Goal: Information Seeking & Learning: Learn about a topic

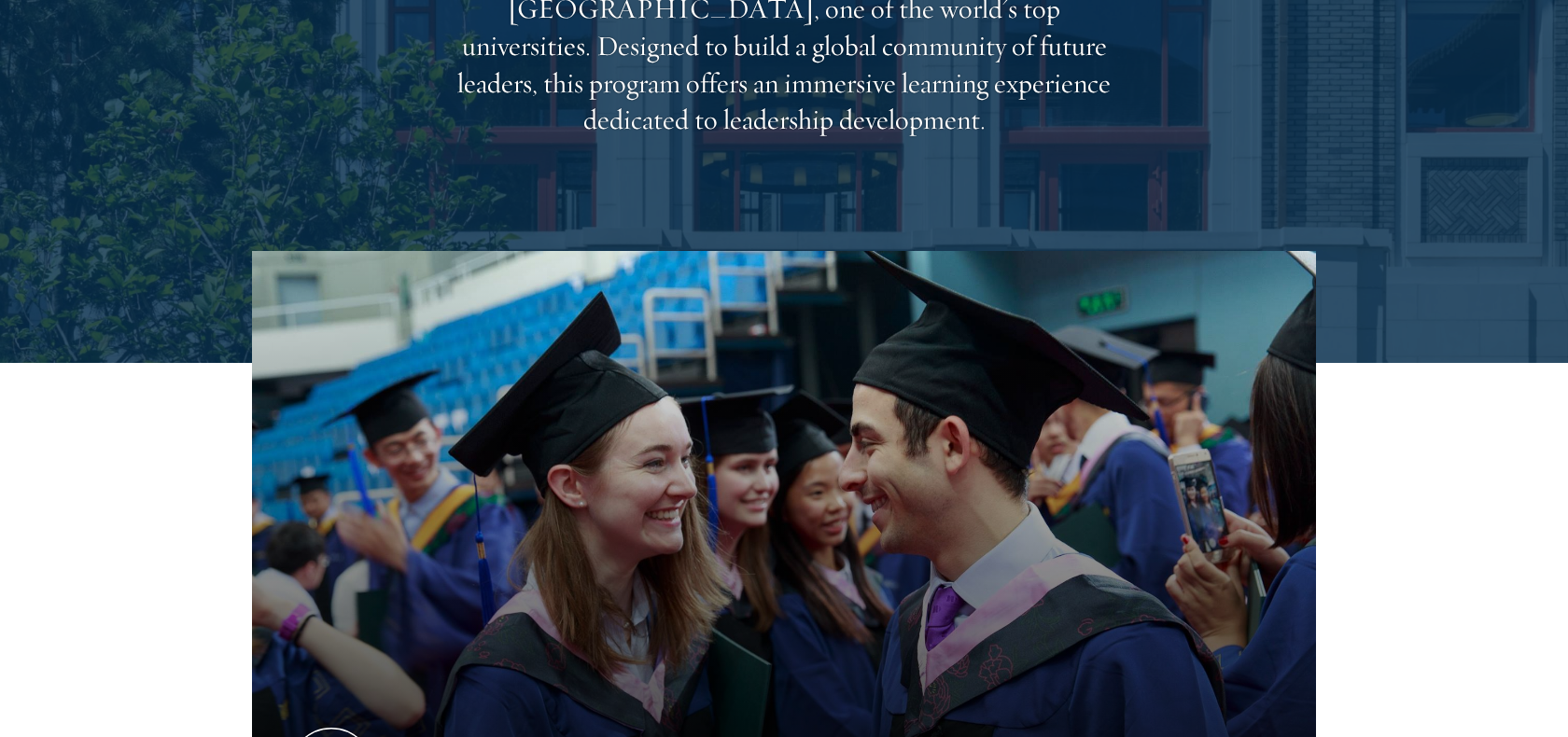
scroll to position [629, 0]
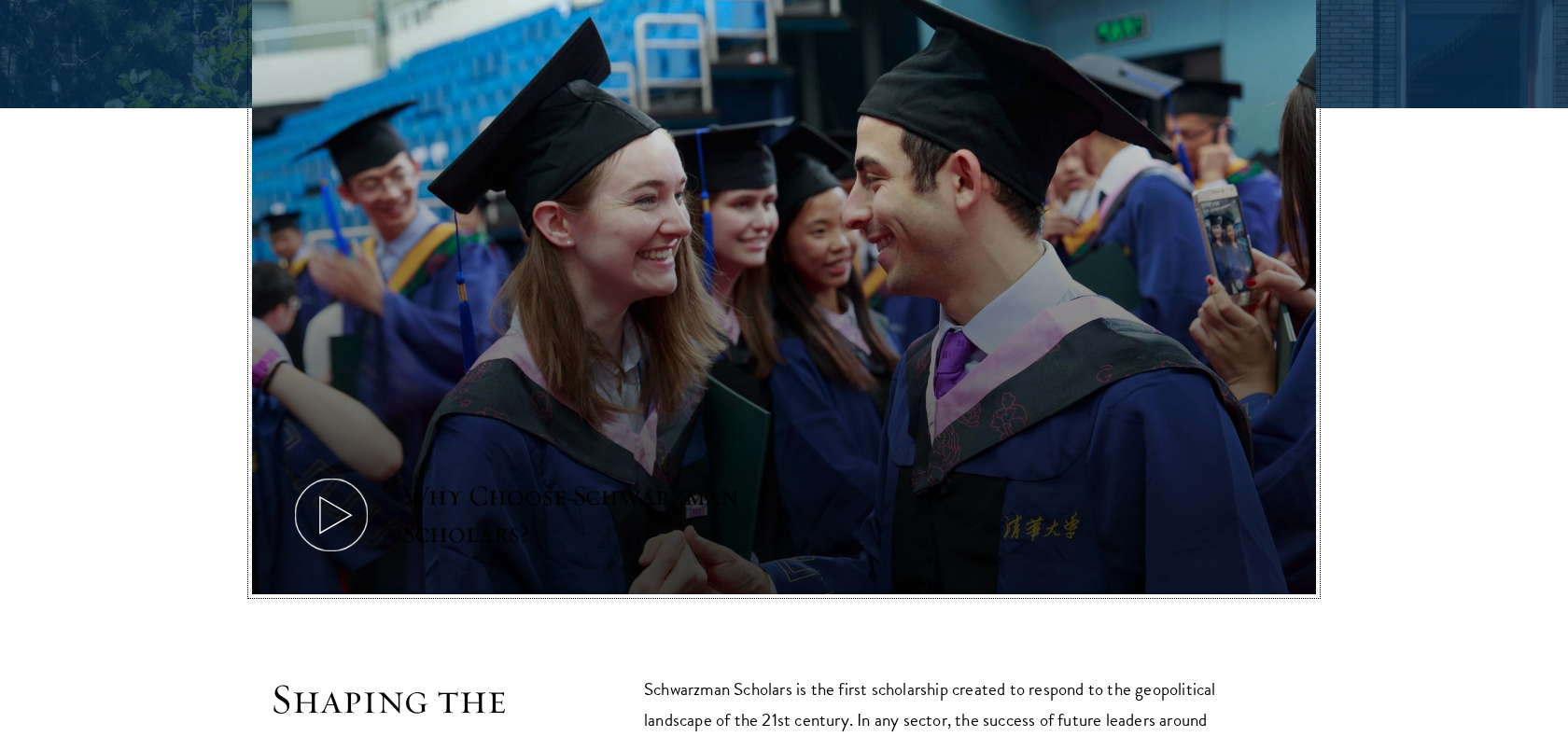
click at [670, 350] on button "Why Choose Schwarzman Scholars?" at bounding box center [784, 295] width 1064 height 598
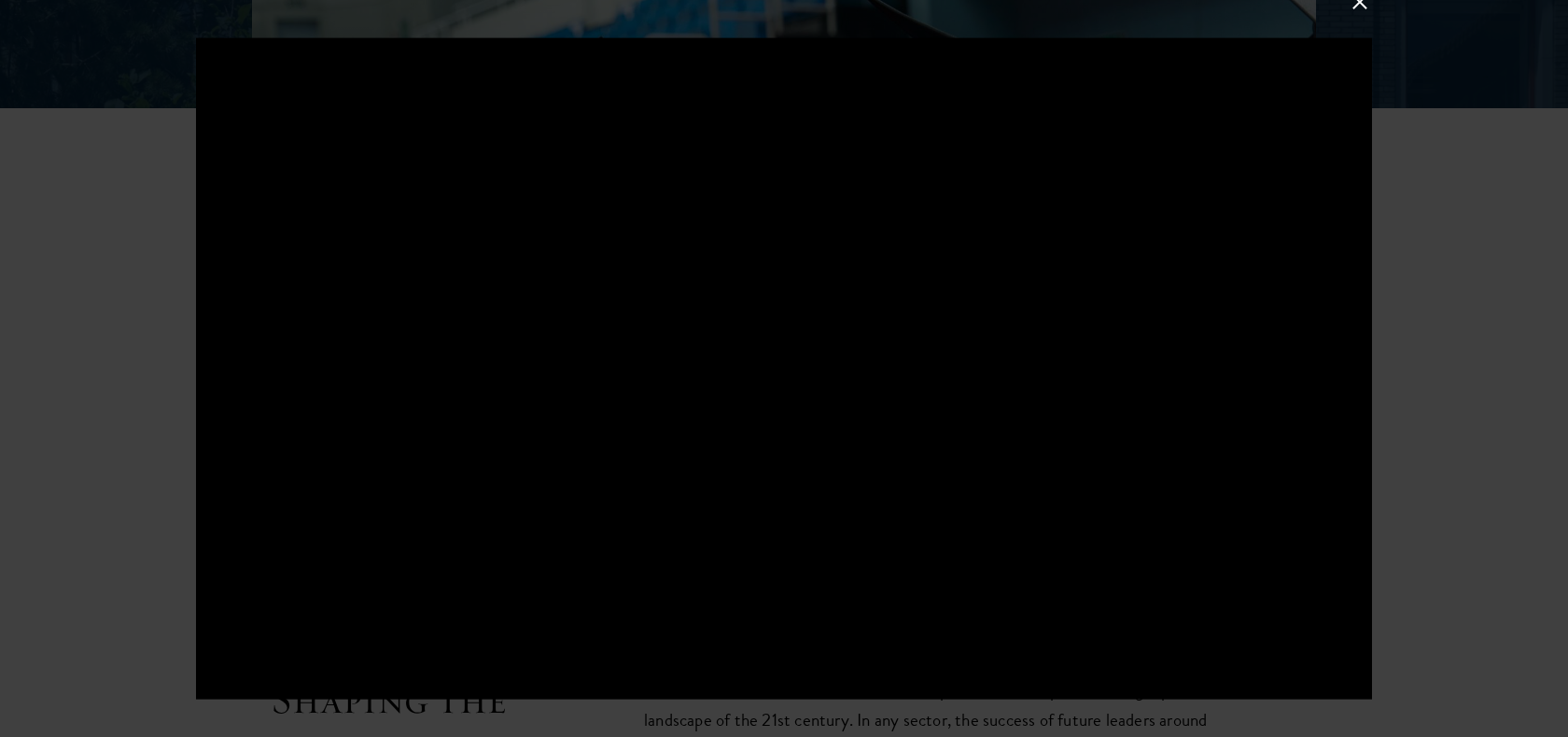
click at [1467, 216] on div at bounding box center [784, 368] width 1568 height 737
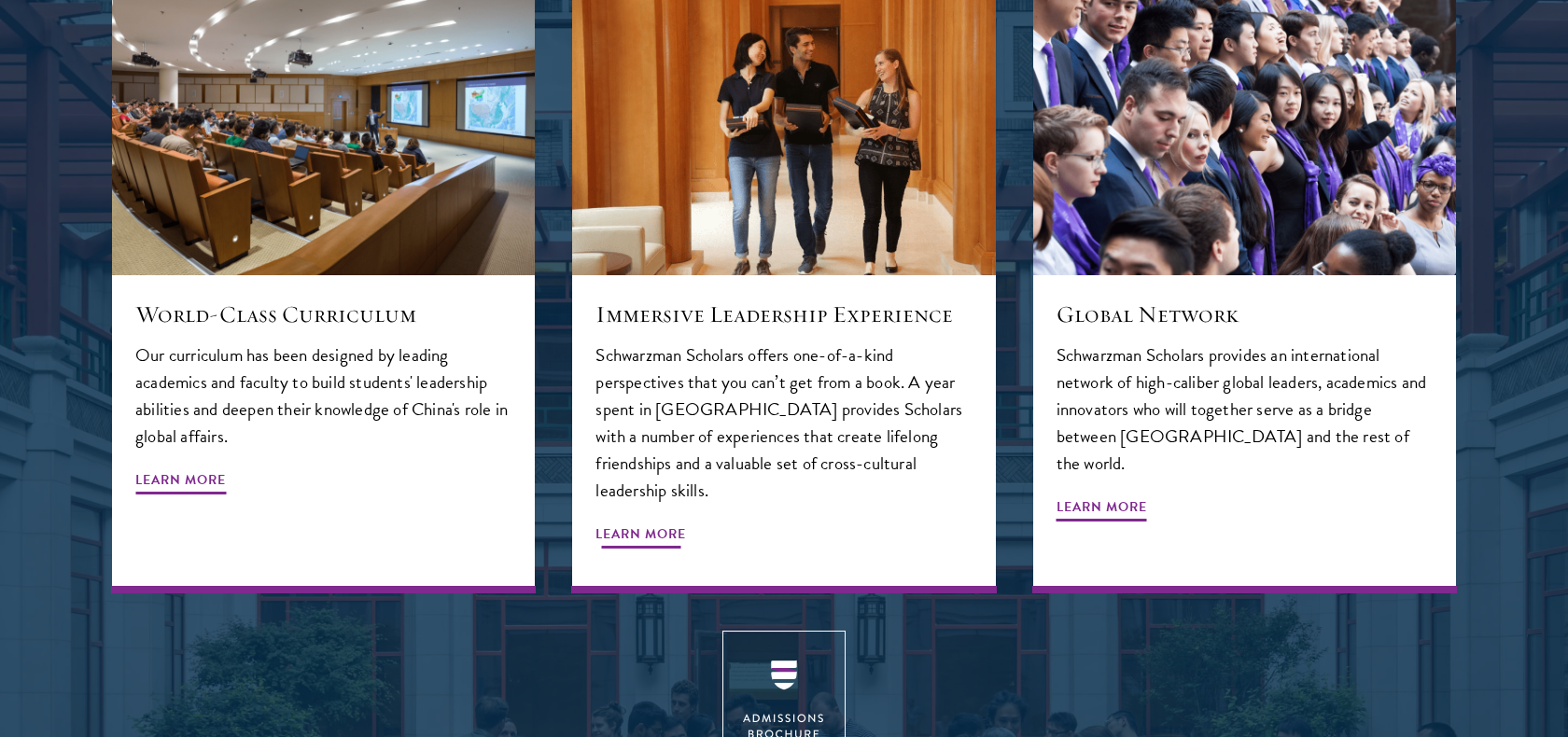
scroll to position [2070, 0]
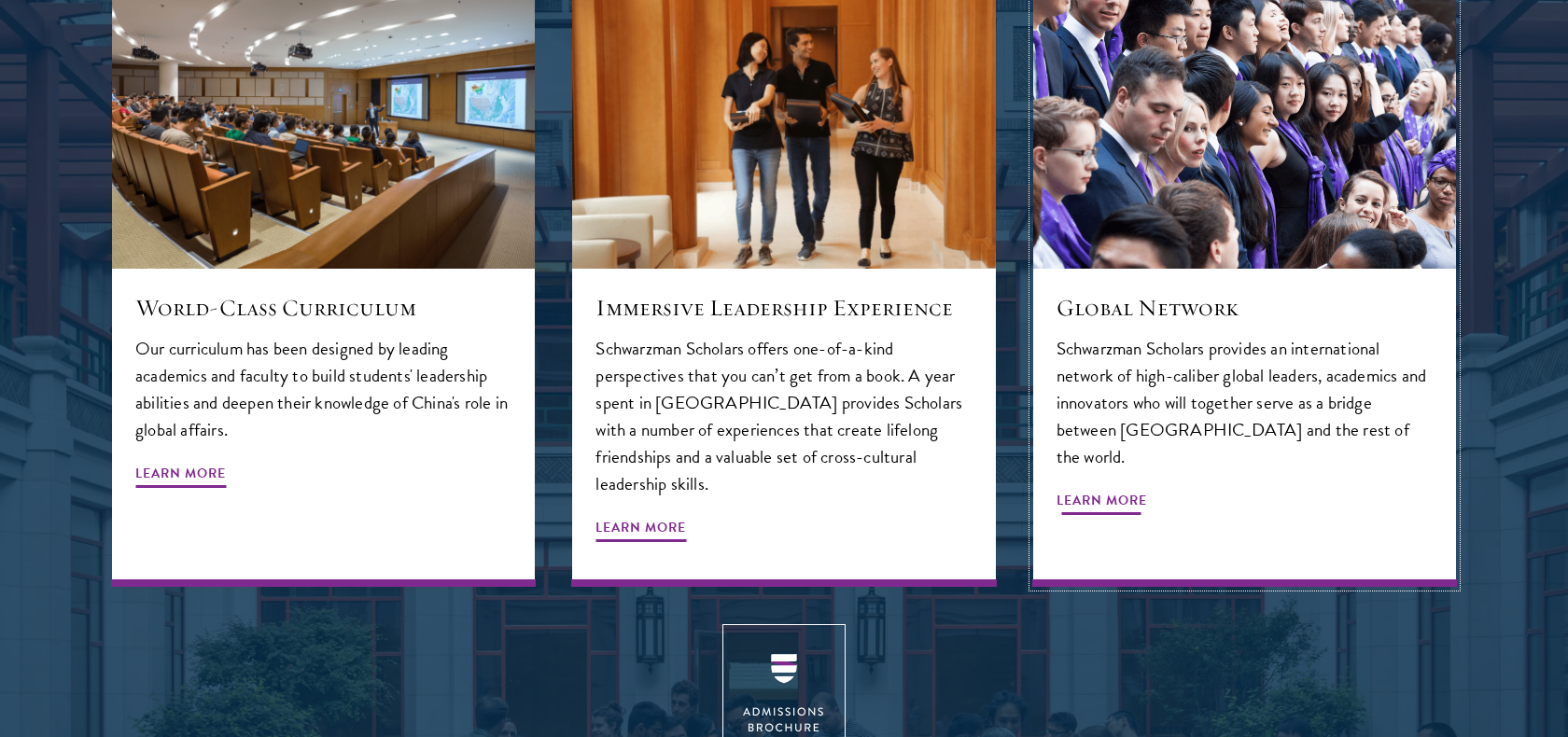
click at [1130, 489] on span "Learn More" at bounding box center [1102, 503] width 91 height 29
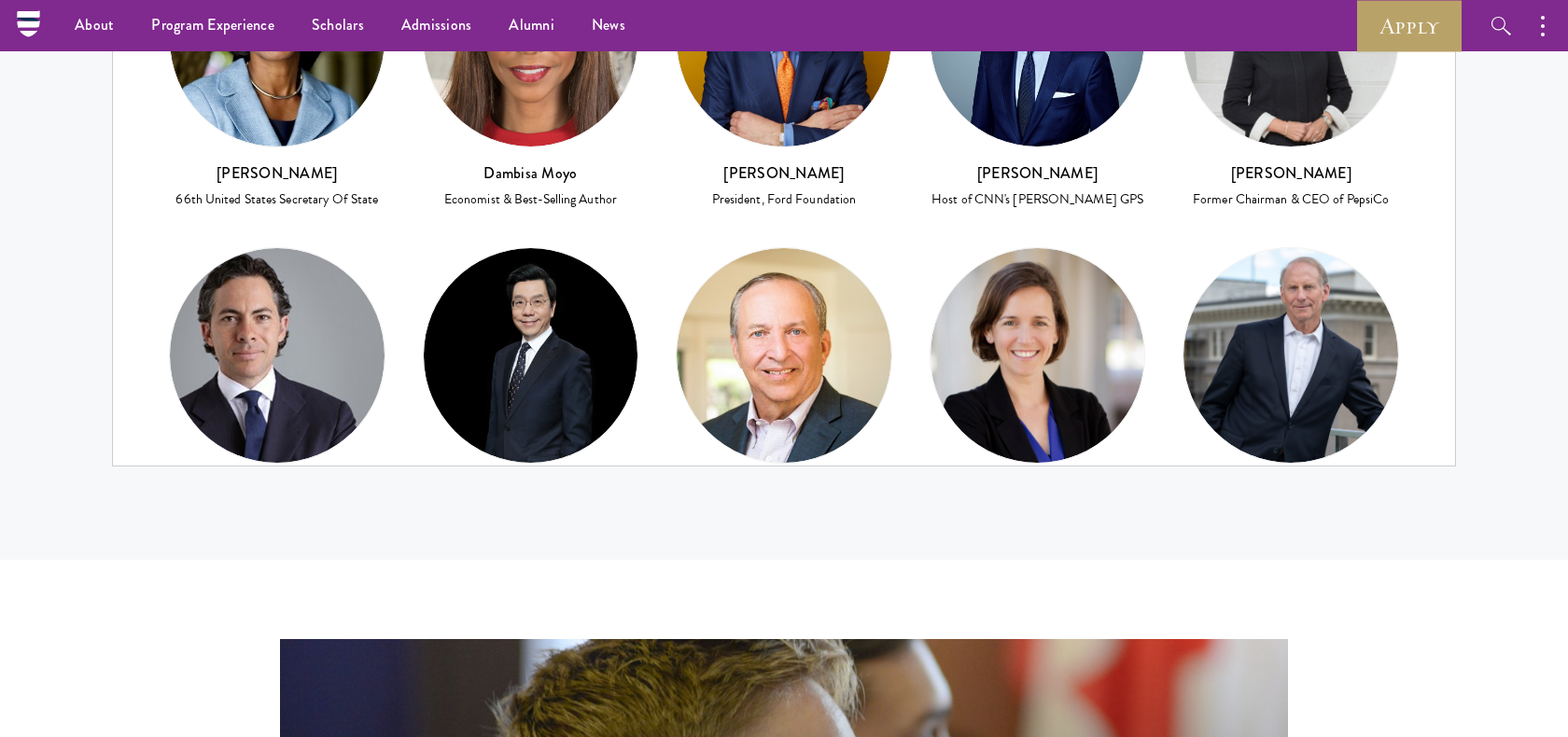
scroll to position [8135, 0]
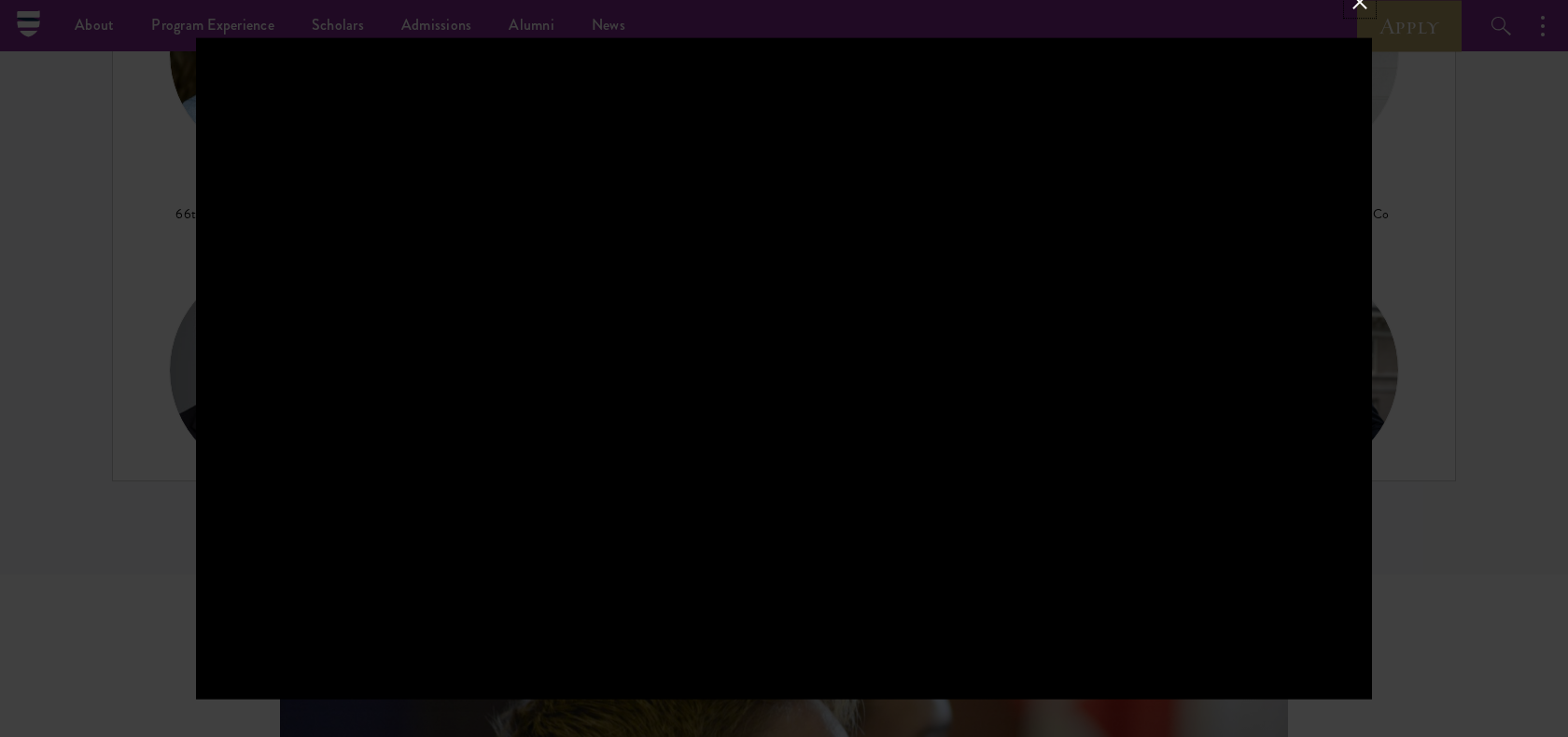
click at [1348, 0] on button at bounding box center [1359, 1] width 24 height 24
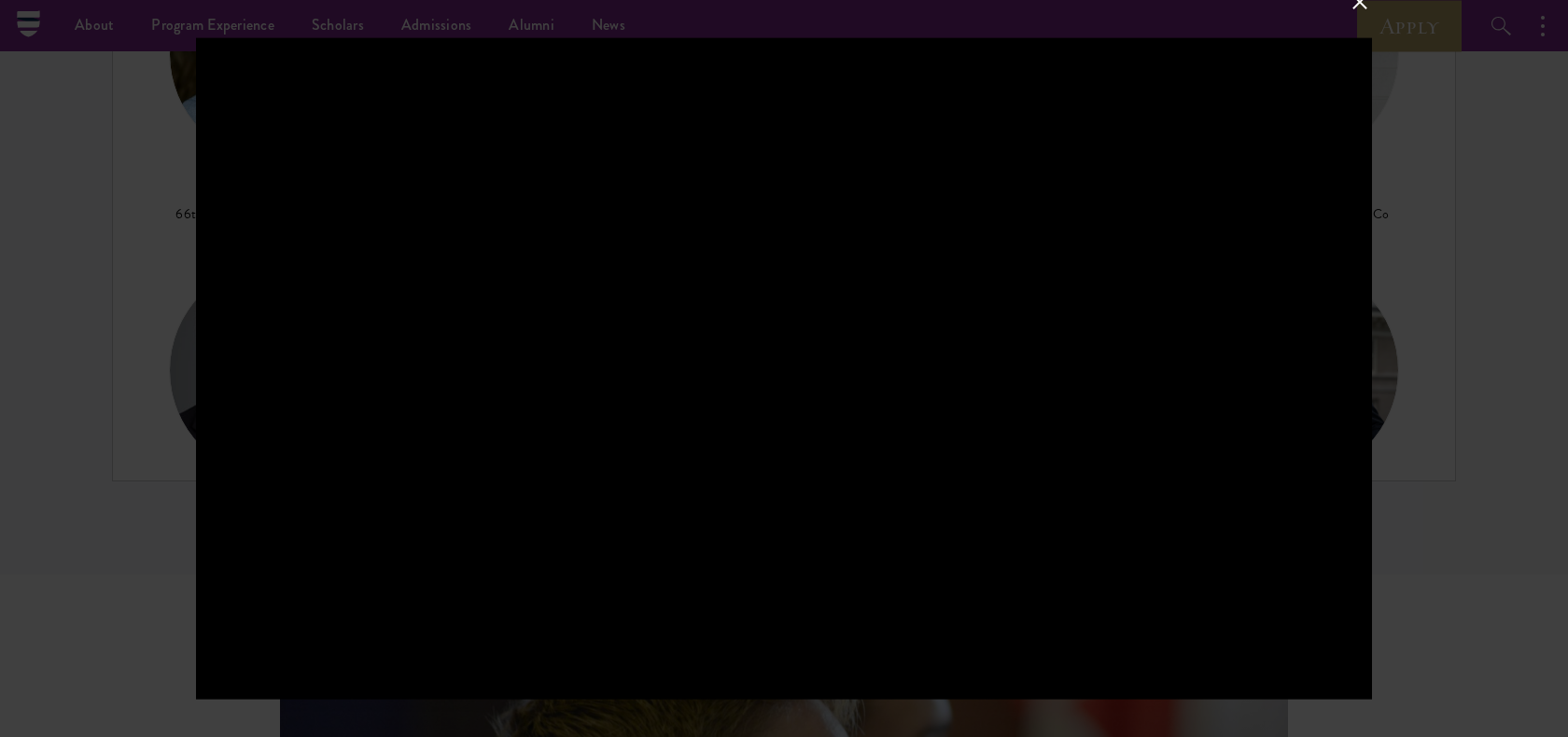
click at [1458, 194] on div at bounding box center [784, 368] width 1568 height 737
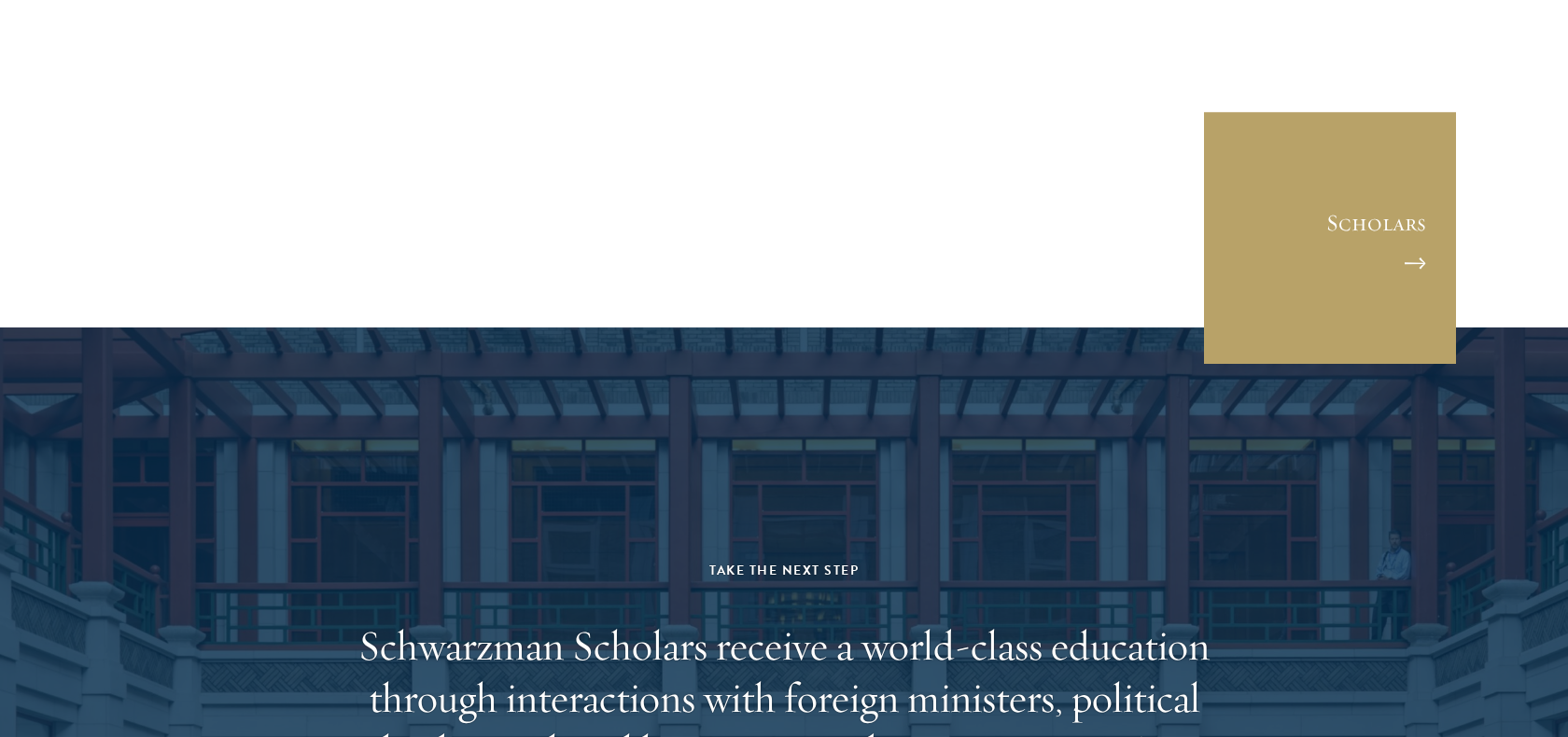
scroll to position [9381, 0]
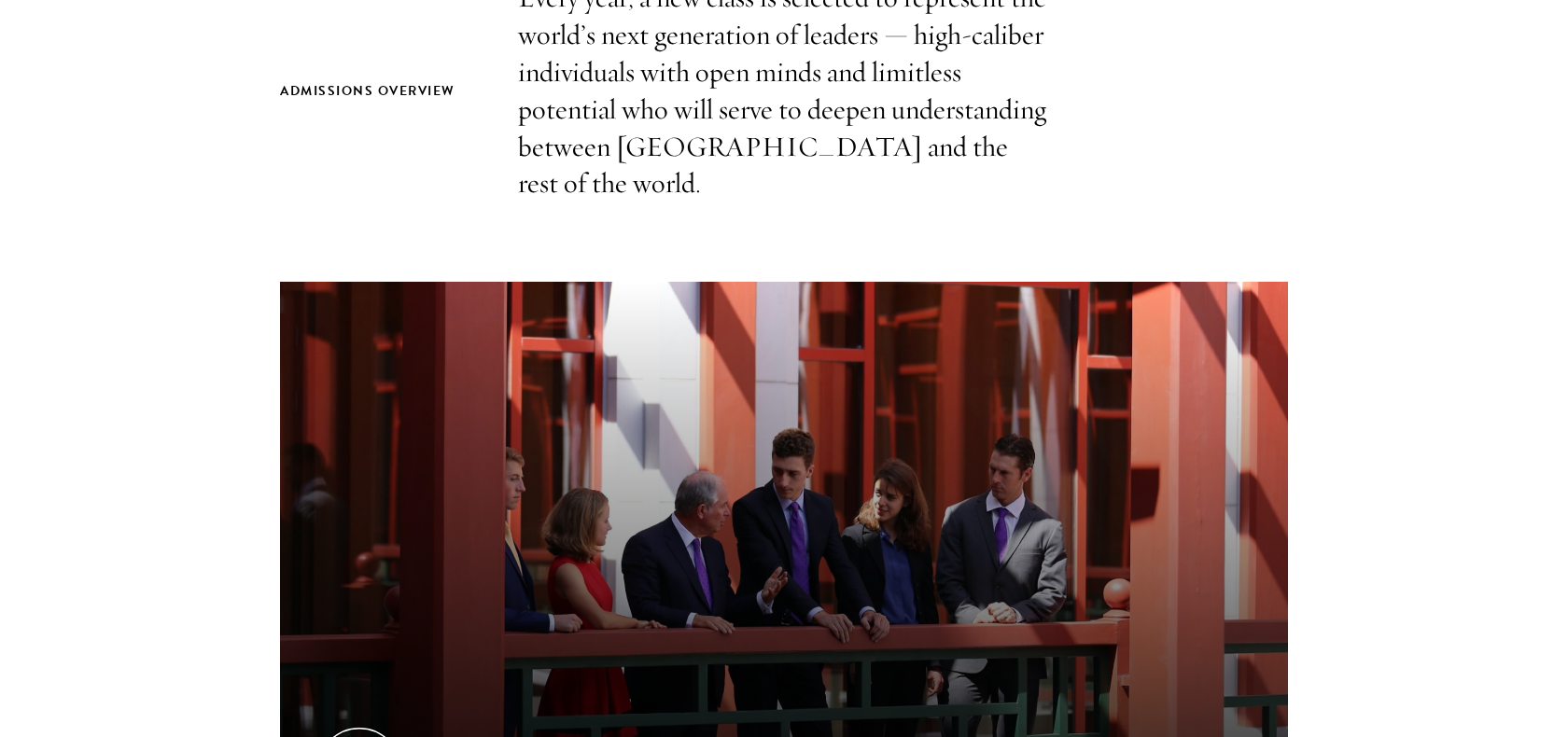
scroll to position [795, 0]
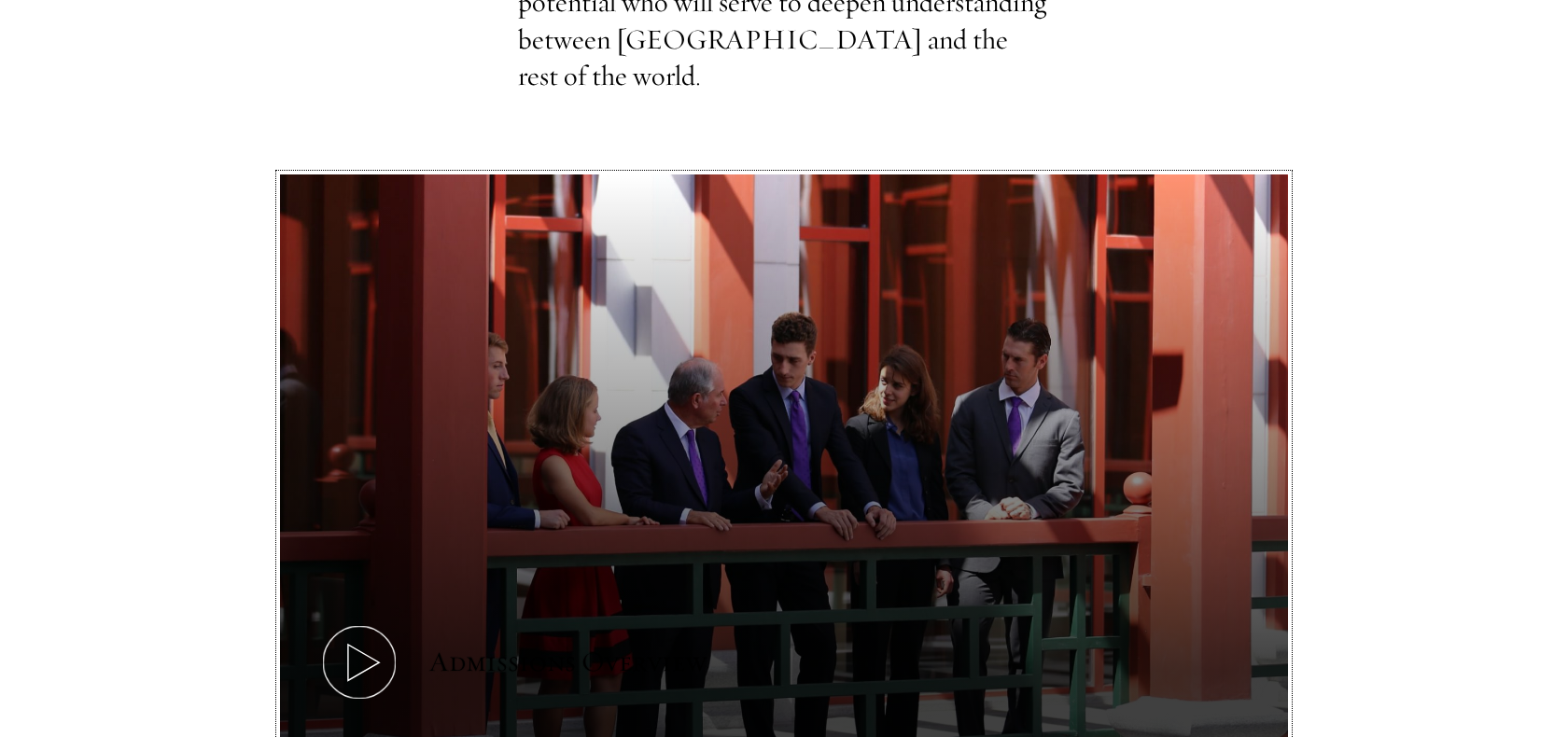
click at [405, 591] on button "Admissions Overview" at bounding box center [784, 458] width 1008 height 567
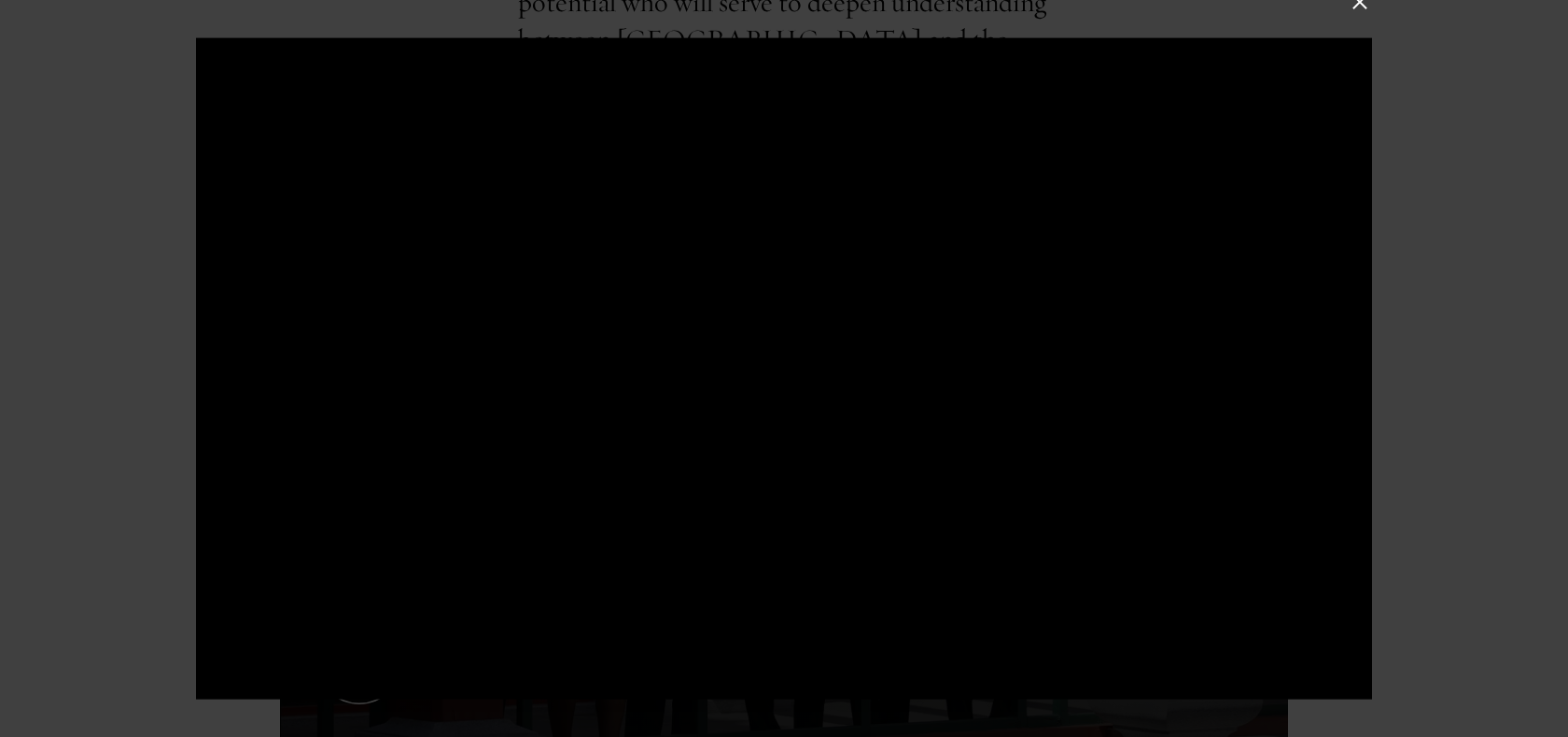
click at [1415, 499] on div at bounding box center [784, 368] width 1568 height 737
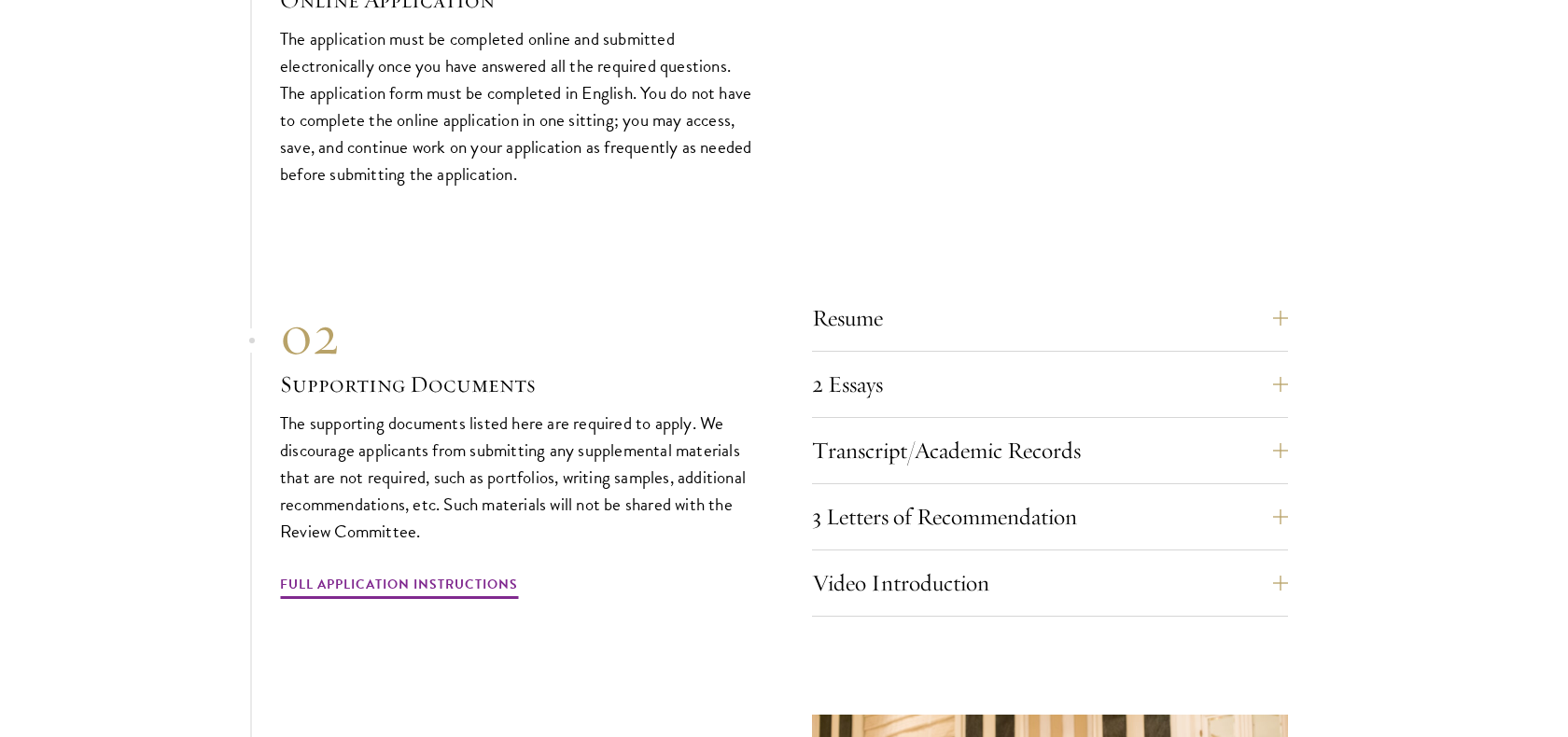
scroll to position [6271, 0]
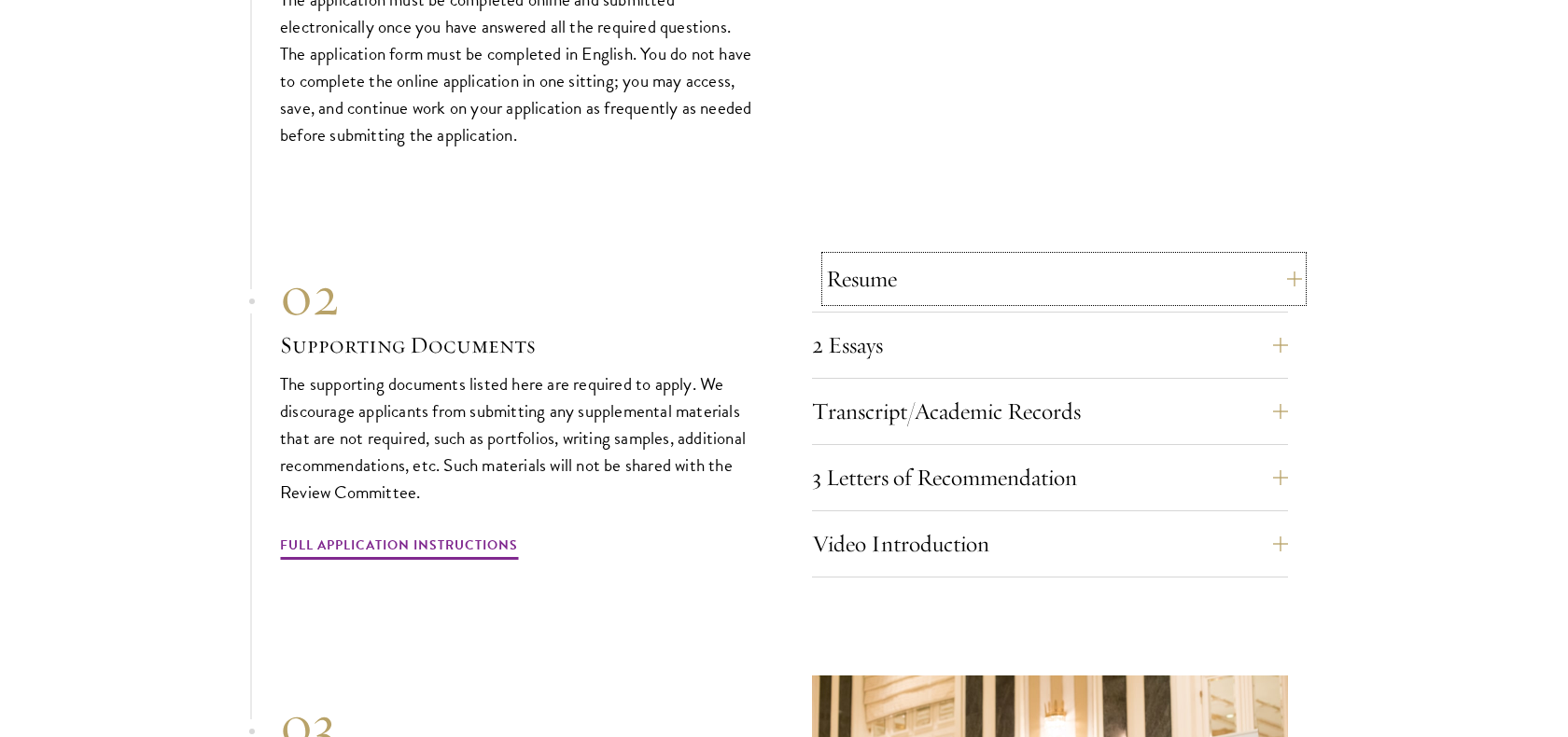
click at [929, 269] on button "Resume" at bounding box center [1064, 279] width 476 height 44
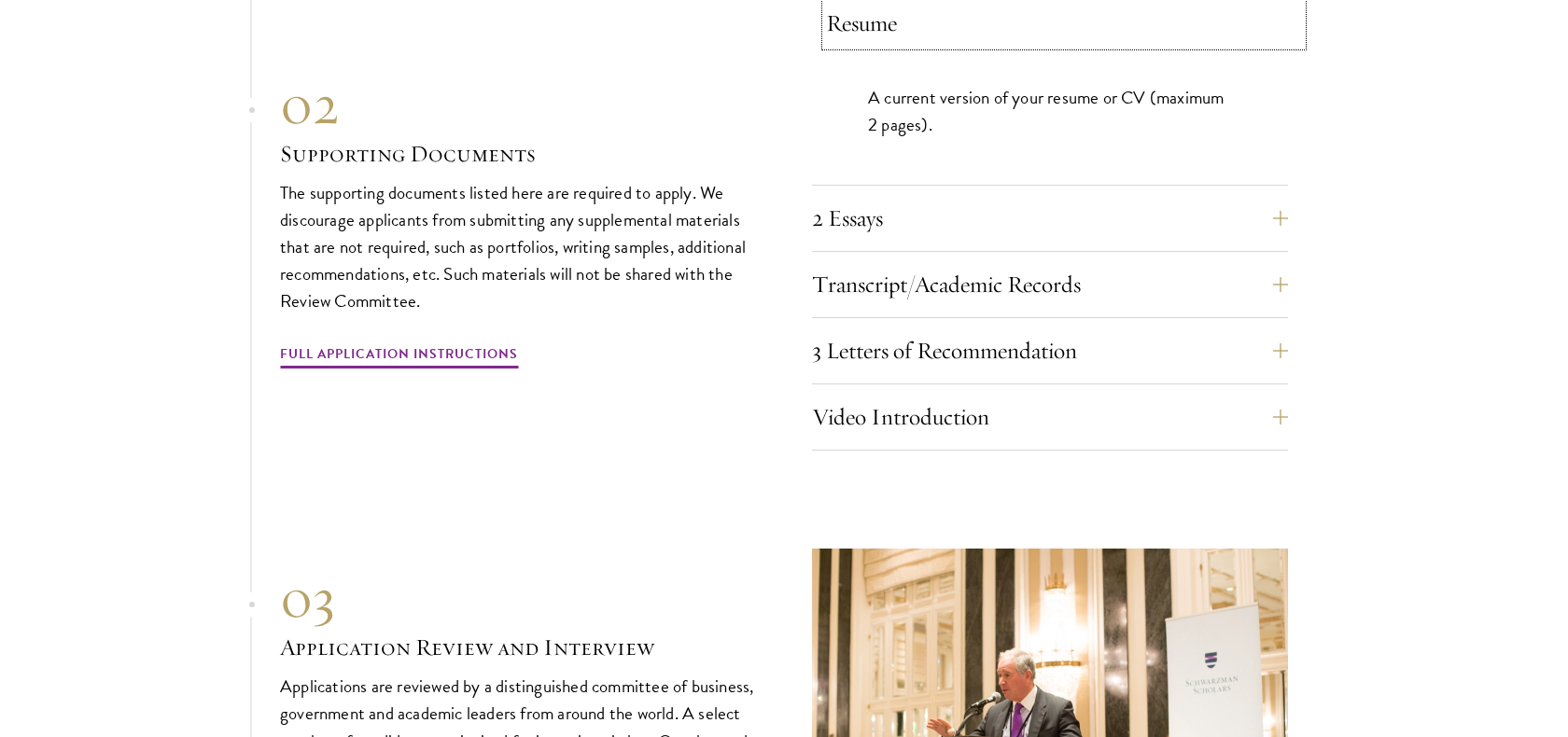
scroll to position [6562, 0]
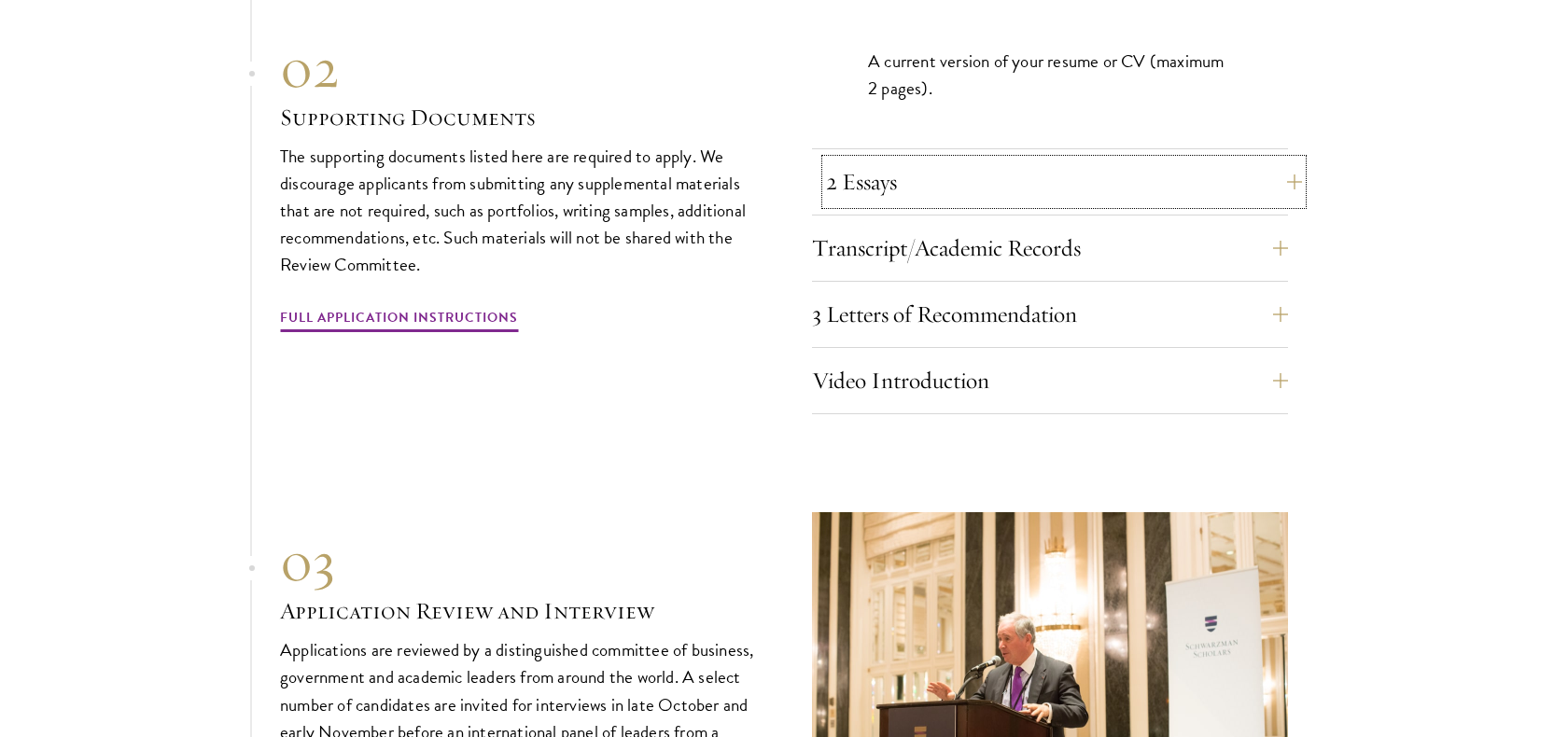
click at [936, 178] on button "2 Essays" at bounding box center [1064, 182] width 476 height 44
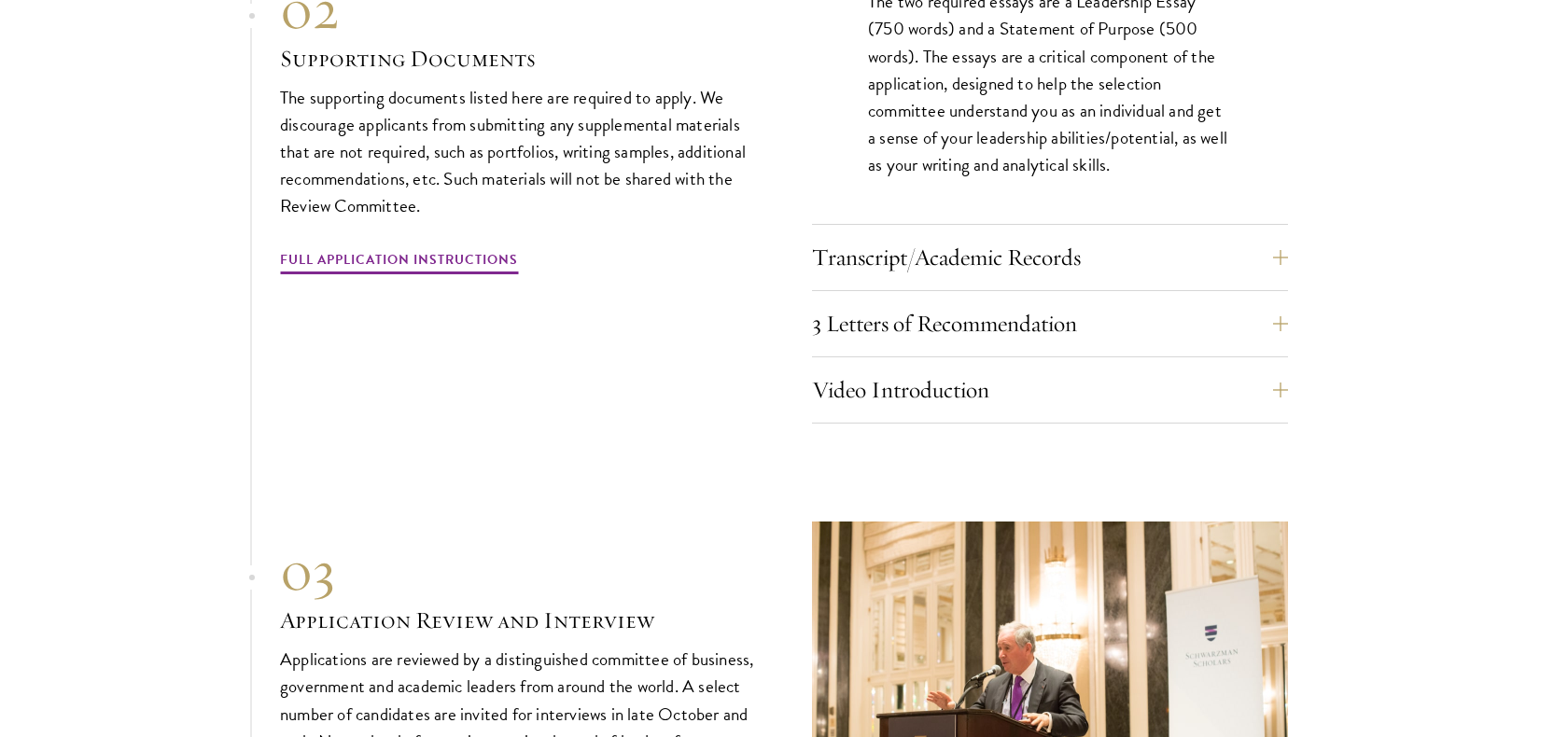
scroll to position [6711, 0]
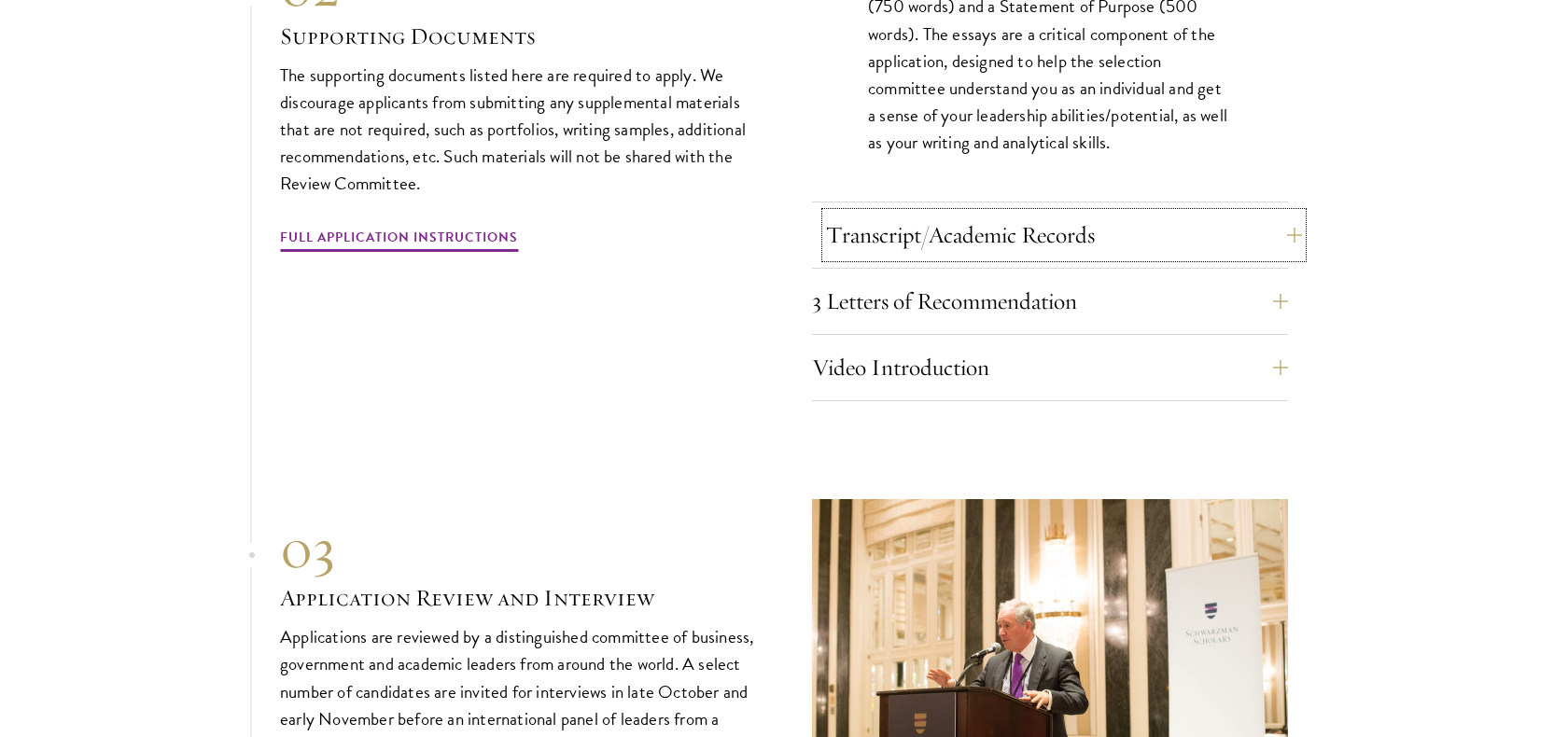
click at [936, 246] on button "Transcript/Academic Records" at bounding box center [1064, 235] width 476 height 44
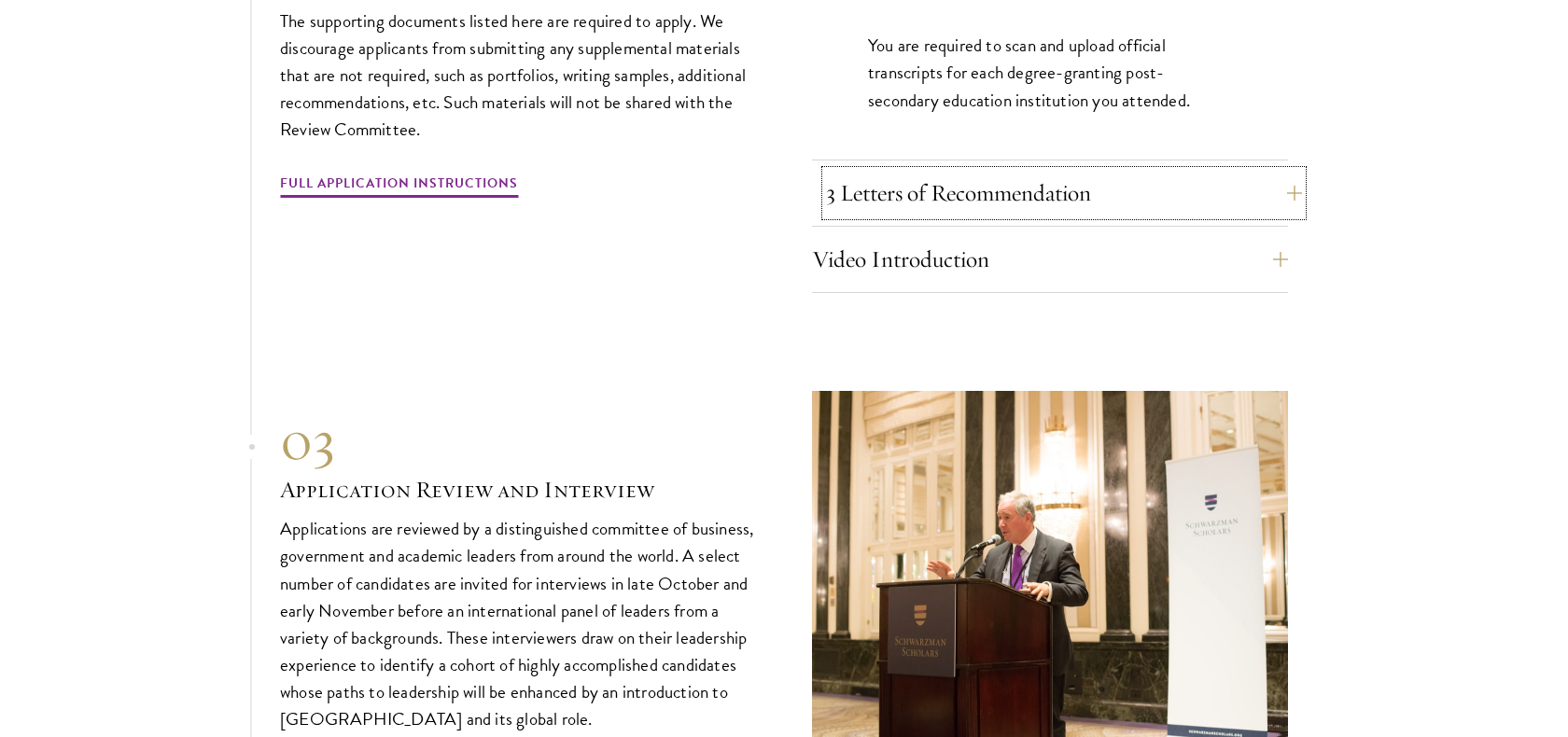
click at [936, 191] on button "3 Letters of Recommendation" at bounding box center [1064, 193] width 476 height 44
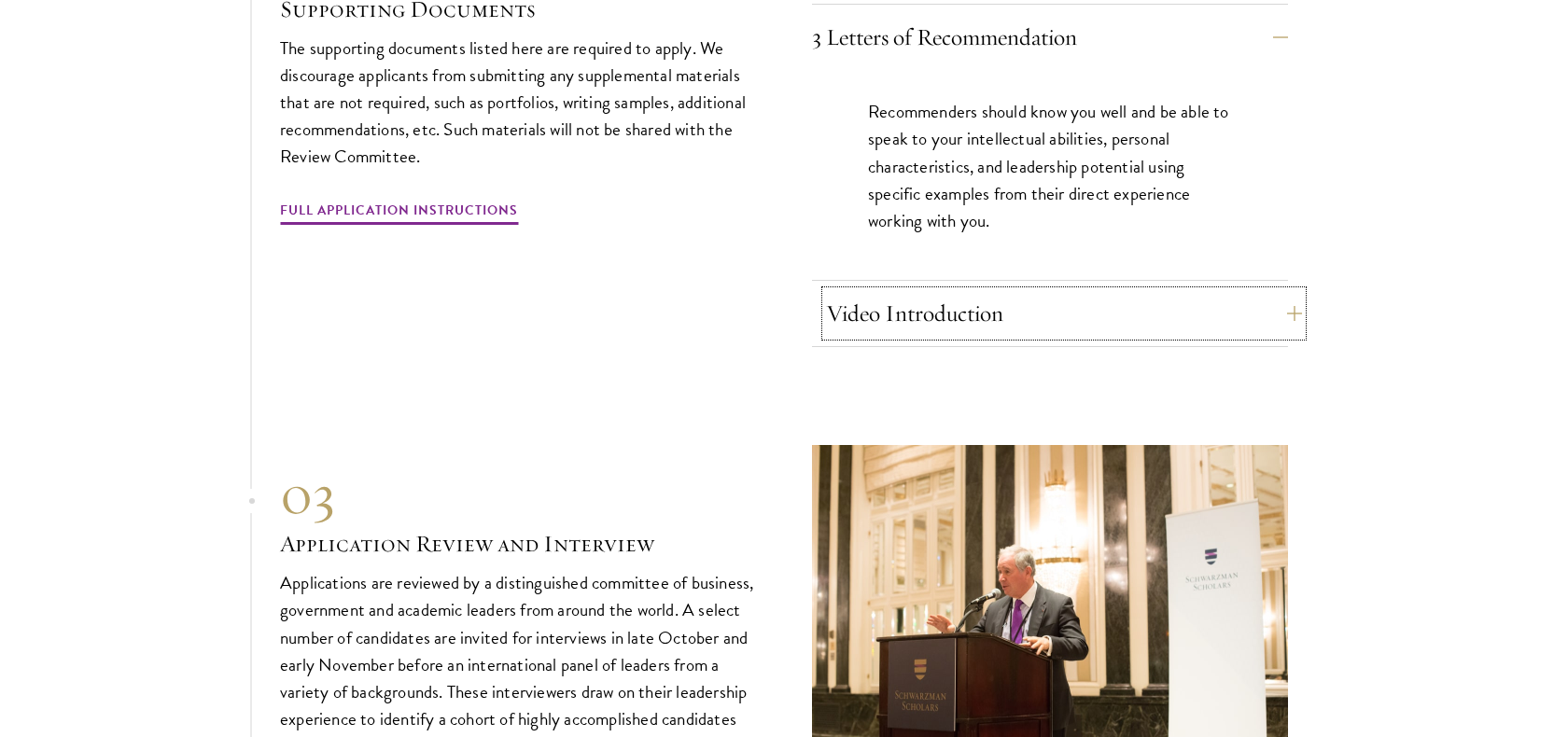
click at [916, 303] on button "Video Introduction" at bounding box center [1064, 313] width 476 height 44
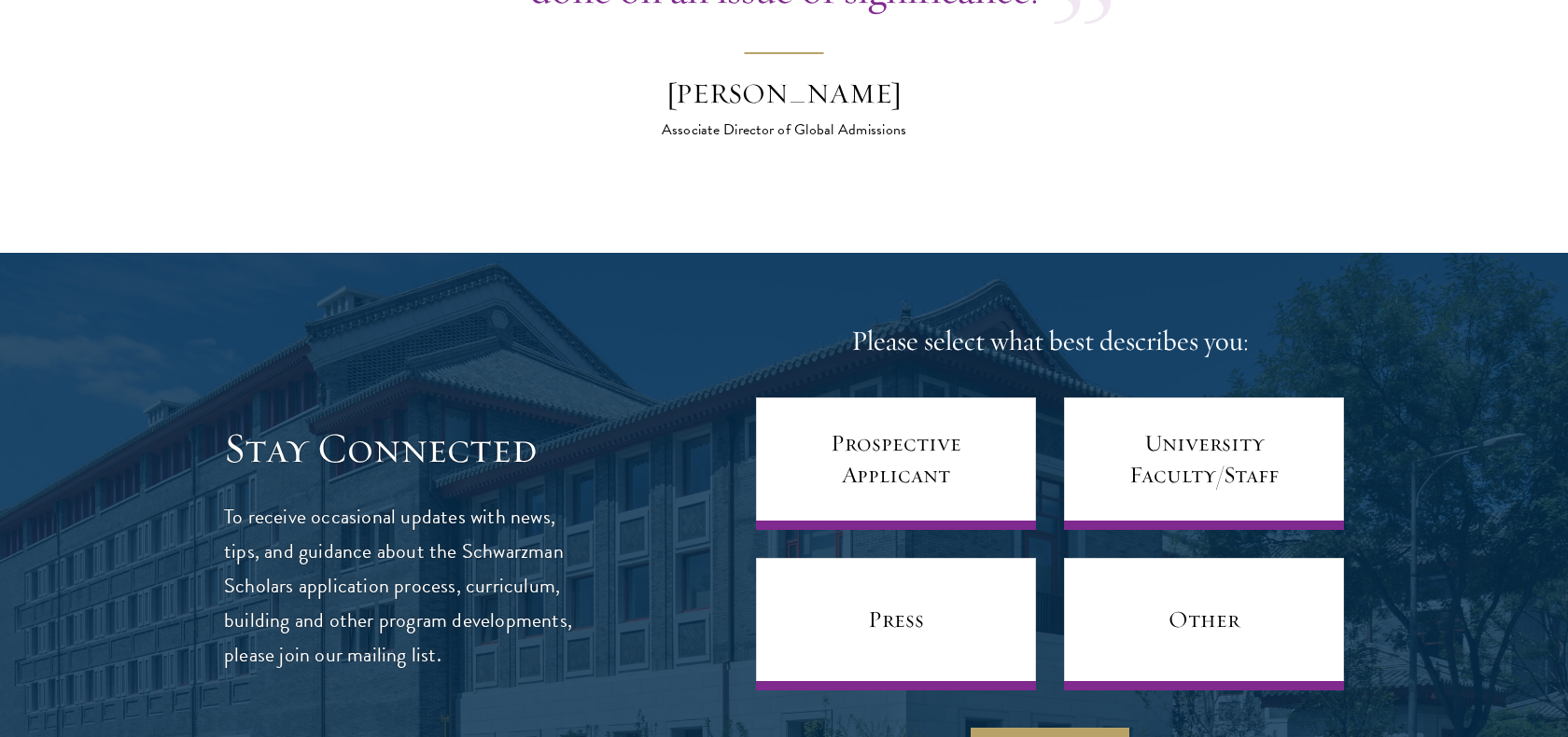
scroll to position [7944, 0]
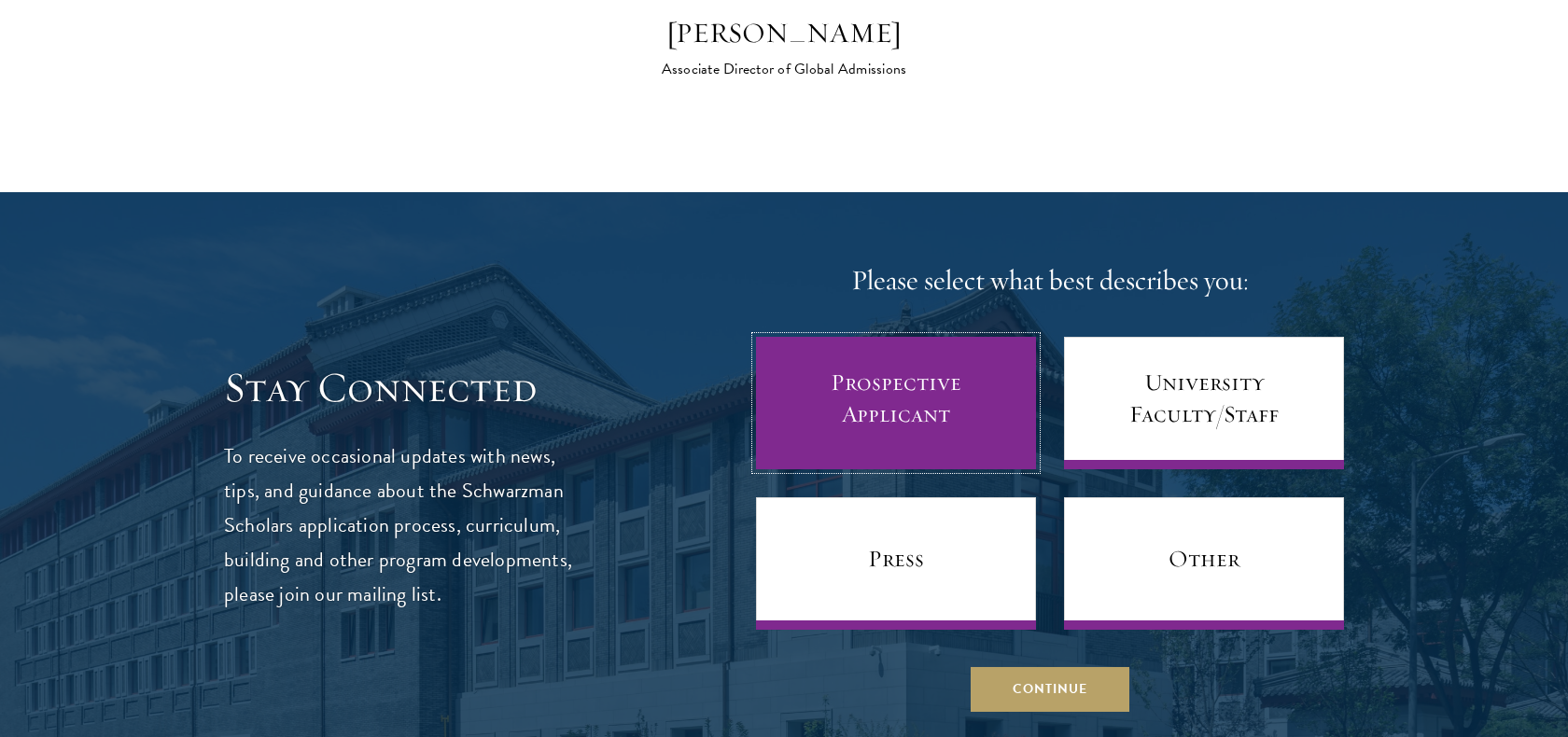
click at [930, 375] on link "Prospective Applicant" at bounding box center [897, 403] width 280 height 132
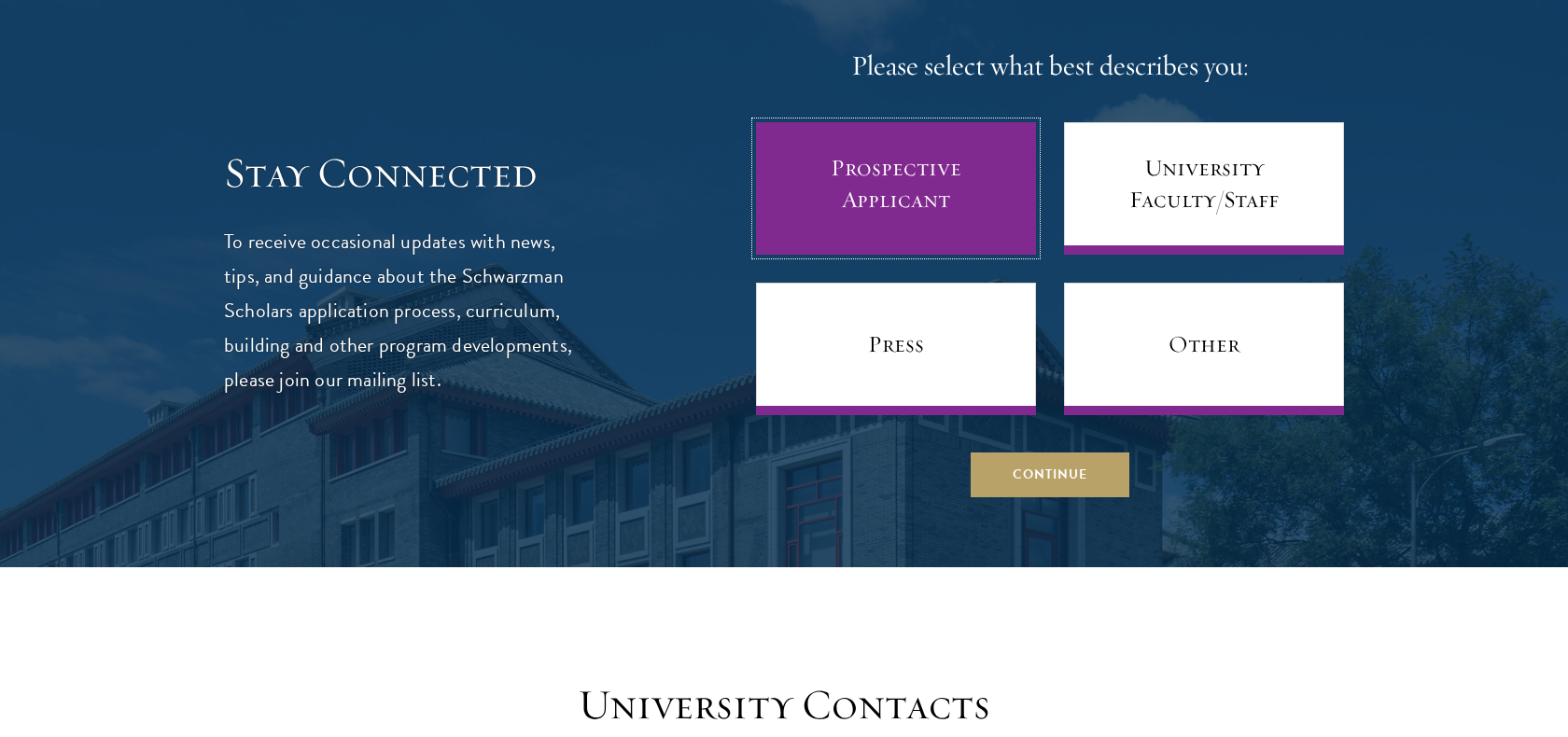
scroll to position [8214, 0]
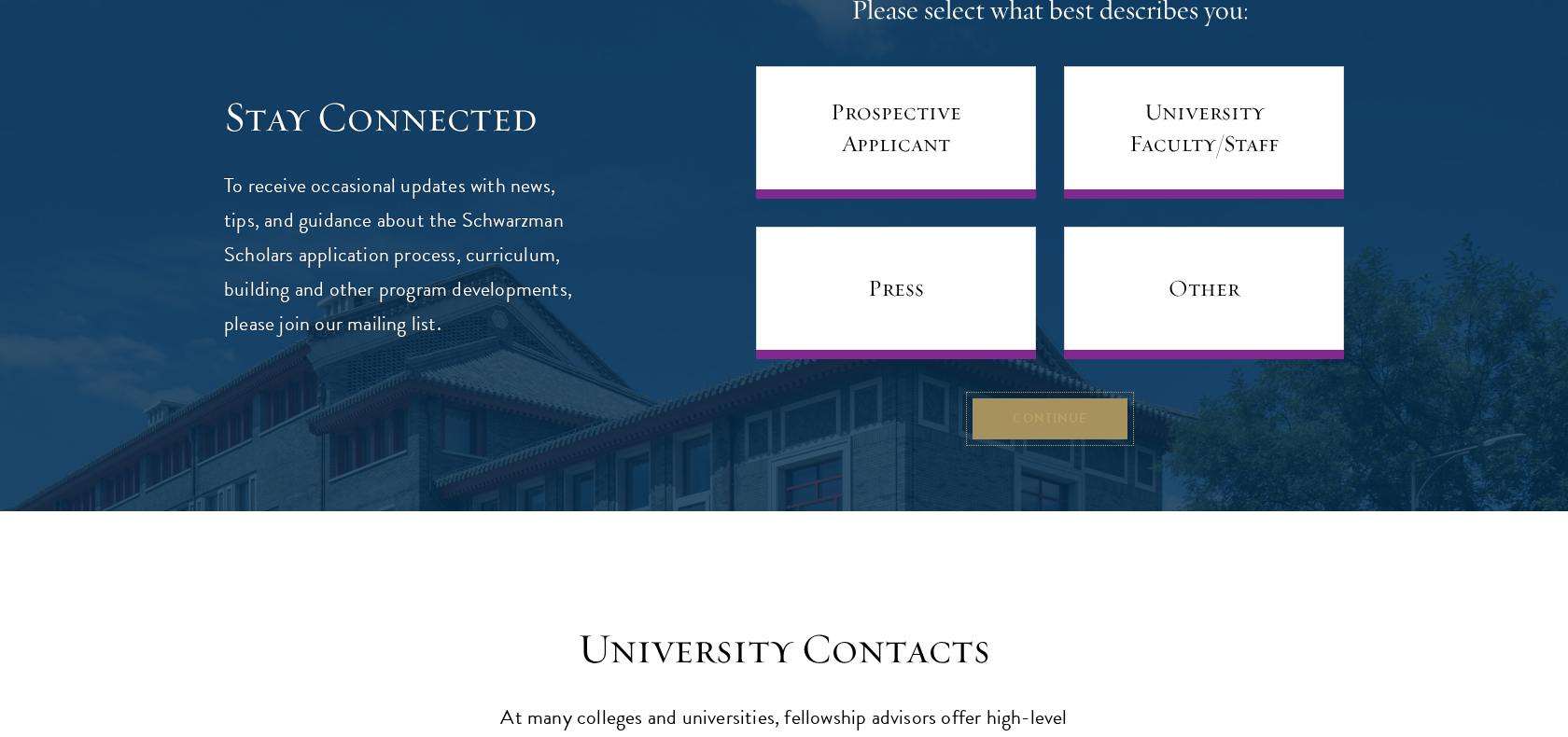
click at [1064, 407] on button "Continue" at bounding box center [1050, 419] width 158 height 44
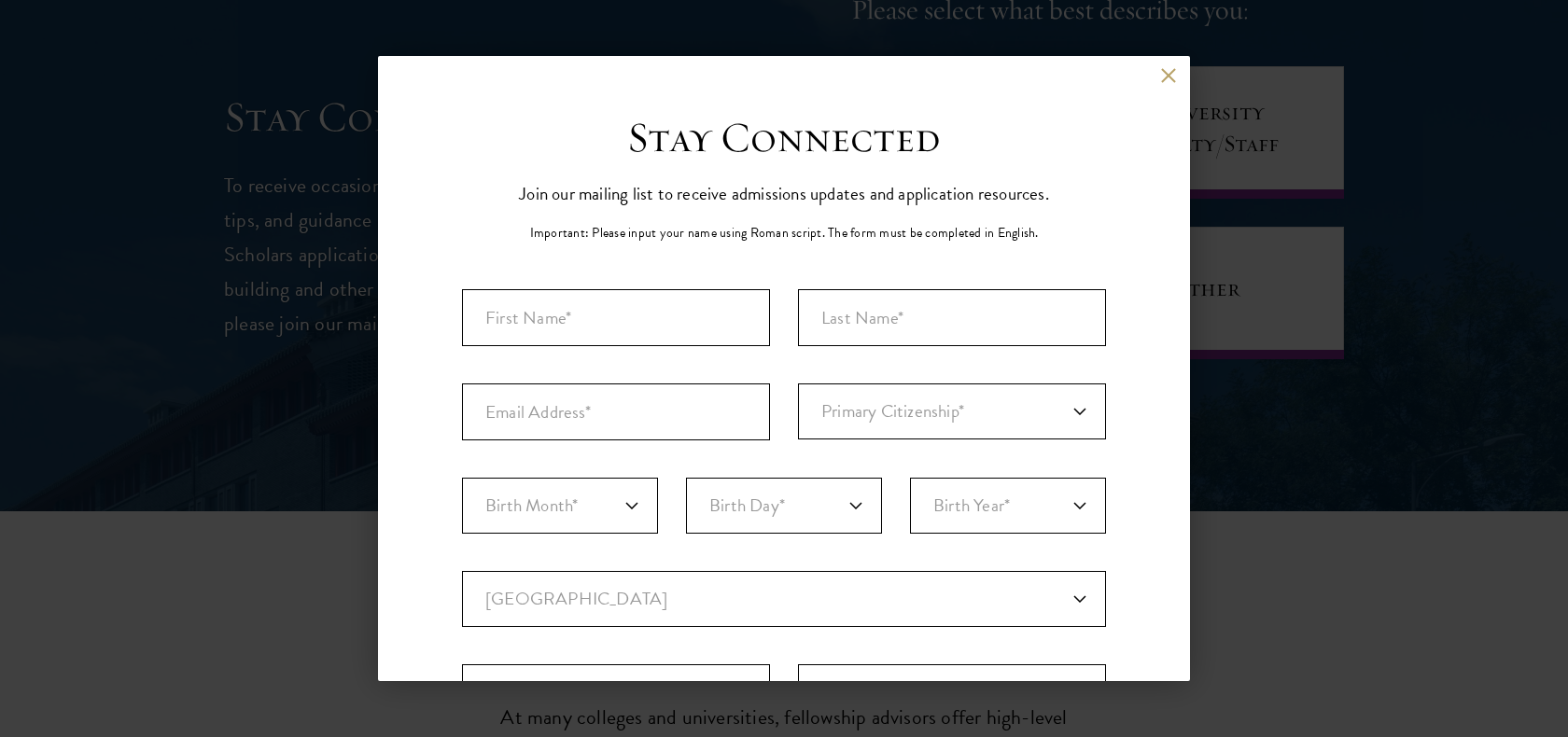
click at [185, 423] on div "Back Stay Connected Please select what best describes you: Prospective Applican…" at bounding box center [784, 368] width 1568 height 625
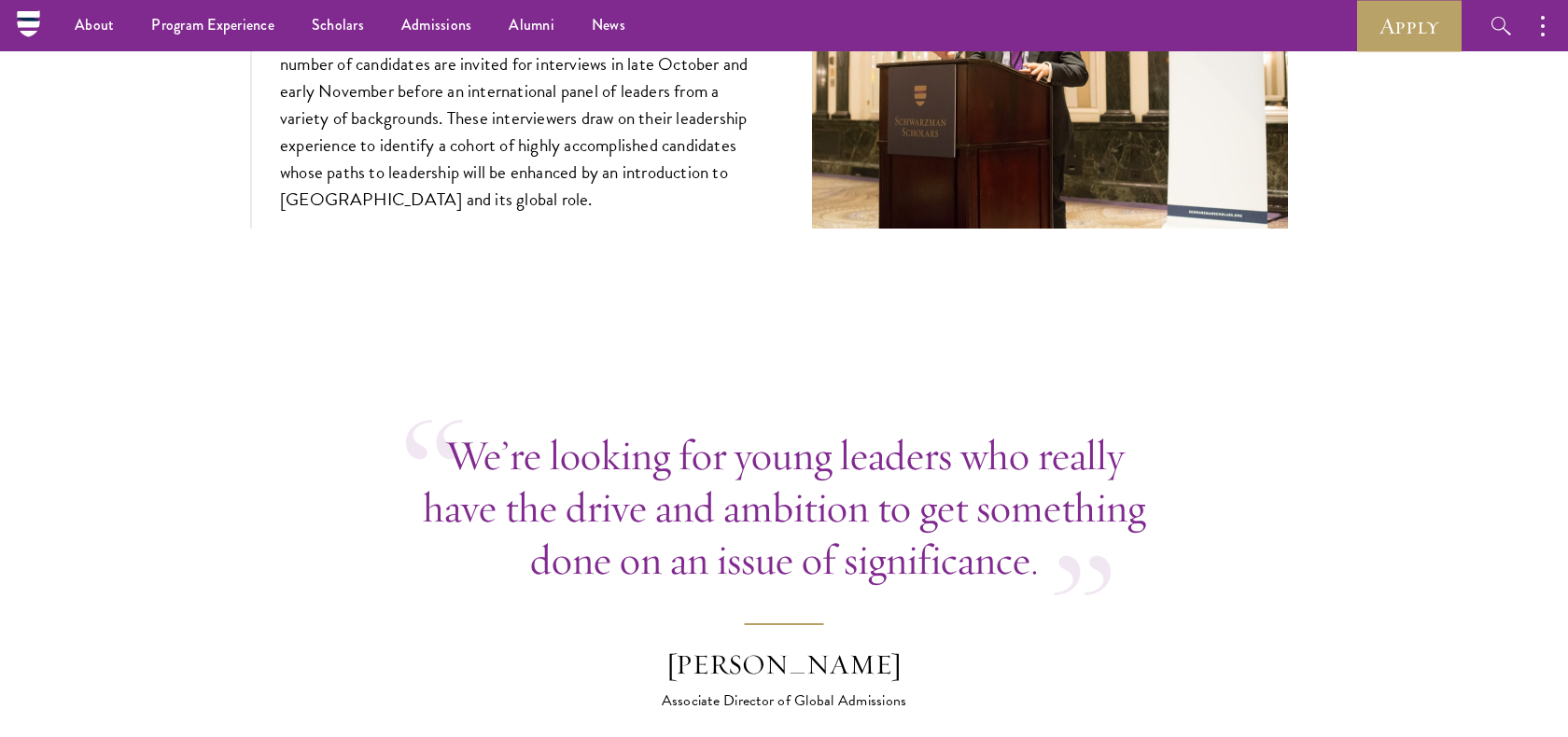
scroll to position [7225, 0]
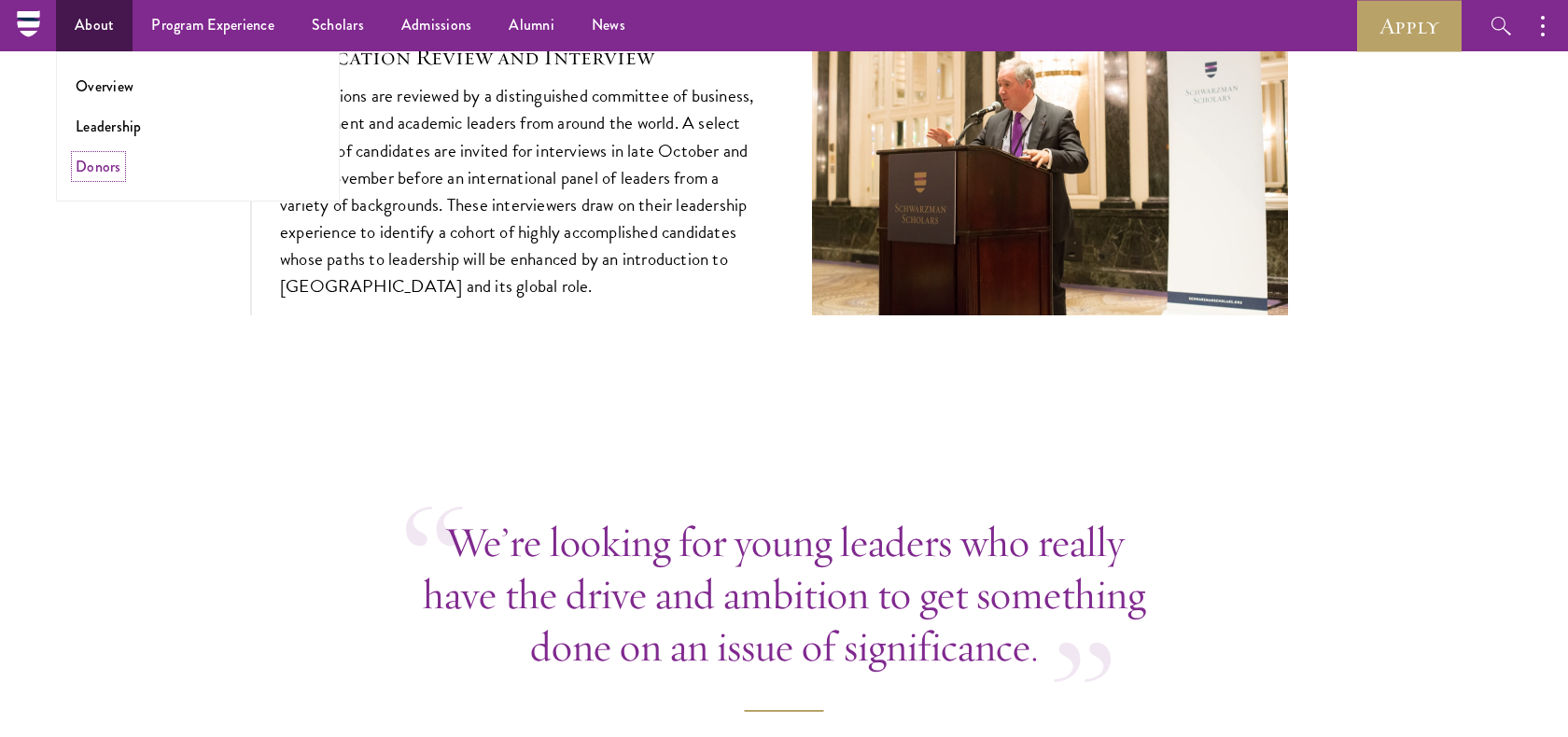
click at [109, 159] on link "Donors" at bounding box center [98, 166] width 45 height 21
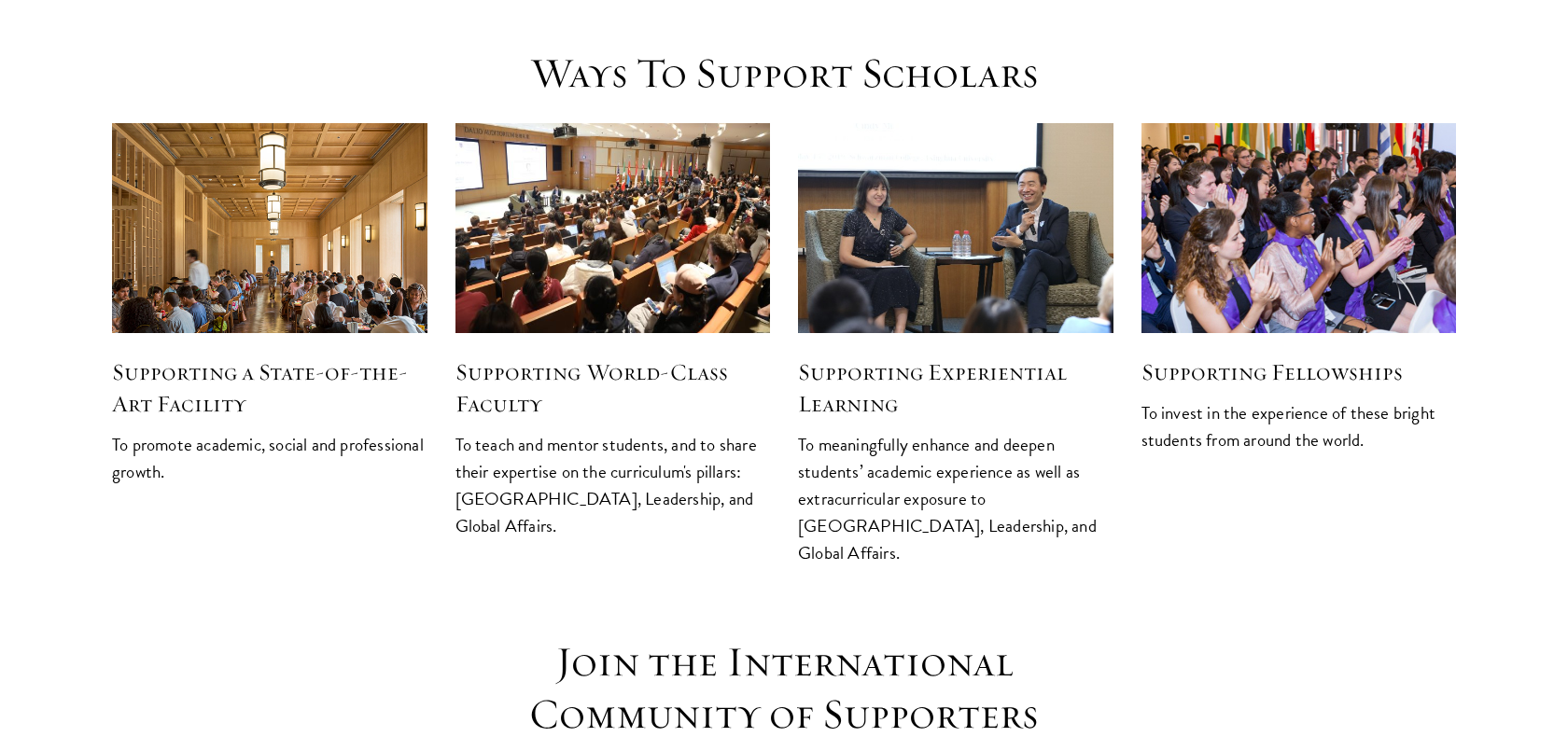
scroll to position [2305, 0]
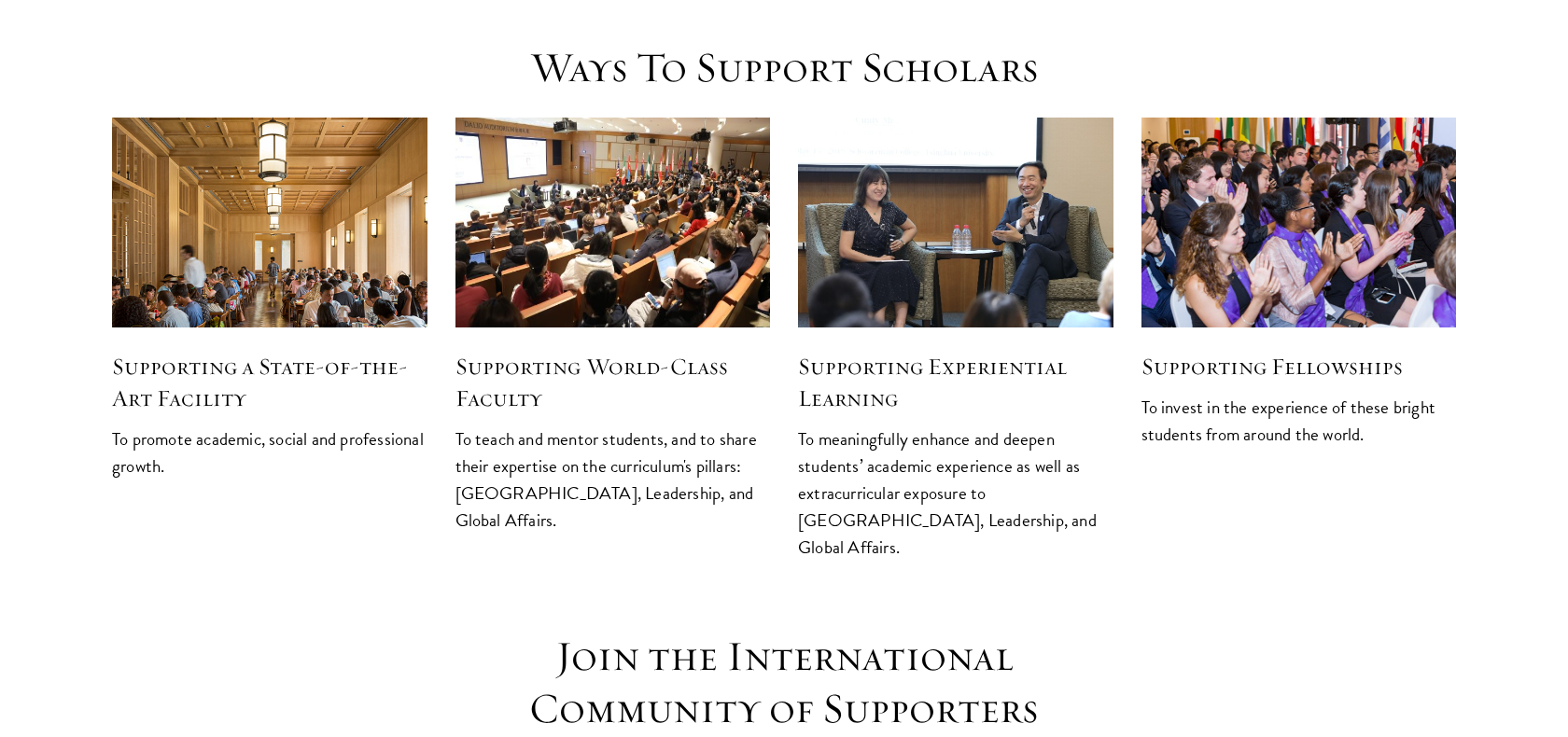
click at [199, 172] on img at bounding box center [269, 222] width 335 height 223
click at [296, 135] on img at bounding box center [269, 222] width 335 height 223
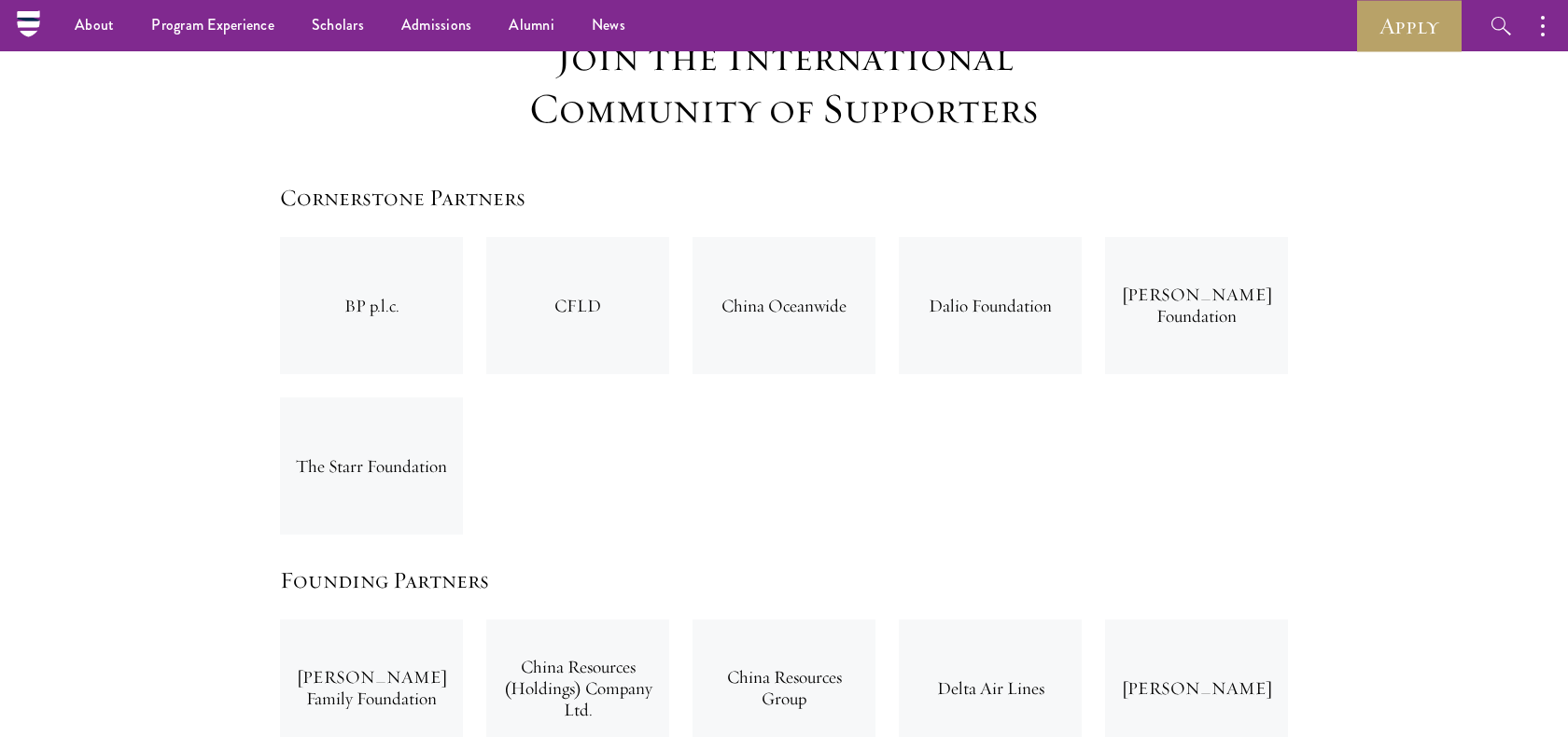
scroll to position [2903, 0]
click at [366, 239] on div "BP p.l.c." at bounding box center [371, 307] width 183 height 137
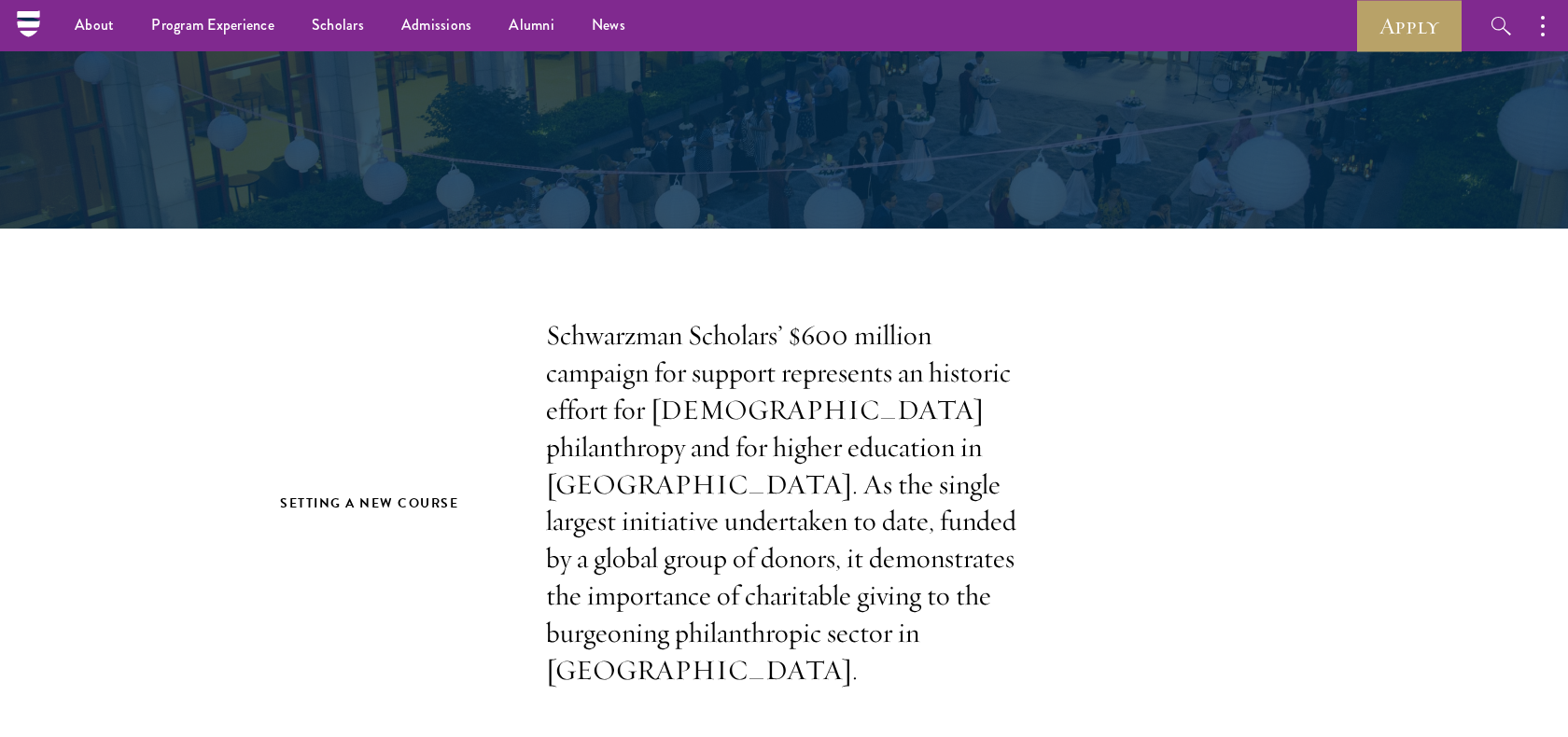
scroll to position [0, 0]
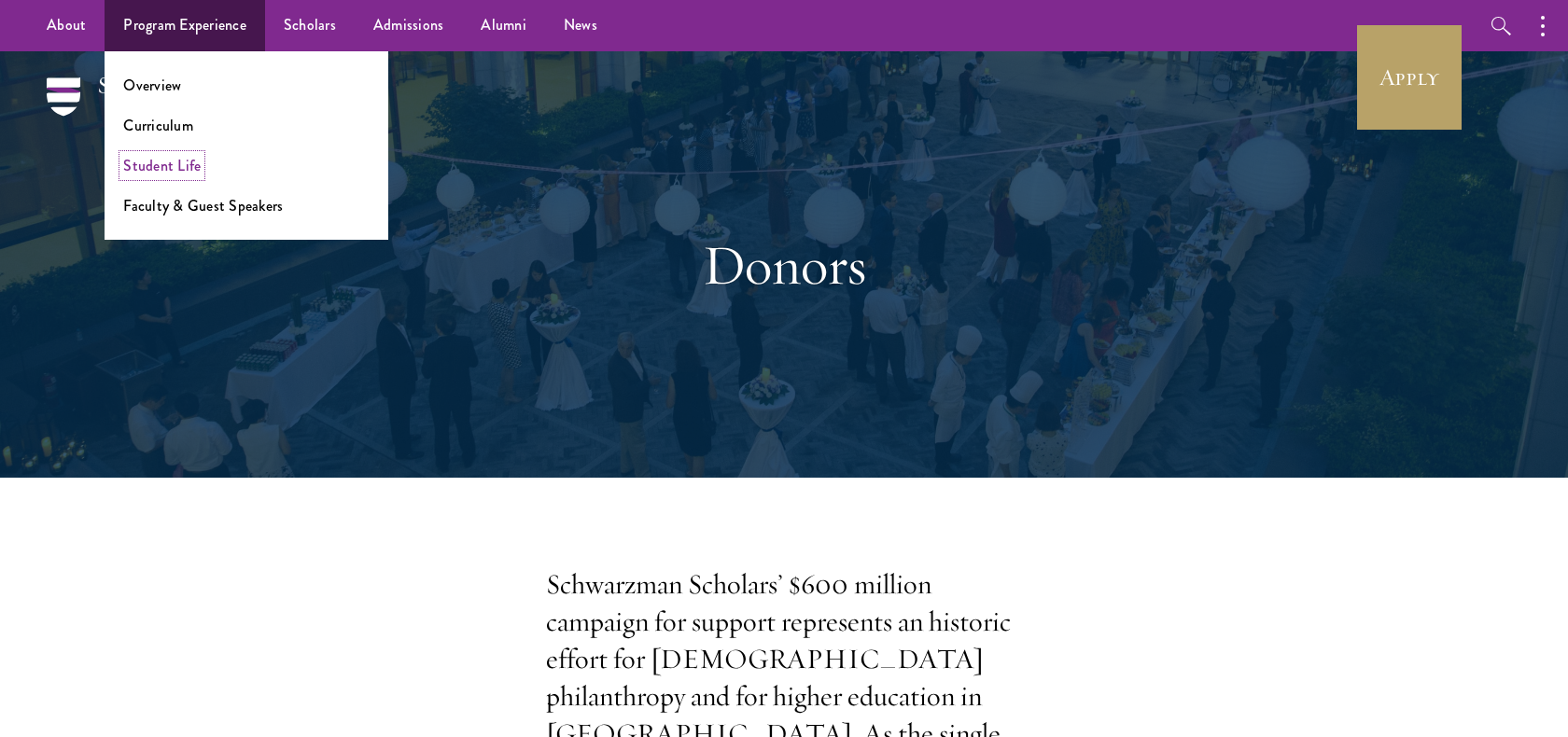
click at [182, 168] on link "Student Life" at bounding box center [162, 165] width 77 height 21
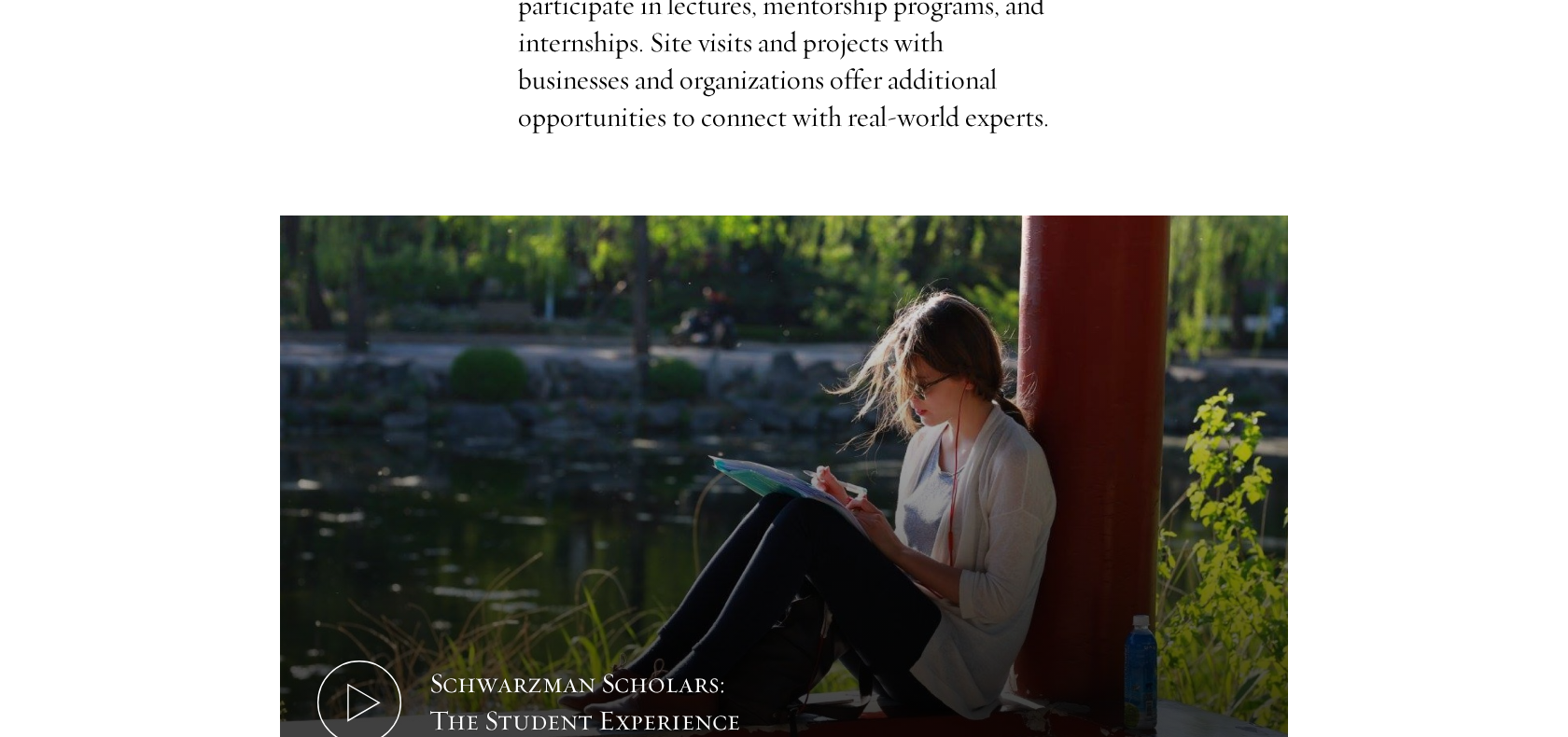
scroll to position [1287, 0]
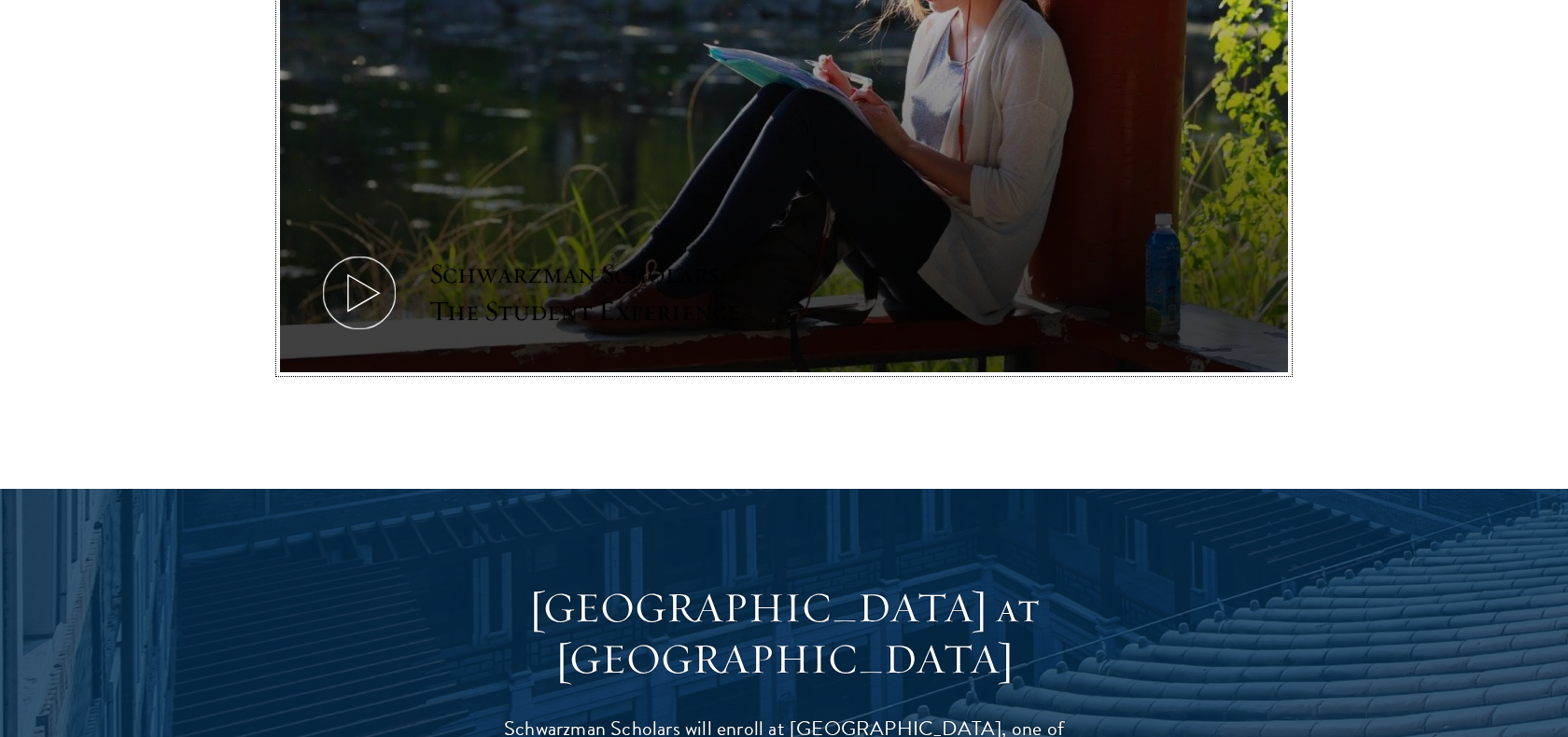
click at [339, 251] on icon at bounding box center [359, 293] width 84 height 84
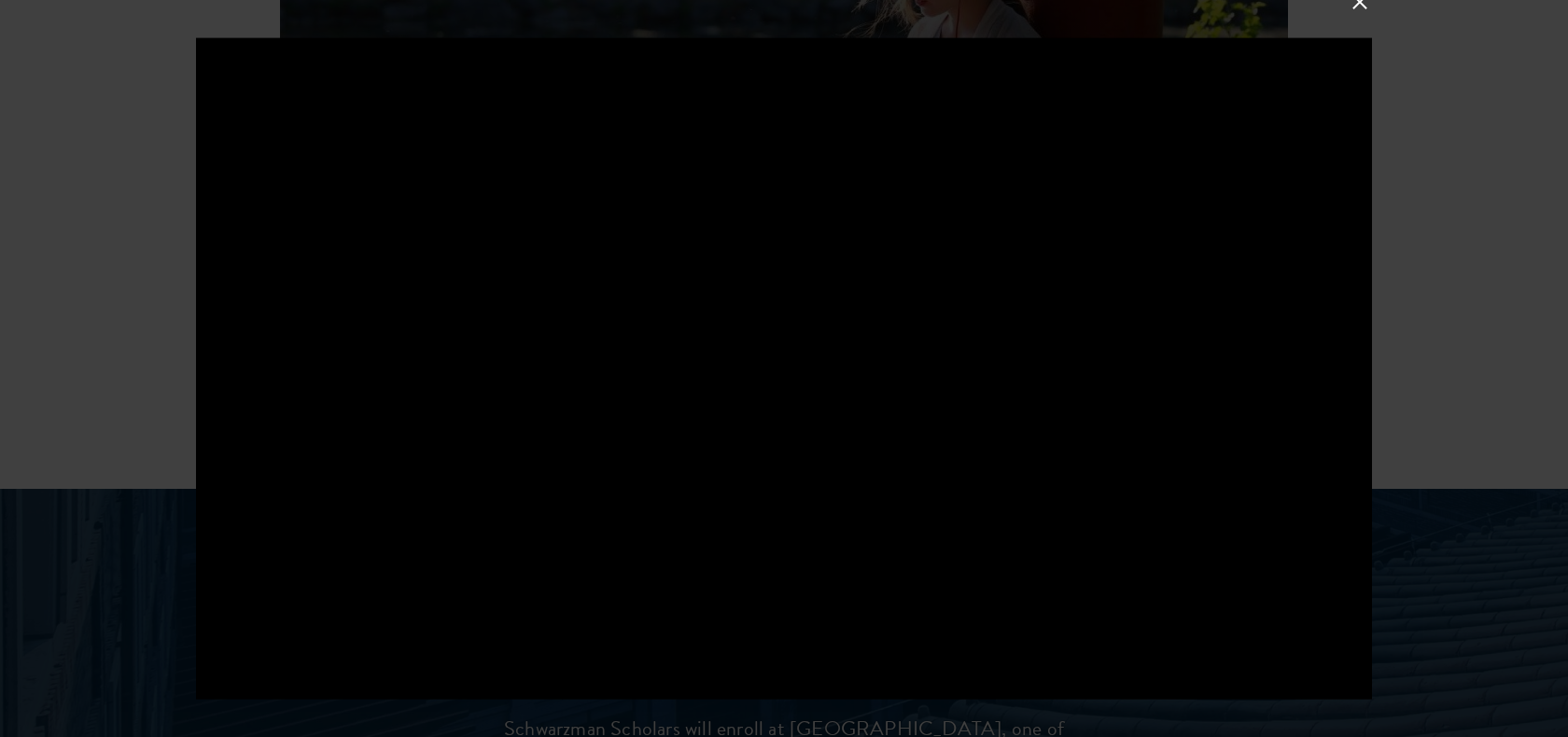
click at [1366, 18] on div at bounding box center [784, 368] width 1568 height 737
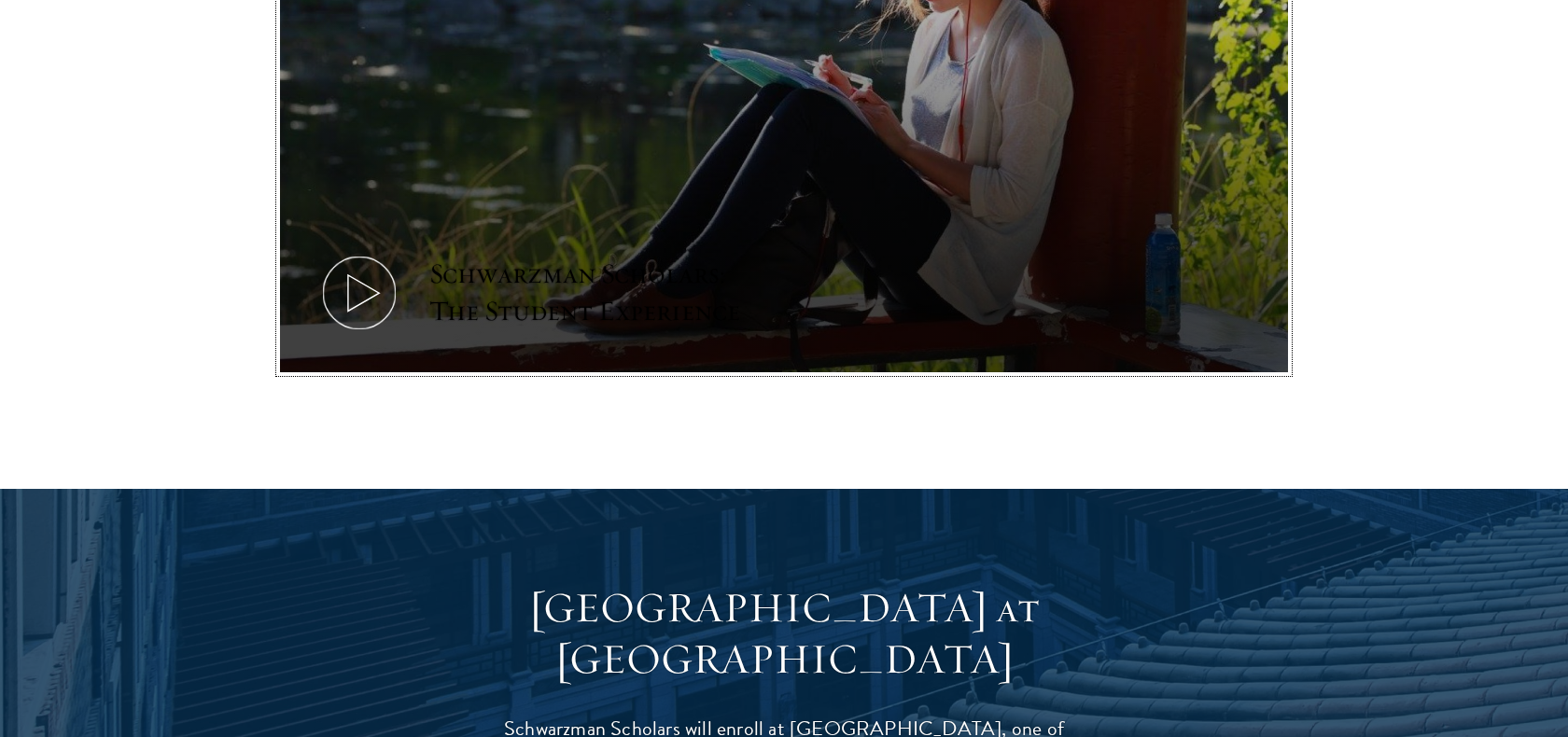
click at [605, 194] on button "Schwarzman Scholars: The Student Experience" at bounding box center [784, 89] width 1008 height 567
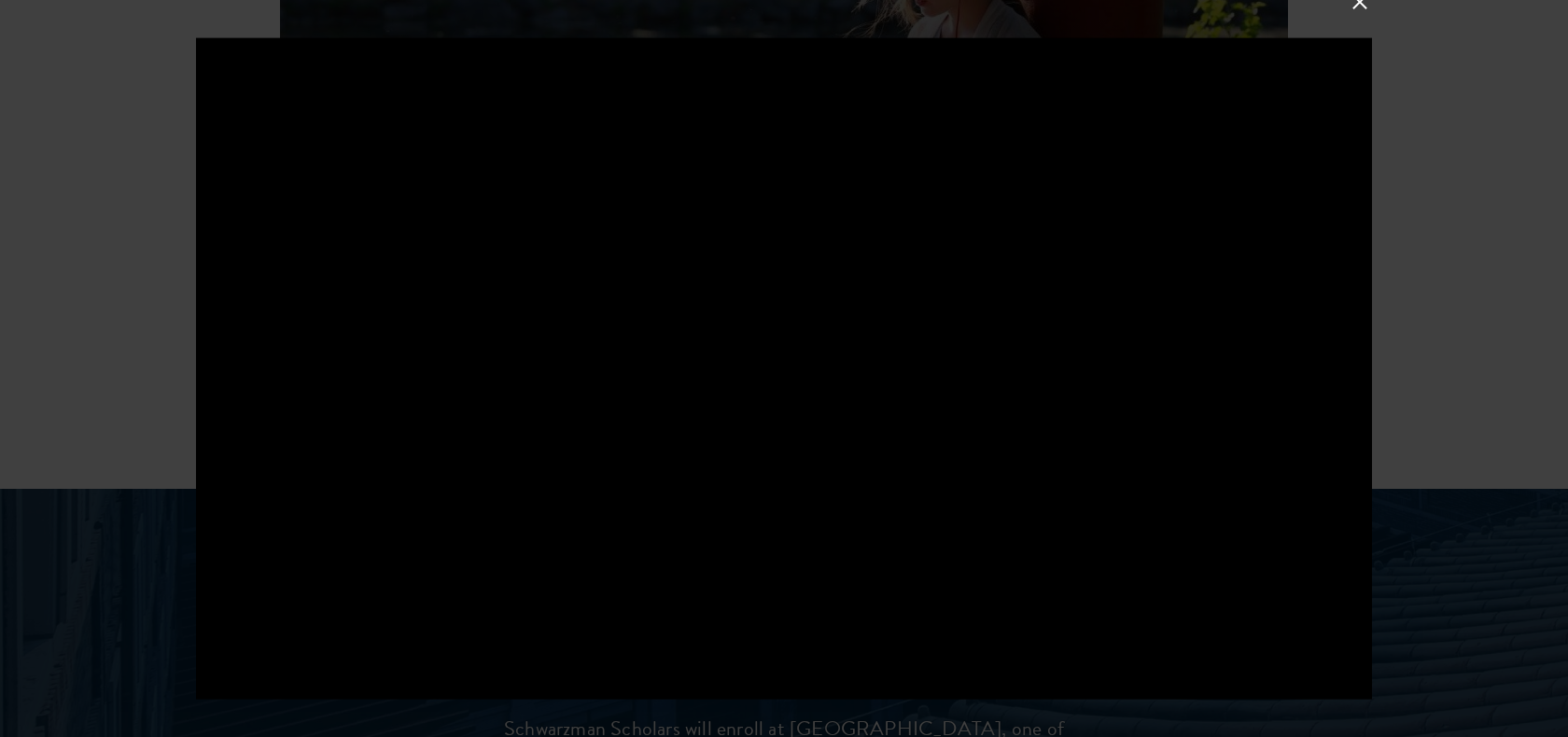
click at [1565, 225] on div at bounding box center [784, 368] width 1568 height 737
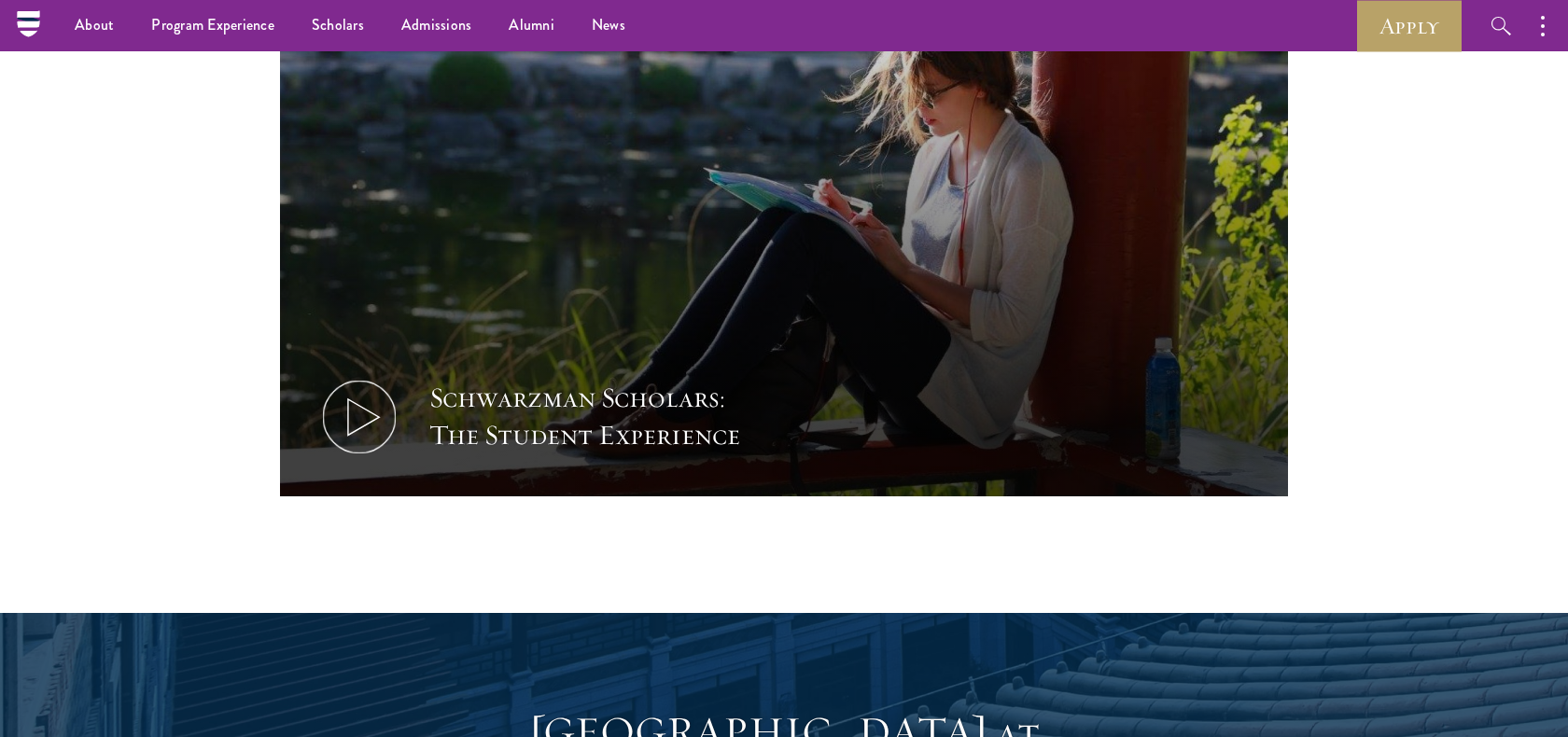
scroll to position [979, 0]
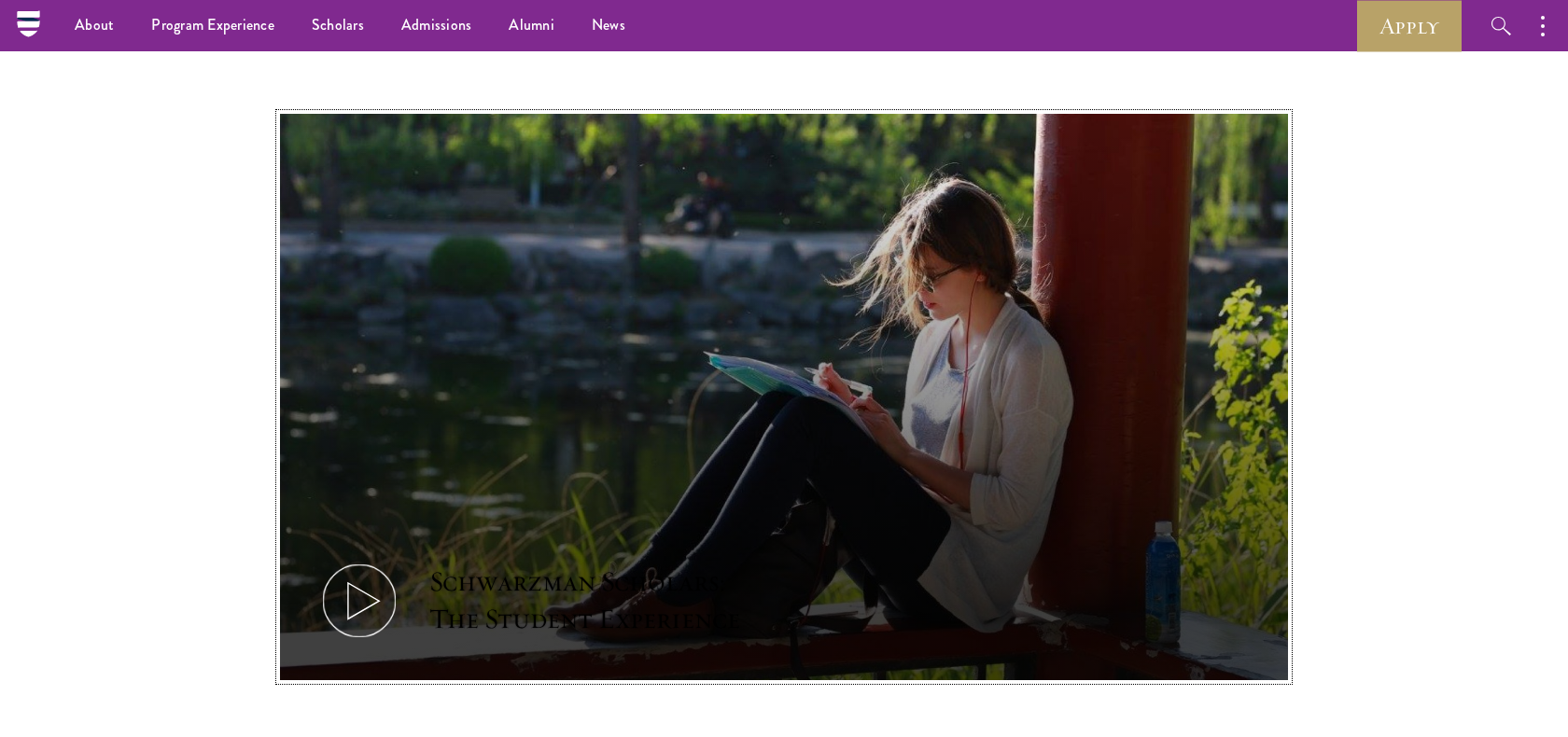
click at [962, 272] on button "Schwarzman Scholars: The Student Experience" at bounding box center [784, 397] width 1008 height 567
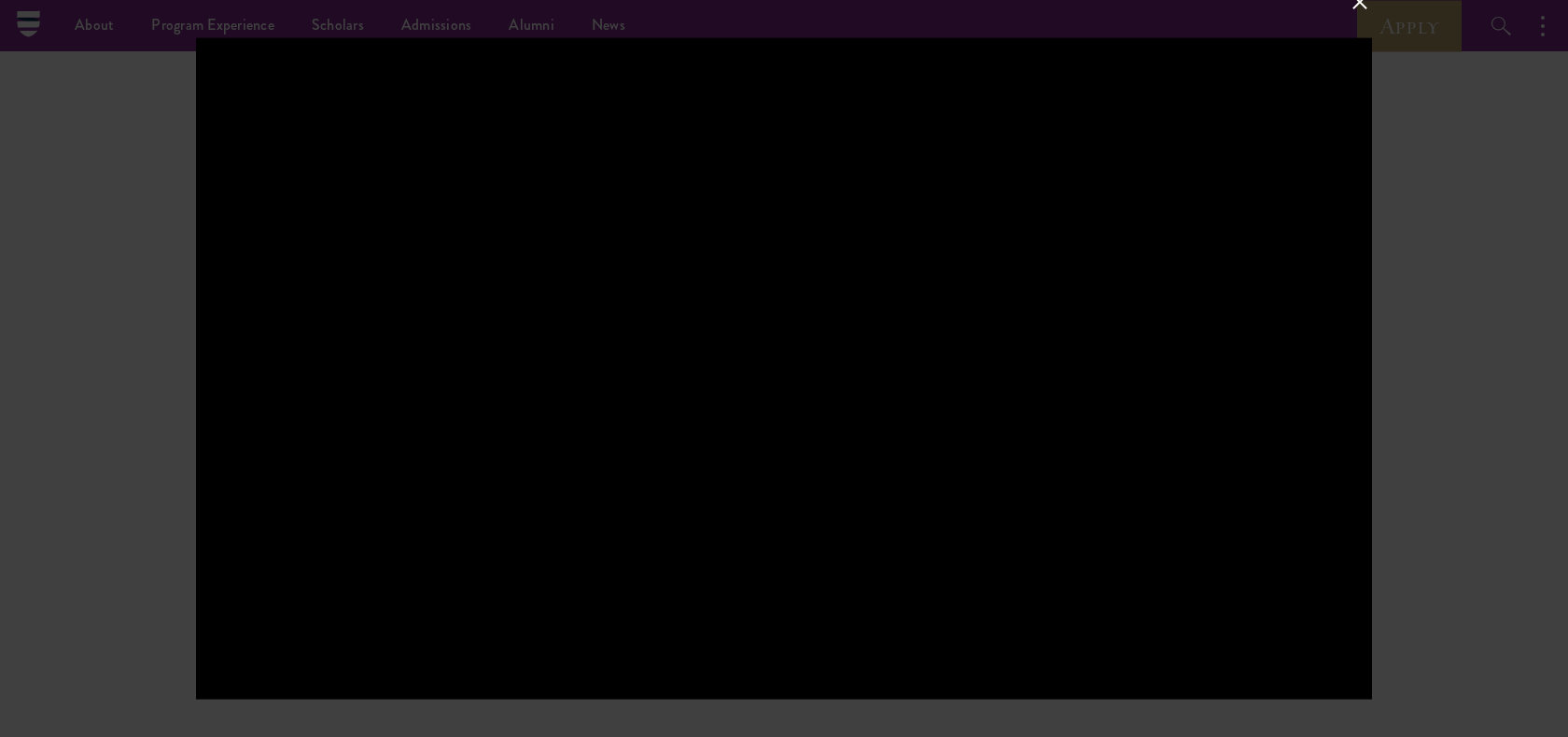
click at [1567, 254] on div at bounding box center [784, 368] width 1568 height 737
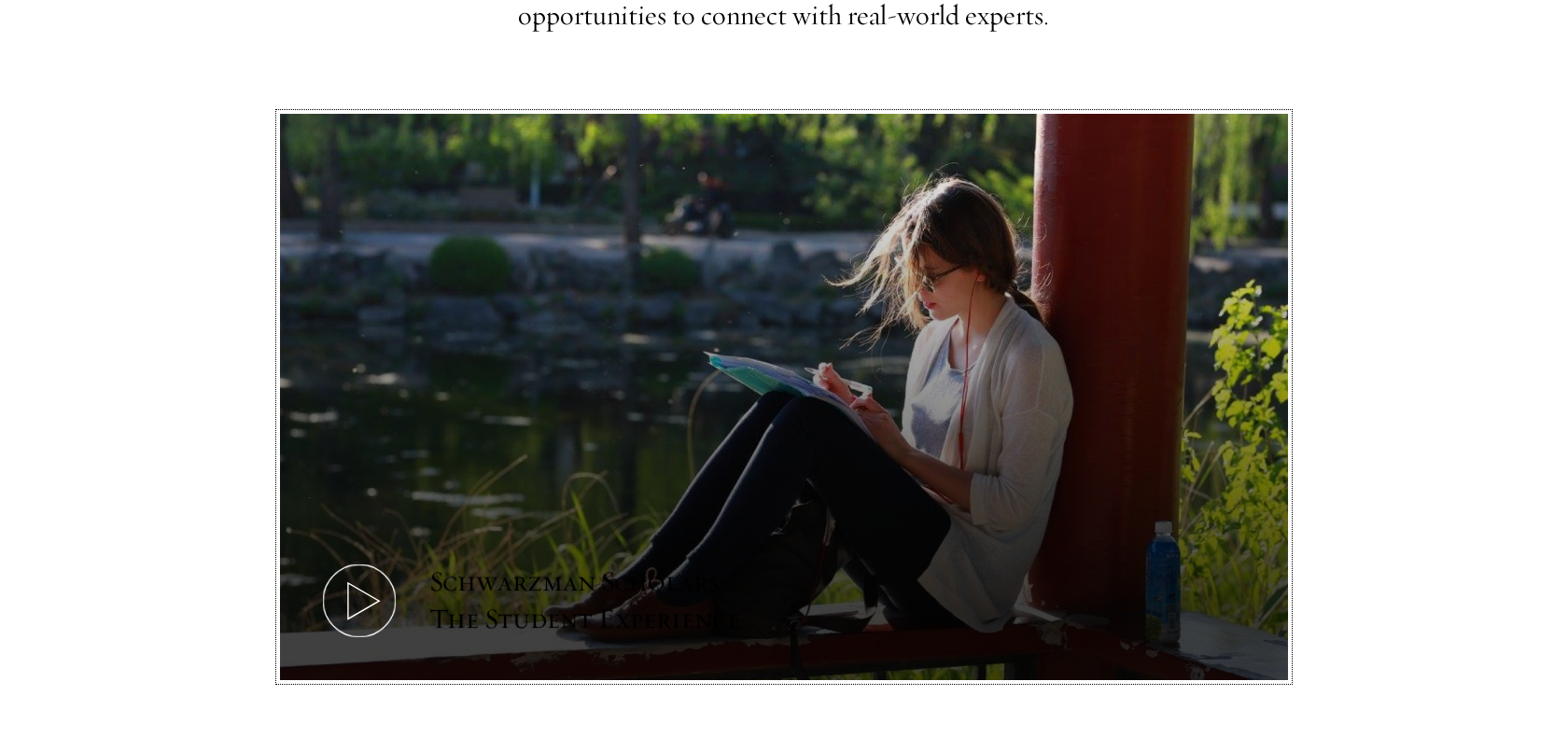
click at [727, 340] on button "Schwarzman Scholars: The Student Experience" at bounding box center [784, 397] width 1008 height 567
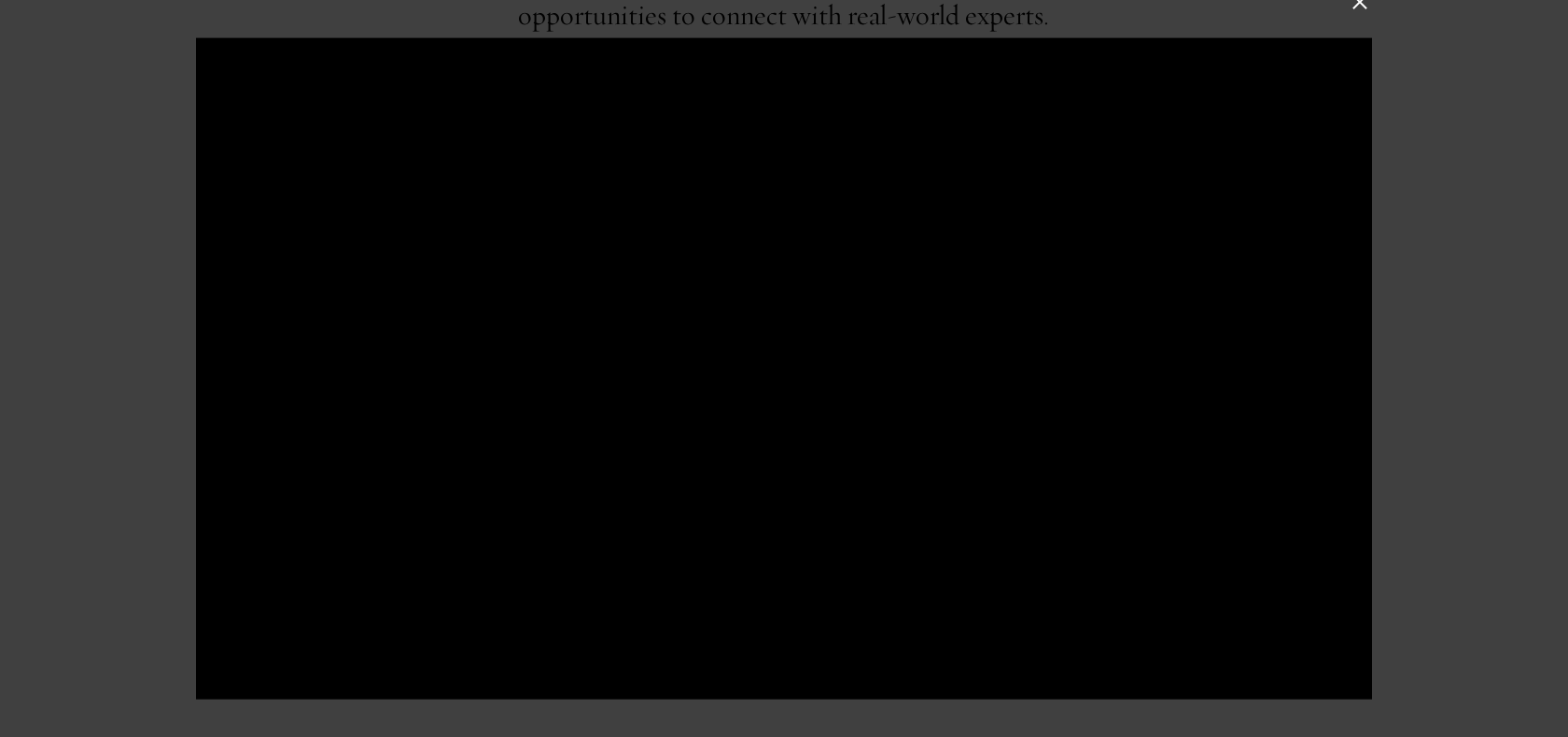
click at [121, 419] on div at bounding box center [784, 368] width 1568 height 737
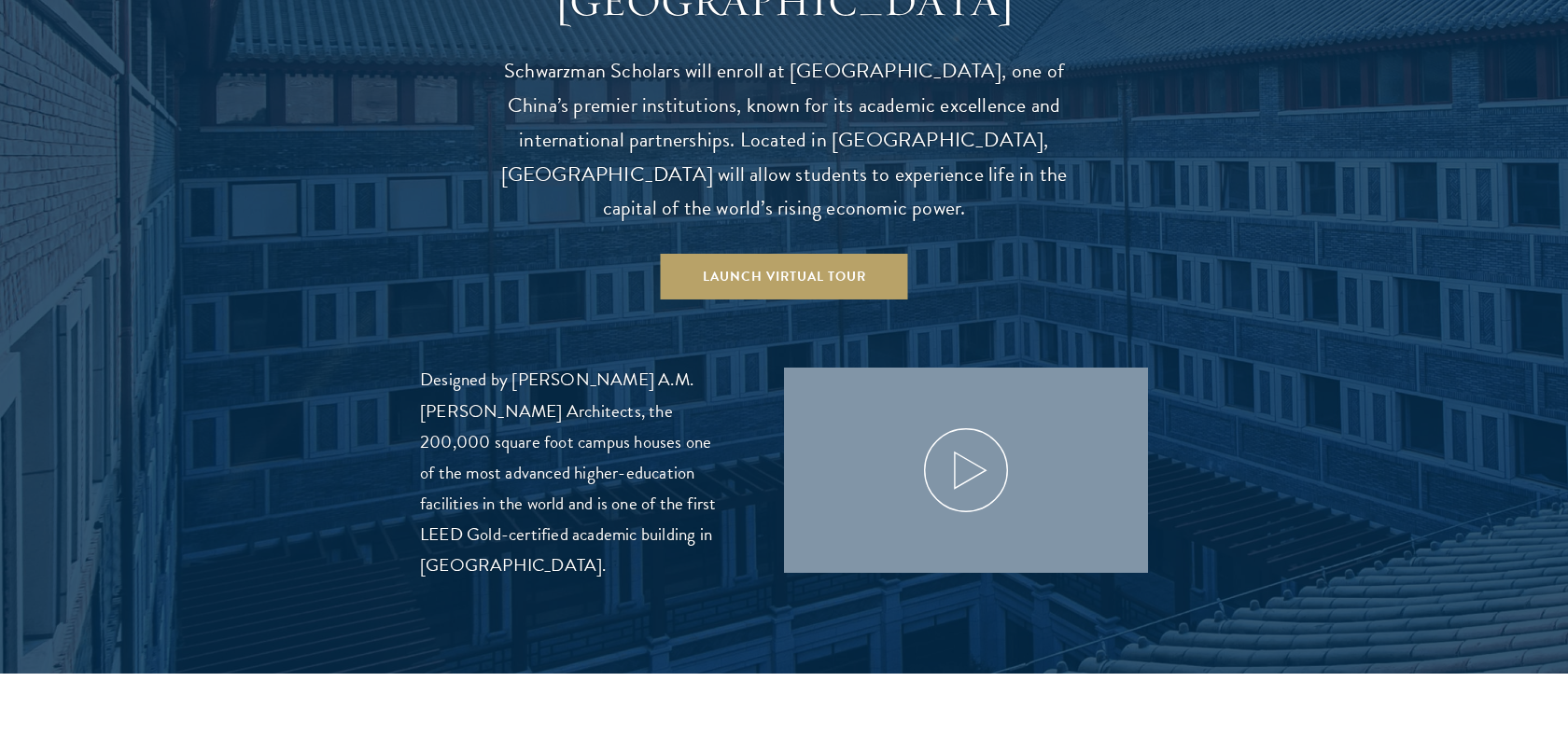
scroll to position [1970, 0]
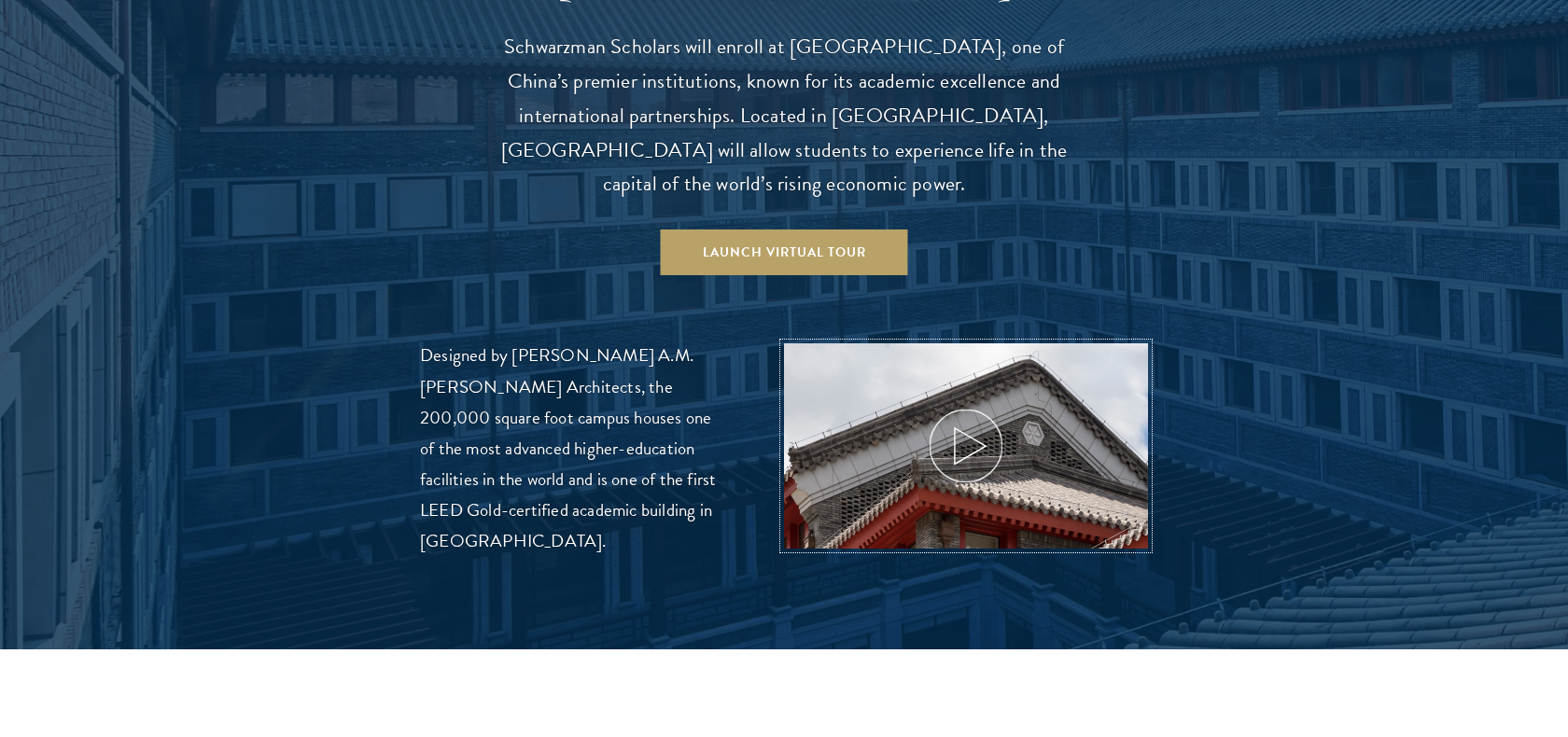
click at [1012, 400] on img at bounding box center [966, 525] width 386 height 386
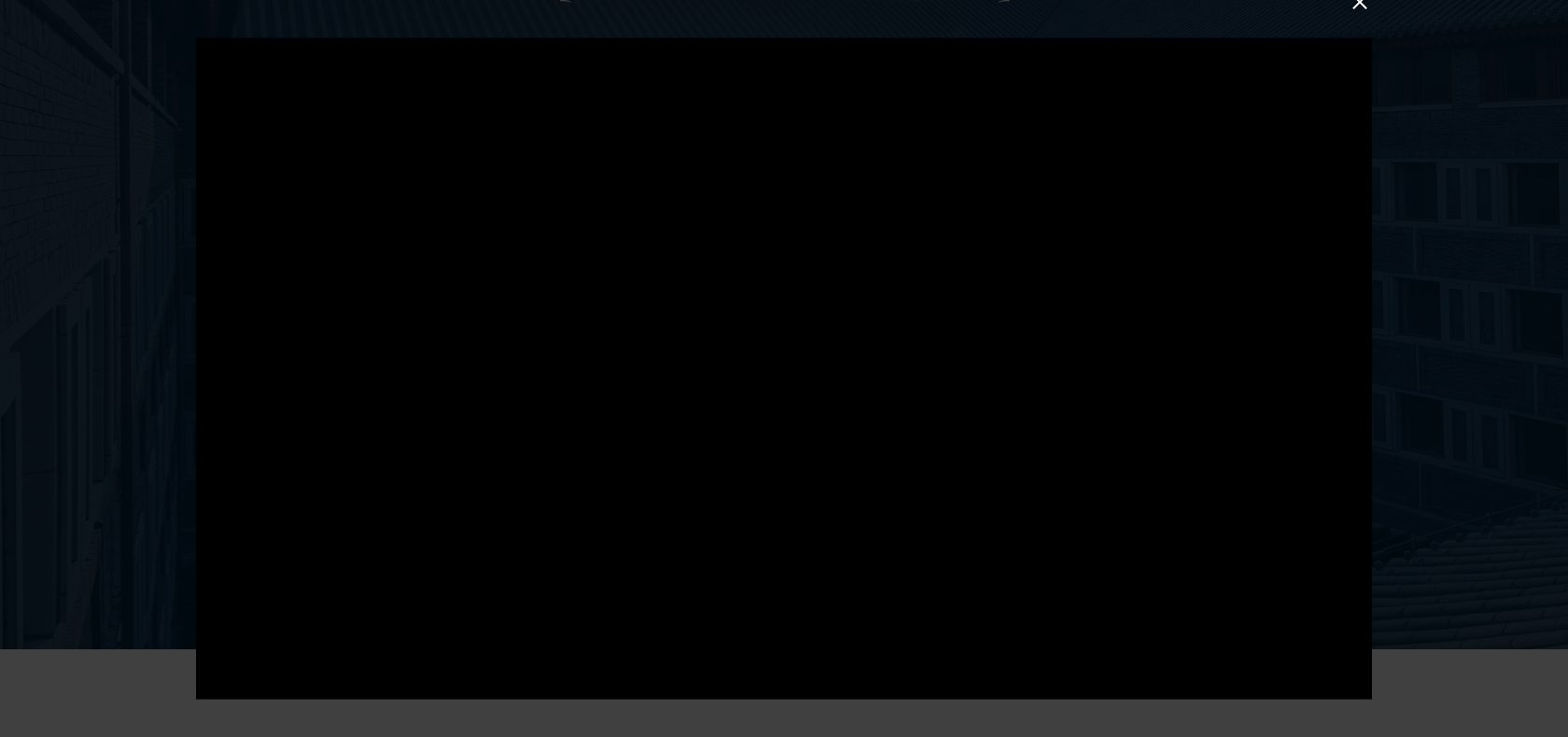
click at [1435, 214] on div at bounding box center [784, 368] width 1568 height 737
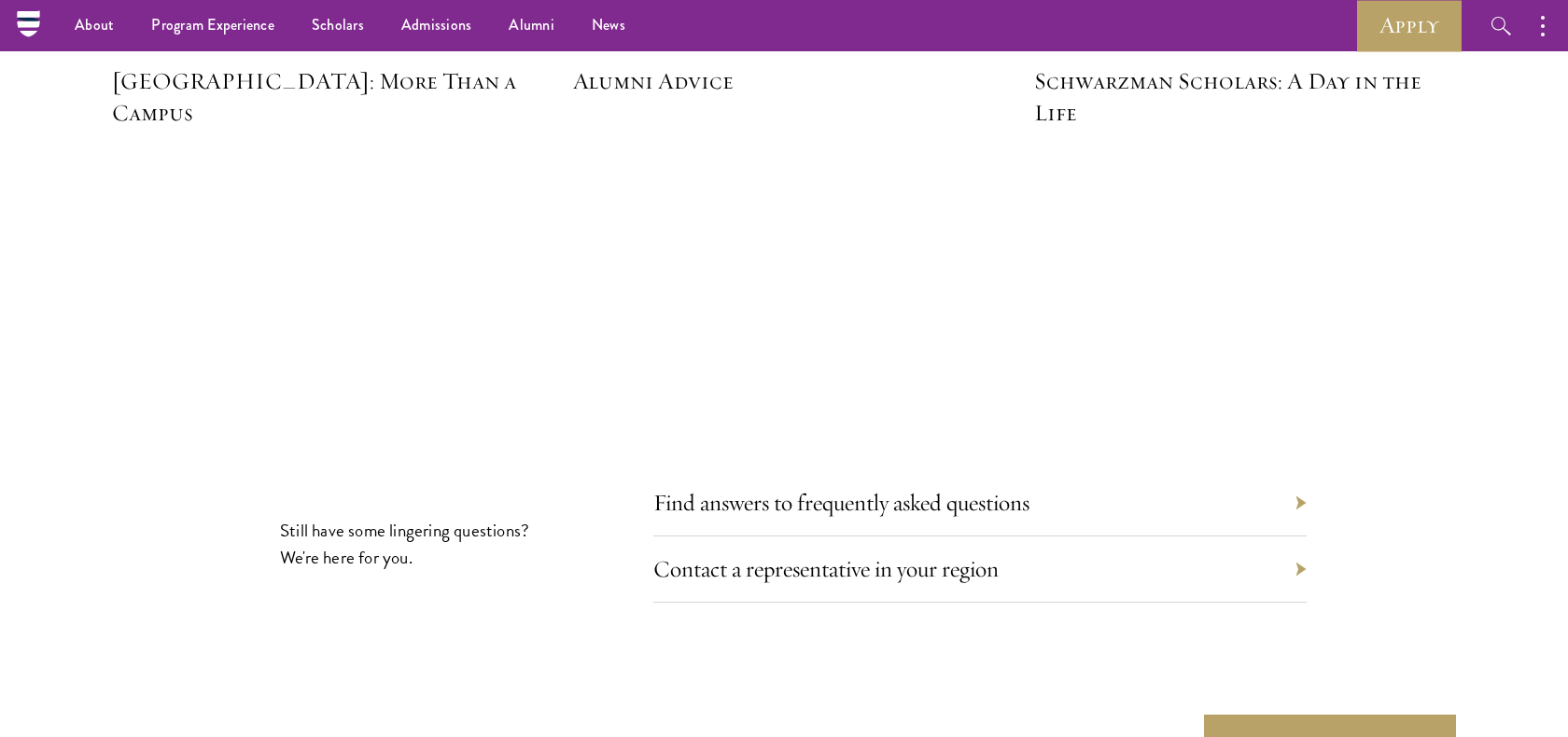
scroll to position [6298, 0]
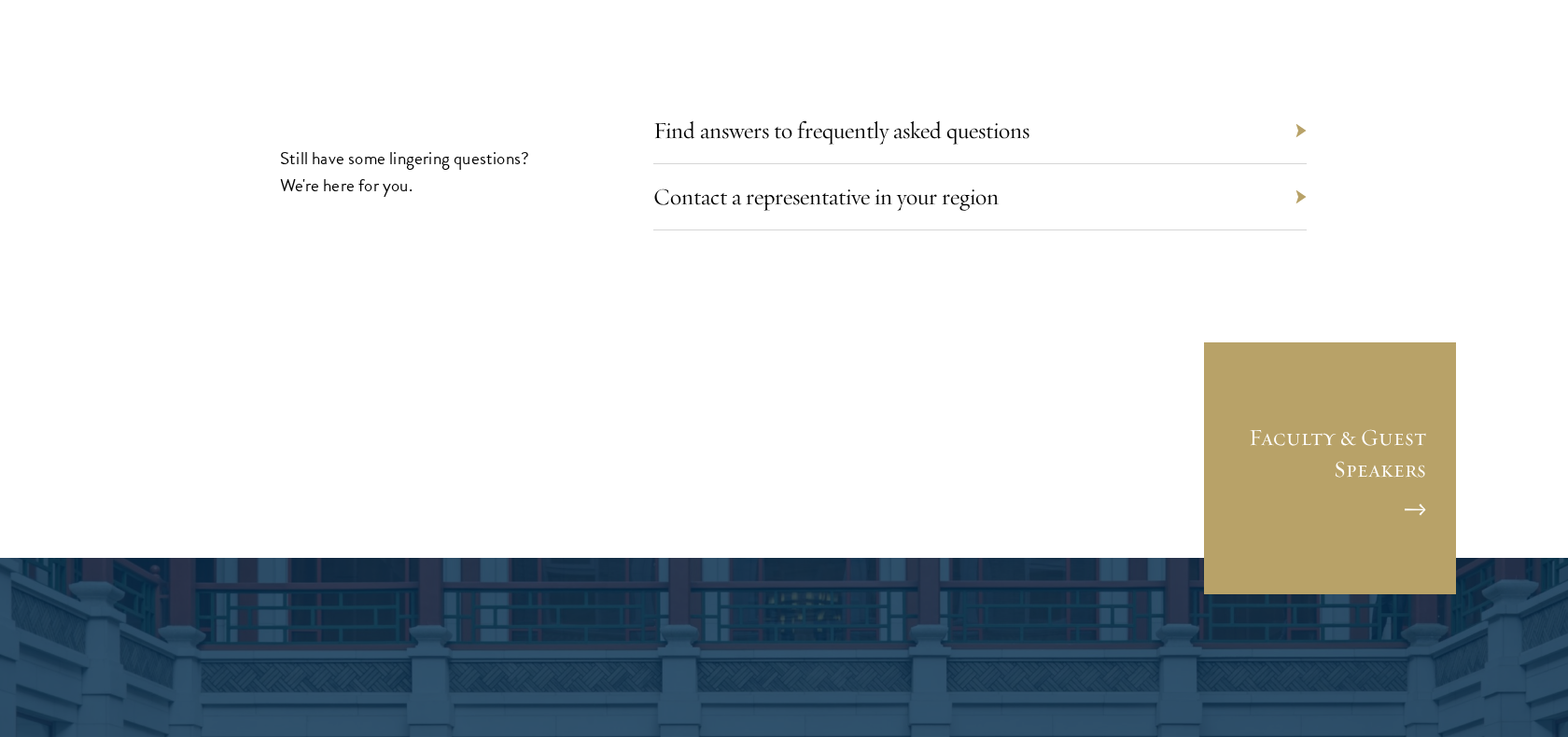
click at [931, 98] on div "Find answers to frequently asked questions" at bounding box center [980, 130] width 653 height 67
click at [1013, 116] on link "Find answers to frequently asked questions" at bounding box center [855, 130] width 376 height 29
click at [878, 182] on link "Contact a representative in your region" at bounding box center [840, 196] width 345 height 29
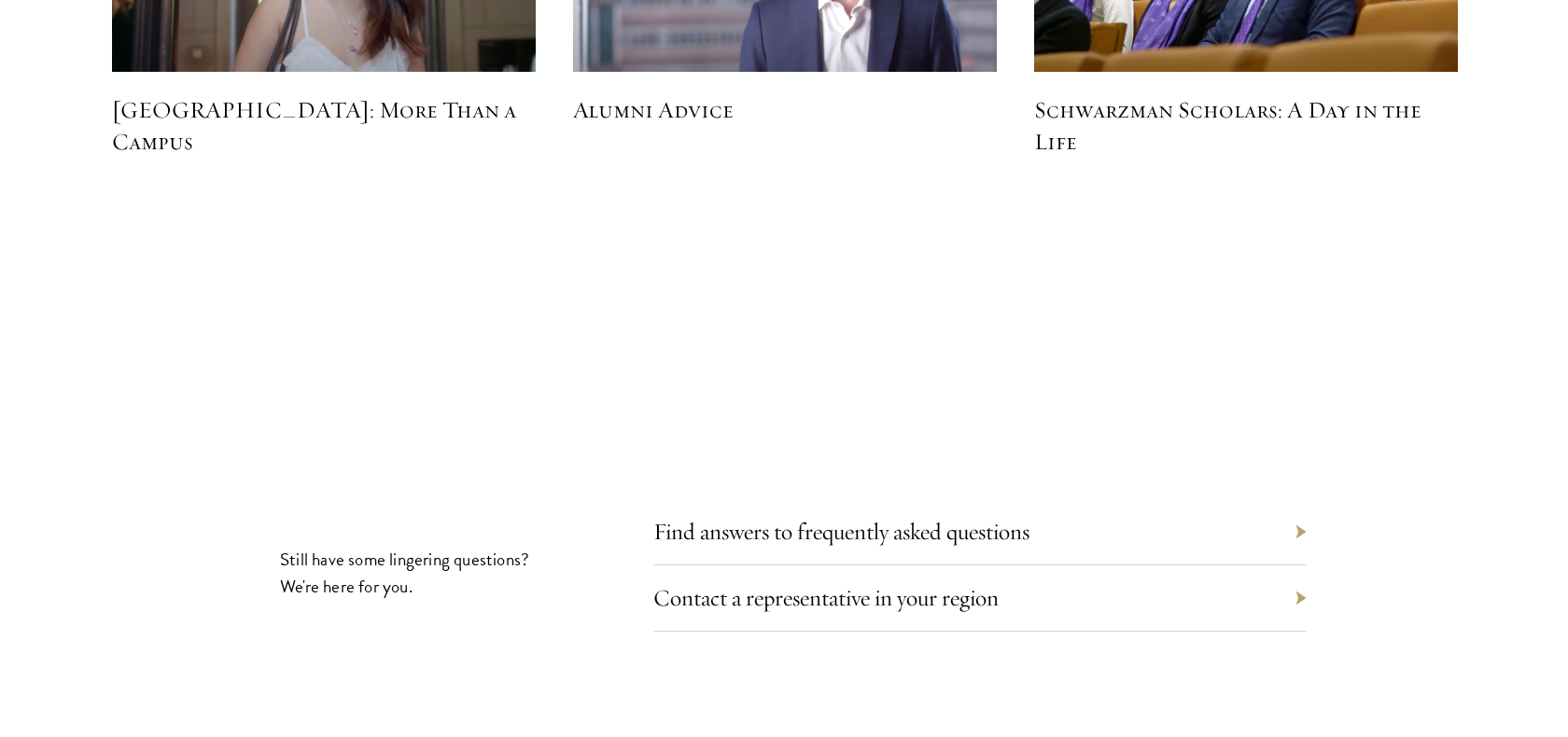
scroll to position [6049, 0]
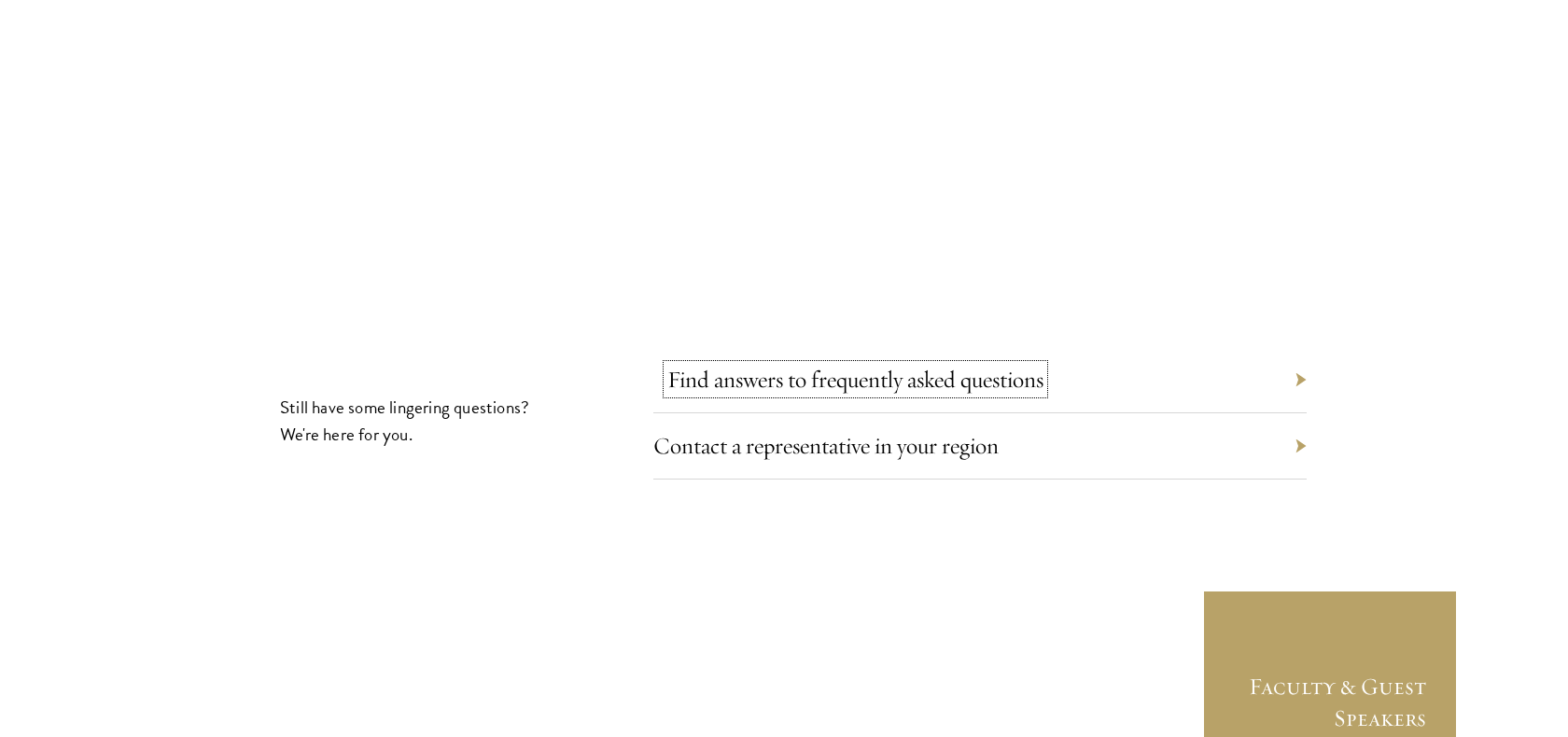
click at [990, 365] on link "Find answers to frequently asked questions" at bounding box center [855, 380] width 376 height 29
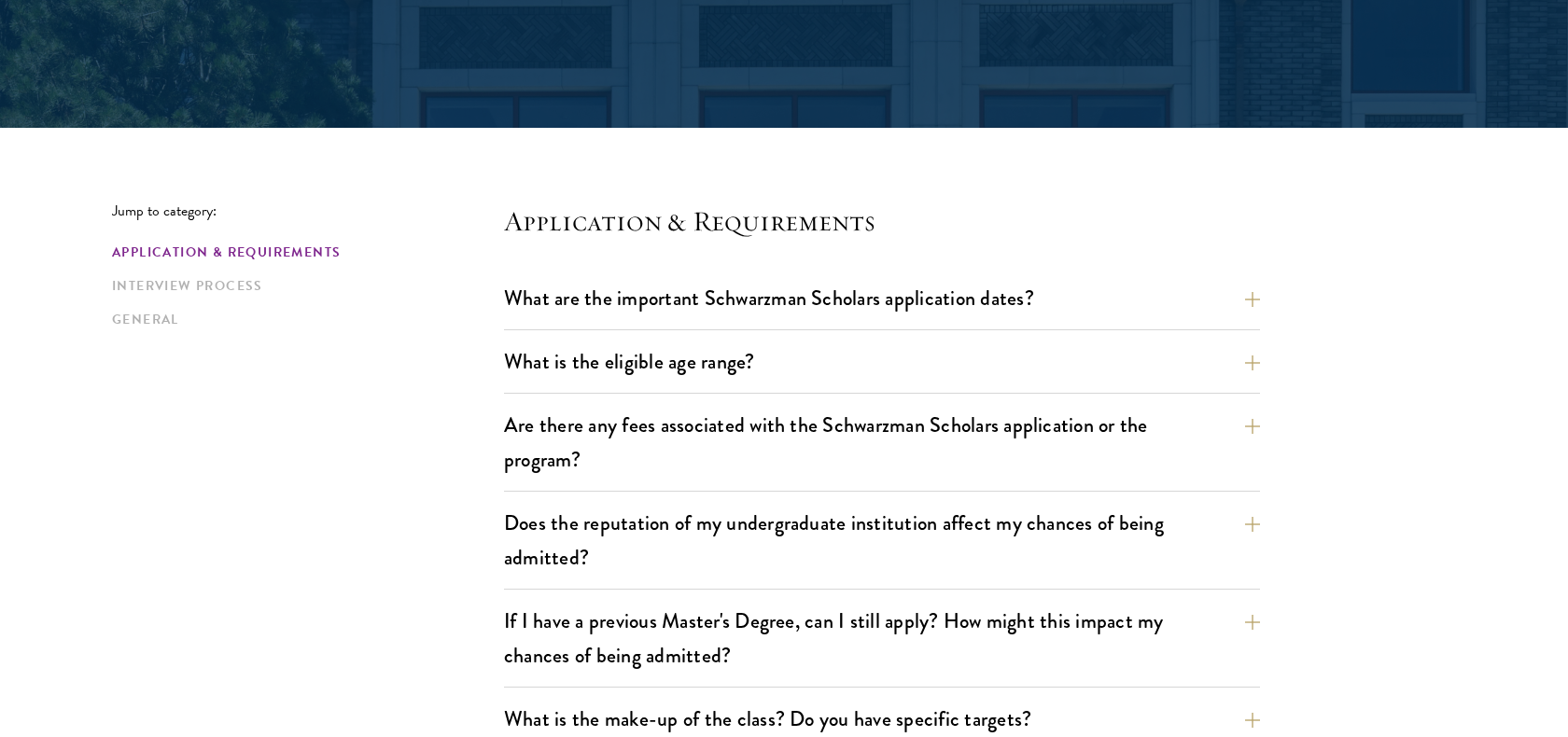
scroll to position [559, 0]
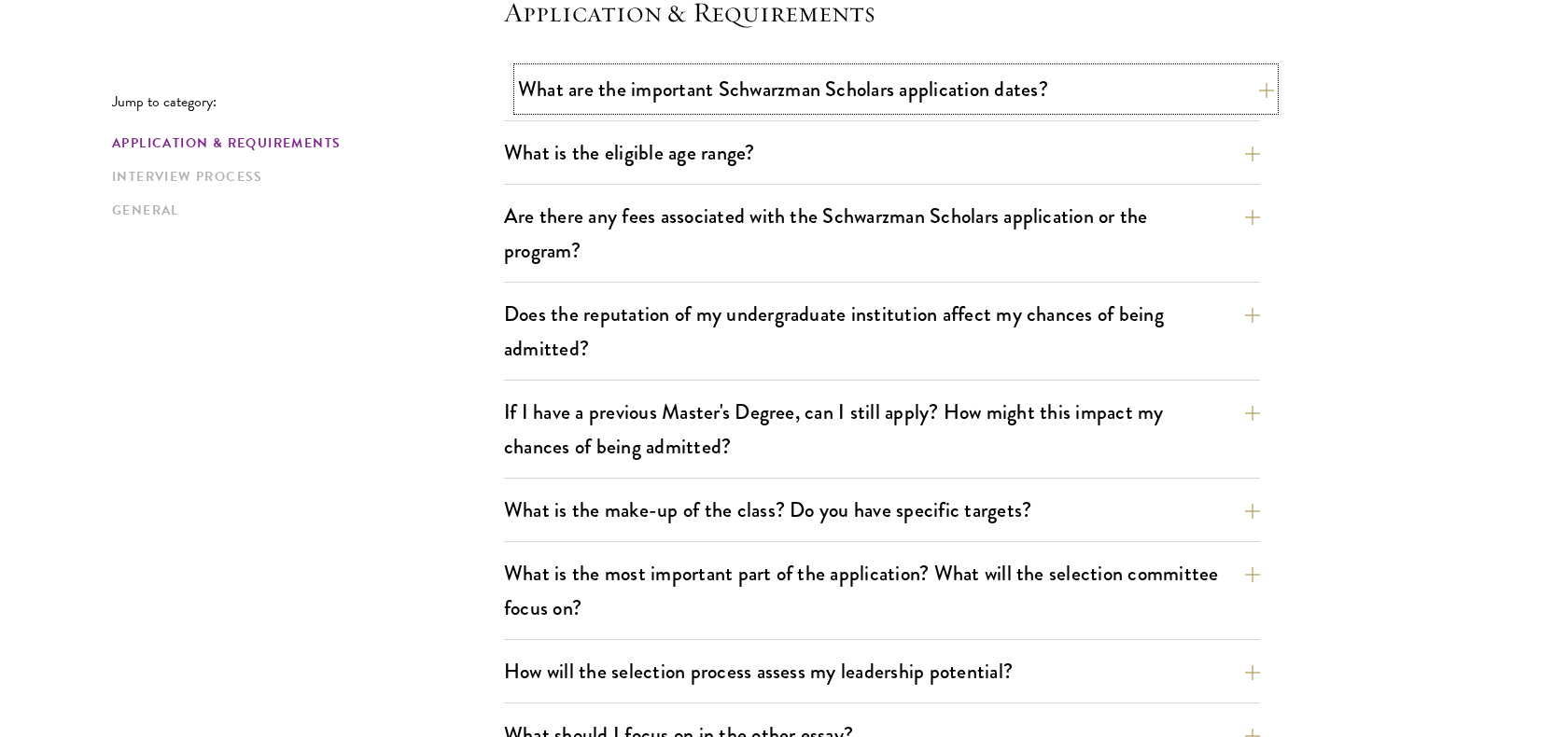
click at [1012, 99] on button "What are the important Schwarzman Scholars application dates?" at bounding box center [896, 89] width 756 height 42
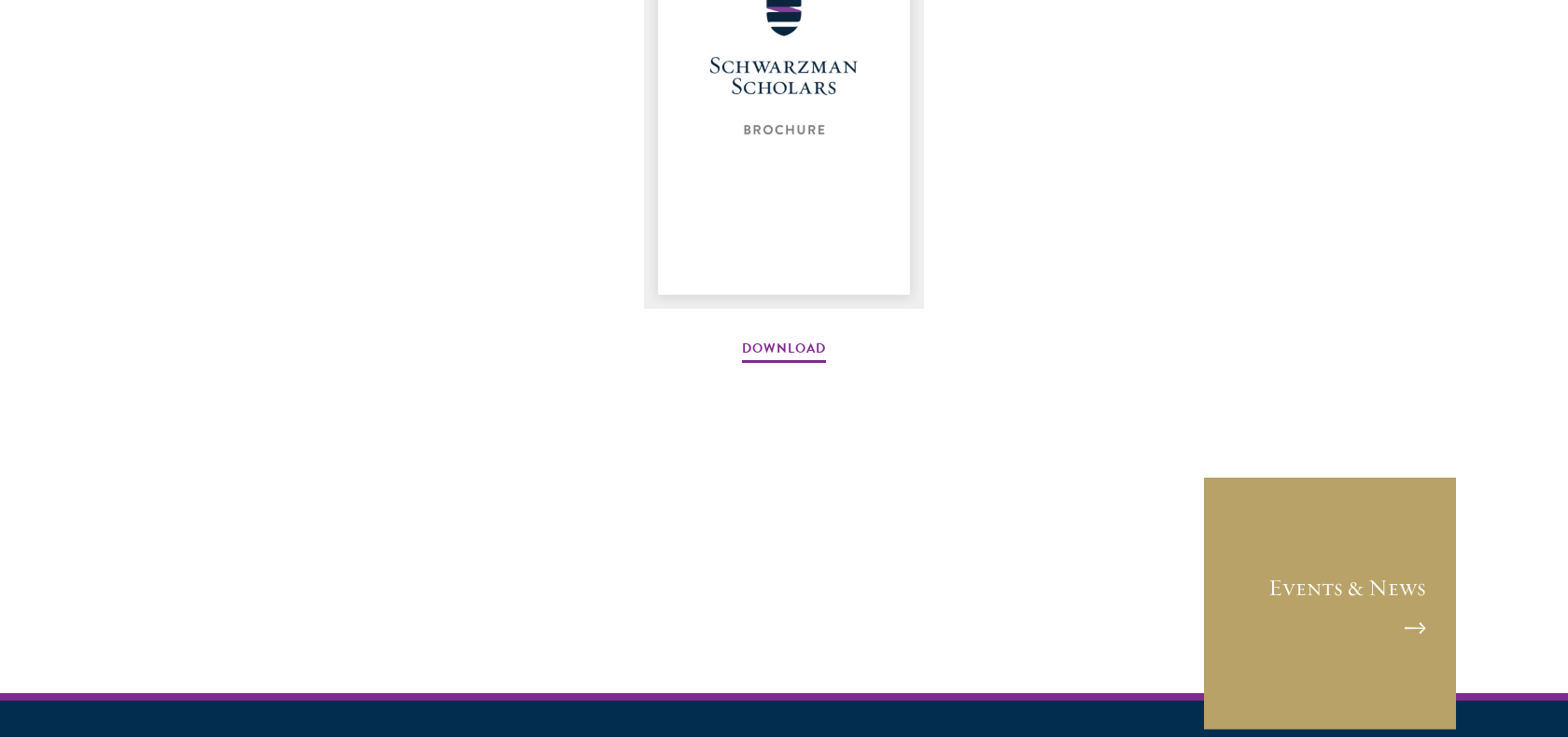
scroll to position [2745, 0]
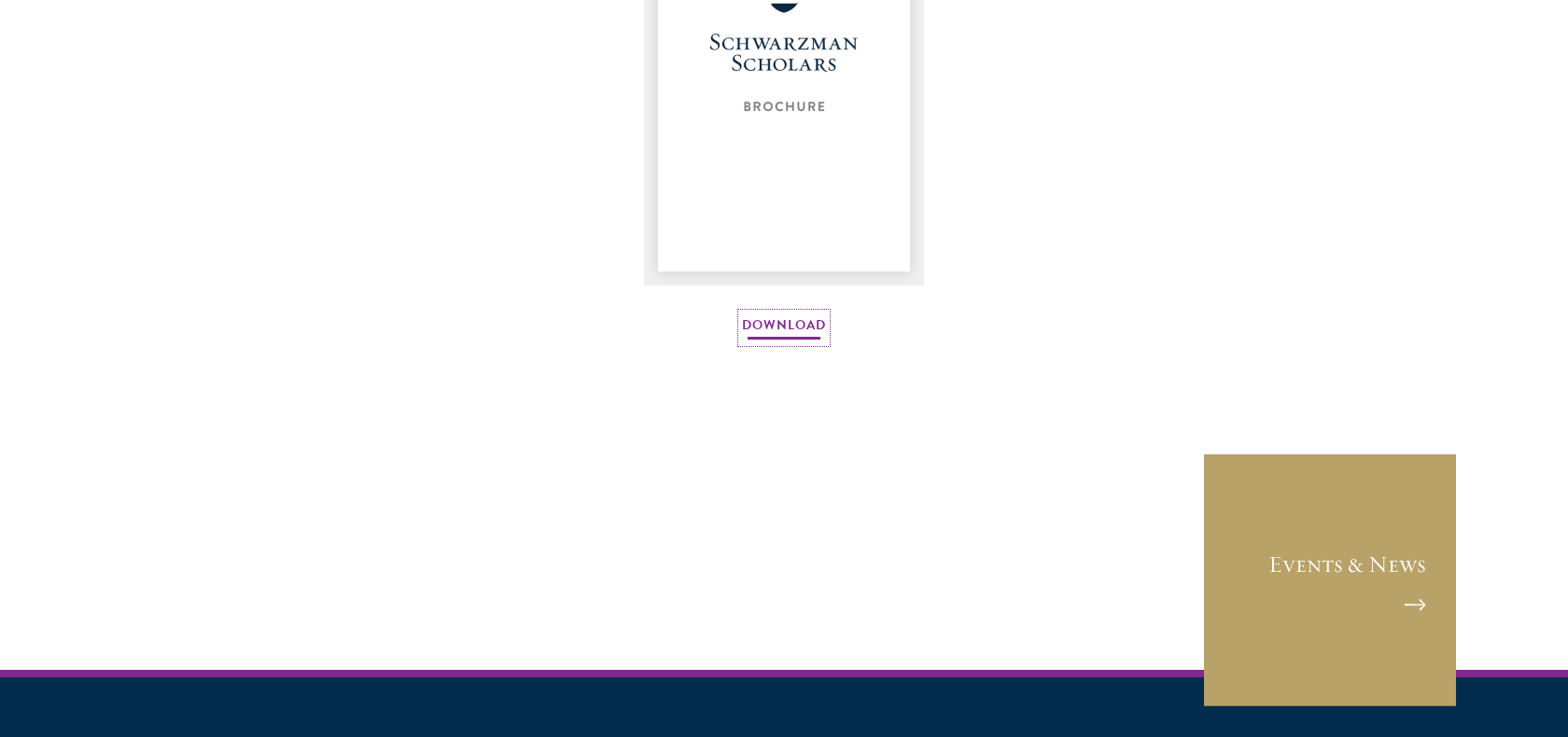
click at [813, 335] on link "Download" at bounding box center [784, 328] width 84 height 29
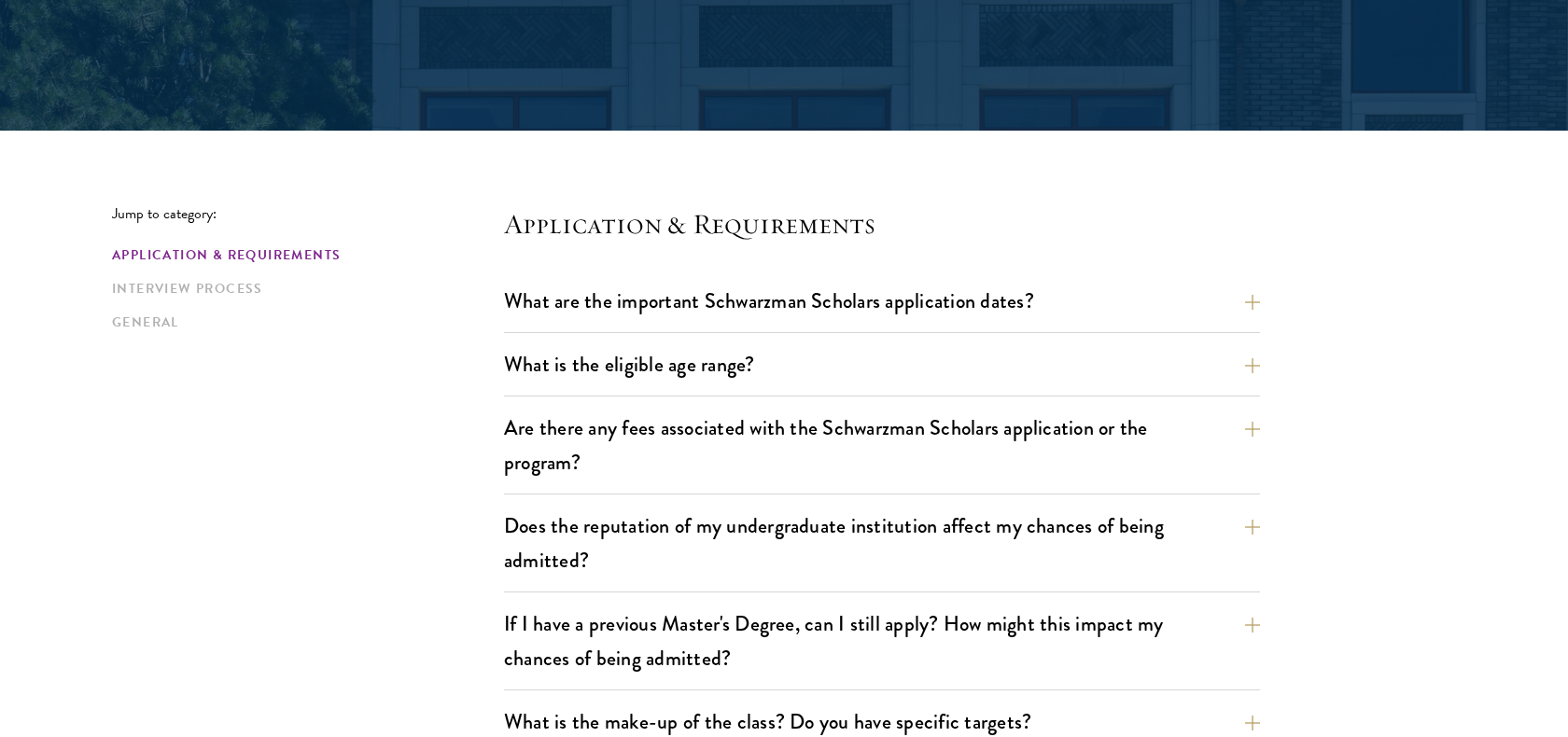
scroll to position [401, 0]
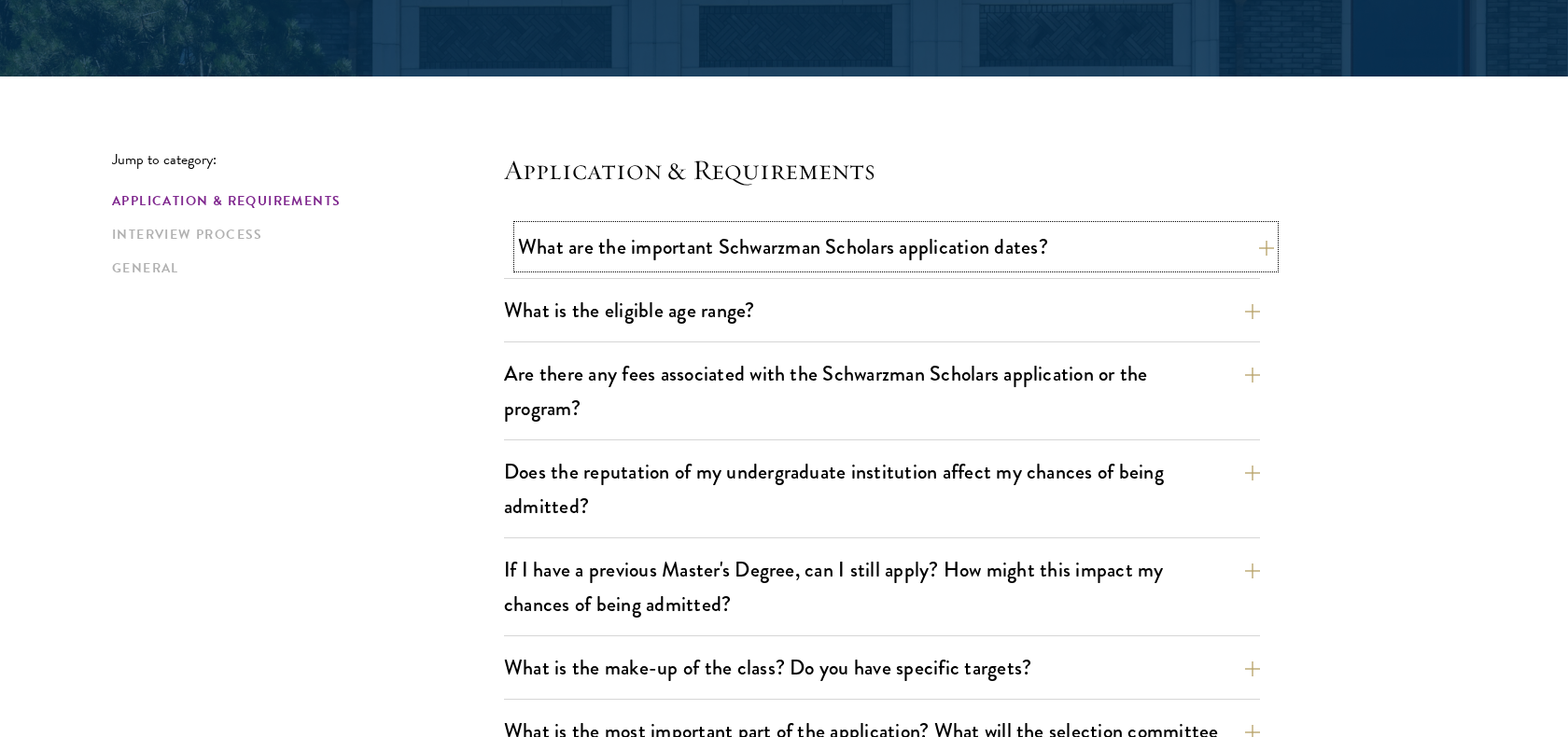
click at [1210, 243] on button "What are the important Schwarzman Scholars application dates?" at bounding box center [896, 246] width 756 height 42
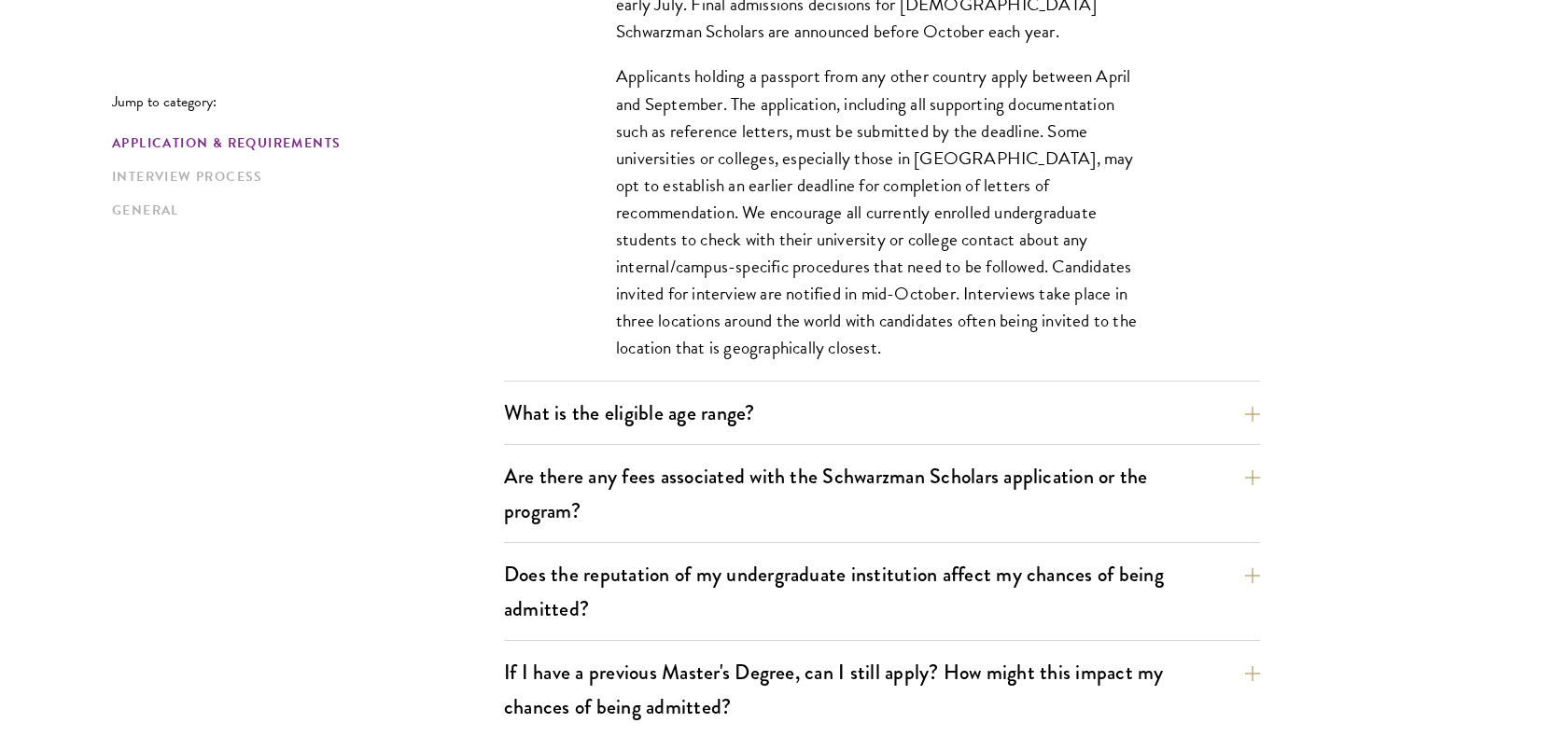
scroll to position [859, 0]
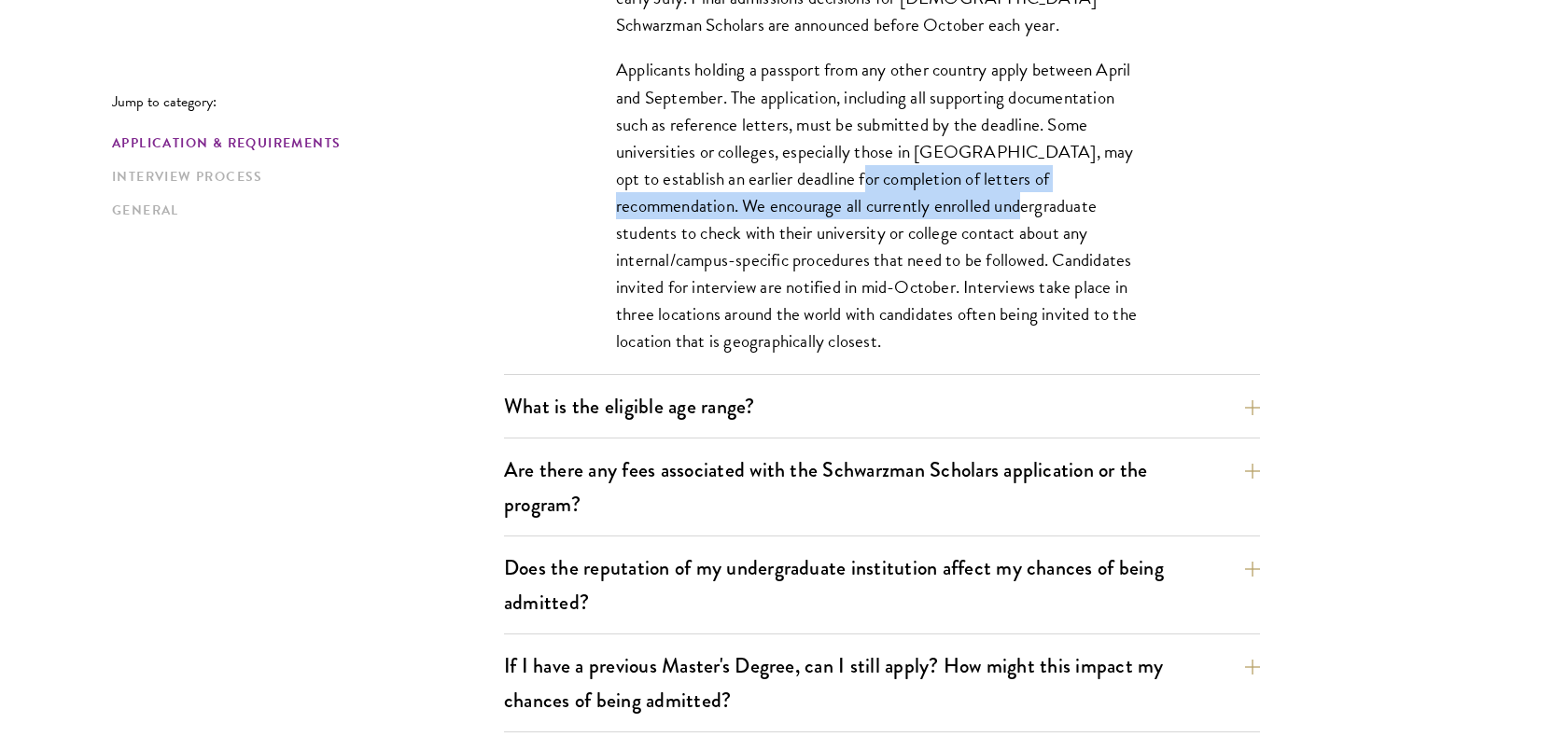
drag, startPoint x: 818, startPoint y: 154, endPoint x: 896, endPoint y: 172, distance: 80.0
click at [896, 172] on p "Applicants holding a passport from any other country apply between April and Se…" at bounding box center [882, 205] width 532 height 298
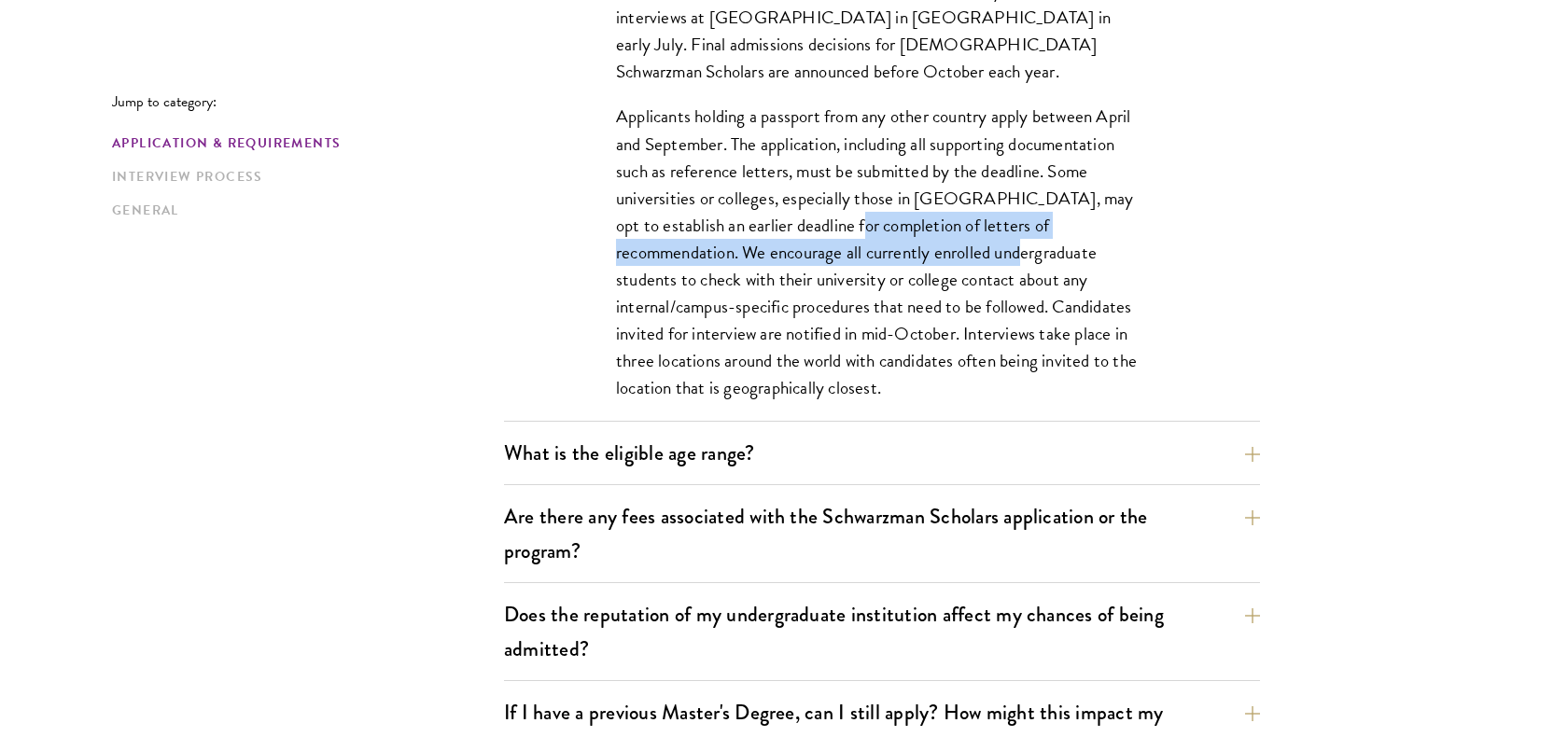
scroll to position [821, 0]
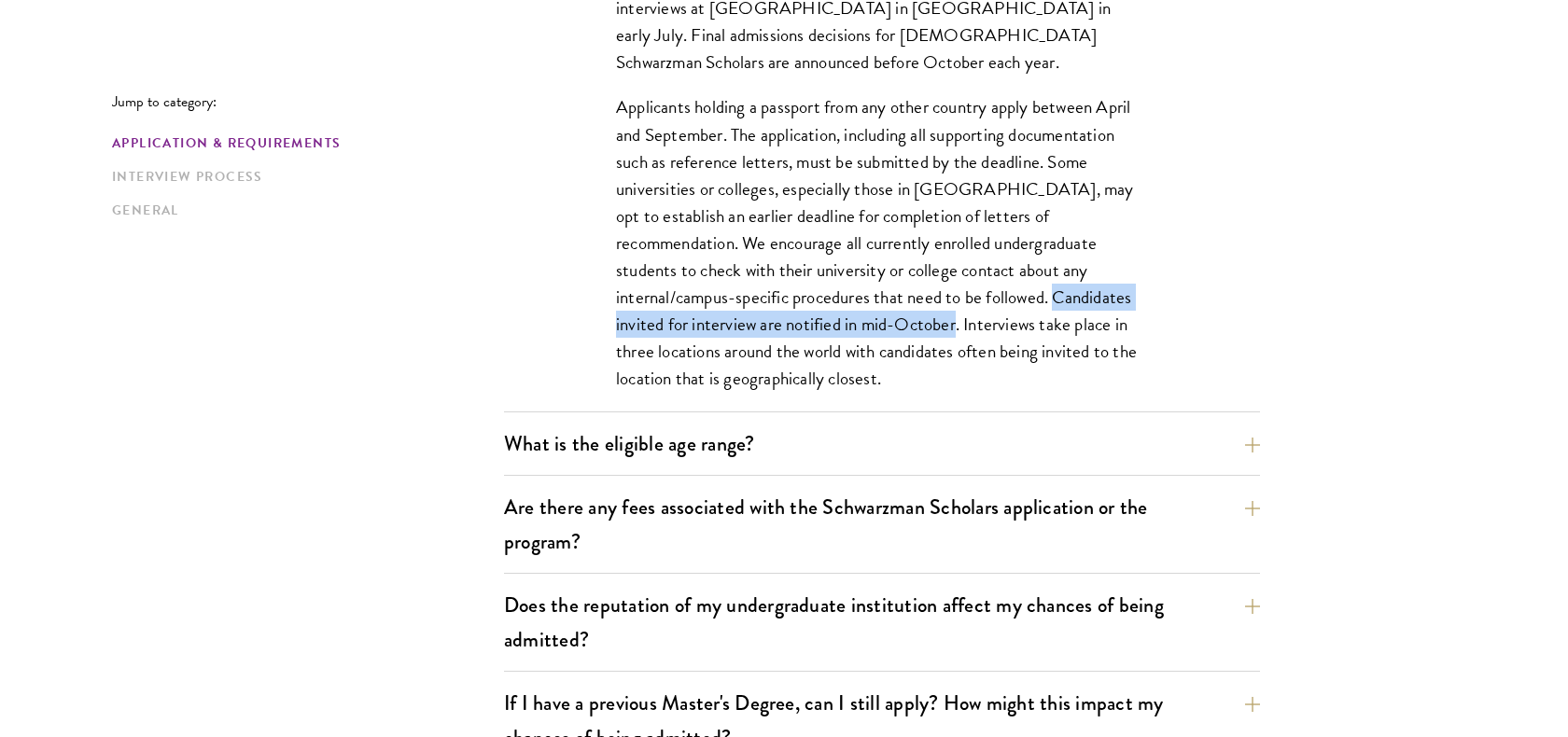
drag, startPoint x: 884, startPoint y: 271, endPoint x: 779, endPoint y: 304, distance: 110.1
click at [783, 304] on p "Applicants holding a passport from any other country apply between April and Se…" at bounding box center [882, 242] width 532 height 298
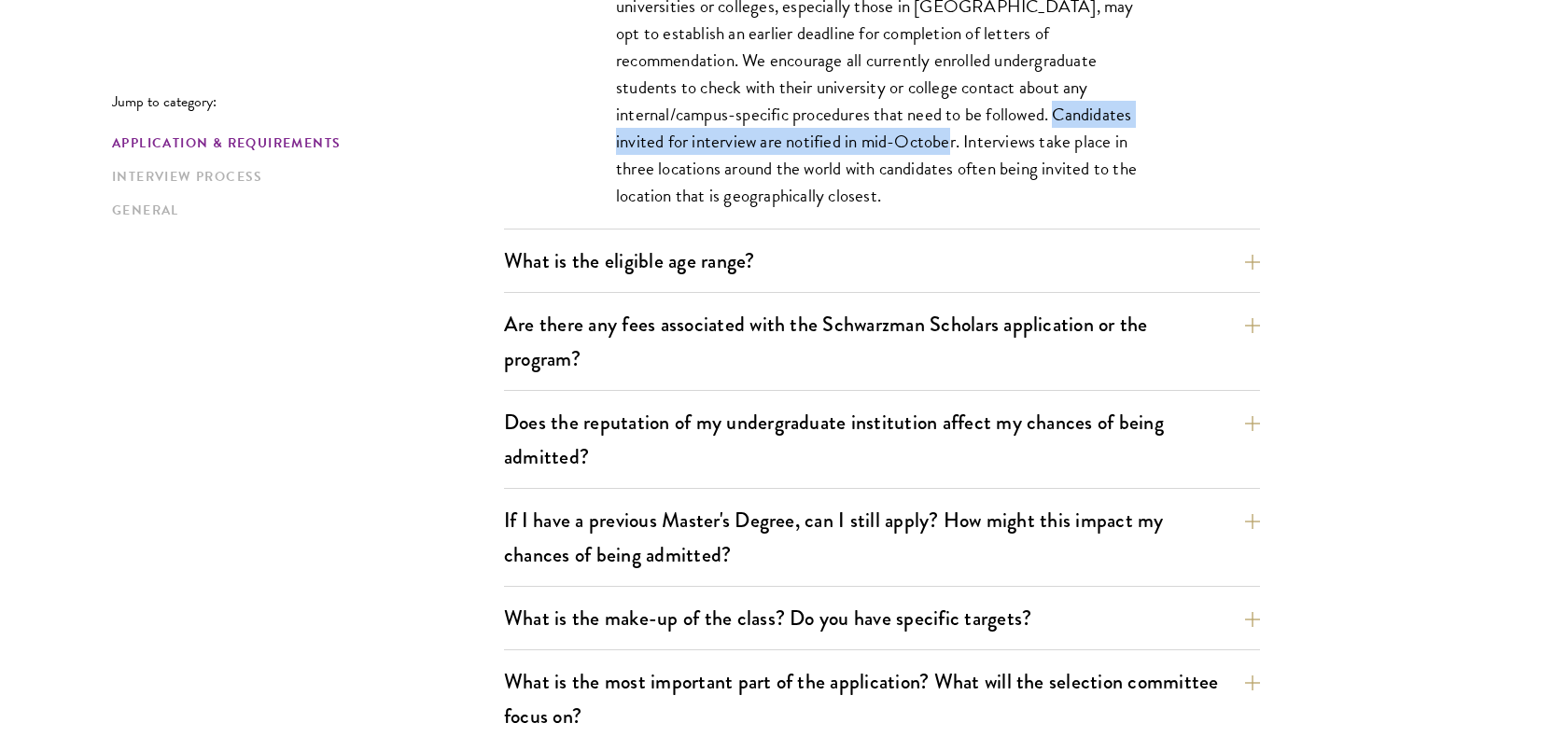
scroll to position [1007, 0]
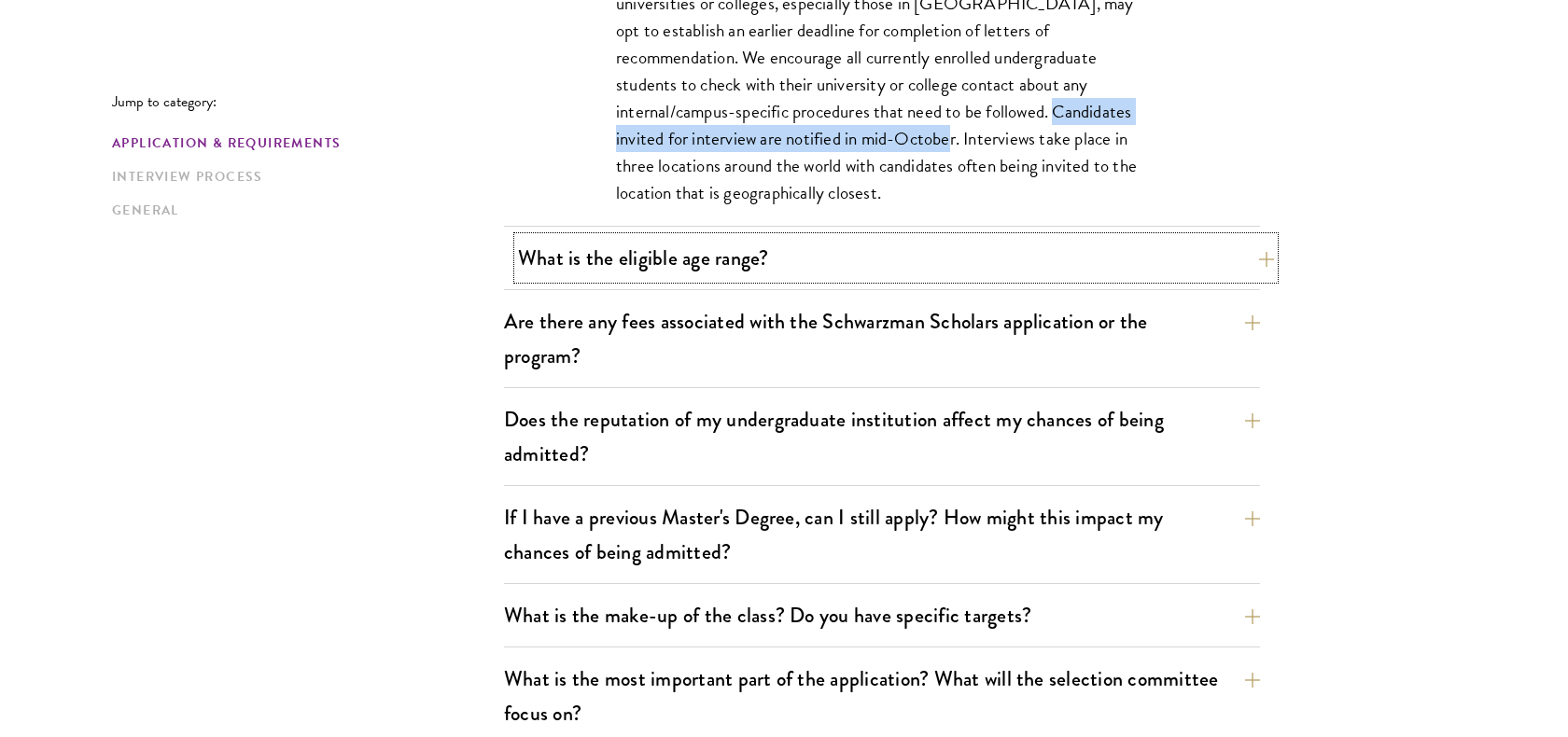
click at [811, 266] on button "What is the eligible age range?" at bounding box center [896, 257] width 756 height 42
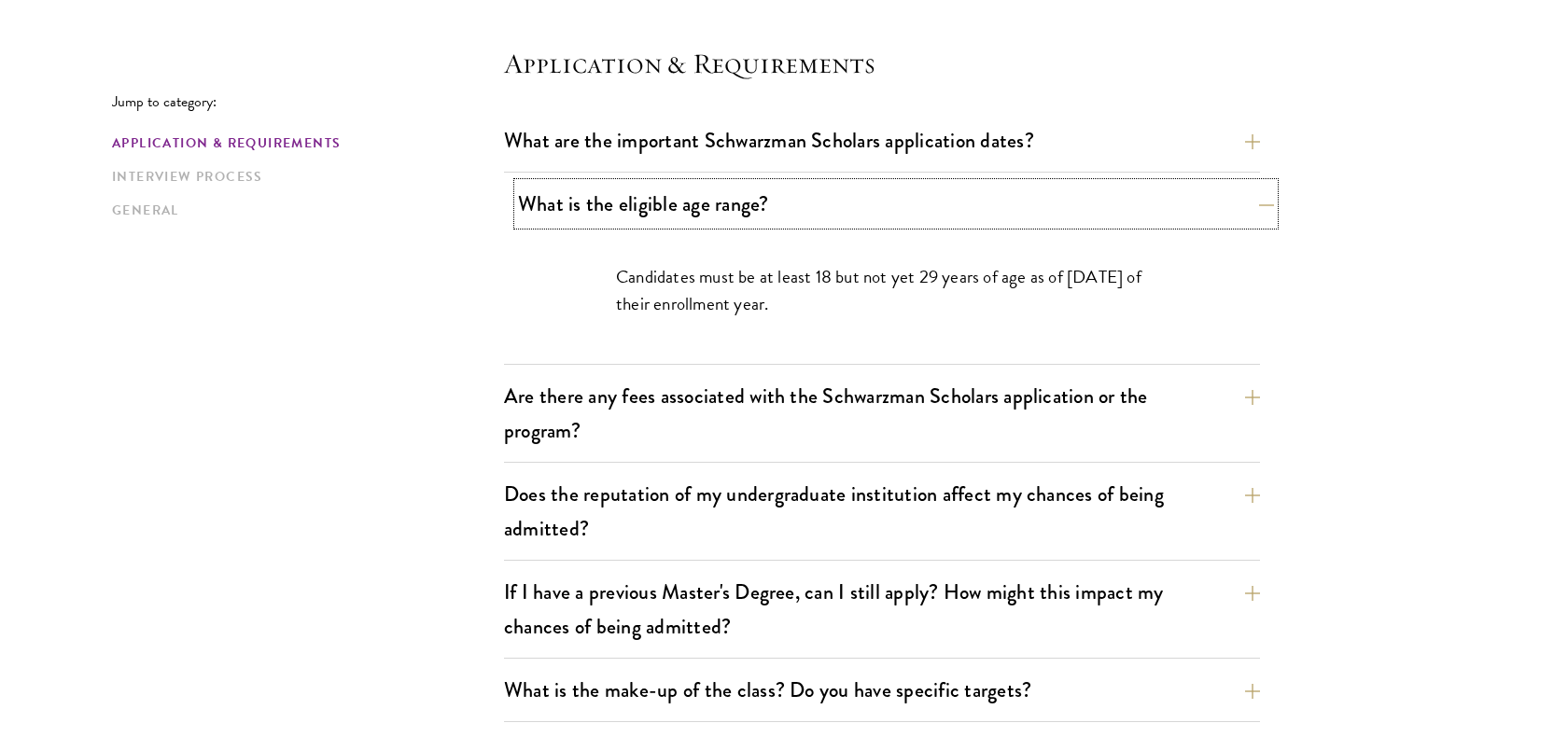
scroll to position [547, 0]
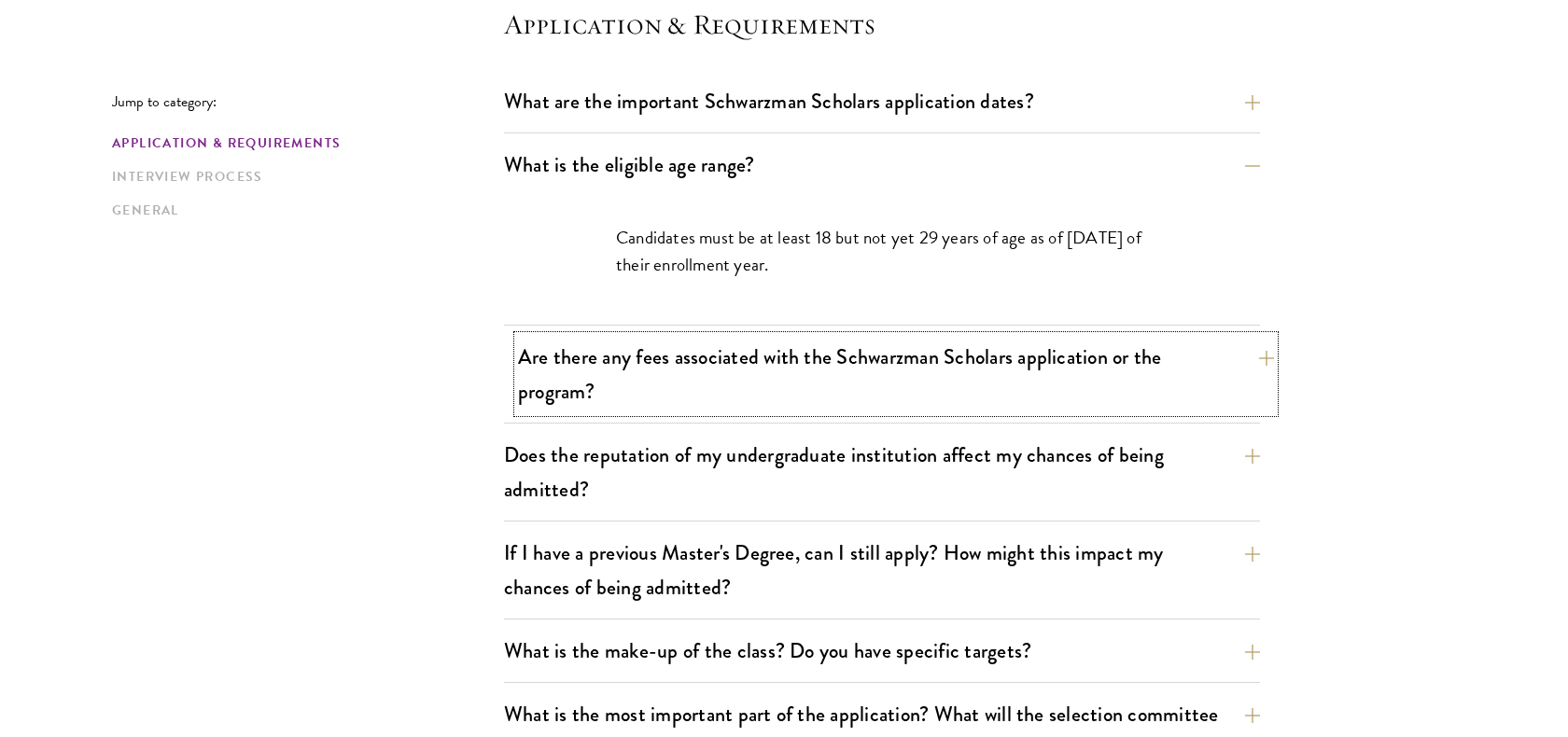
click at [783, 380] on button "Are there any fees associated with the Schwarzman Scholars application or the p…" at bounding box center [896, 374] width 756 height 76
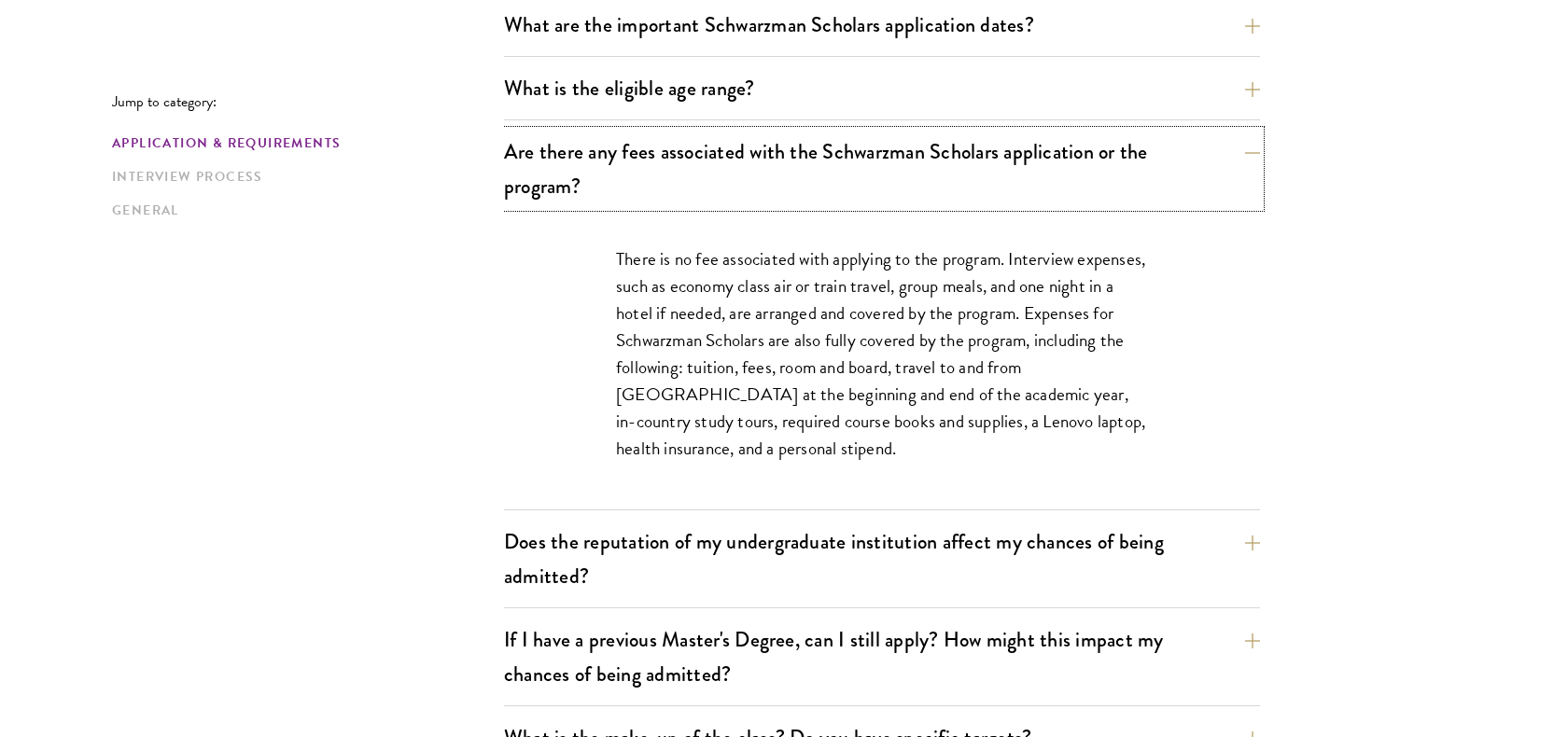
scroll to position [628, 0]
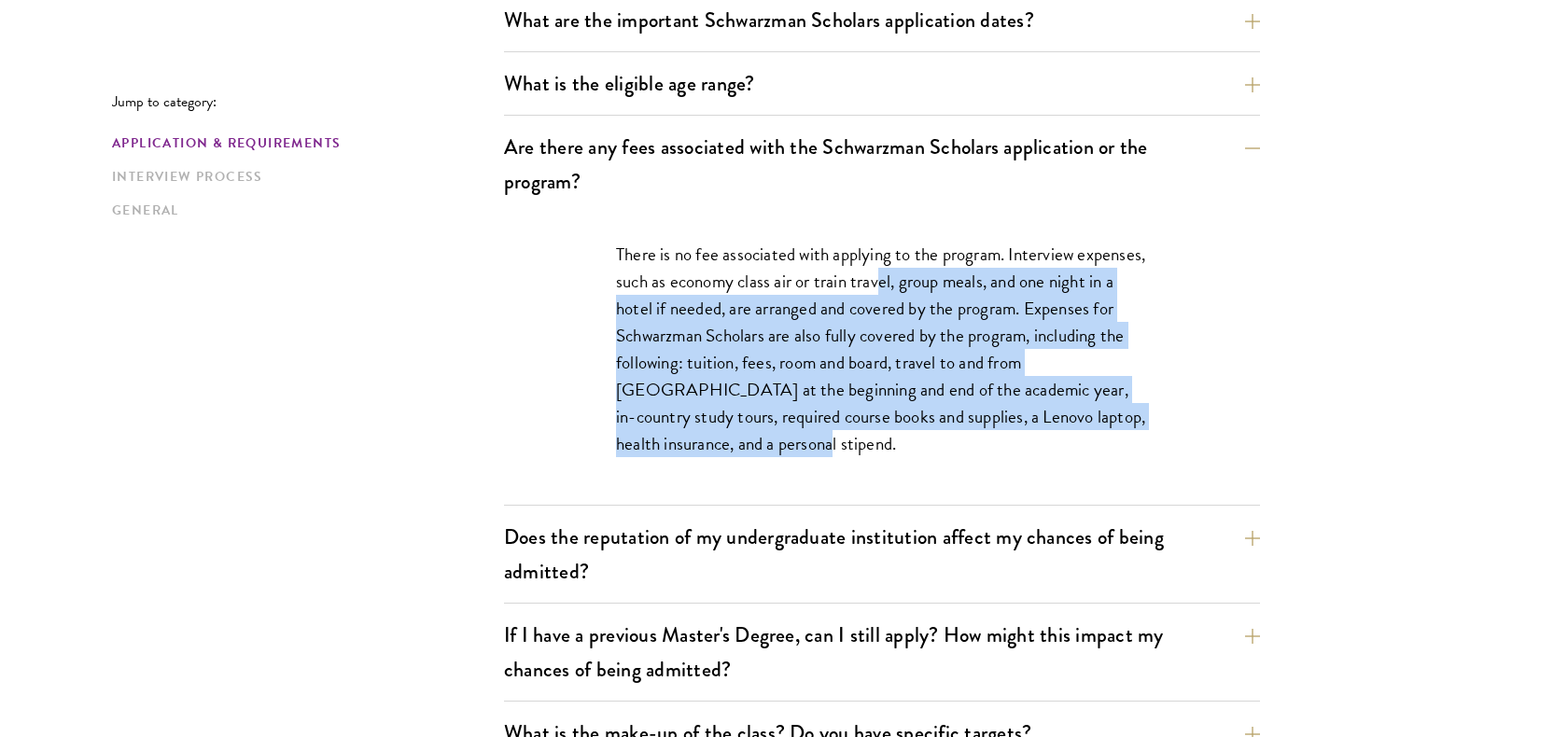
drag, startPoint x: 878, startPoint y: 288, endPoint x: 779, endPoint y: 436, distance: 178.1
click at [780, 437] on p "There is no fee associated with applying to the program. Interview expenses, su…" at bounding box center [882, 349] width 532 height 217
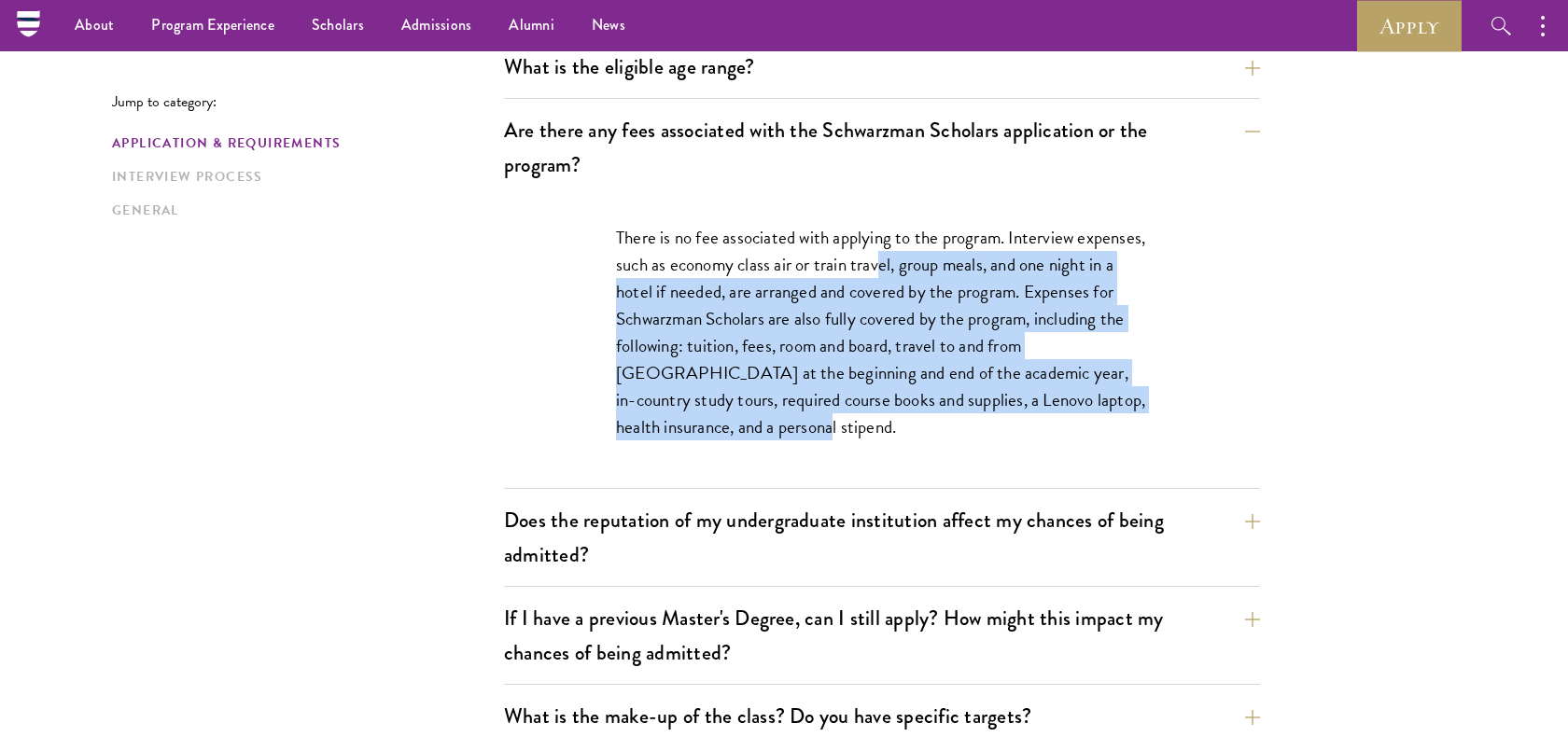
scroll to position [644, 0]
click at [762, 542] on button "Does the reputation of my undergraduate institution affect my chances of being …" at bounding box center [896, 538] width 756 height 76
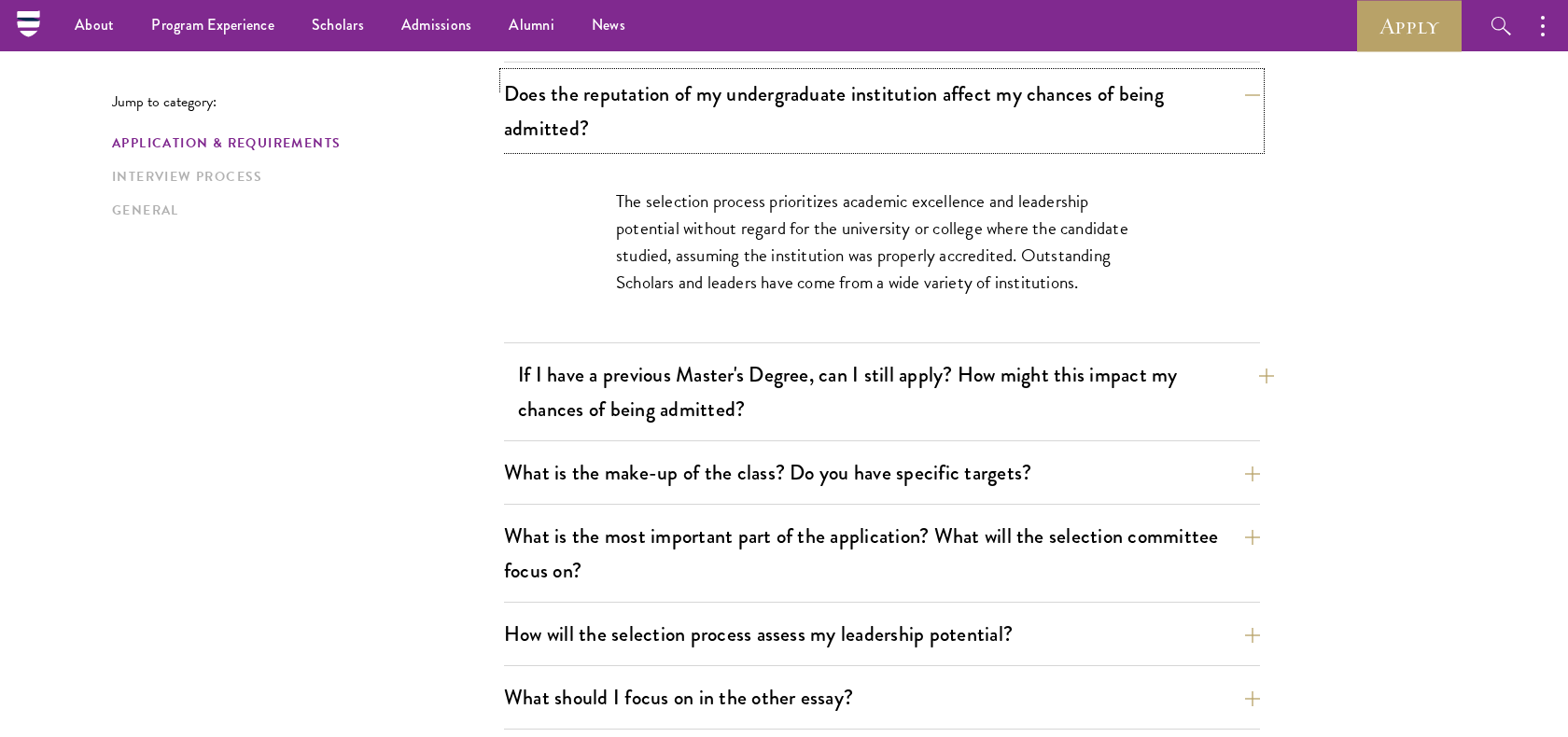
scroll to position [778, 0]
click at [811, 411] on button "If I have a previous Master's Degree, can I still apply? How might this impact …" at bounding box center [896, 393] width 756 height 76
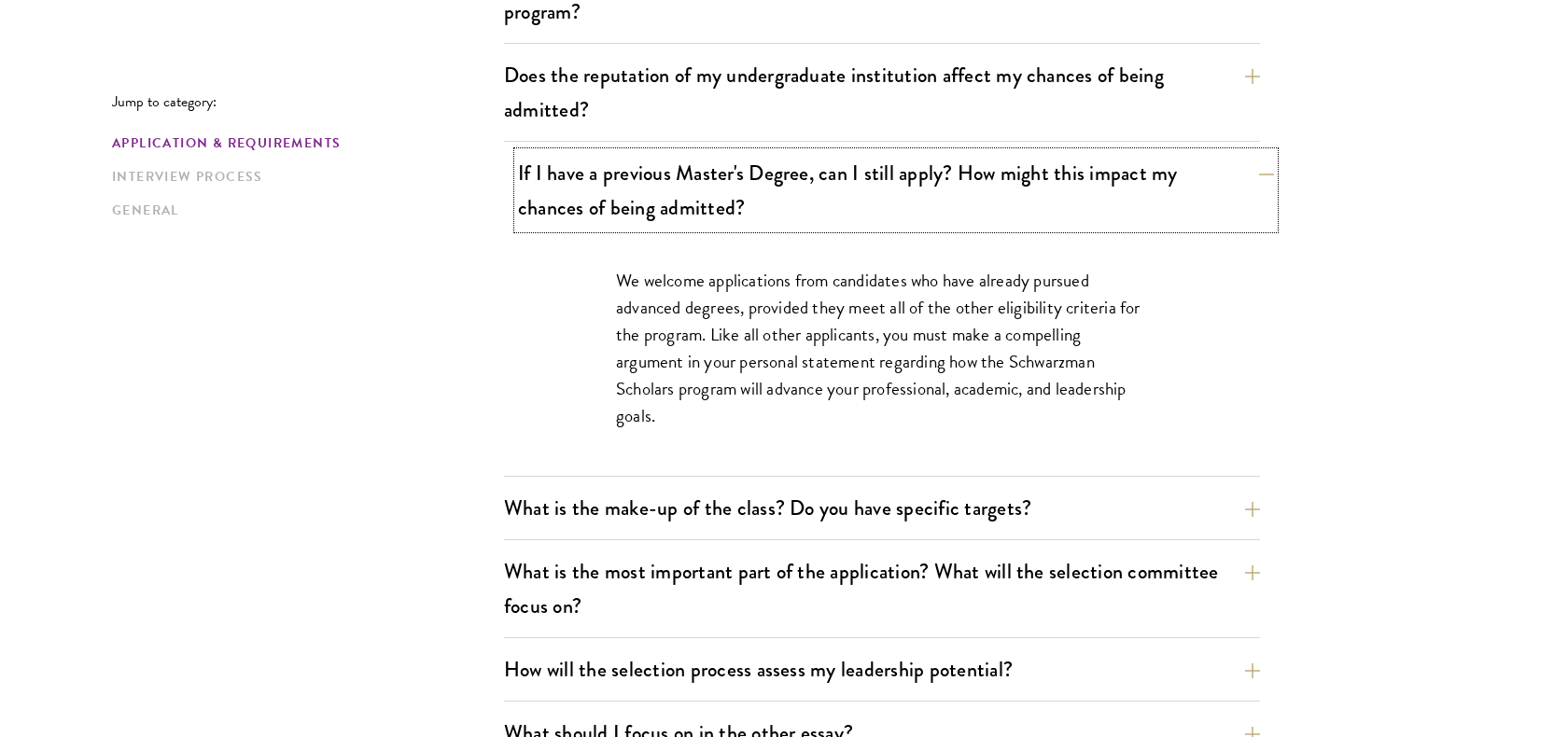
scroll to position [800, 0]
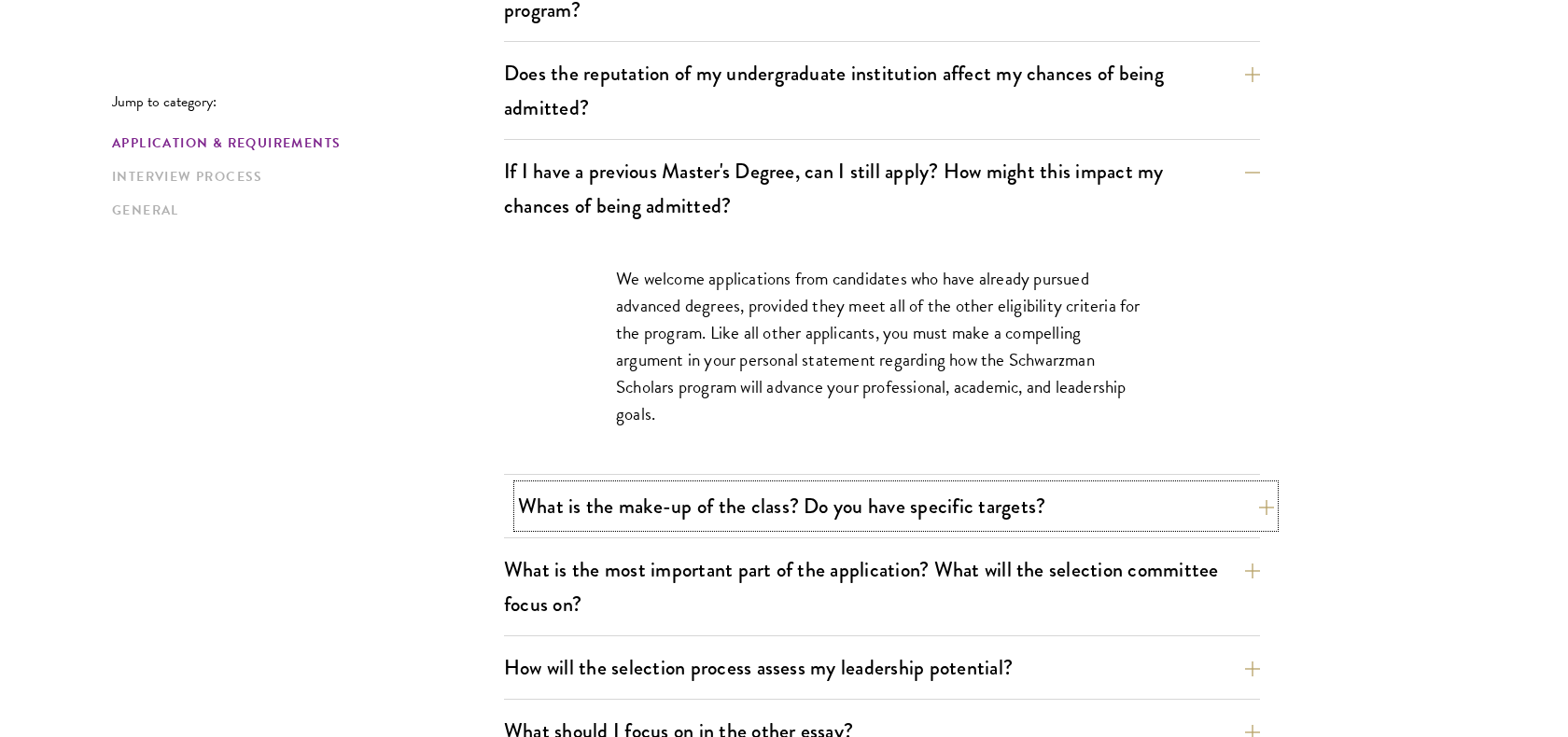
click at [721, 511] on button "What is the make-up of the class? Do you have specific targets?" at bounding box center [896, 505] width 756 height 42
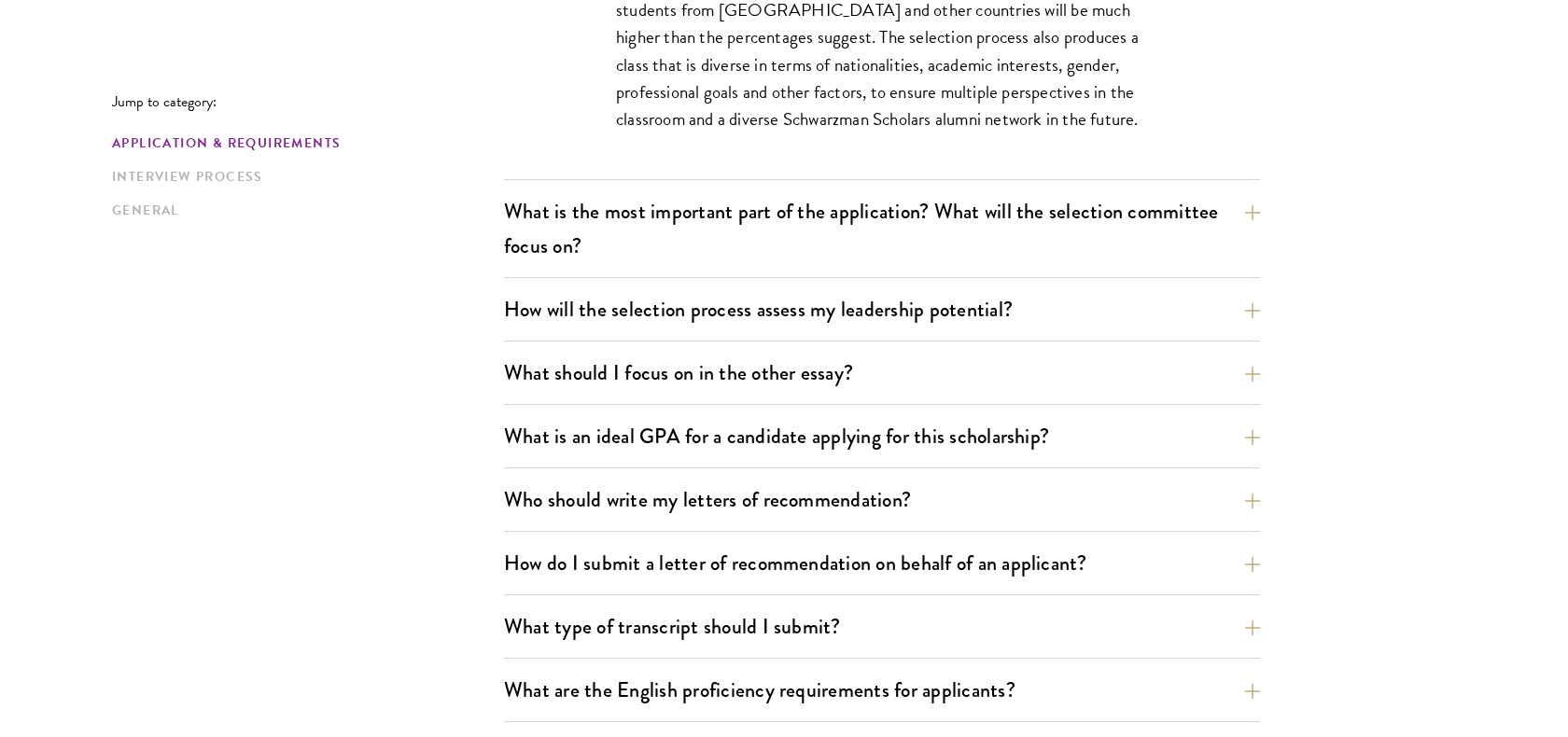
scroll to position [1316, 0]
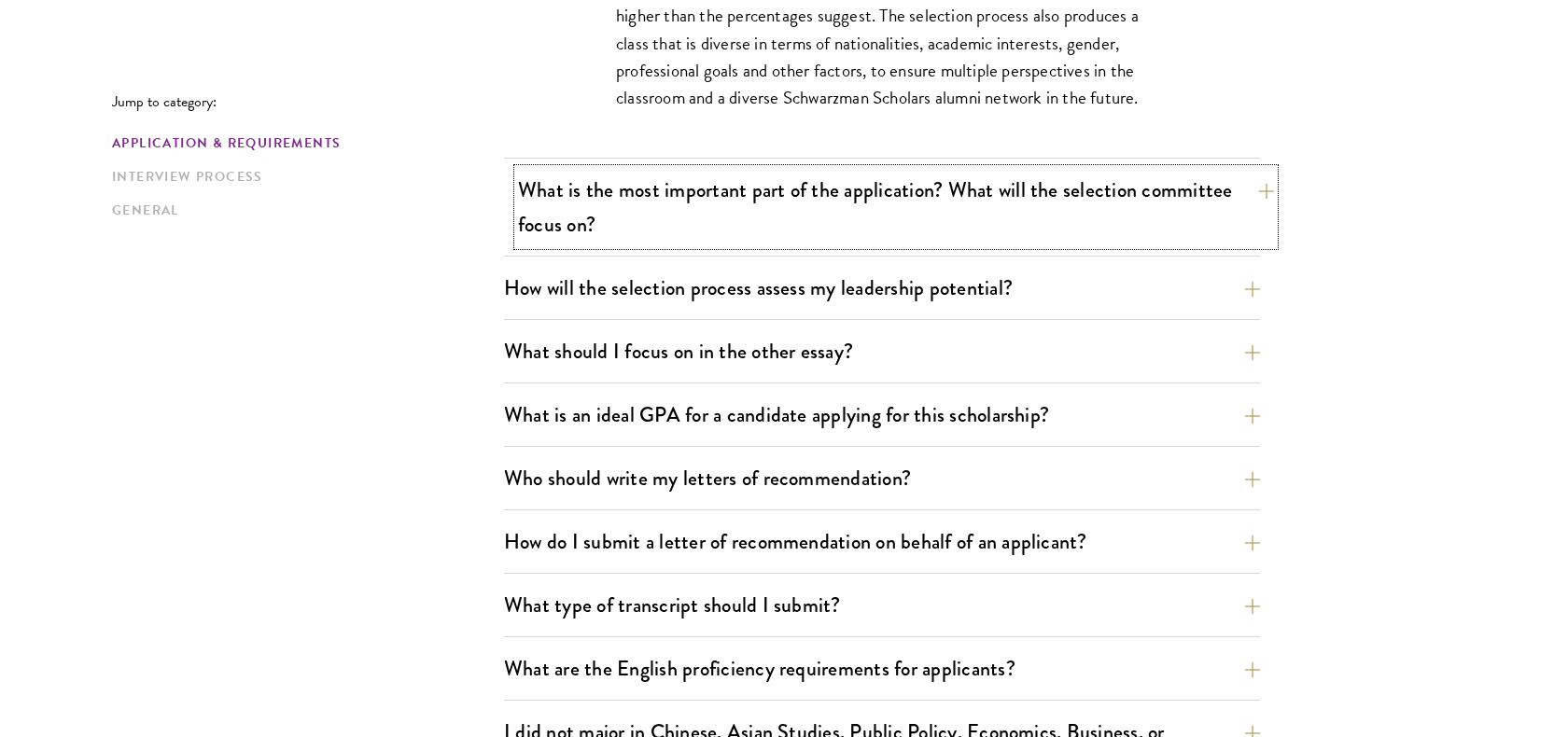
click at [719, 225] on button "What is the most important part of the application? What will the selection com…" at bounding box center [896, 207] width 756 height 76
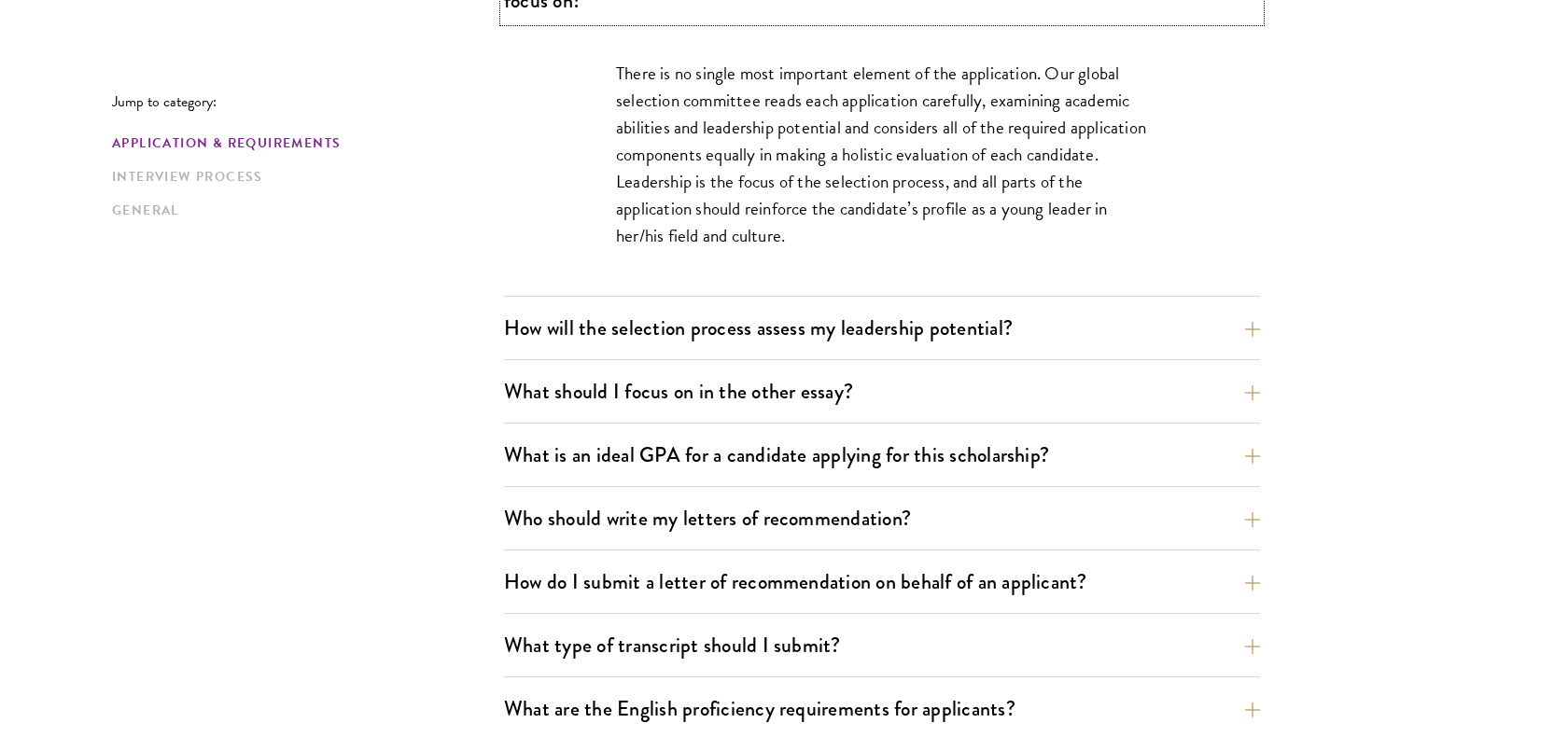
scroll to position [1174, 0]
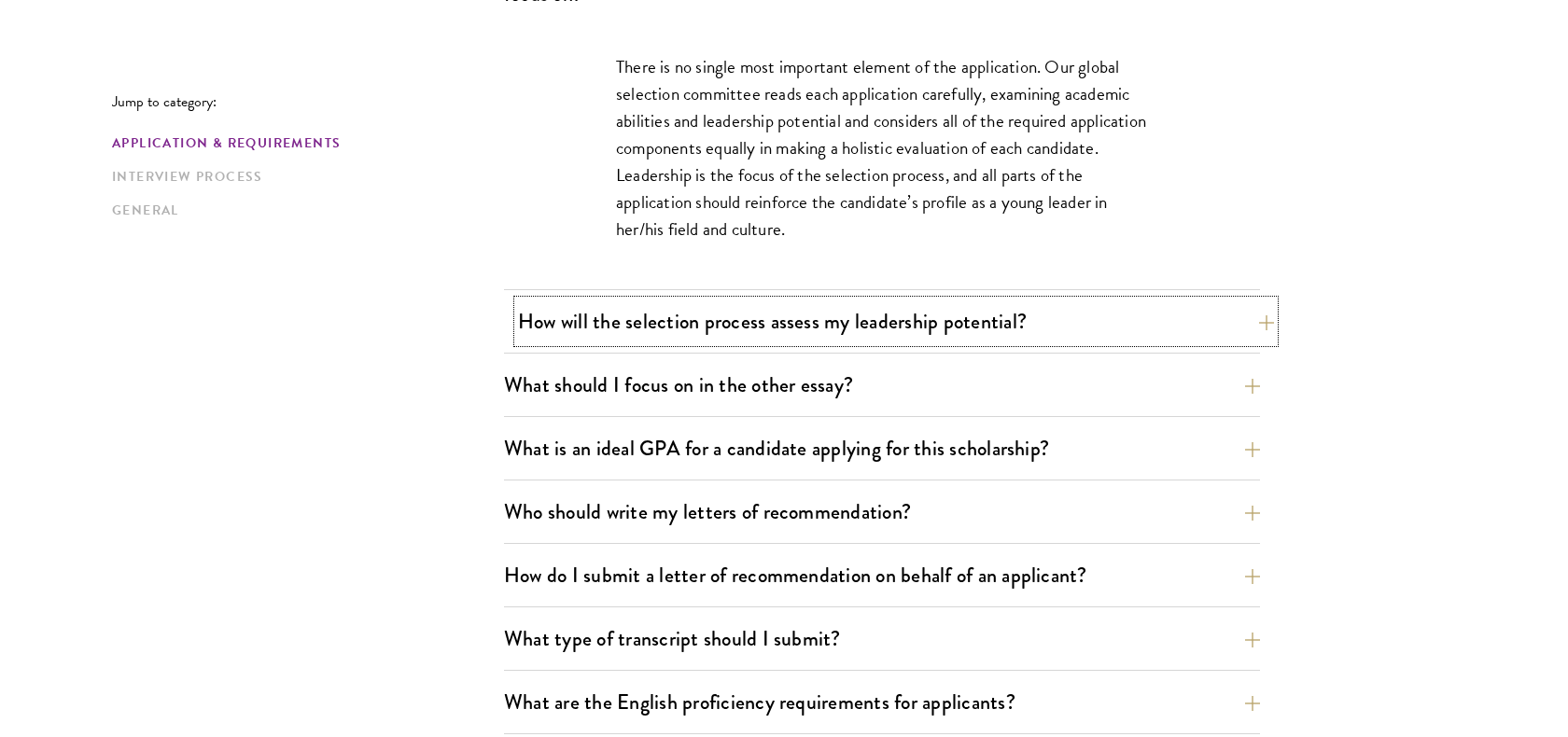
click at [803, 318] on button "How will the selection process assess my leadership potential?" at bounding box center [896, 321] width 756 height 42
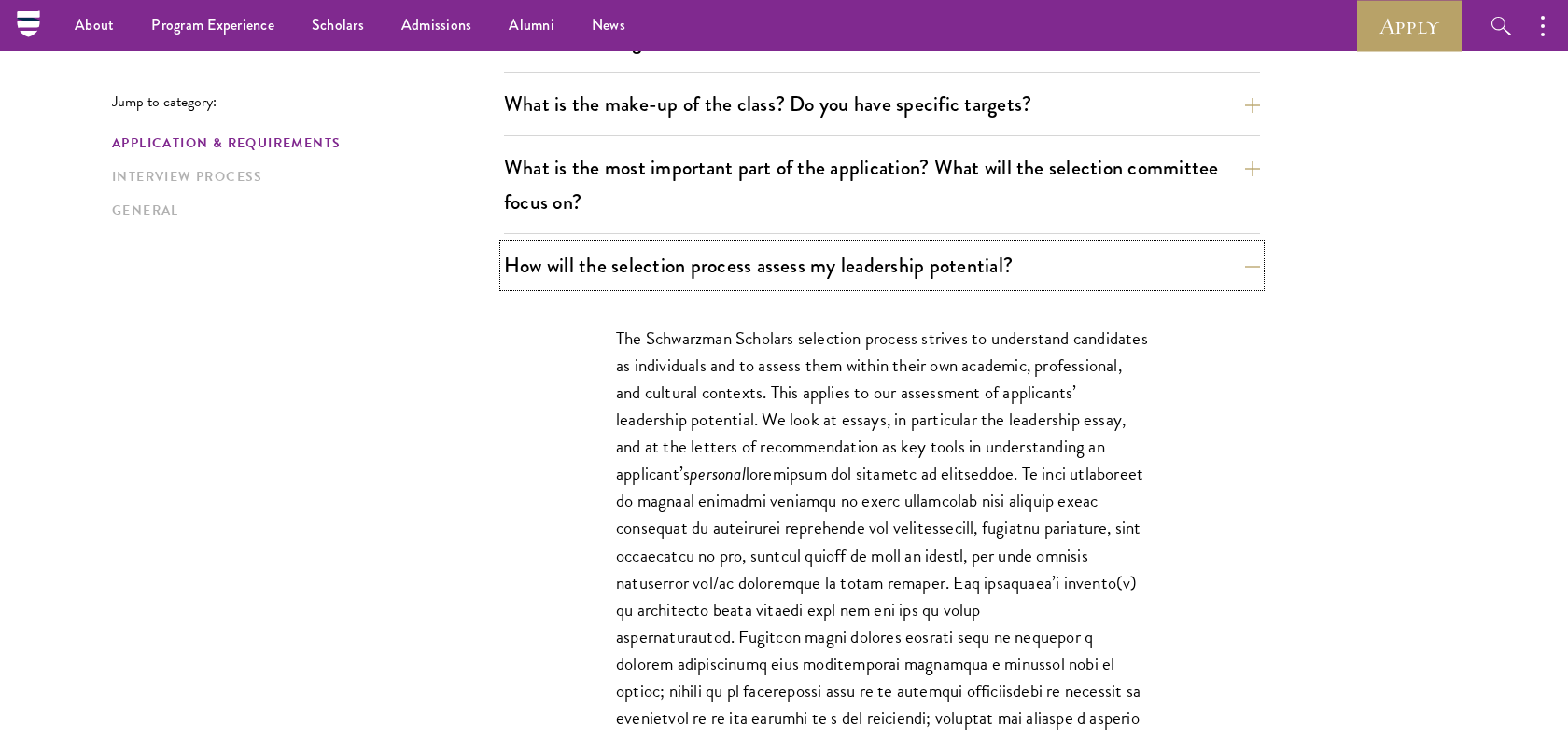
scroll to position [943, 0]
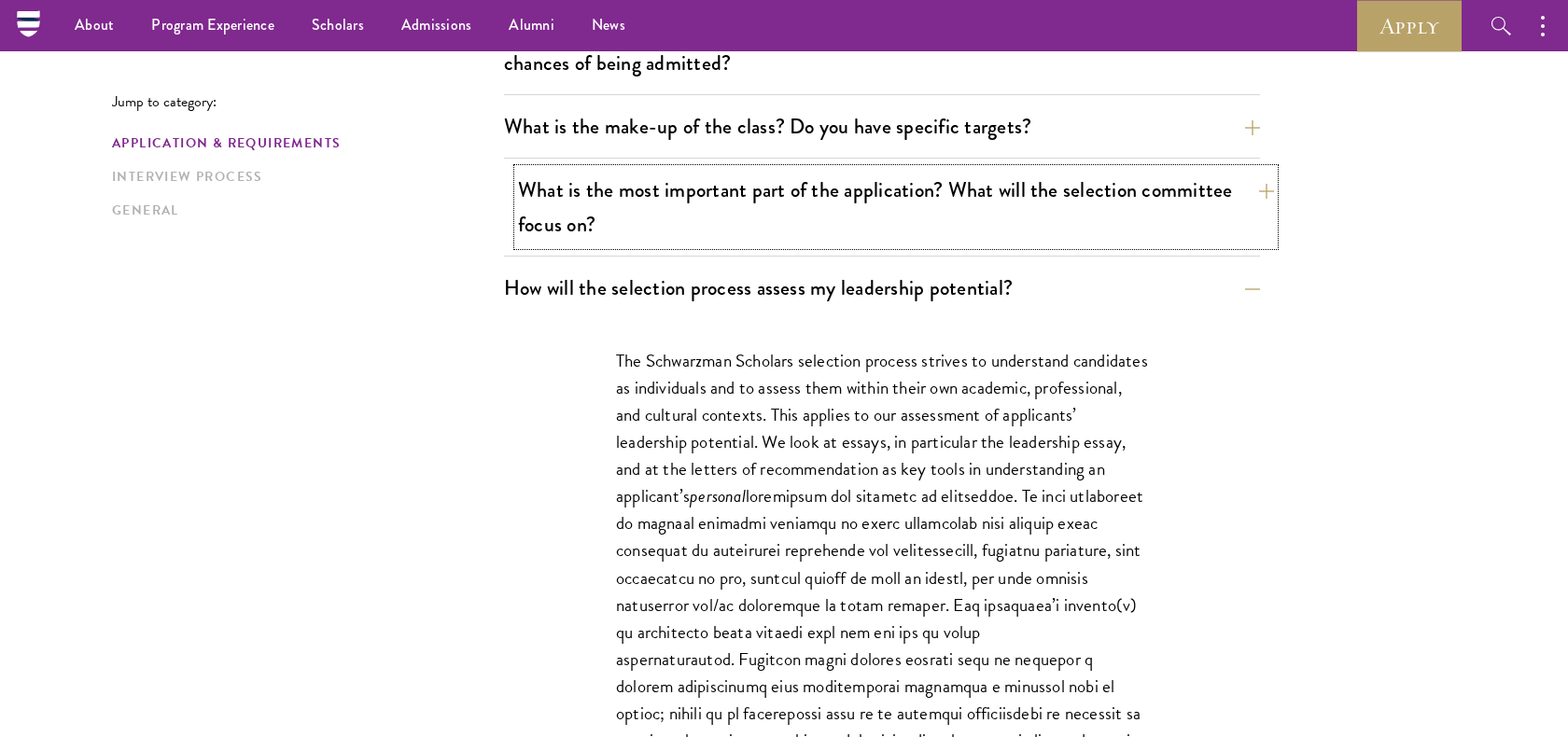
click at [743, 235] on button "What is the most important part of the application? What will the selection com…" at bounding box center [896, 207] width 756 height 76
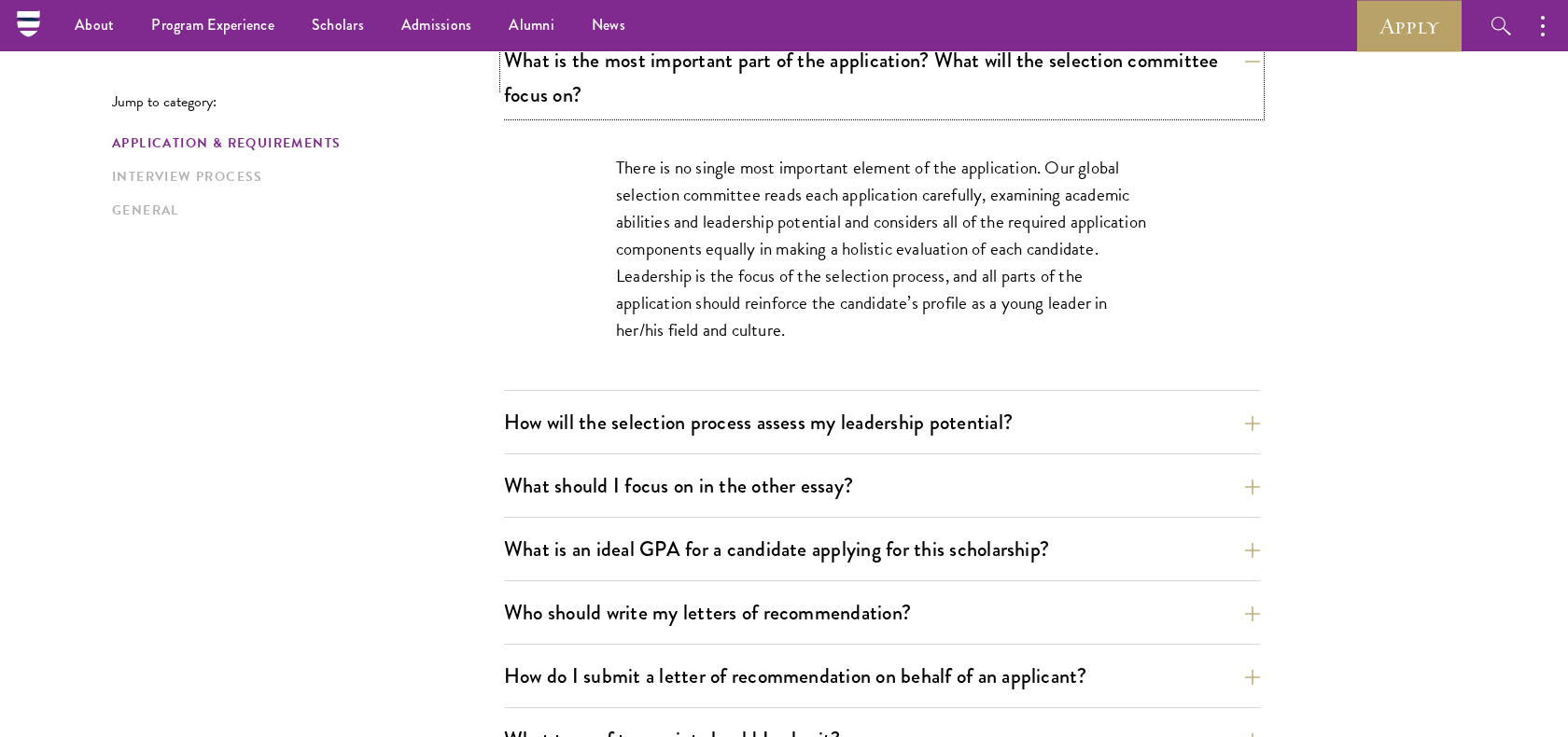
scroll to position [1070, 0]
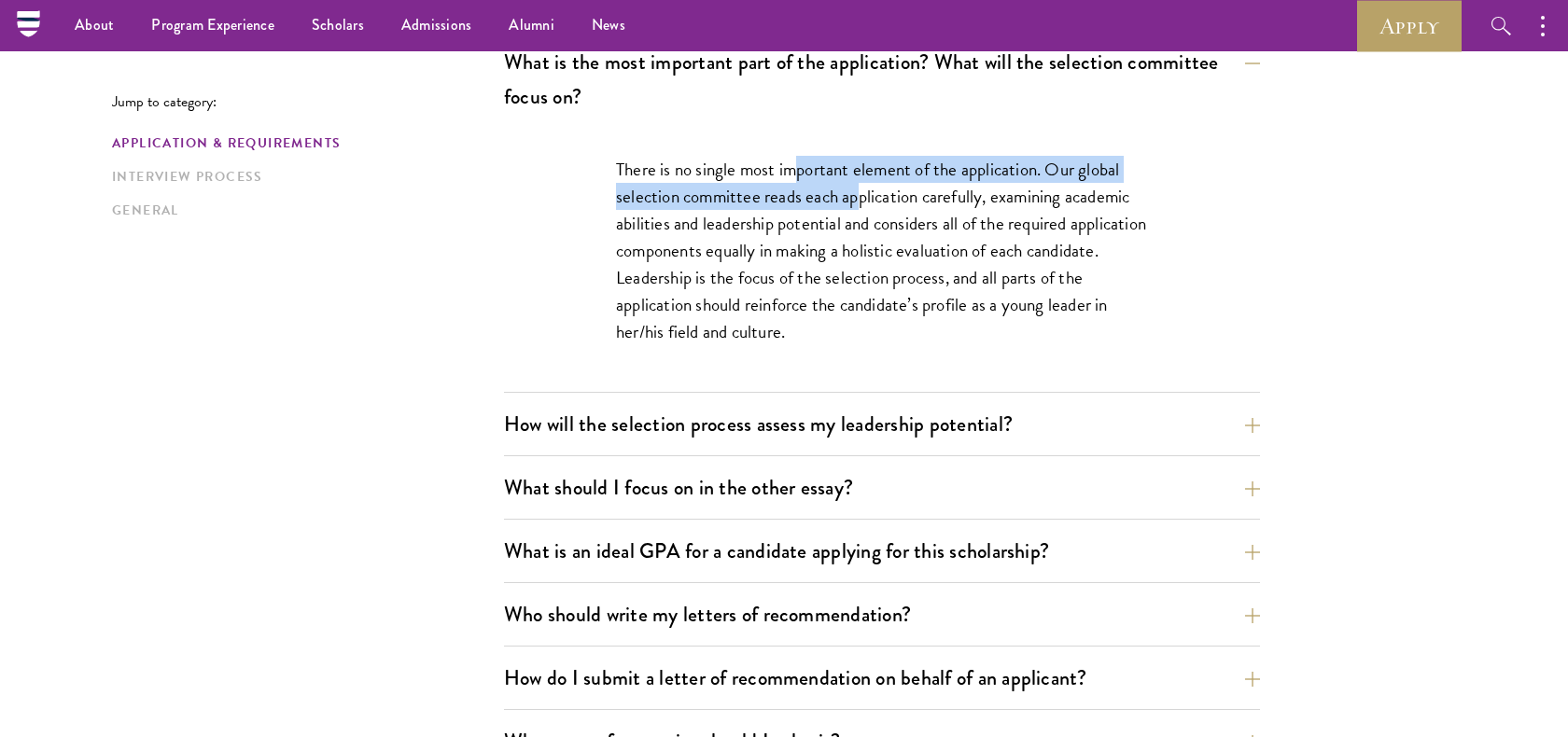
drag, startPoint x: 799, startPoint y: 180, endPoint x: 857, endPoint y: 208, distance: 64.4
click at [857, 207] on p "There is no single most important element of the application. Our global select…" at bounding box center [882, 250] width 532 height 189
click at [752, 415] on button "How will the selection process assess my leadership potential?" at bounding box center [896, 423] width 756 height 42
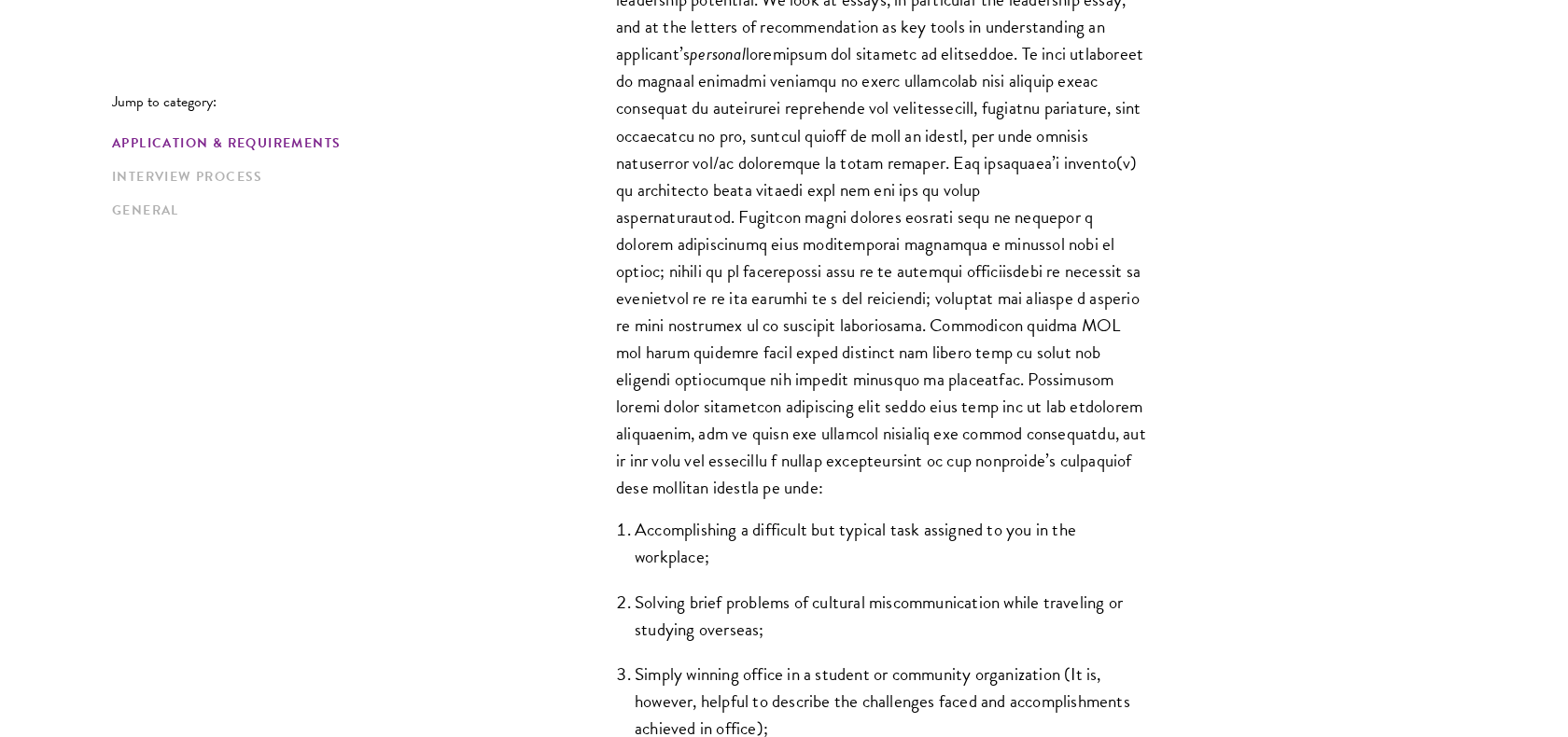
scroll to position [1387, 0]
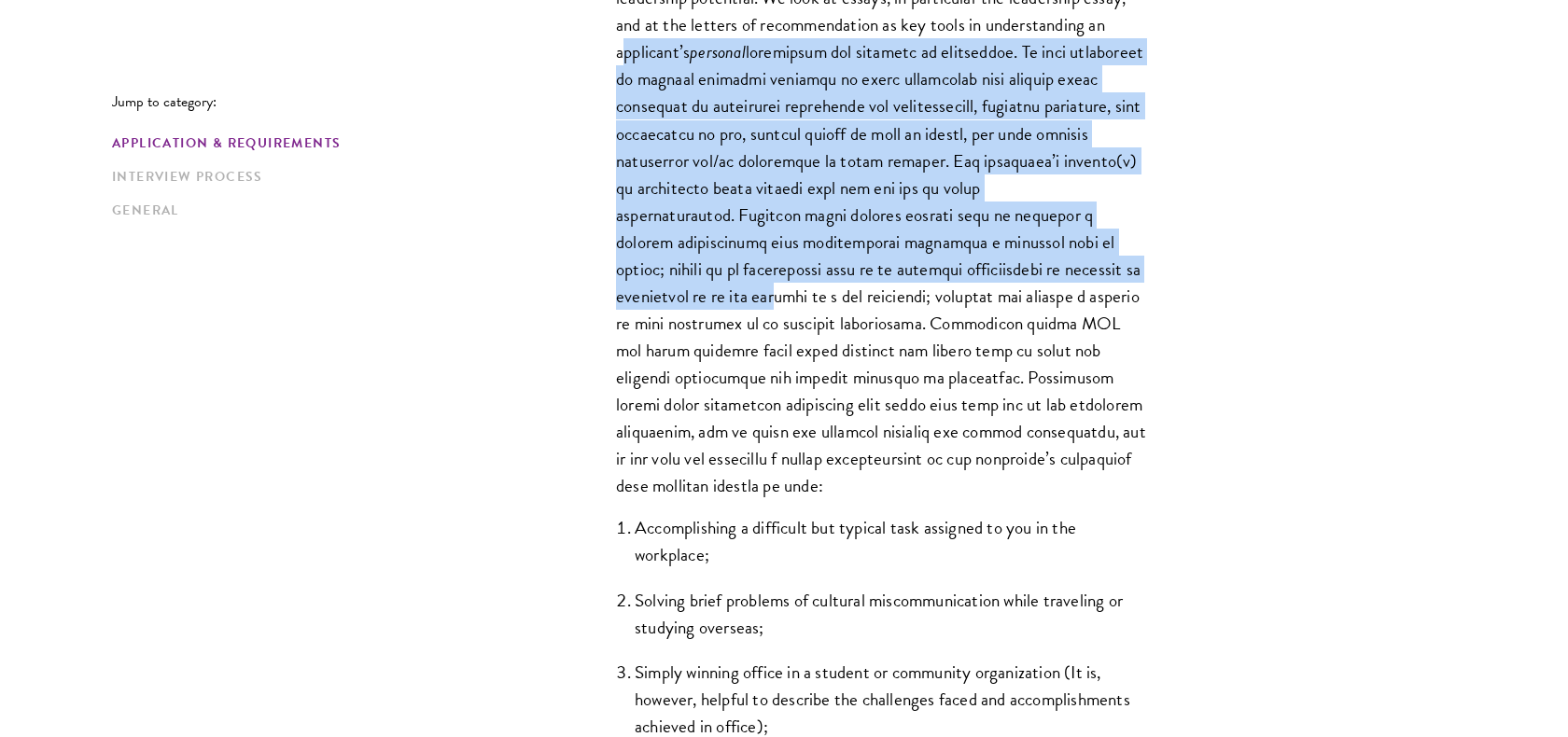
drag, startPoint x: 746, startPoint y: 58, endPoint x: 777, endPoint y: 290, distance: 234.1
click at [777, 290] on p "The Schwarzman Scholars selection process strives to understand candidates as i…" at bounding box center [882, 201] width 532 height 596
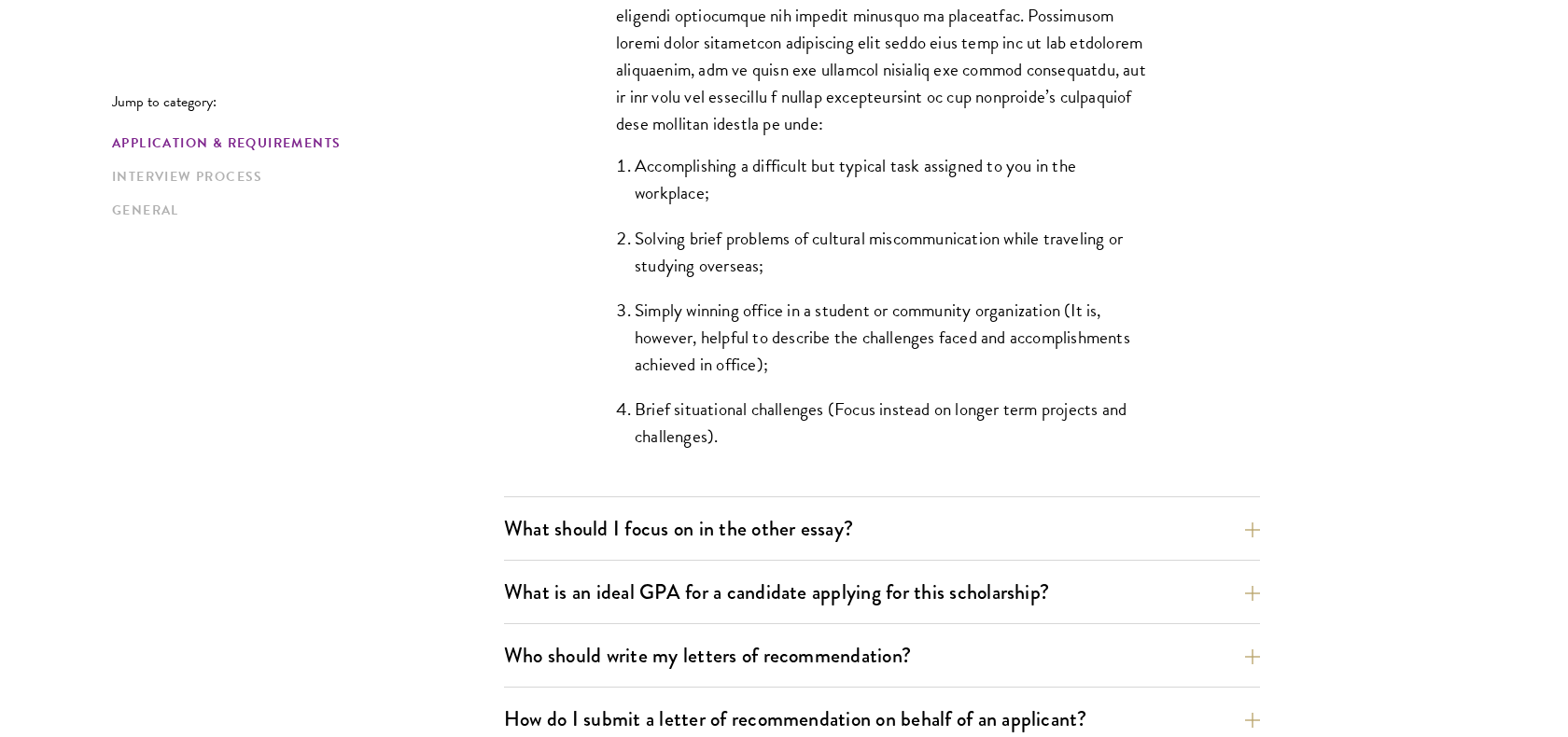
scroll to position [1751, 0]
drag, startPoint x: 834, startPoint y: 102, endPoint x: 915, endPoint y: 96, distance: 81.2
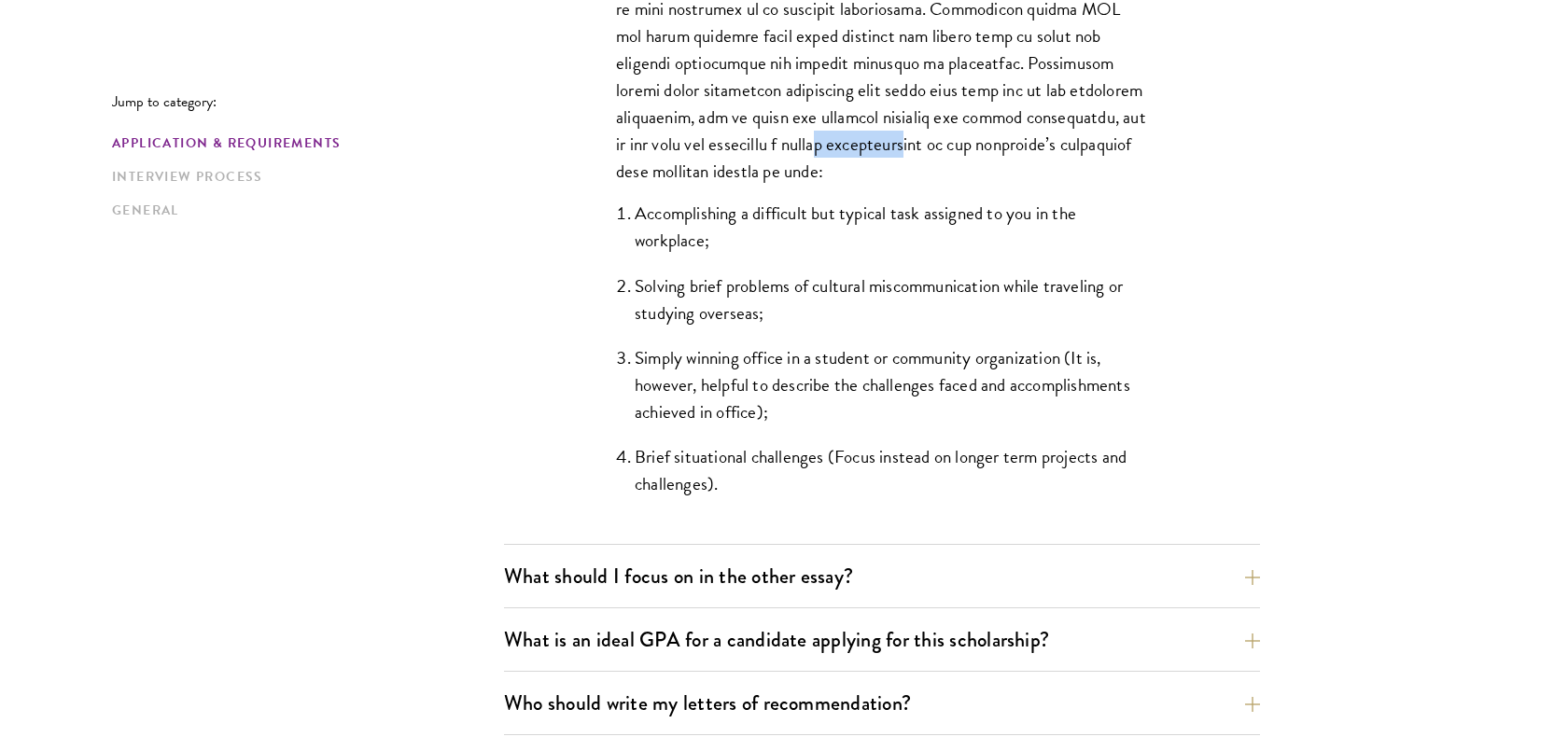
scroll to position [1703, 0]
drag, startPoint x: 1036, startPoint y: 60, endPoint x: 983, endPoint y: 155, distance: 108.8
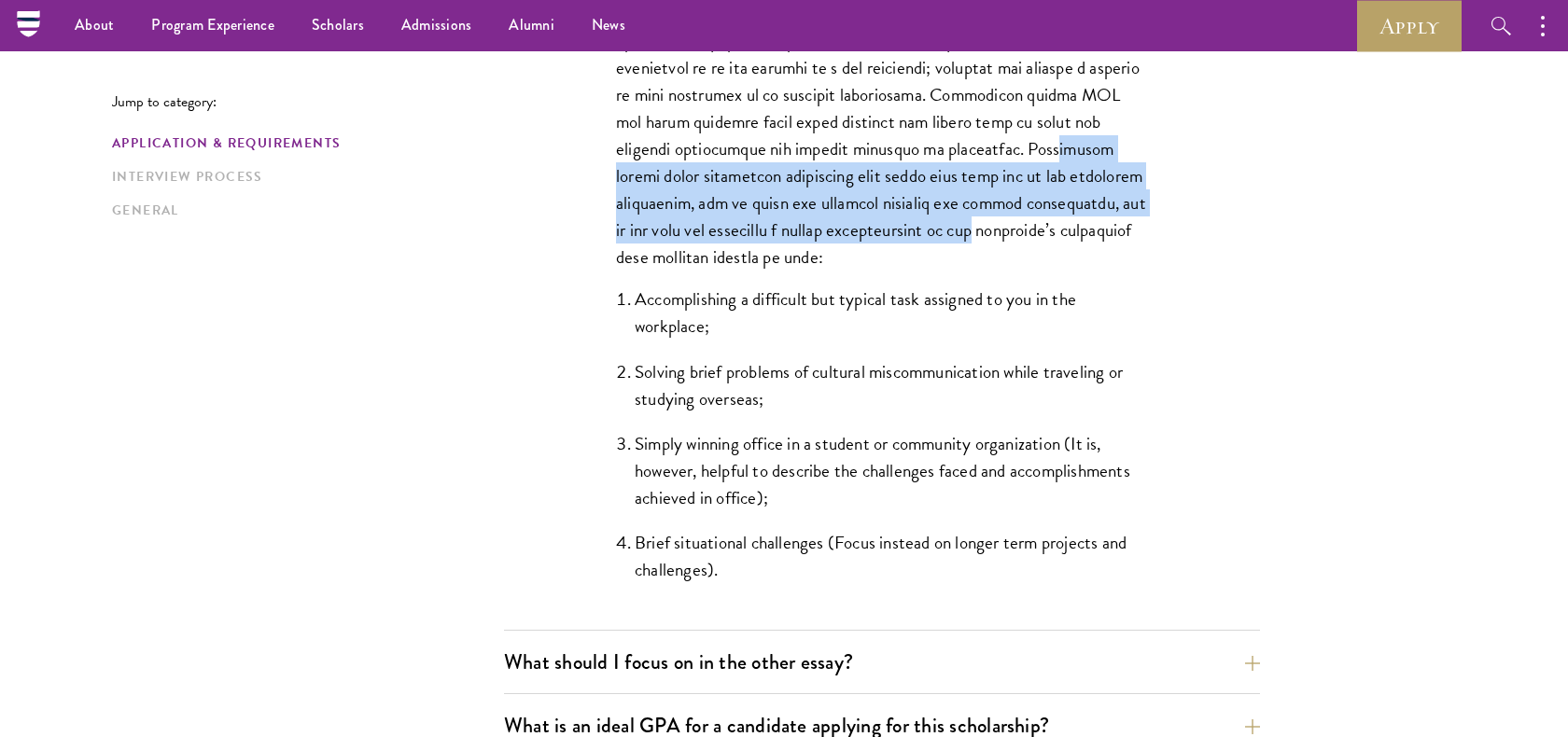
scroll to position [1615, 0]
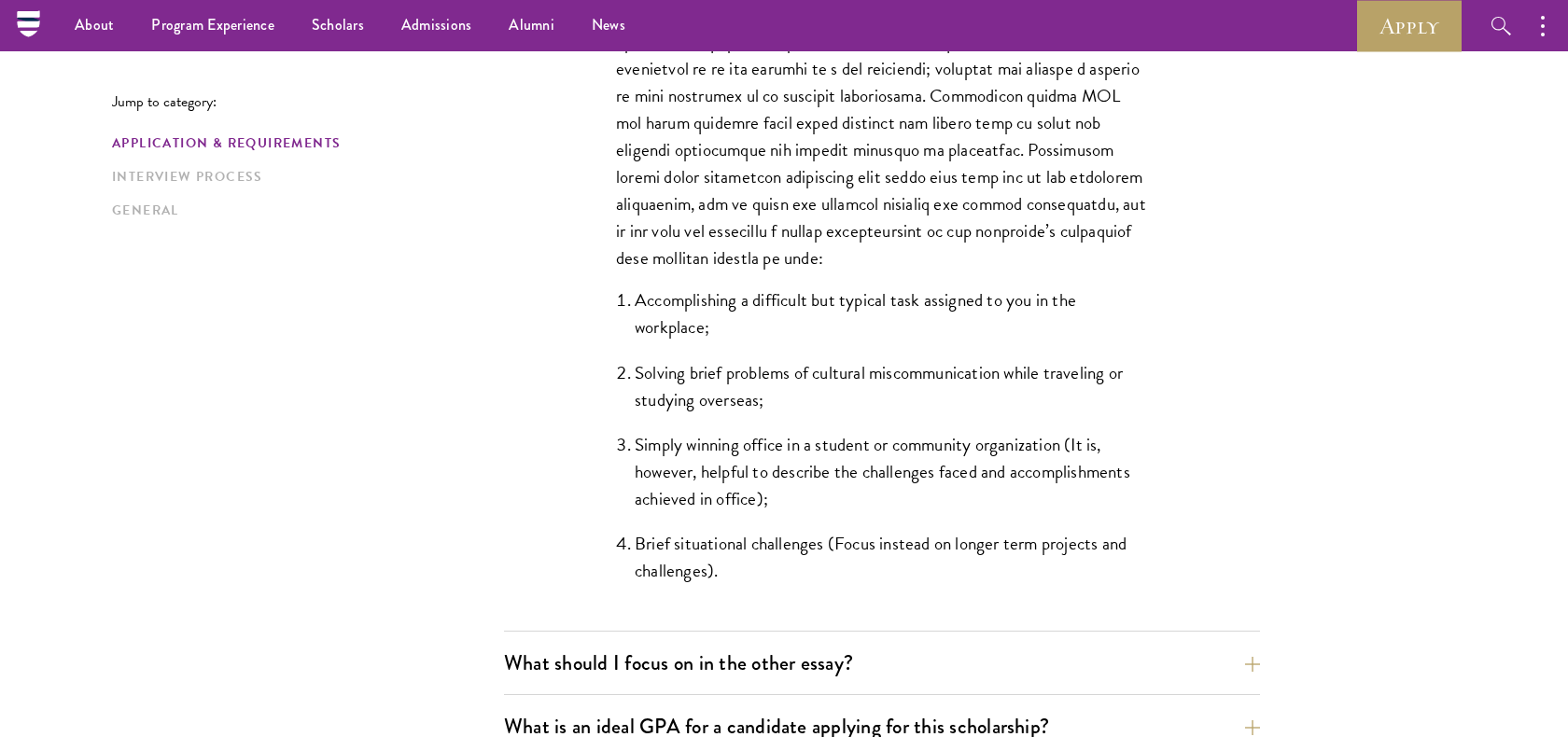
click at [855, 315] on li "Accomplishing a difficult but typical task assigned to you in the workplace;" at bounding box center [891, 314] width 513 height 54
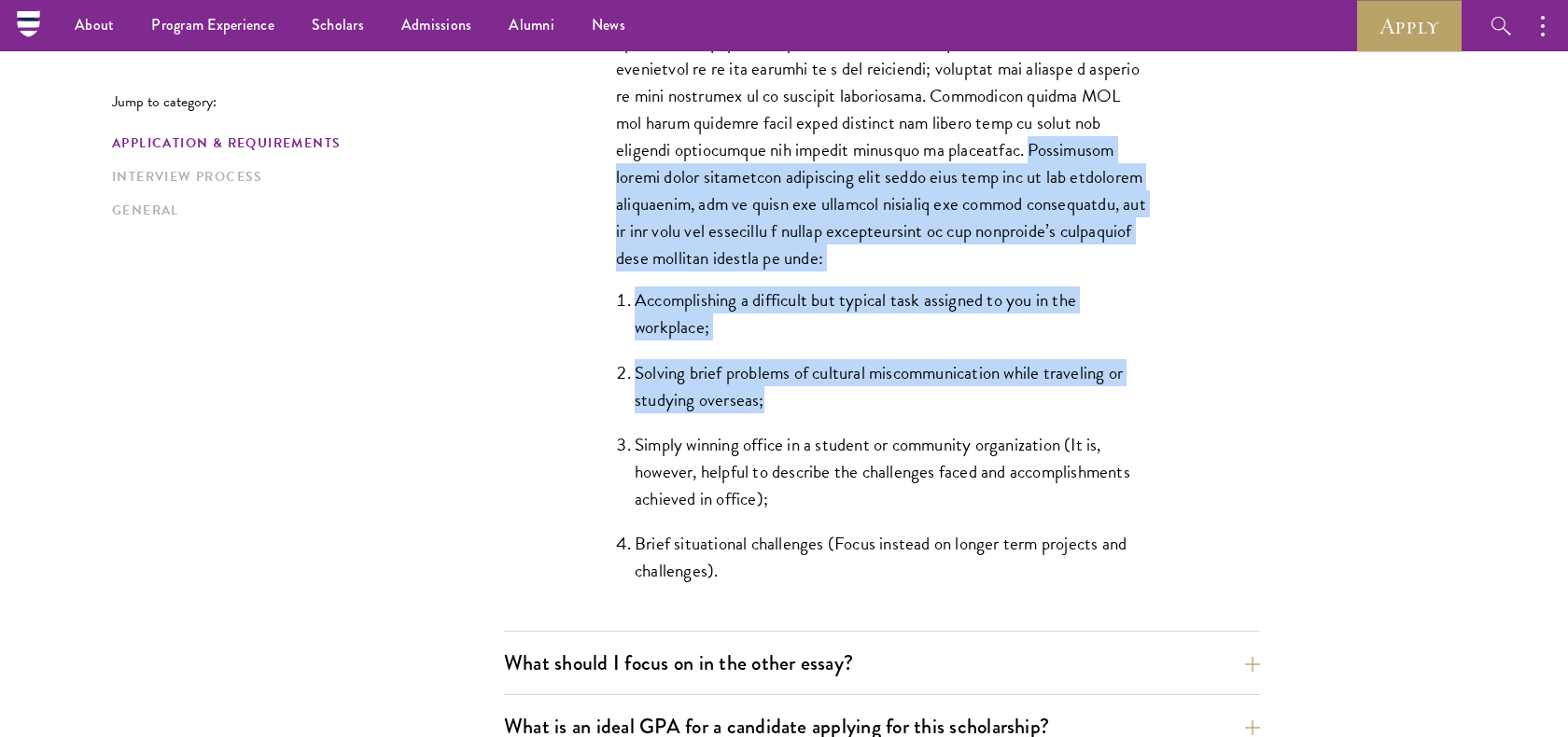
drag, startPoint x: 1002, startPoint y: 150, endPoint x: 897, endPoint y: 387, distance: 259.2
click at [897, 387] on div "The Schwarzman Scholars selection process strives to understand candidates as i…" at bounding box center [882, 139] width 644 height 983
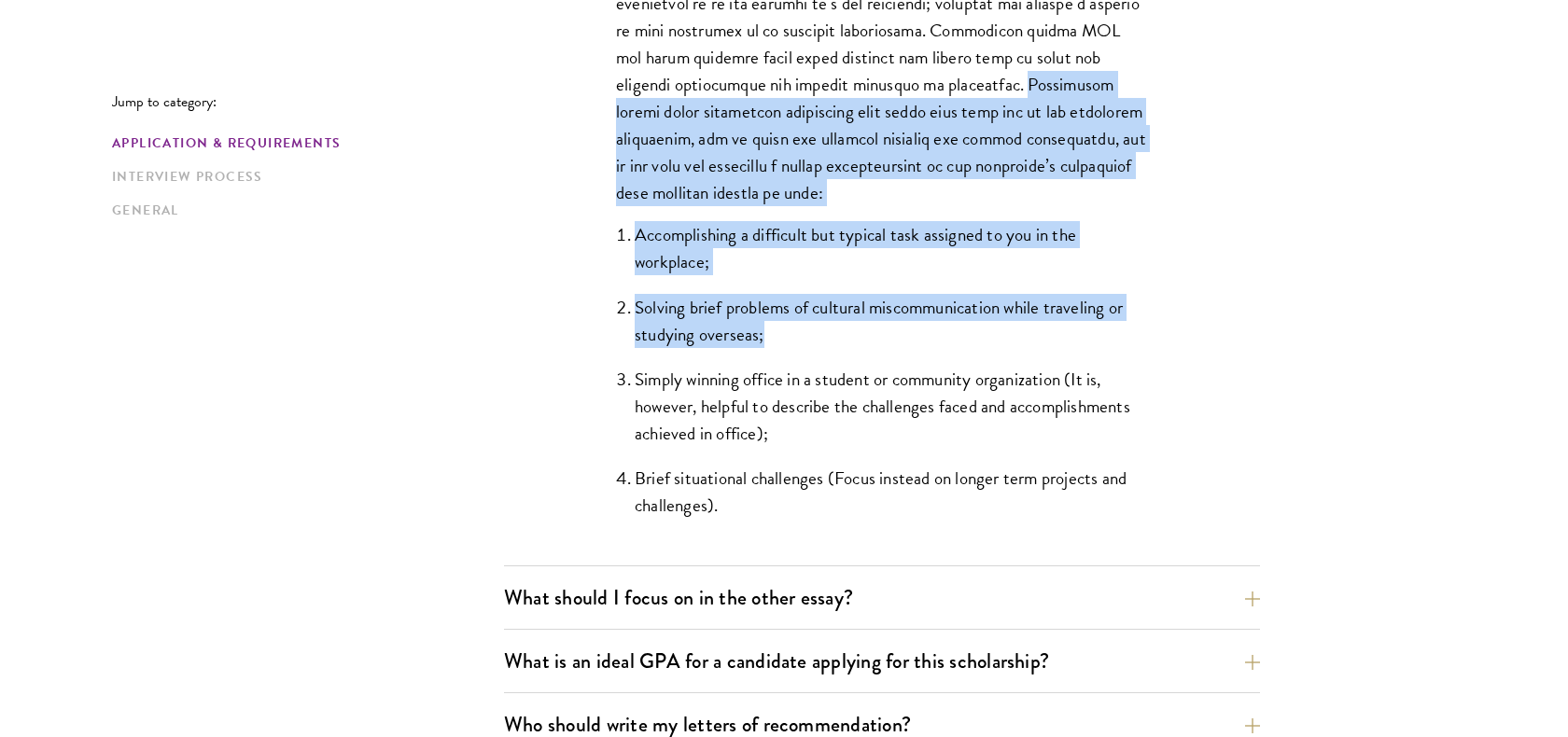
scroll to position [1678, 0]
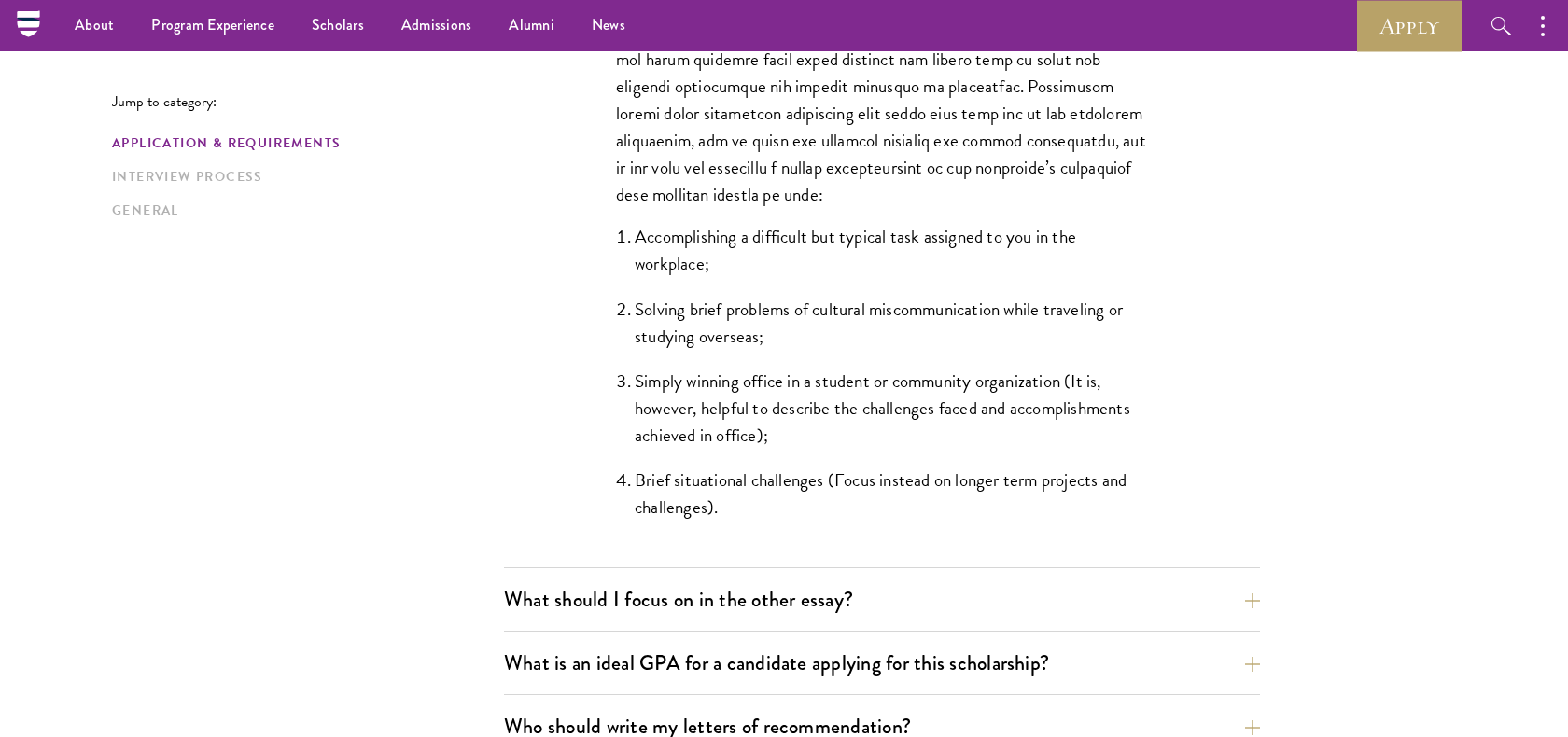
click at [742, 512] on li "Brief situational challenges (Focus instead on longer term projects and challen…" at bounding box center [891, 494] width 513 height 54
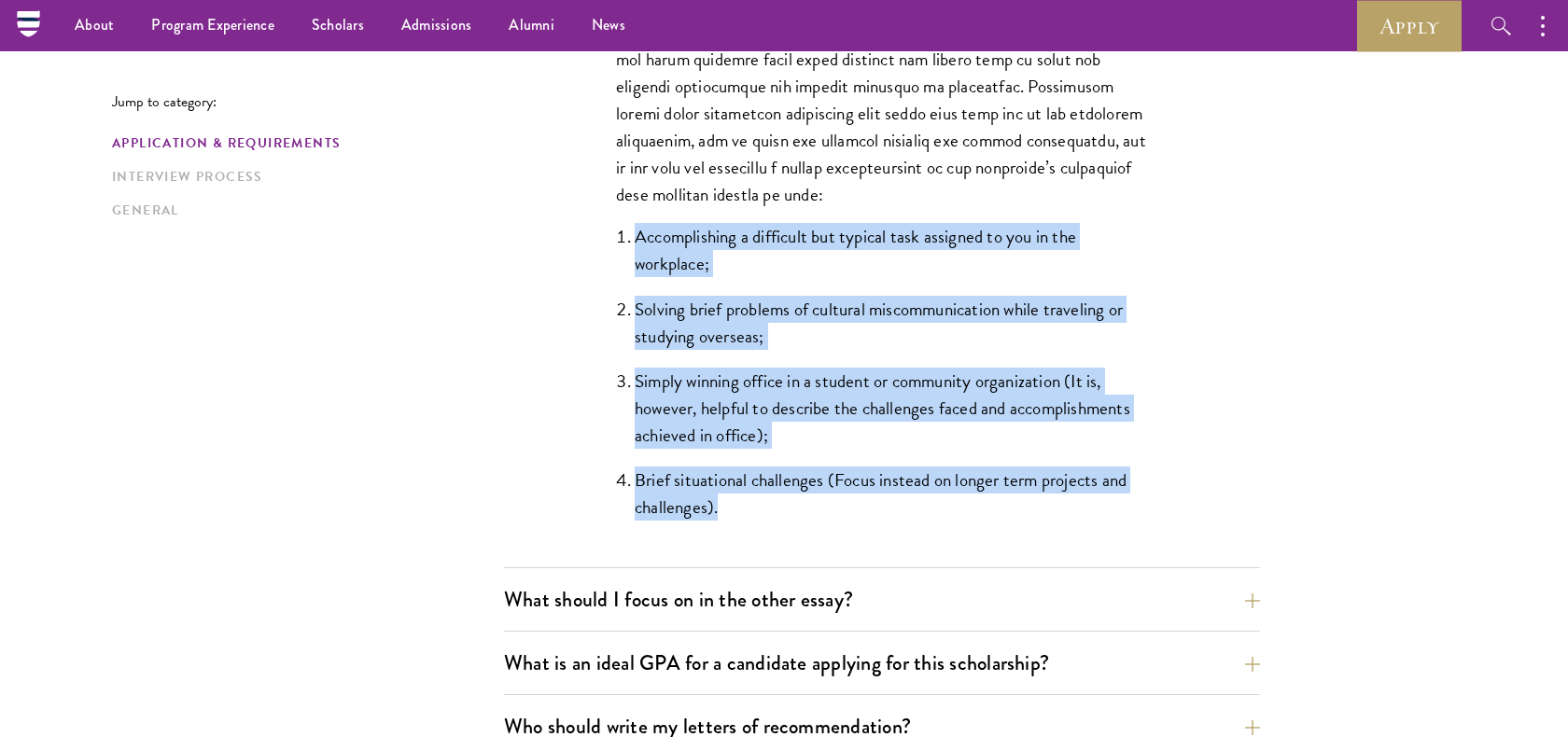
drag, startPoint x: 759, startPoint y: 505, endPoint x: 609, endPoint y: 237, distance: 307.1
click at [609, 237] on div "The Schwarzman Scholars selection process strives to understand candidates as i…" at bounding box center [882, 75] width 644 height 983
copy ol "Accomplishing a difficult but typical task assigned to you in the workplace; So…"
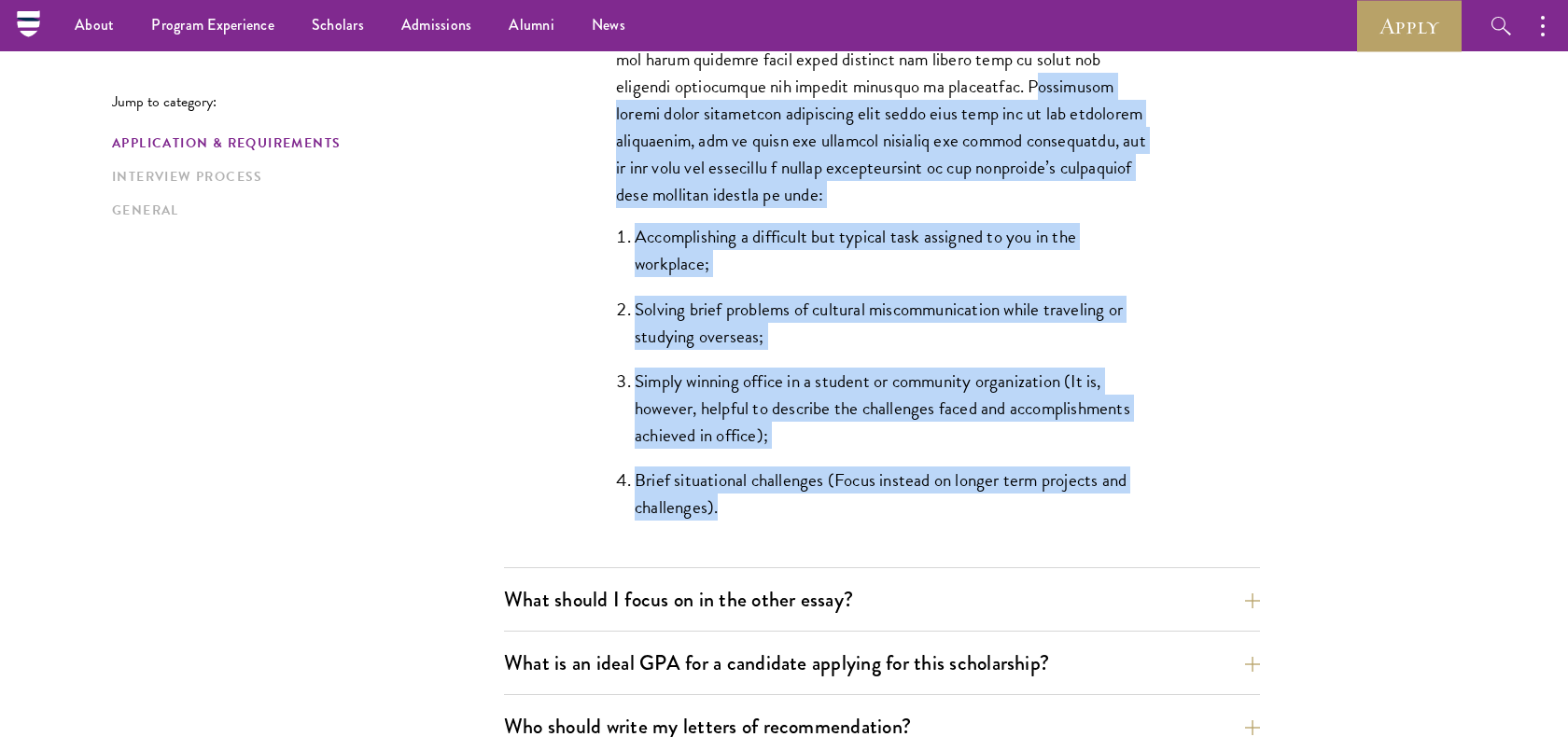
drag, startPoint x: 1010, startPoint y: 92, endPoint x: 835, endPoint y: 502, distance: 445.8
click at [835, 500] on div "The Schwarzman Scholars selection process strives to understand candidates as i…" at bounding box center [882, 75] width 644 height 983
copy div "Candidates should avoid describing situations that might fall into one of the f…"
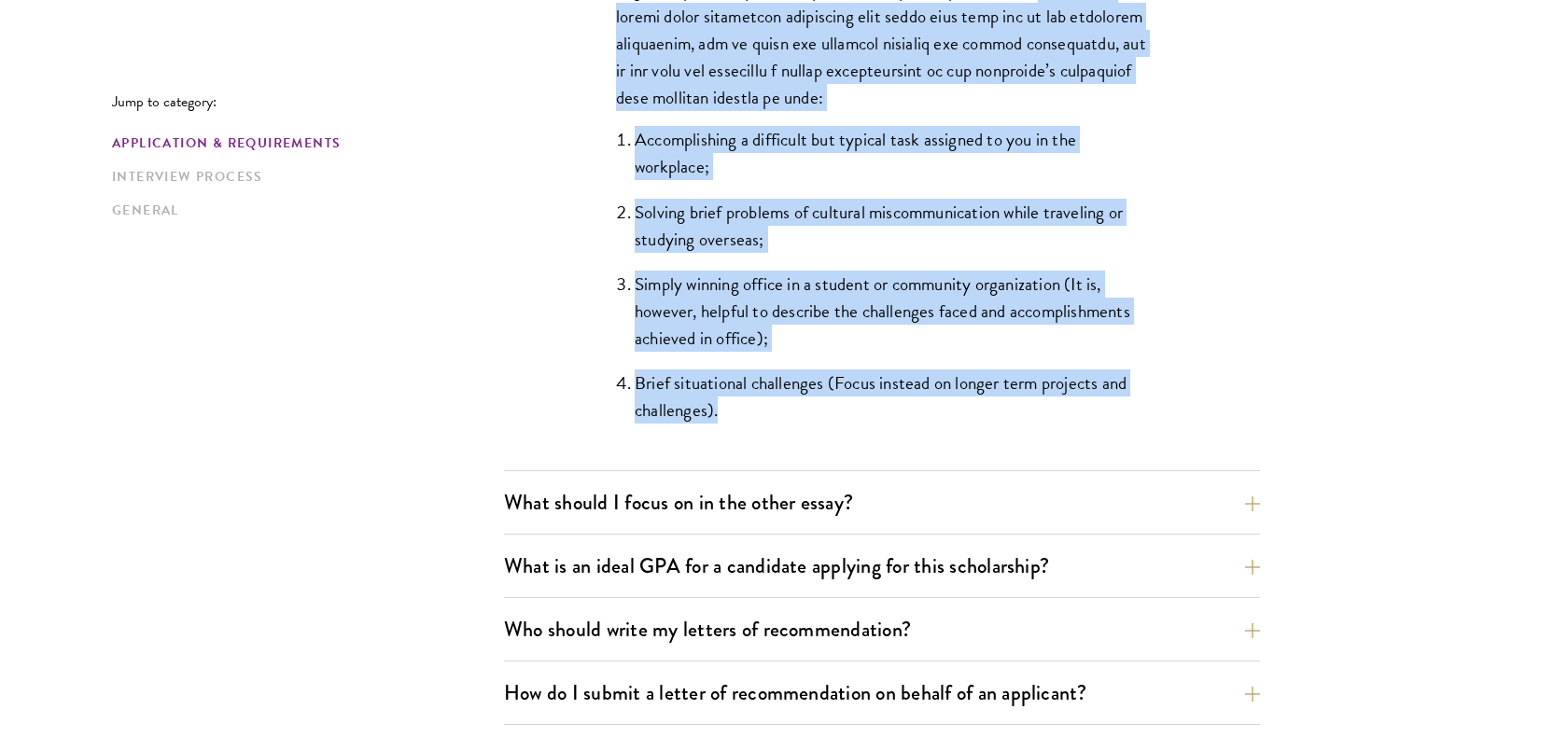
scroll to position [2054, 0]
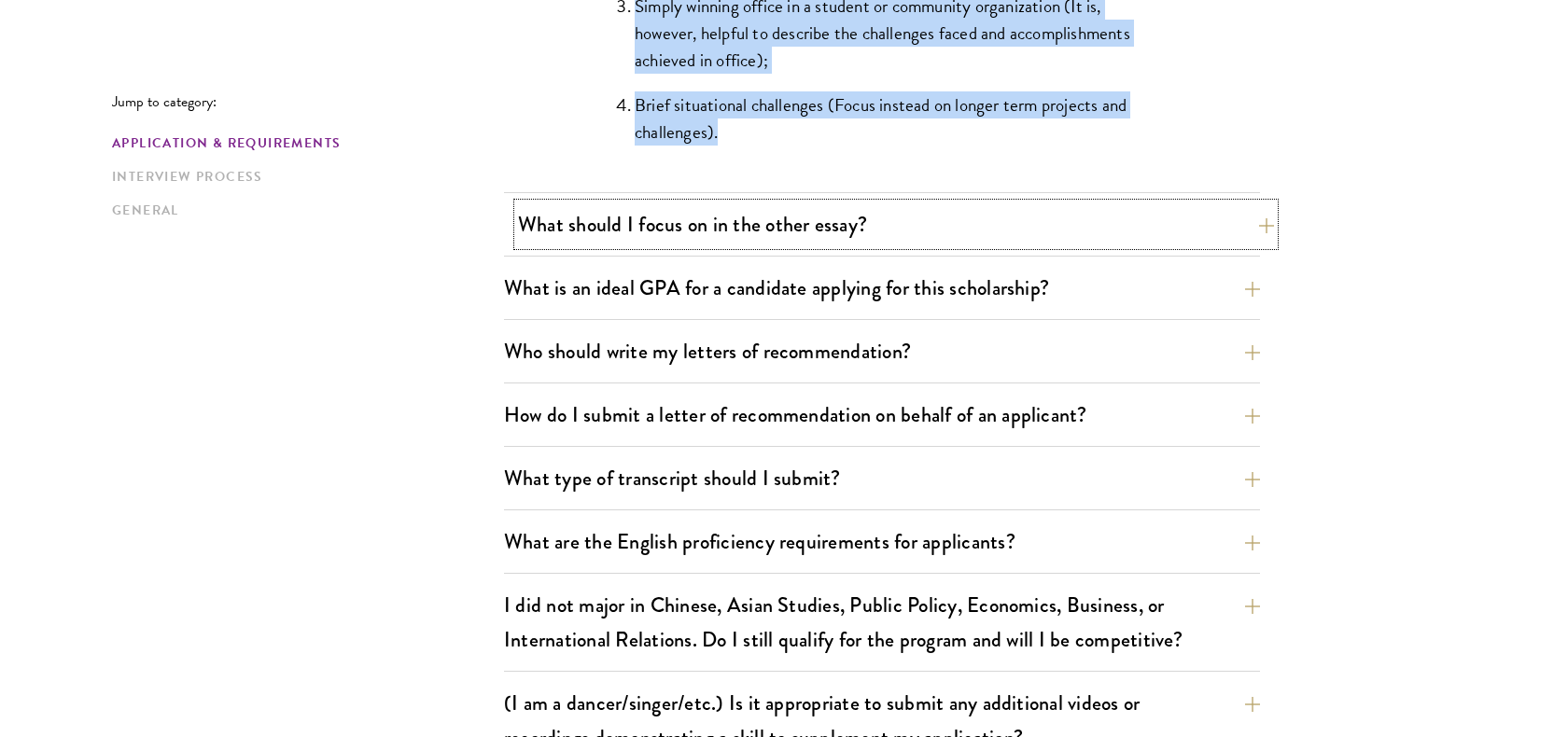
click at [924, 231] on button "What should I focus on in the other essay?" at bounding box center [896, 224] width 756 height 42
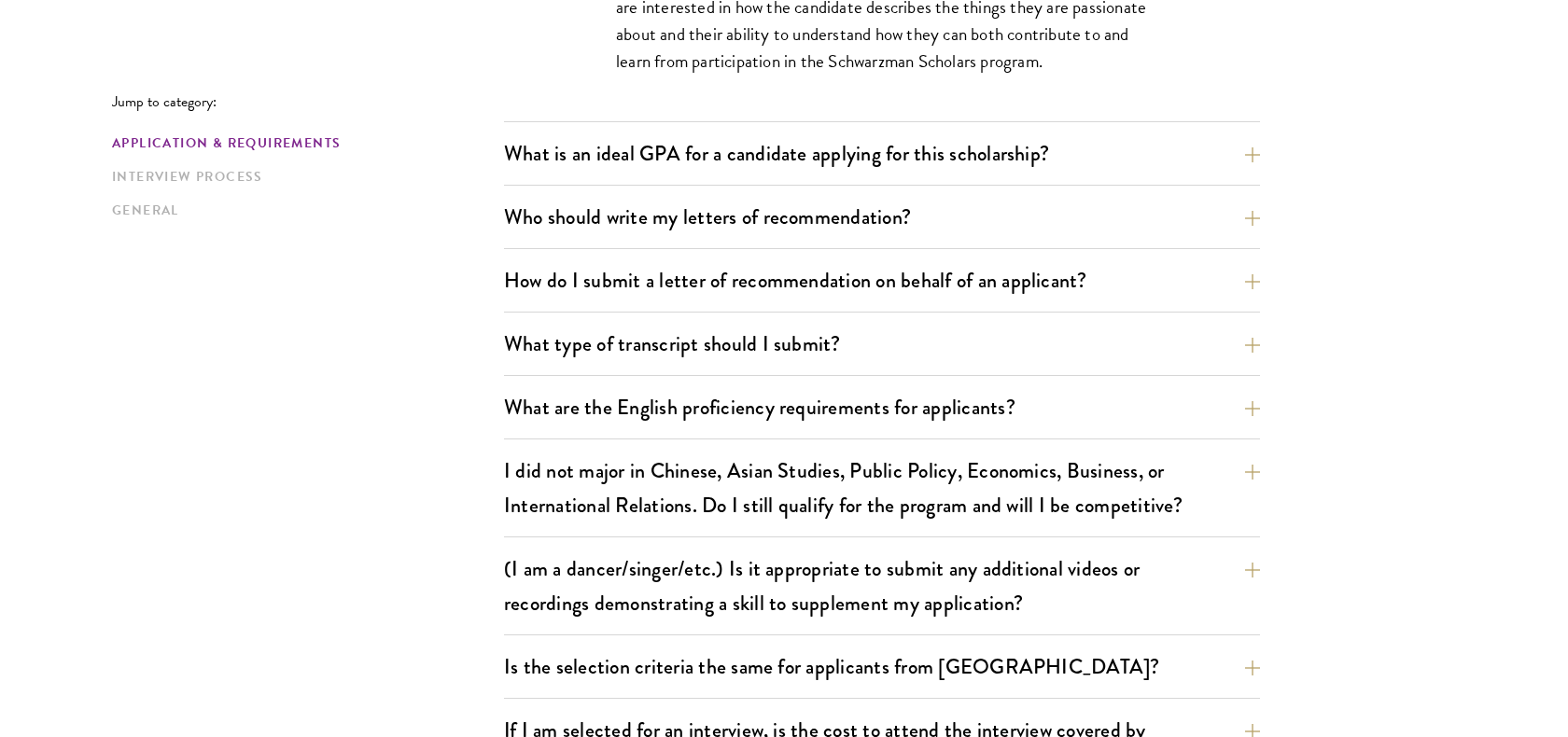
scroll to position [1469, 0]
click at [695, 176] on div "What is an ideal GPA for a candidate applying for this scholarship? GPAs and gr…" at bounding box center [882, 157] width 756 height 53
click at [684, 160] on button "What is an ideal GPA for a candidate applying for this scholarship?" at bounding box center [896, 152] width 756 height 42
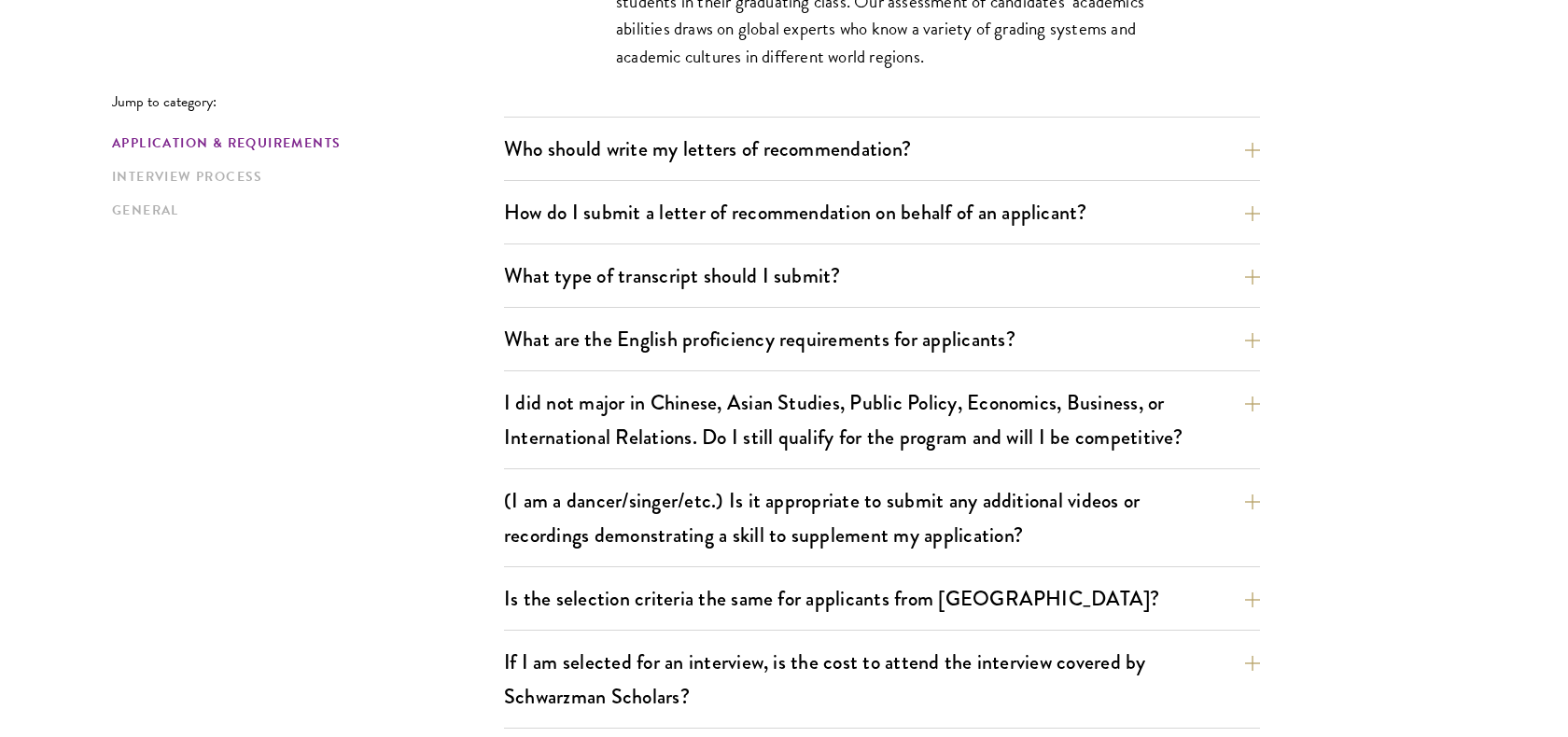
scroll to position [1597, 0]
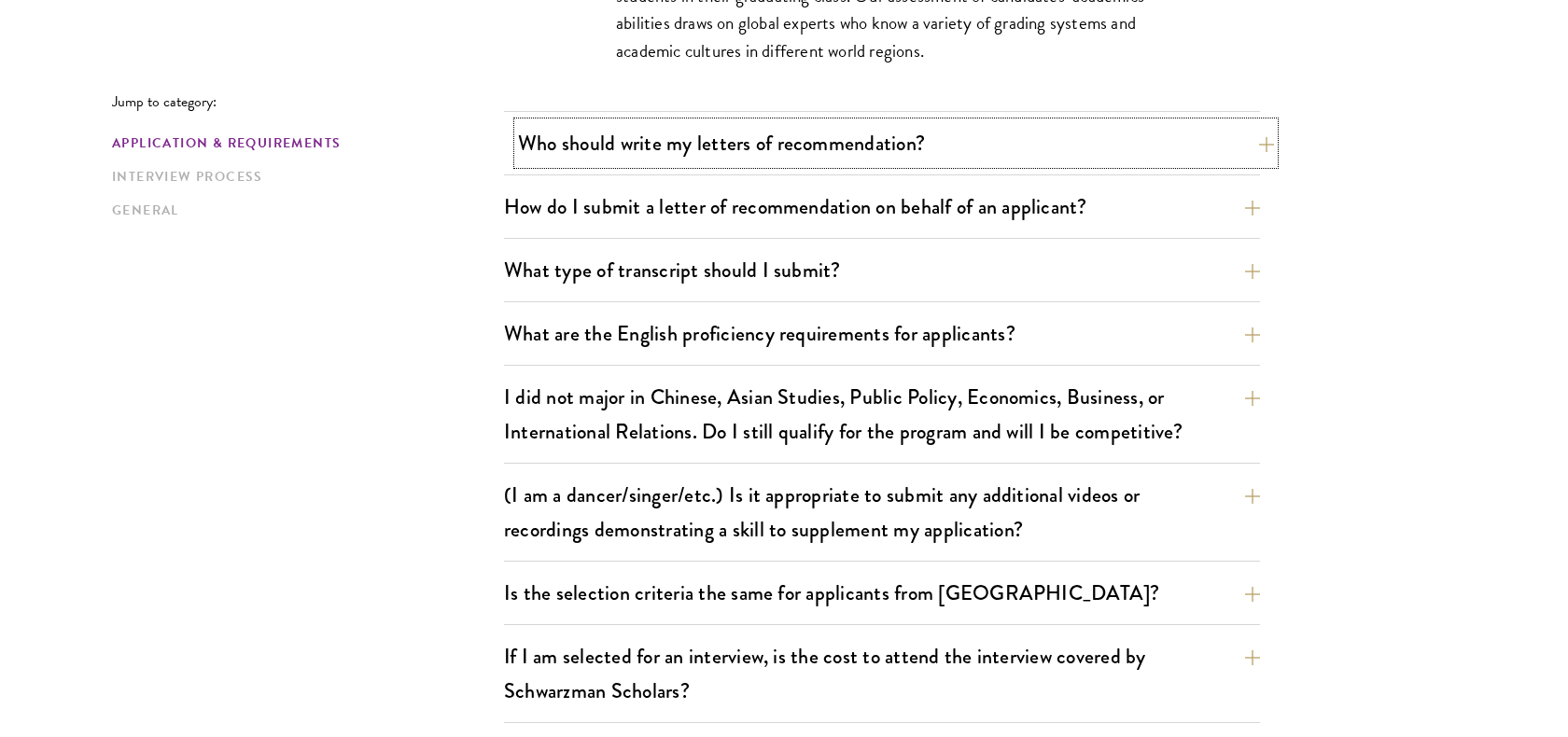
click at [814, 148] on button "Who should write my letters of recommendation?" at bounding box center [896, 143] width 756 height 42
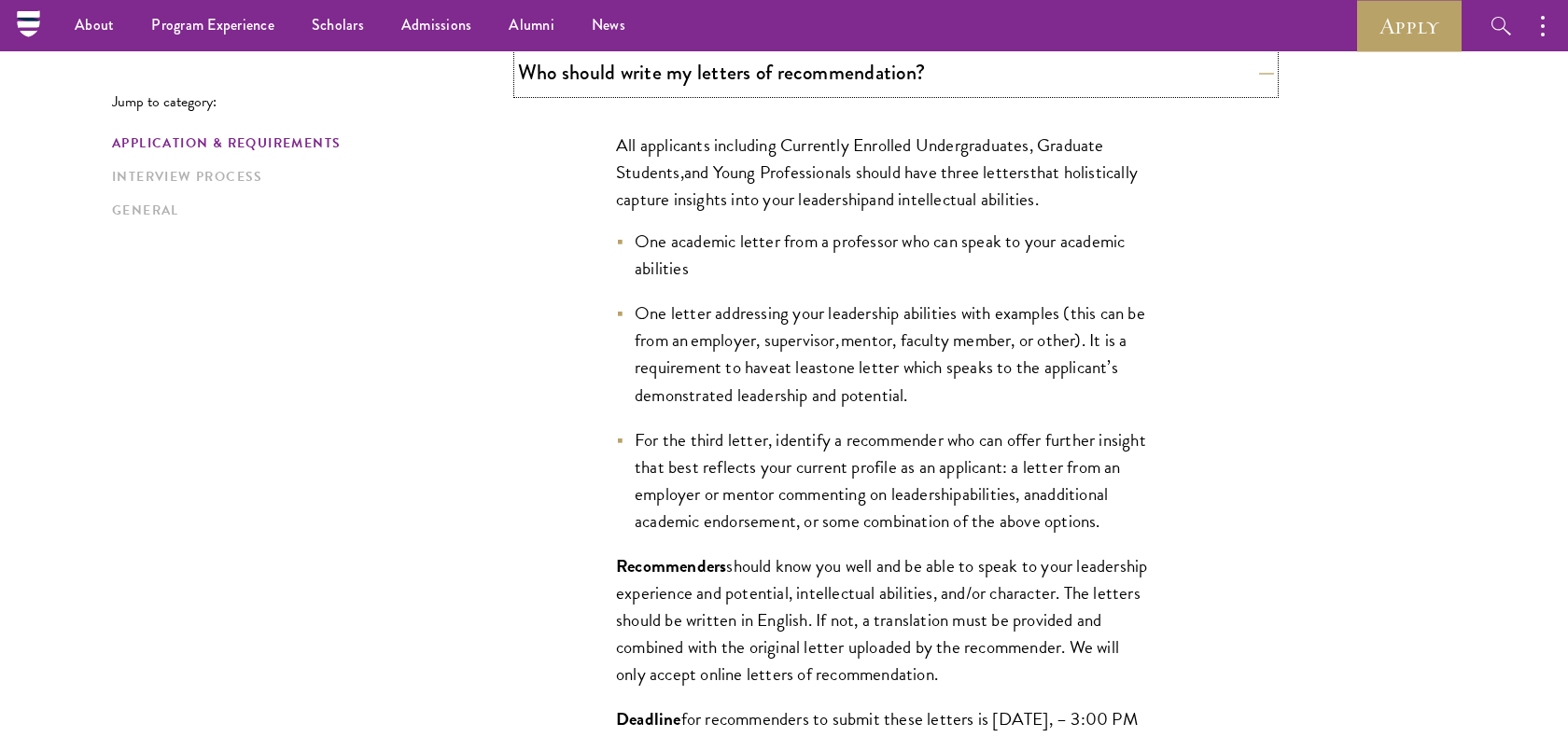
scroll to position [1346, 0]
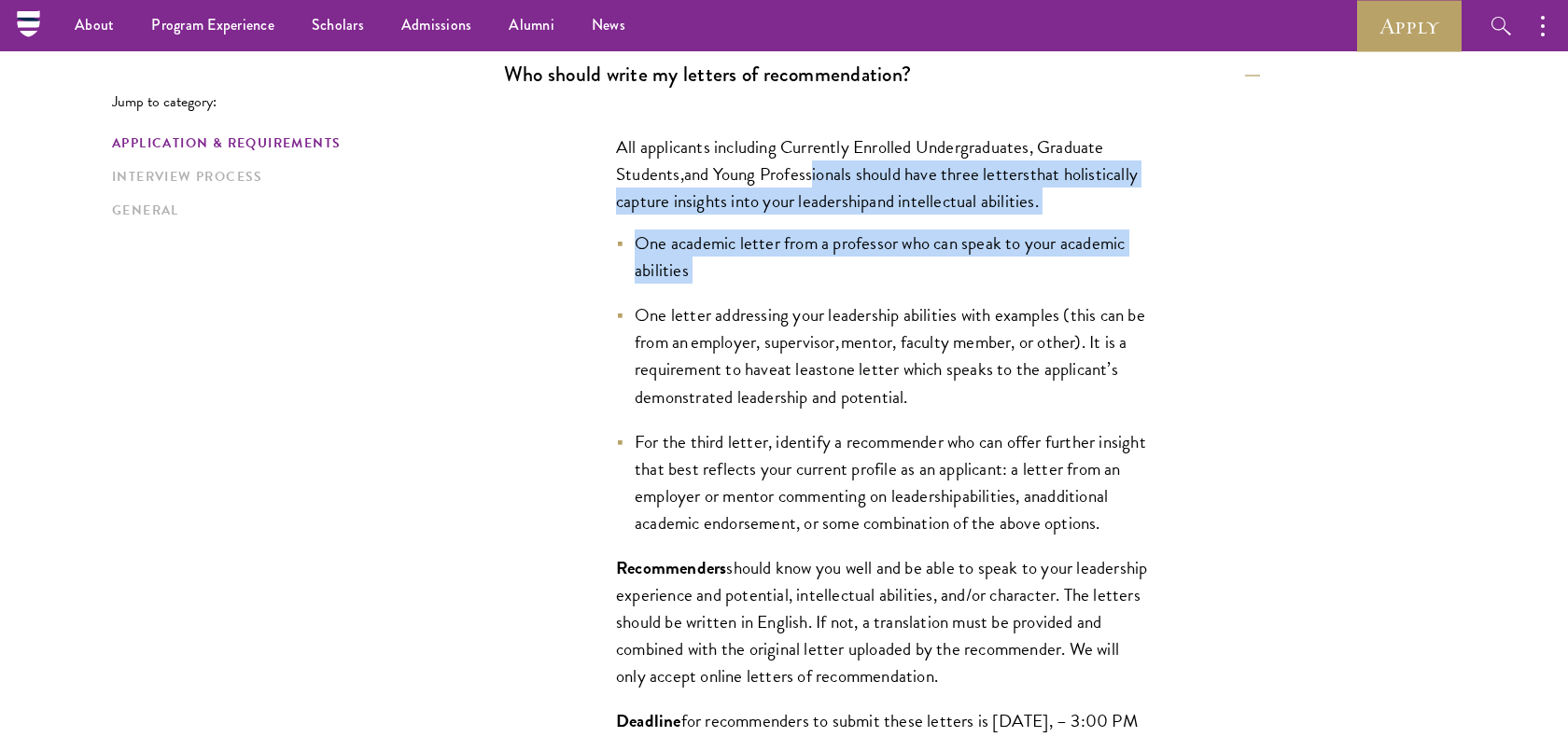
drag, startPoint x: 813, startPoint y: 162, endPoint x: 796, endPoint y: 280, distance: 119.2
click at [798, 283] on div "All applicants including Currently Enrolled Undergraduates, Graduate Students ,…" at bounding box center [882, 511] width 644 height 812
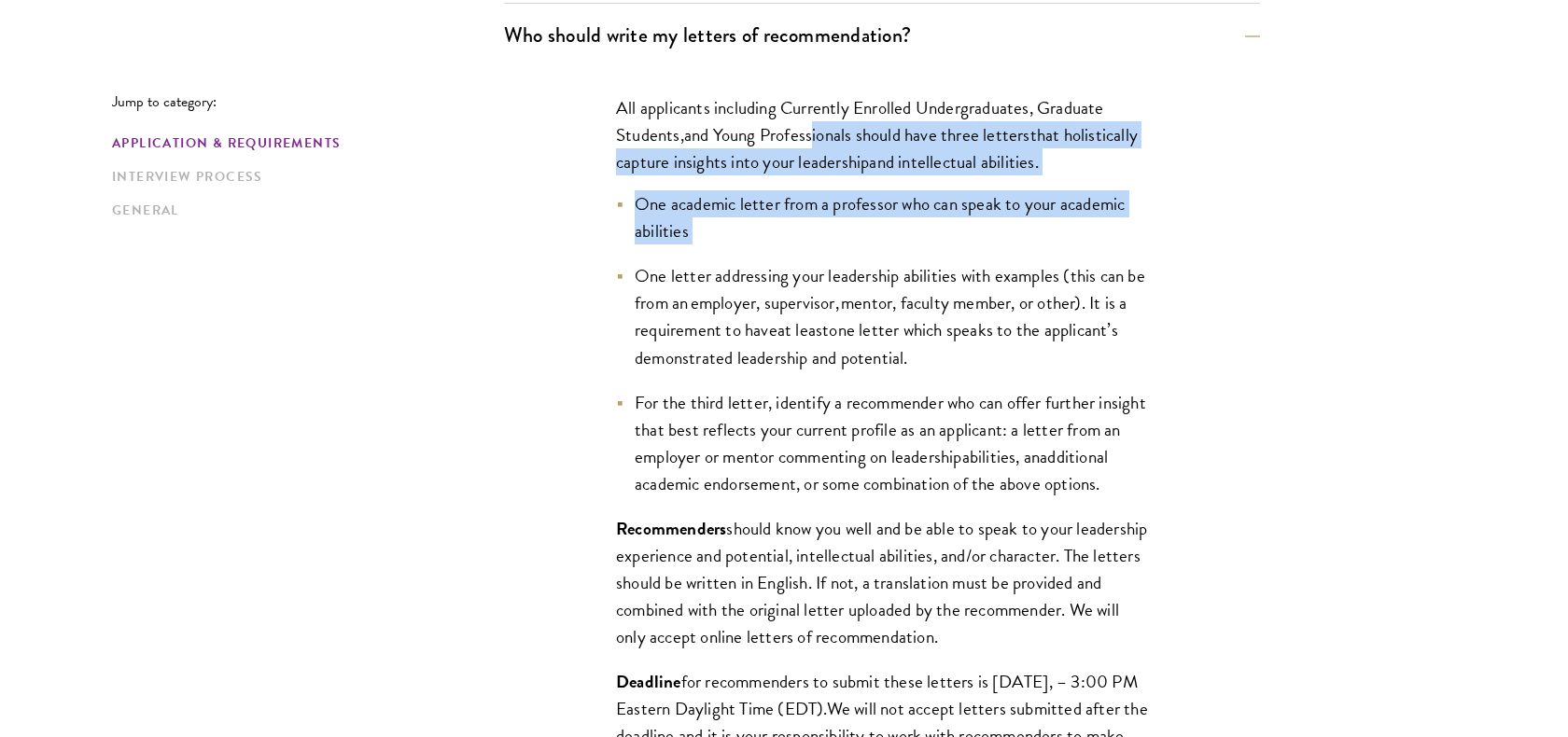
scroll to position [1398, 0]
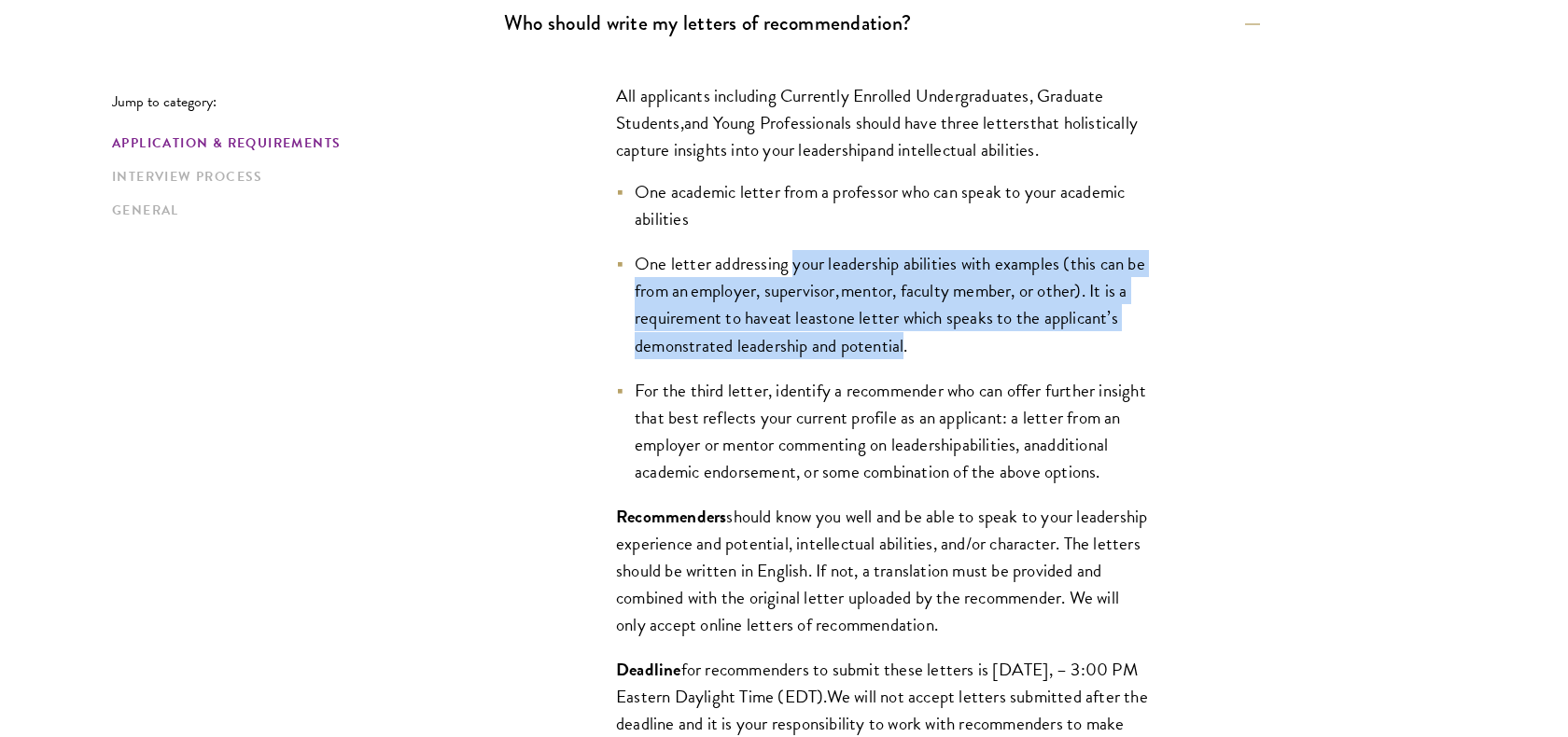
drag, startPoint x: 789, startPoint y: 269, endPoint x: 901, endPoint y: 348, distance: 137.1
click at [904, 353] on li "One letter addressing your leadership abilities with examples (this can be from…" at bounding box center [882, 304] width 532 height 108
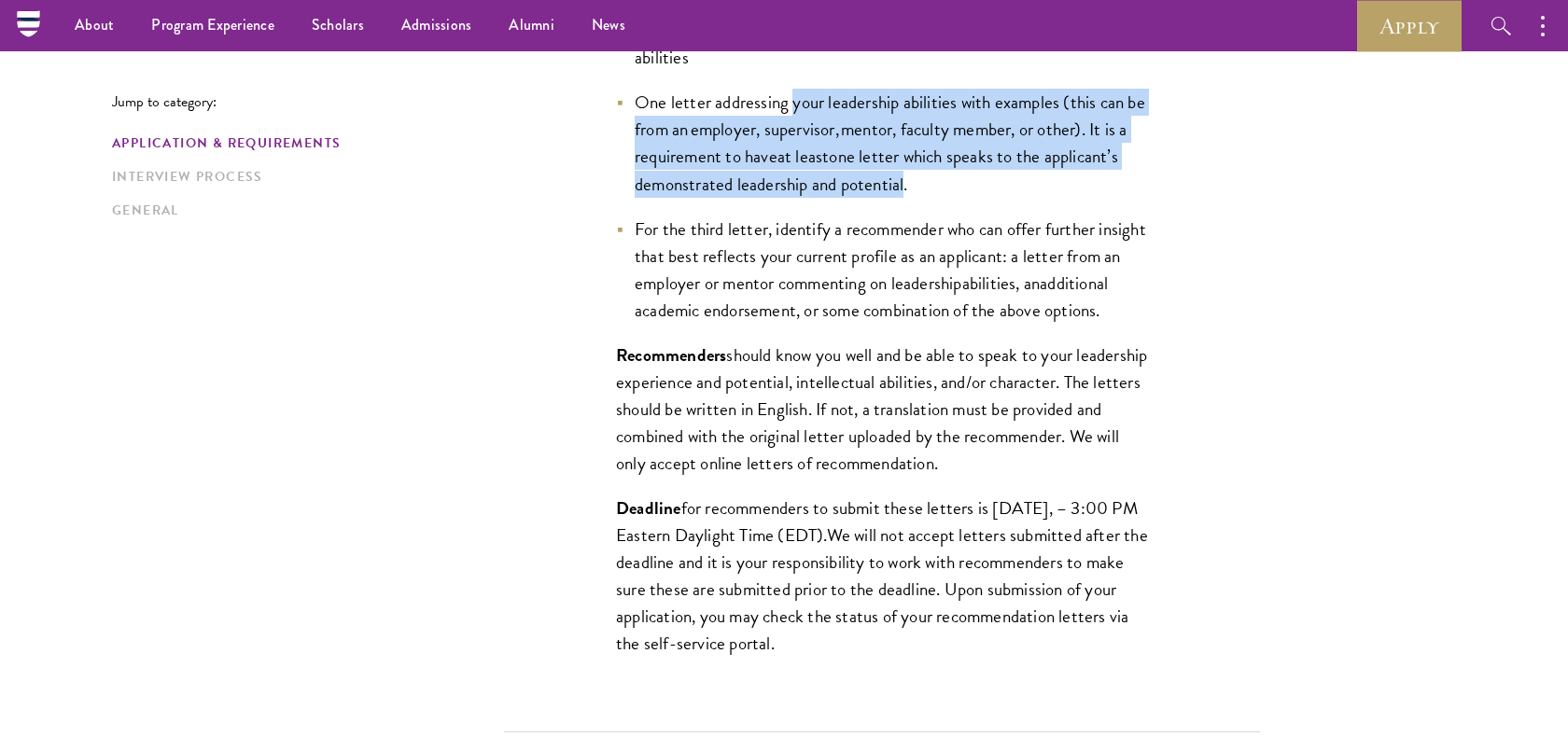
scroll to position [1541, 0]
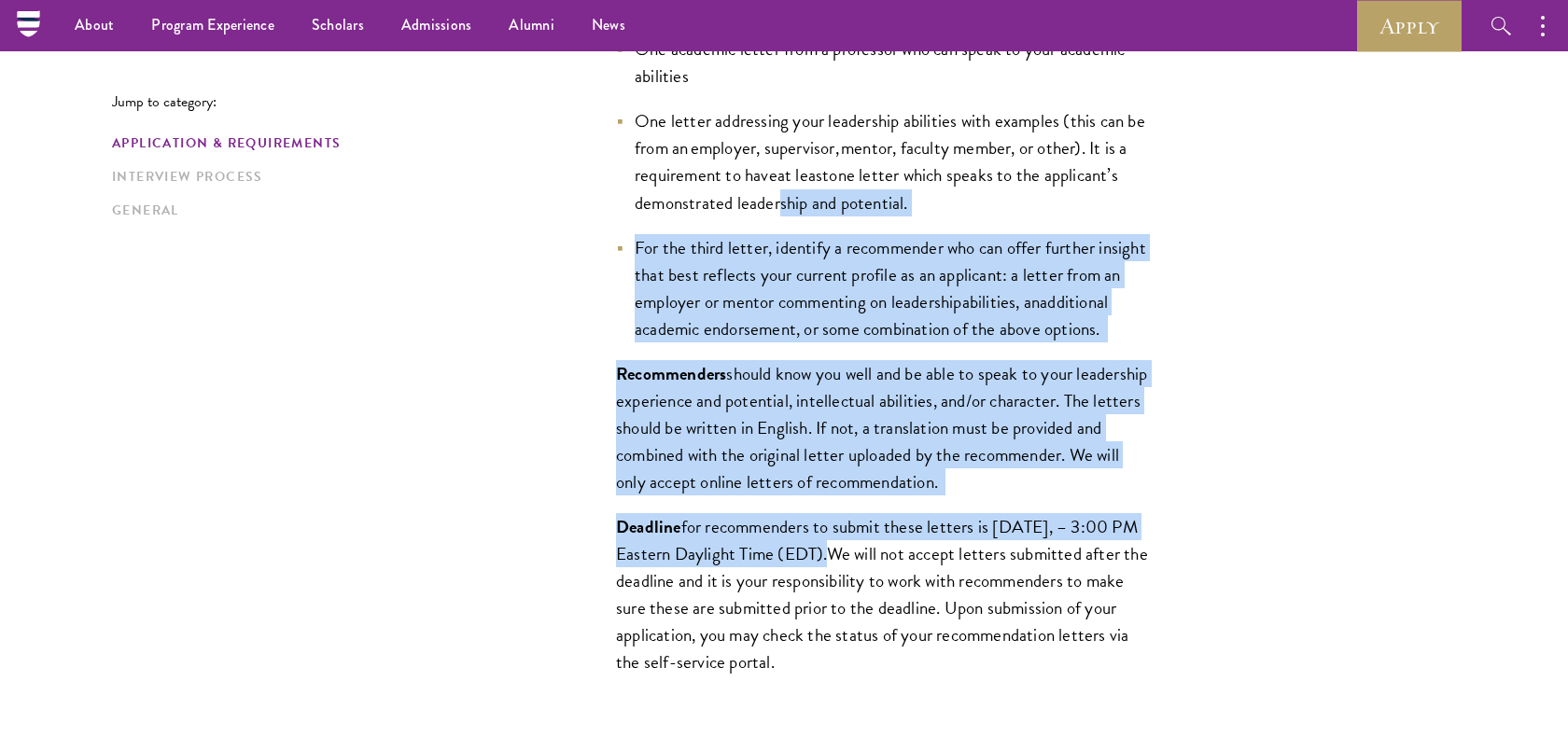
drag, startPoint x: 961, startPoint y: 588, endPoint x: 776, endPoint y: 188, distance: 440.7
click at [776, 189] on div "All applicants including Currently Enrolled Undergraduates, Graduate Students ,…" at bounding box center [882, 317] width 644 height 812
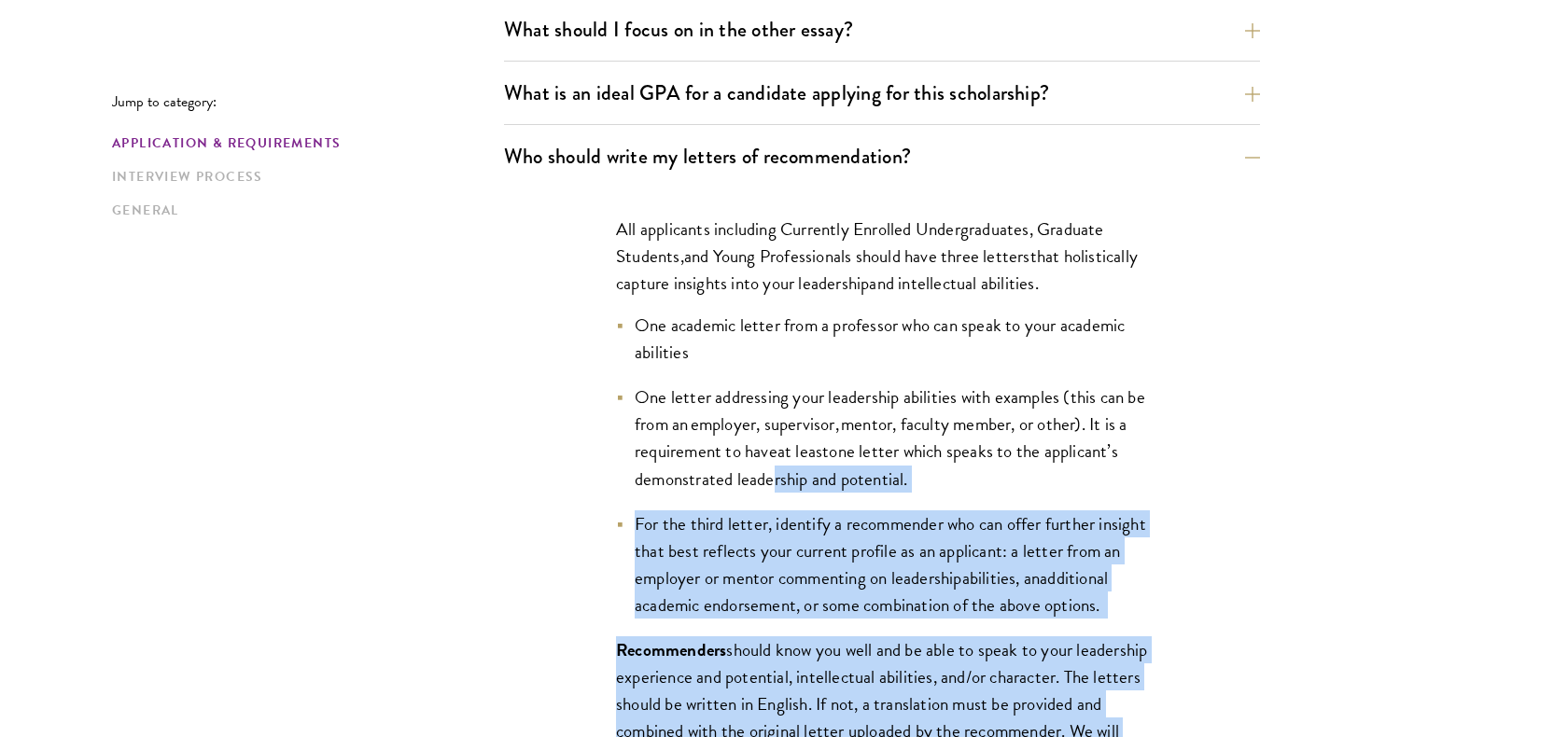
scroll to position [1288, 0]
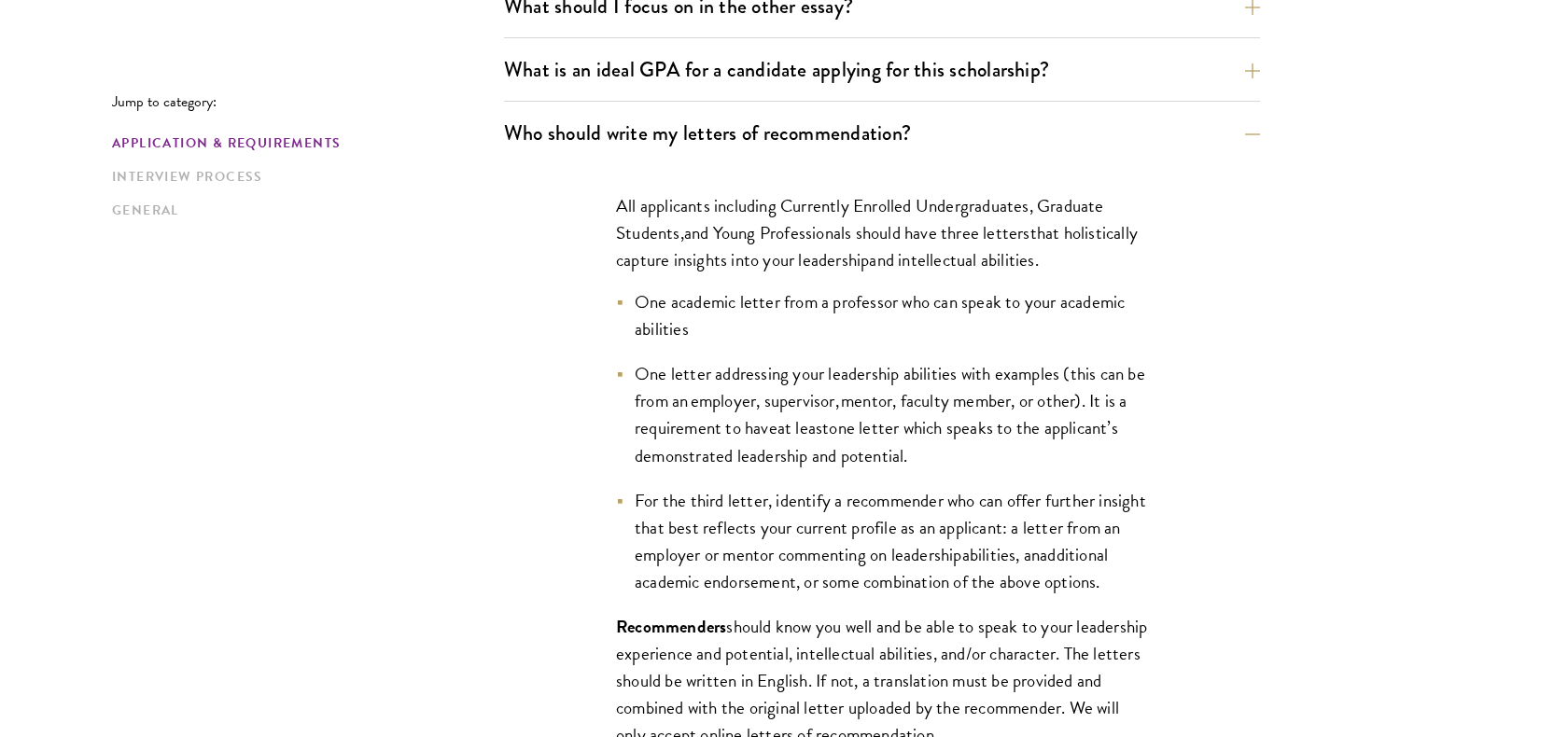
click at [705, 496] on span "For the third letter, identify a recommender who can offer further insight that…" at bounding box center [890, 527] width 511 height 81
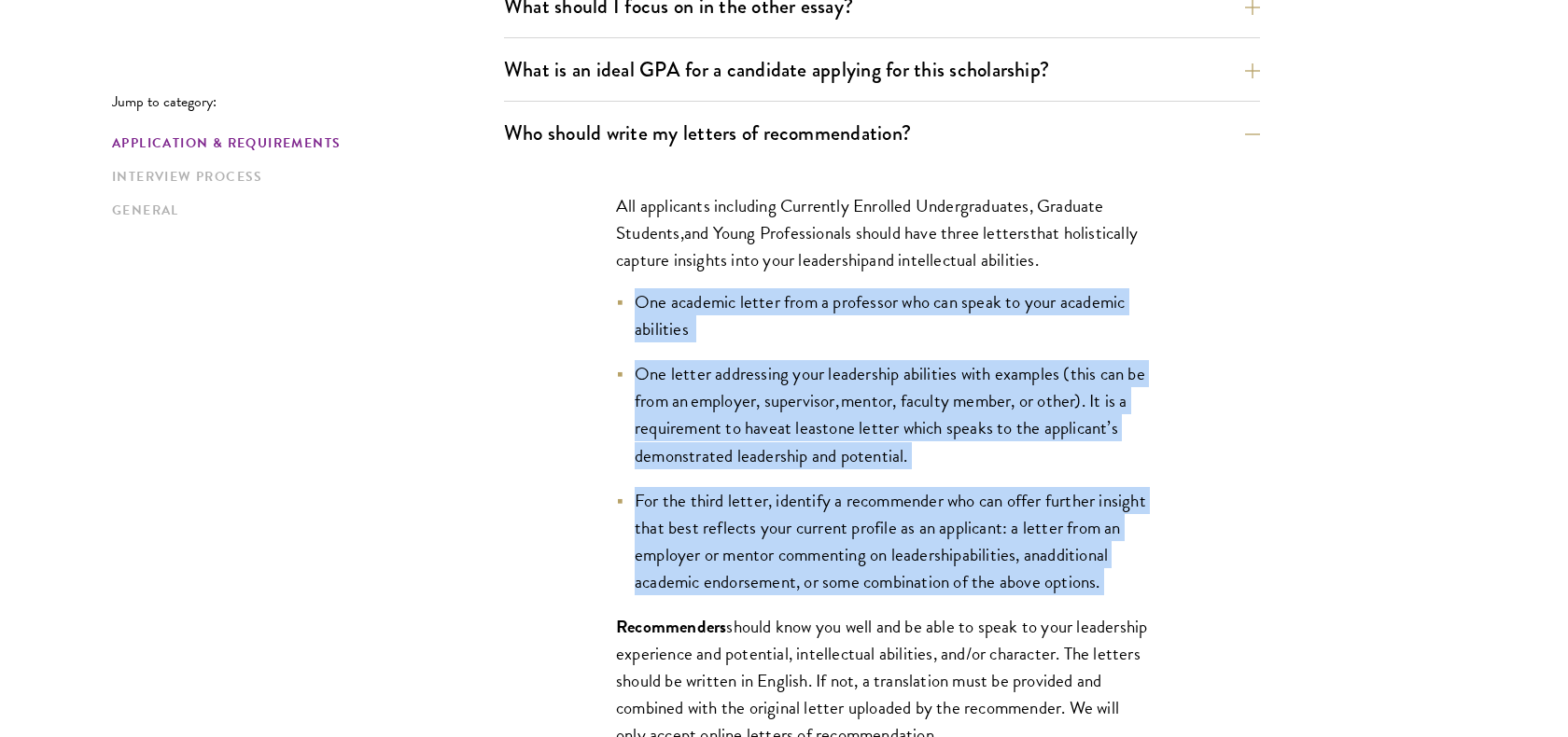
drag, startPoint x: 712, startPoint y: 609, endPoint x: 628, endPoint y: 293, distance: 327.0
click at [628, 293] on ul "One academic letter from a professor who can speak to your academic abilities O…" at bounding box center [882, 442] width 532 height 307
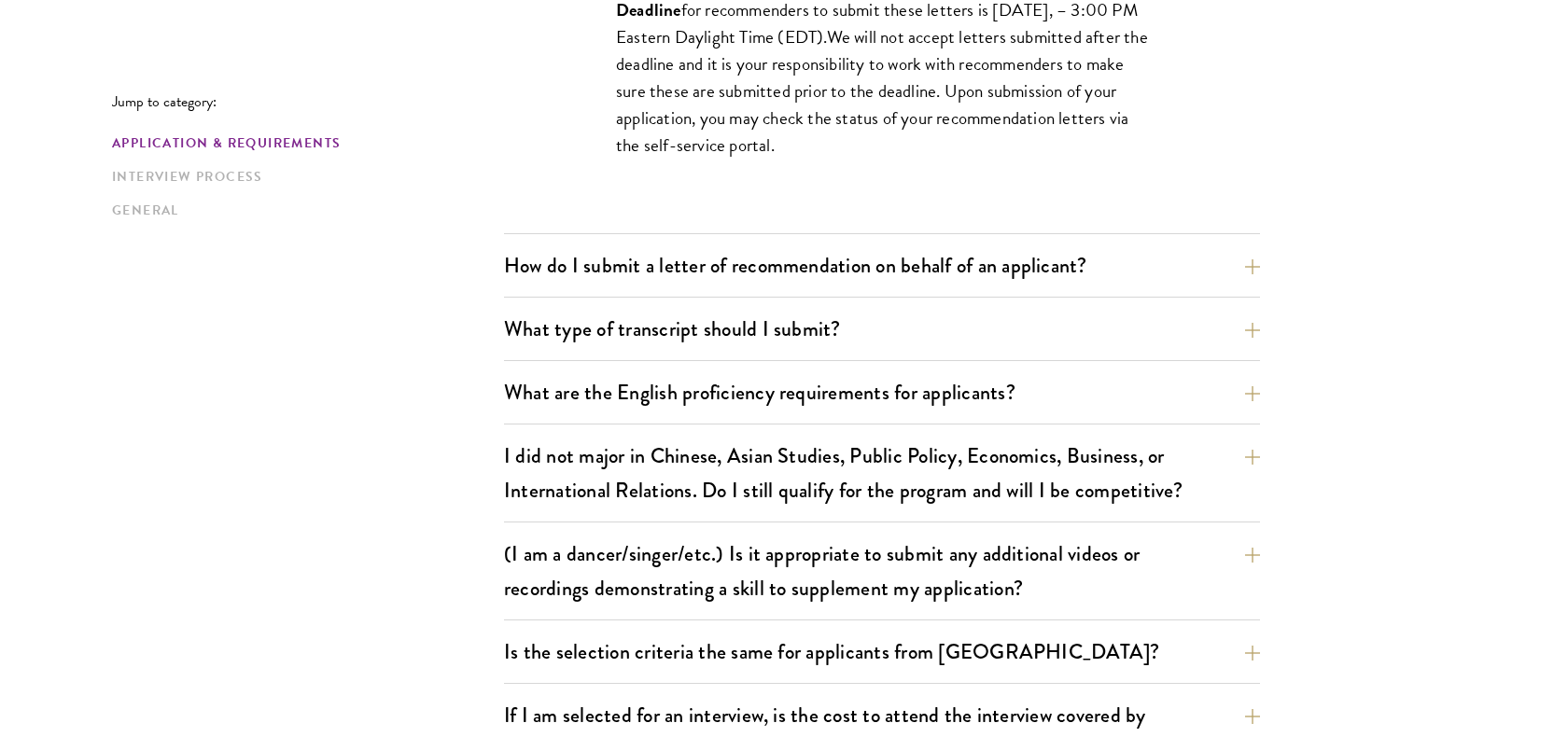
scroll to position [2062, 0]
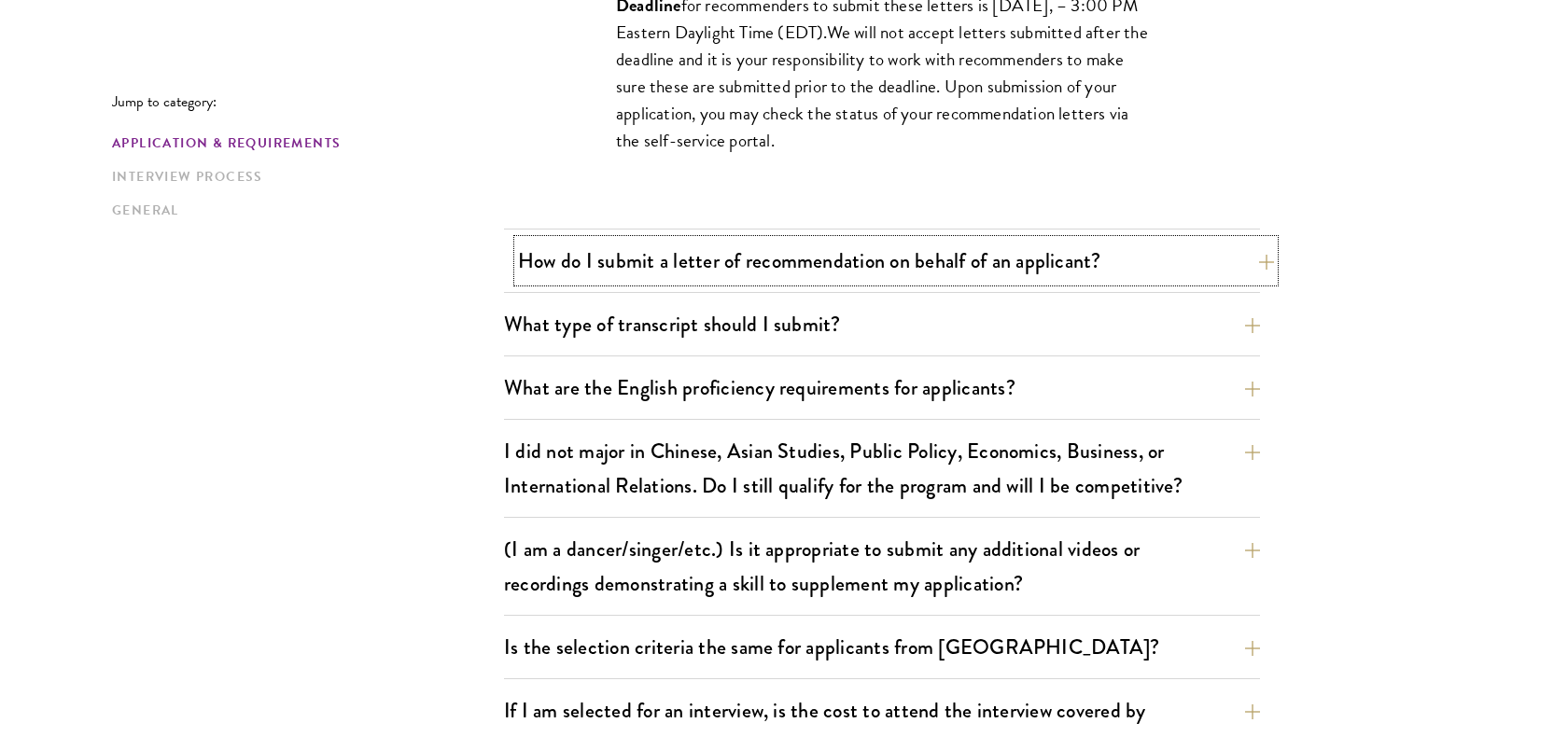
click at [667, 266] on button "How do I submit a letter of recommendation on behalf of an applicant?" at bounding box center [896, 260] width 756 height 42
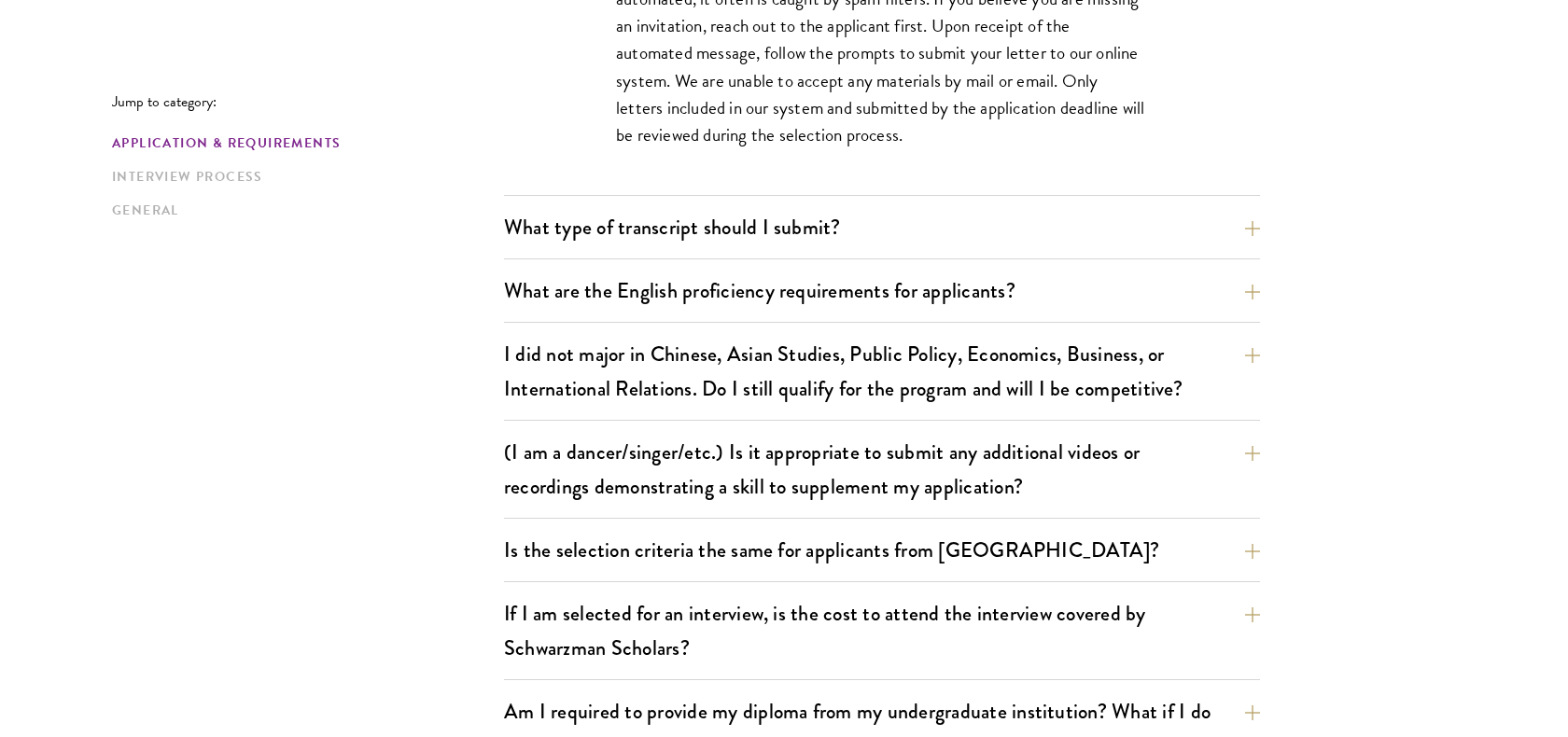
scroll to position [1696, 0]
click at [666, 246] on div "What type of transcript should I submit? Our preference is for a scanned copy o…" at bounding box center [882, 231] width 756 height 53
click at [660, 235] on button "What type of transcript should I submit?" at bounding box center [896, 225] width 756 height 42
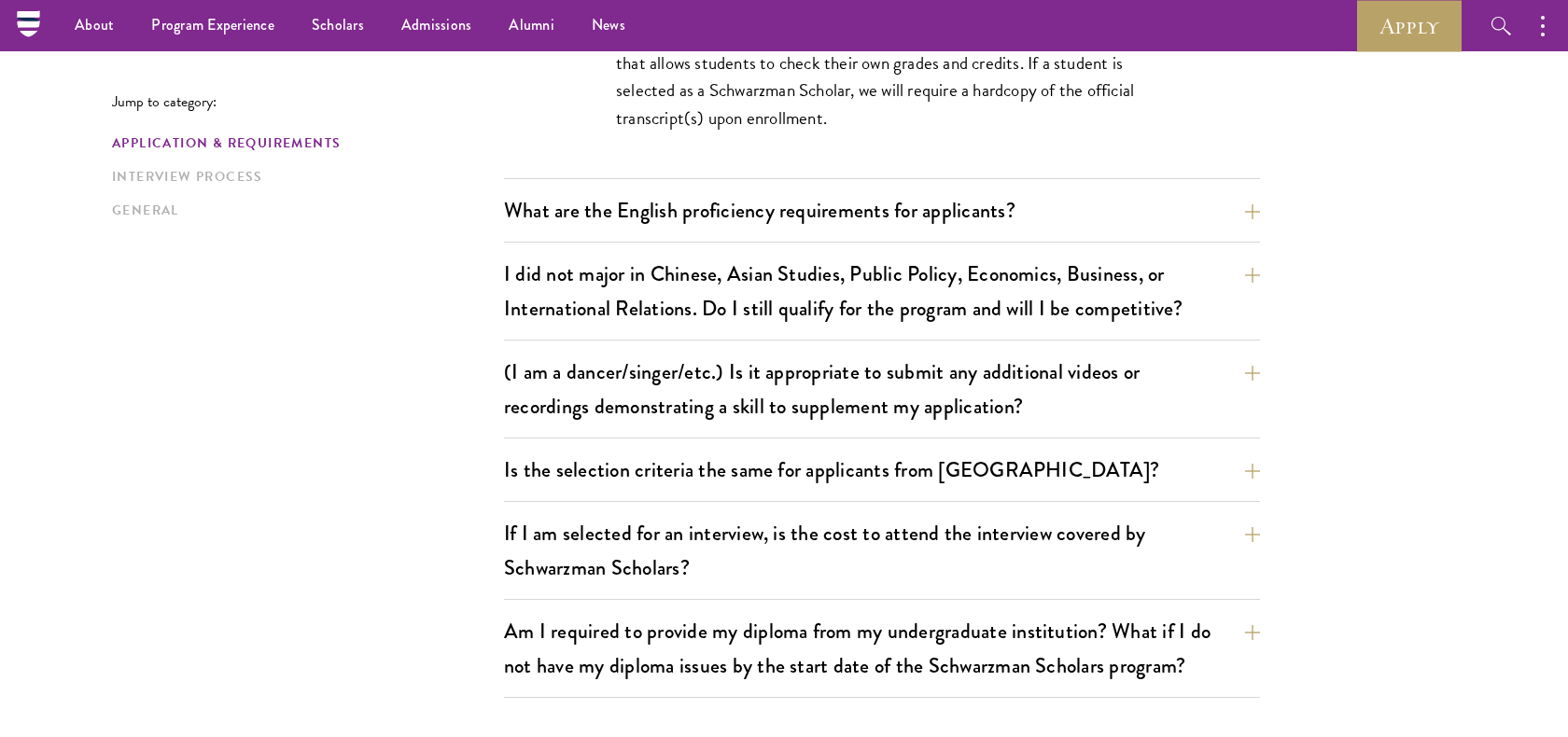
scroll to position [1717, 0]
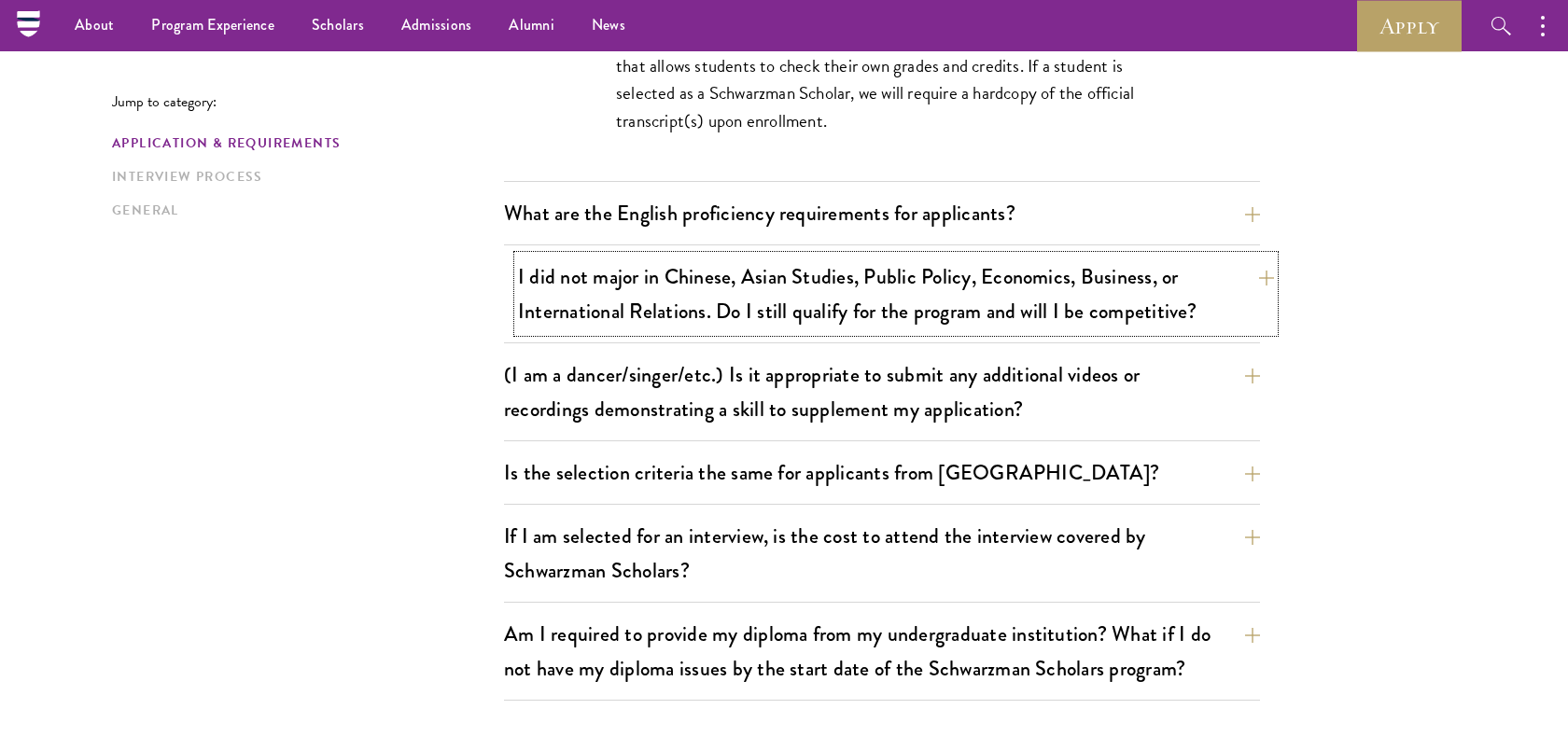
click at [752, 308] on button "I did not major in Chinese, Asian Studies, Public Policy, Economics, Business, …" at bounding box center [896, 294] width 756 height 76
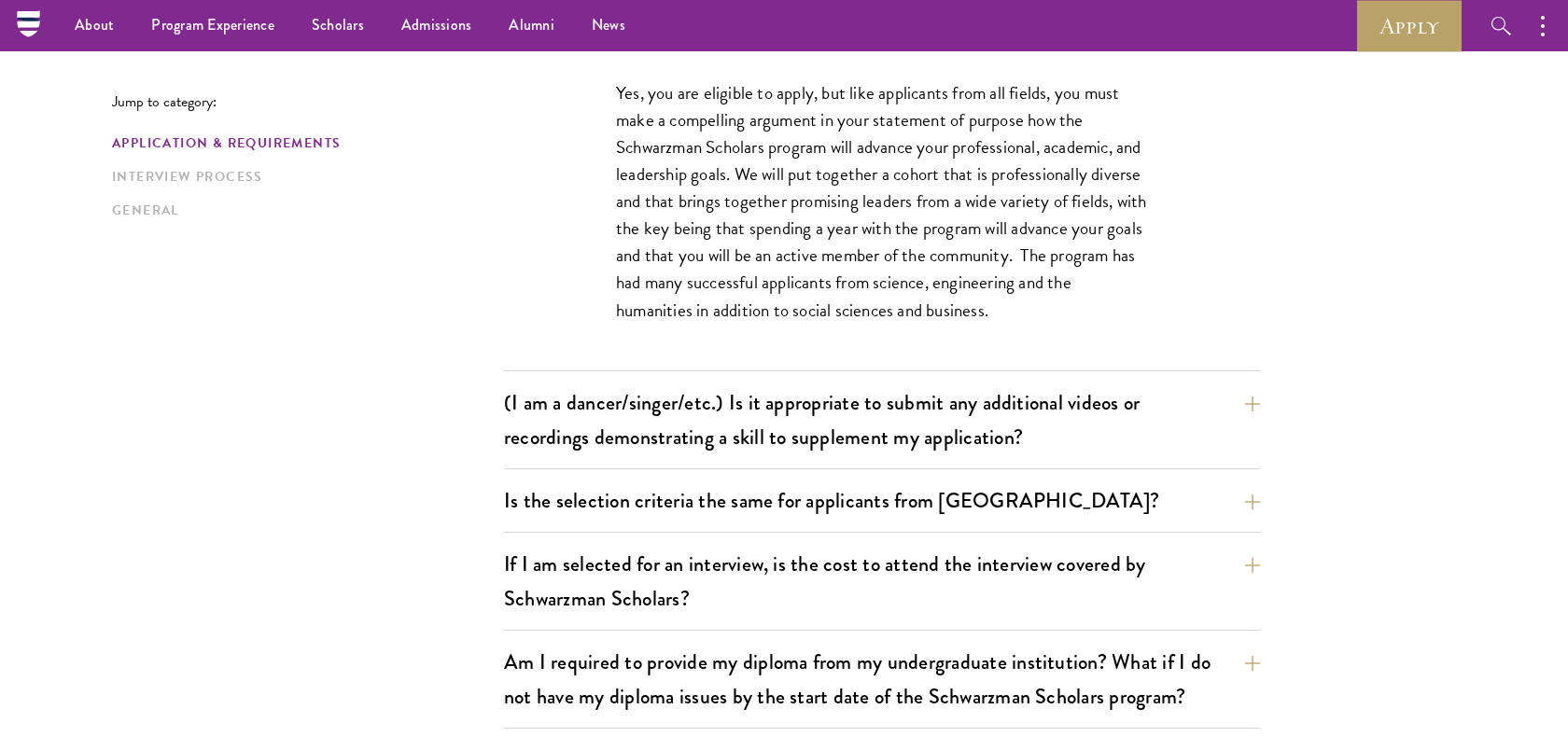
scroll to position [1683, 0]
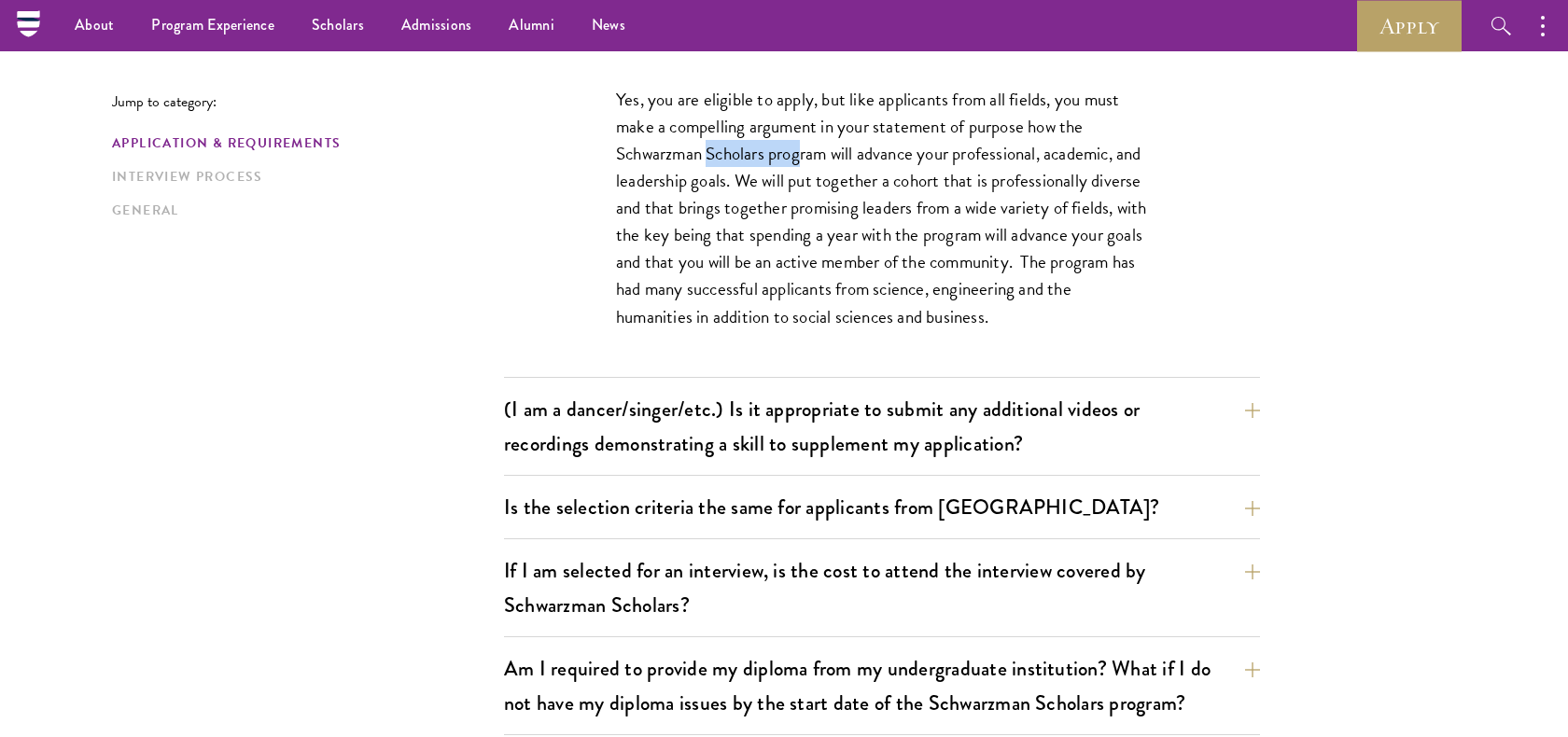
drag, startPoint x: 710, startPoint y: 147, endPoint x: 807, endPoint y: 157, distance: 97.5
click at [807, 157] on p "Yes, you are eligible to apply, but like applicants from all fields, you must m…" at bounding box center [882, 208] width 532 height 244
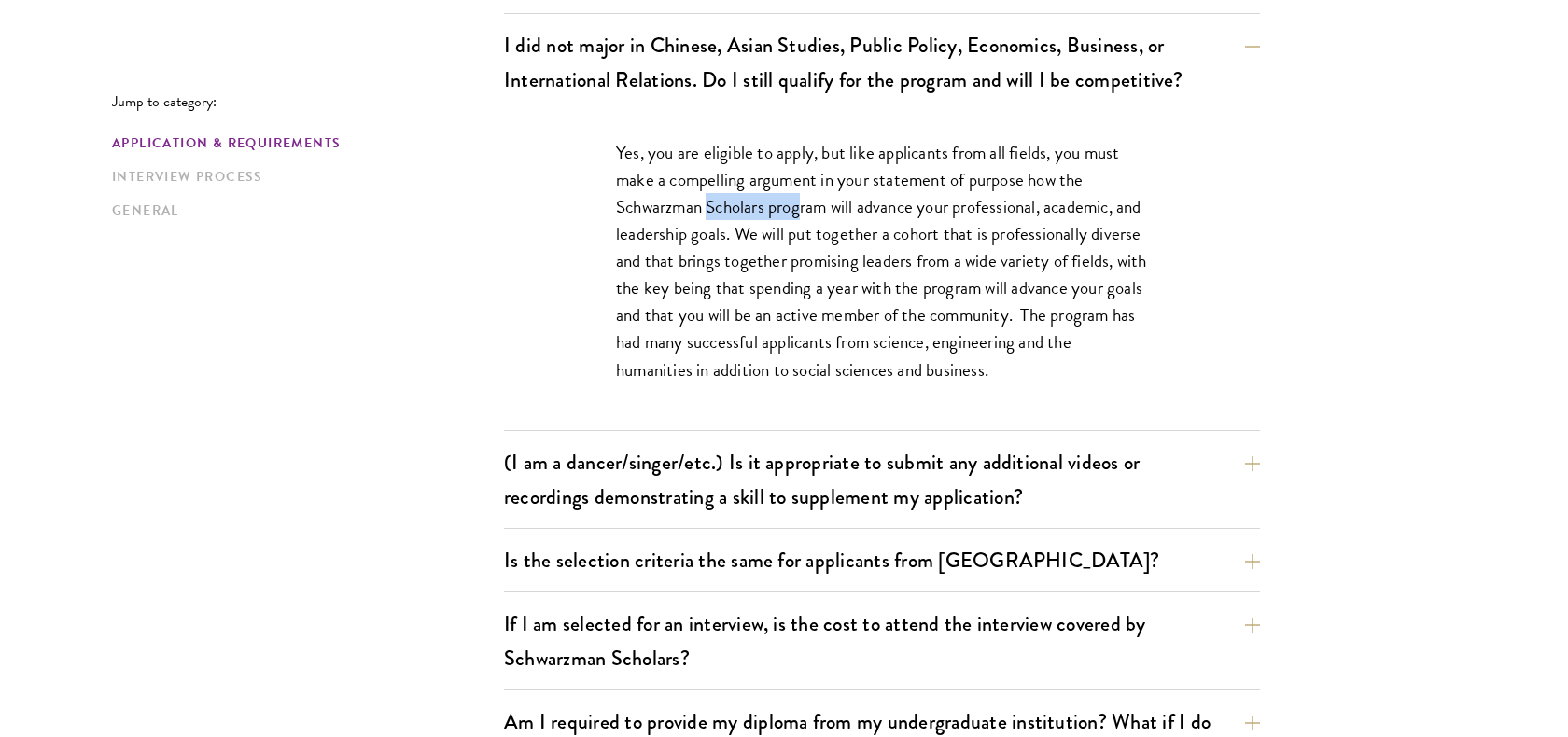
scroll to position [1631, 0]
click at [804, 160] on p "Yes, you are eligible to apply, but like applicants from all fields, you must m…" at bounding box center [882, 259] width 532 height 244
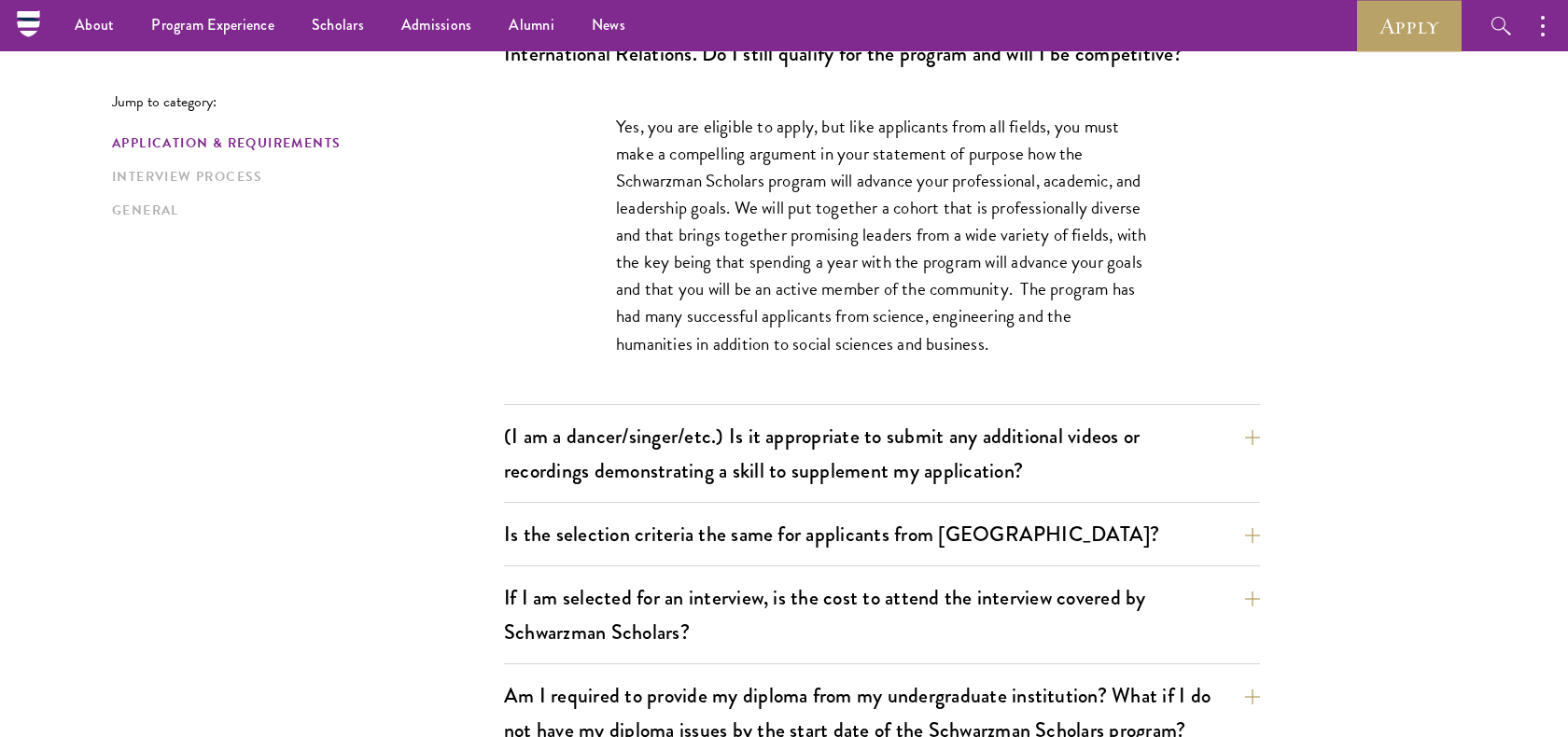
scroll to position [1651, 0]
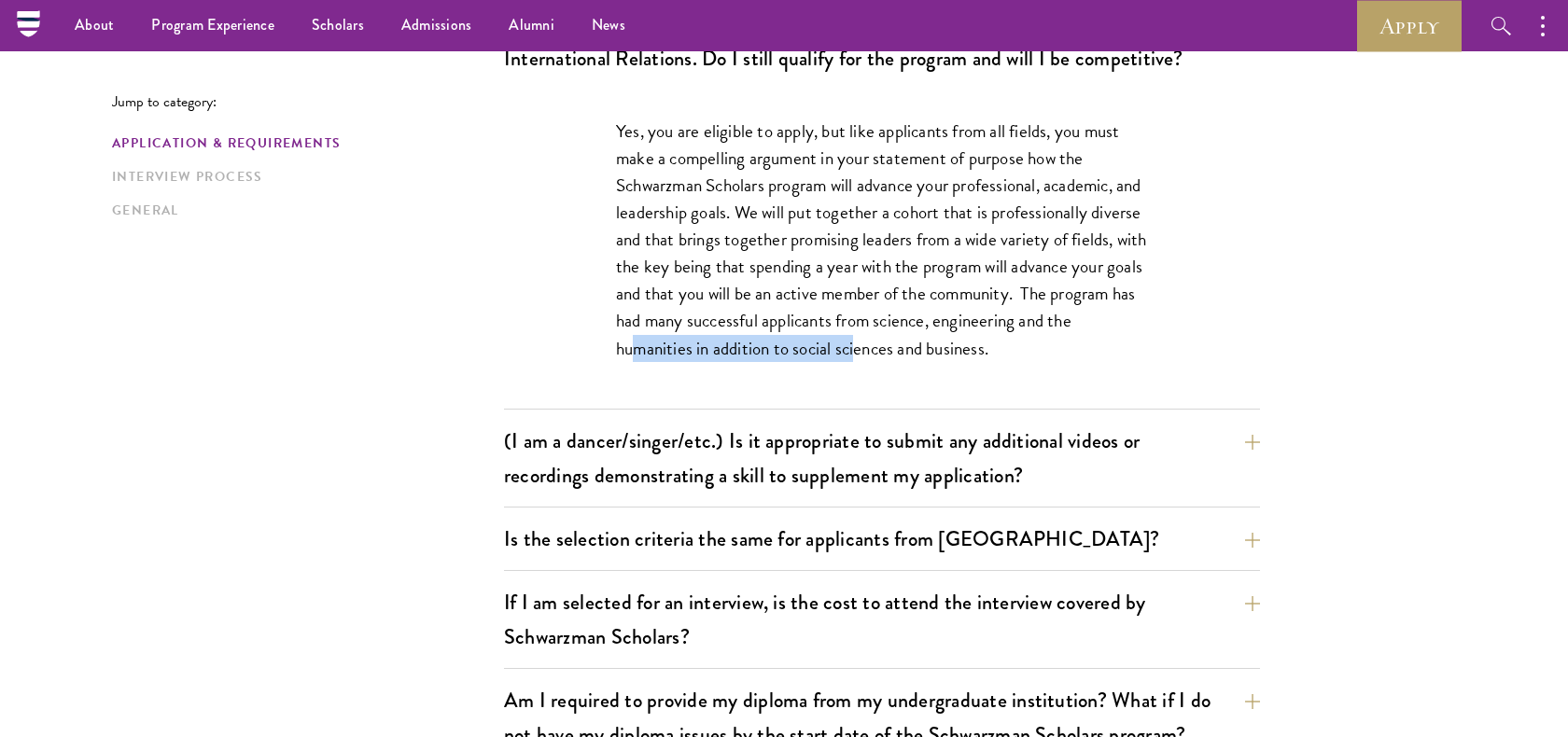
drag, startPoint x: 775, startPoint y: 348, endPoint x: 994, endPoint y: 347, distance: 219.0
click at [996, 347] on p "Yes, you are eligible to apply, but like applicants from all fields, you must m…" at bounding box center [882, 240] width 532 height 244
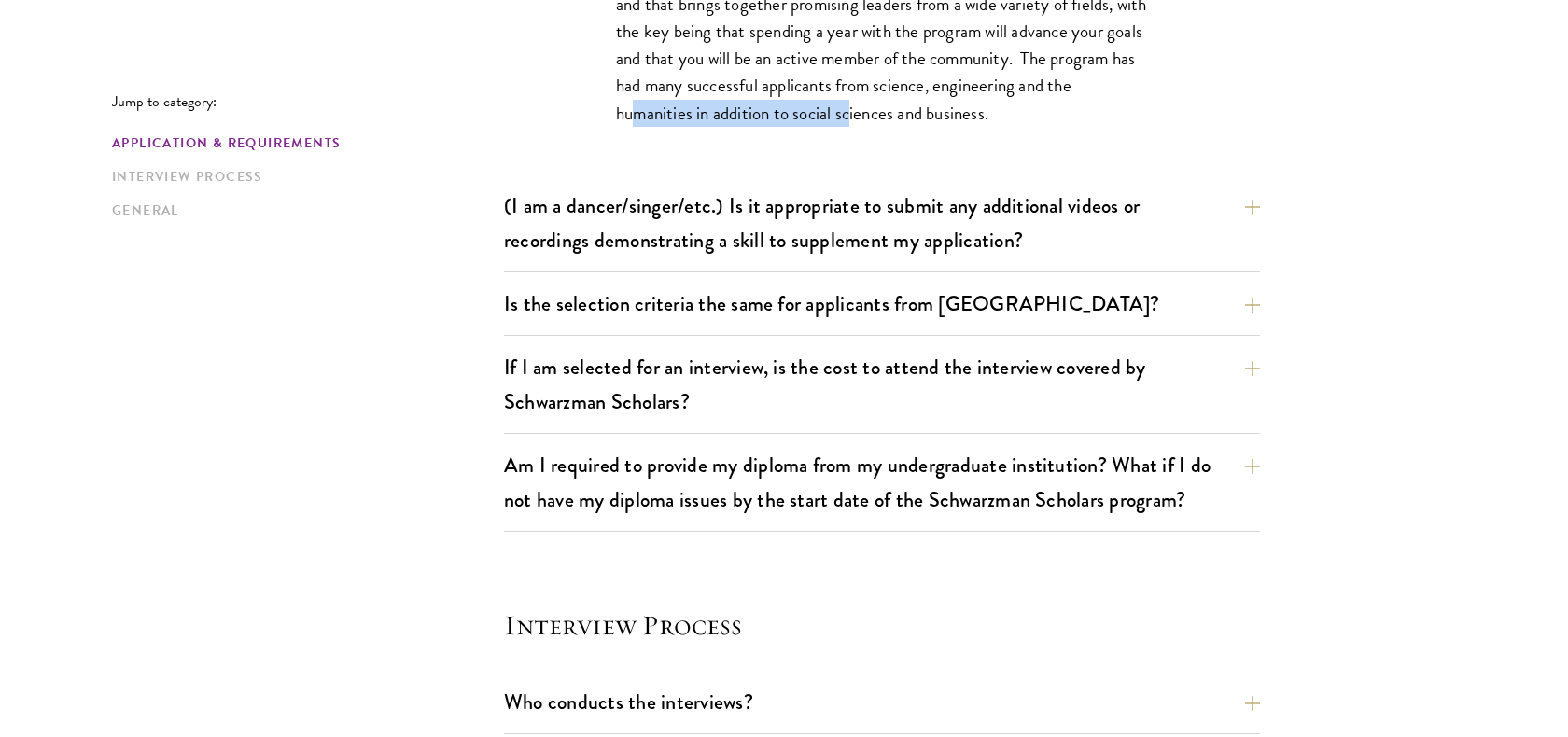
scroll to position [1887, 0]
click at [945, 236] on button "(I am a dancer/singer/etc.) Is it appropriate to submit any additional videos o…" at bounding box center [896, 221] width 756 height 76
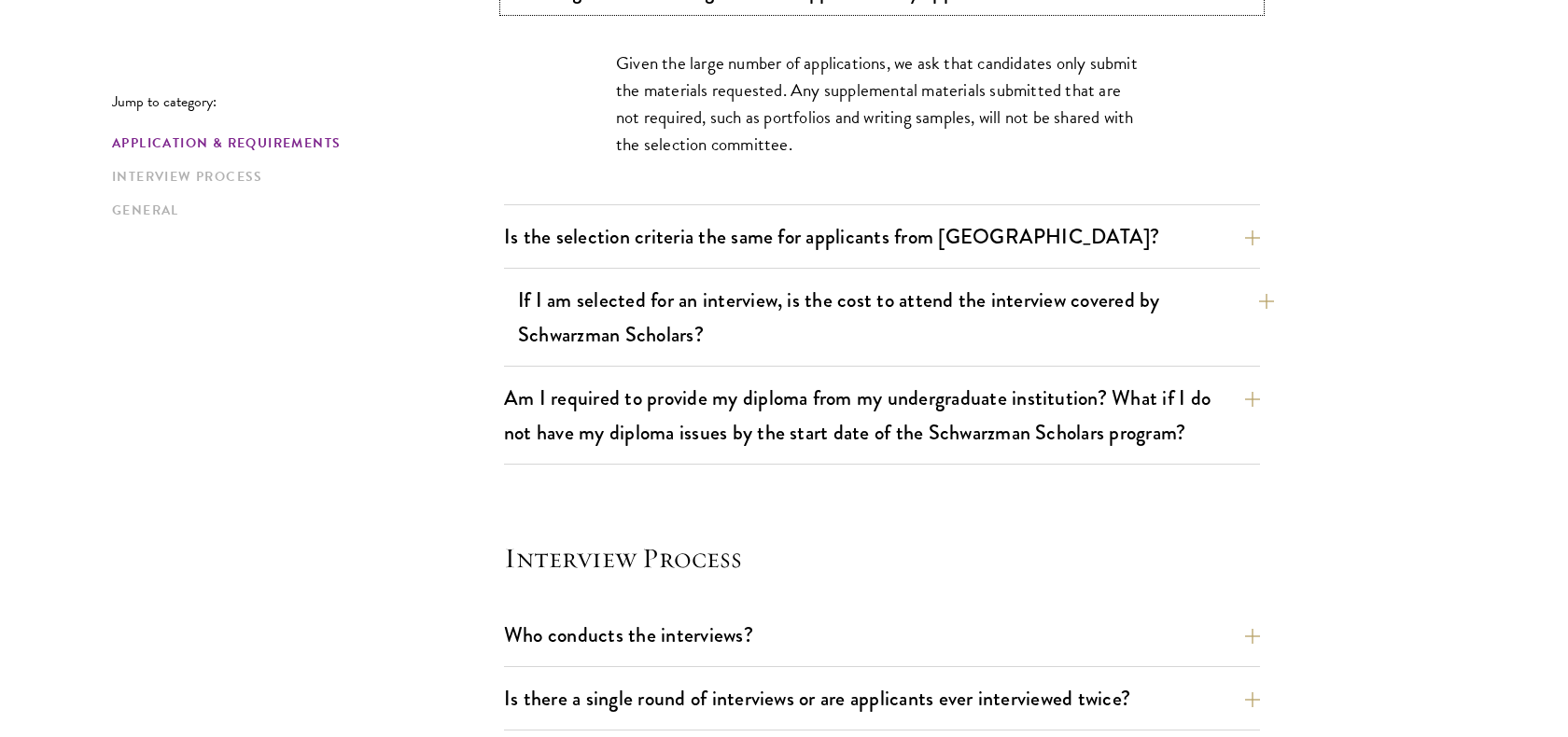
scroll to position [1818, 0]
click at [912, 242] on button "Is the selection criteria the same for applicants from [GEOGRAPHIC_DATA]?" at bounding box center [896, 235] width 756 height 42
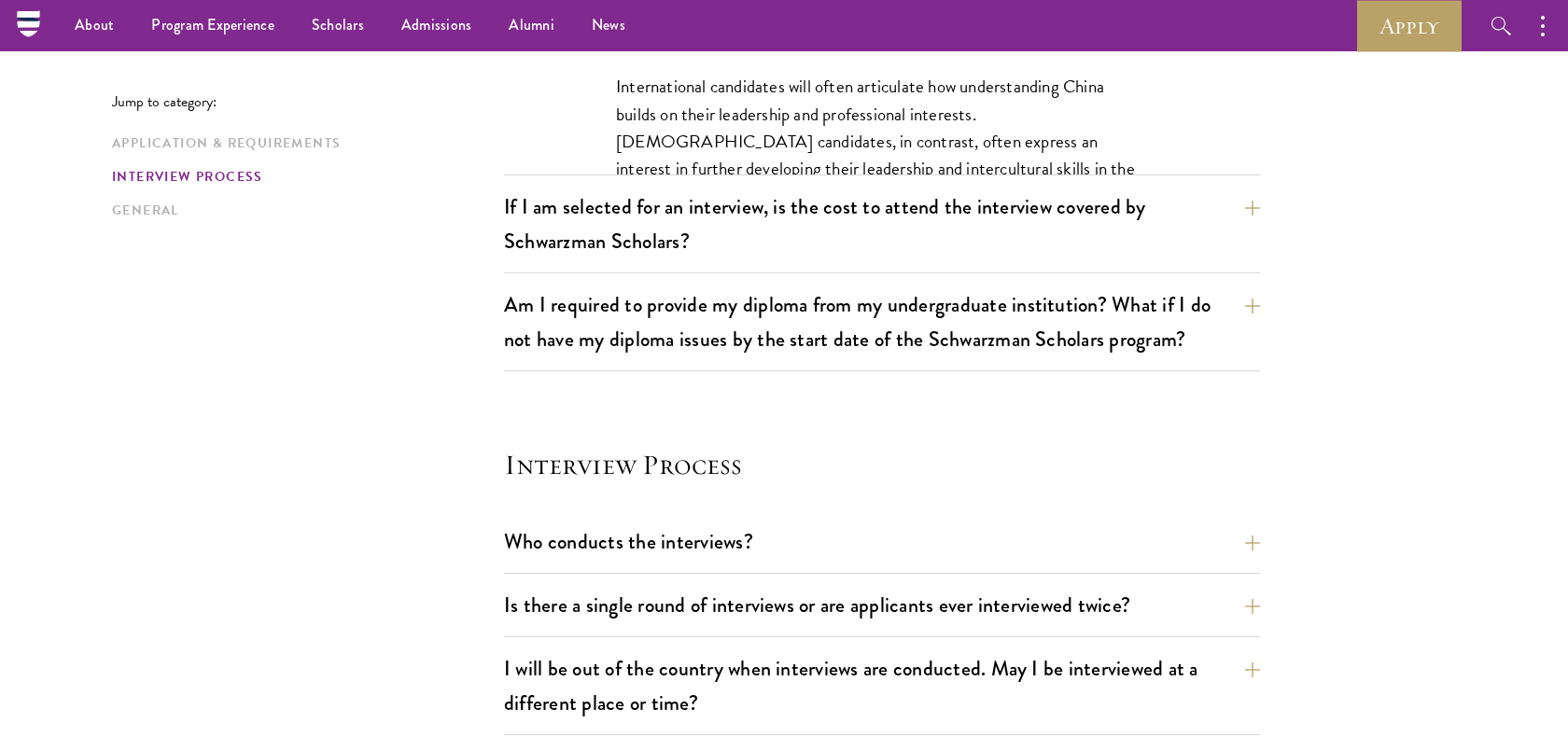
scroll to position [2047, 0]
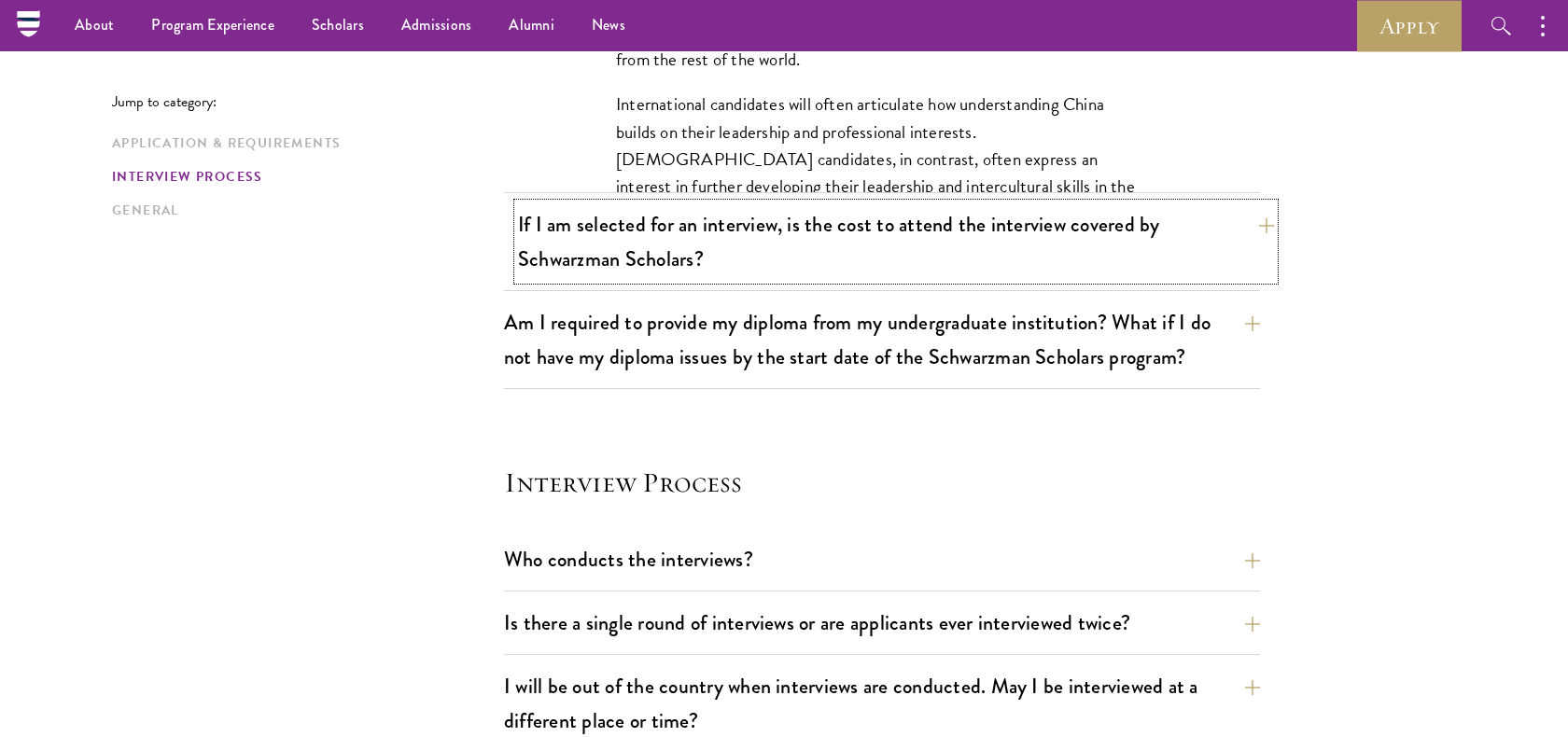
click at [912, 245] on button "If I am selected for an interview, is the cost to attend the interview covered …" at bounding box center [896, 241] width 756 height 76
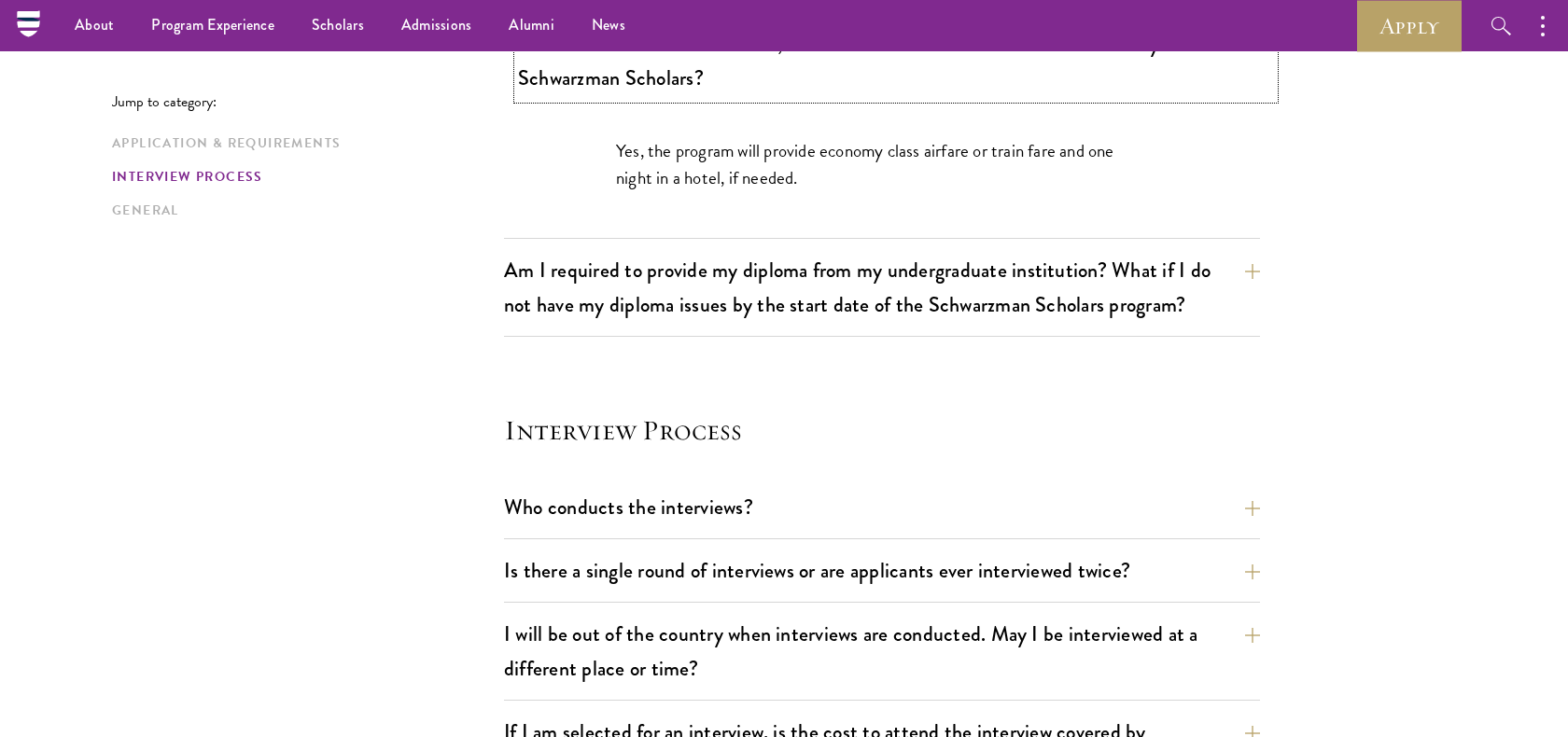
scroll to position [1836, 0]
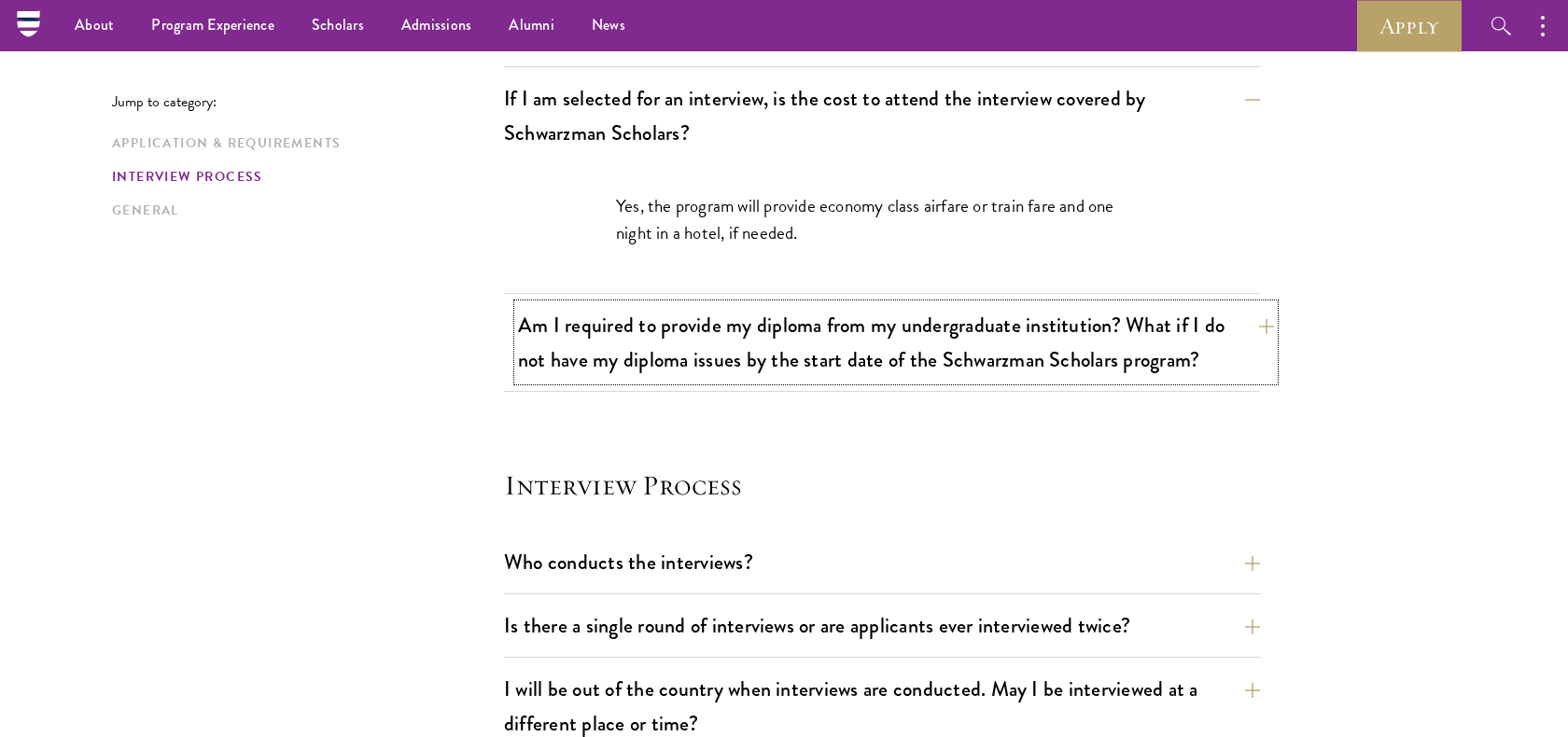
click at [904, 359] on button "Am I required to provide my diploma from my undergraduate institution? What if …" at bounding box center [896, 342] width 756 height 76
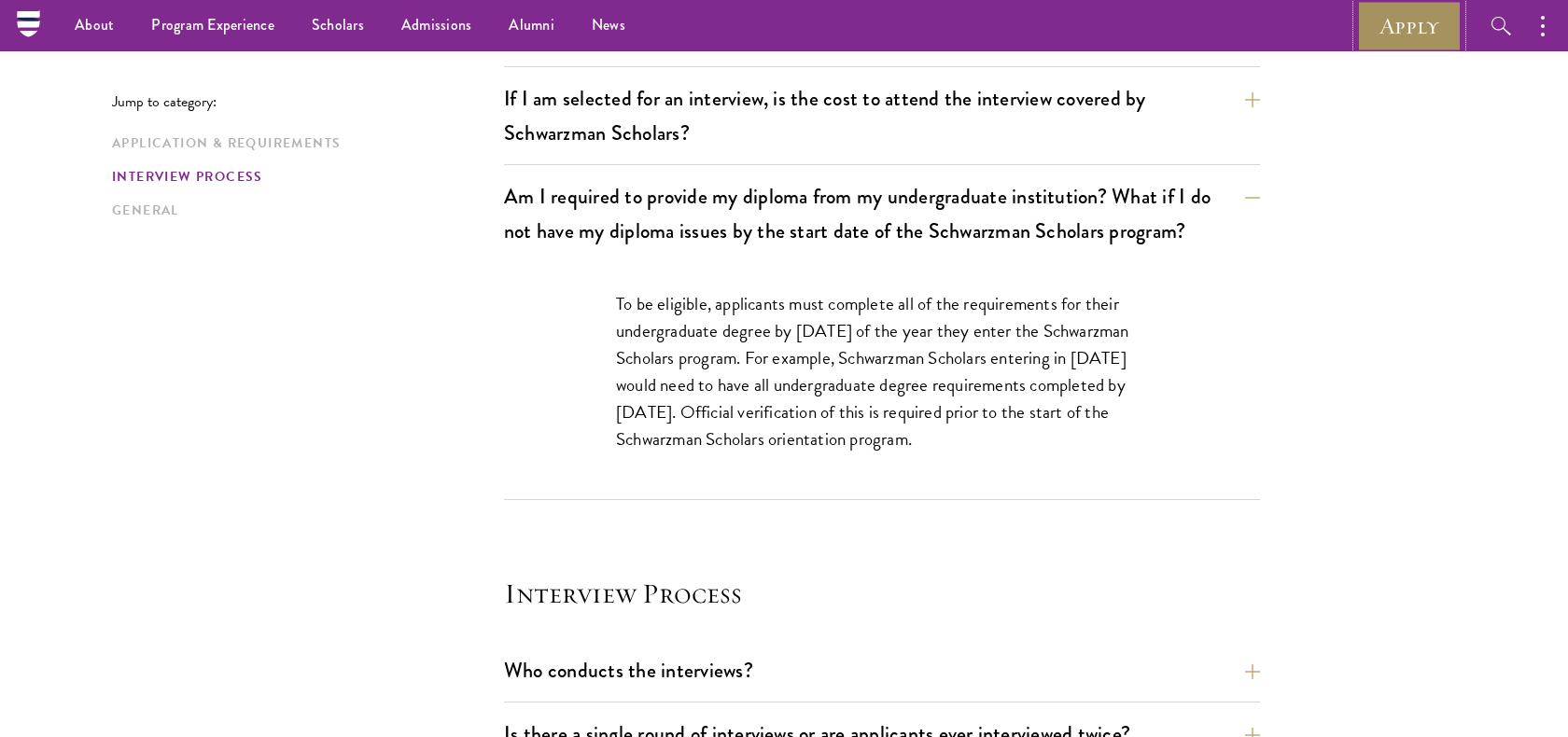
click at [1419, 20] on link "Apply" at bounding box center [1410, 25] width 104 height 51
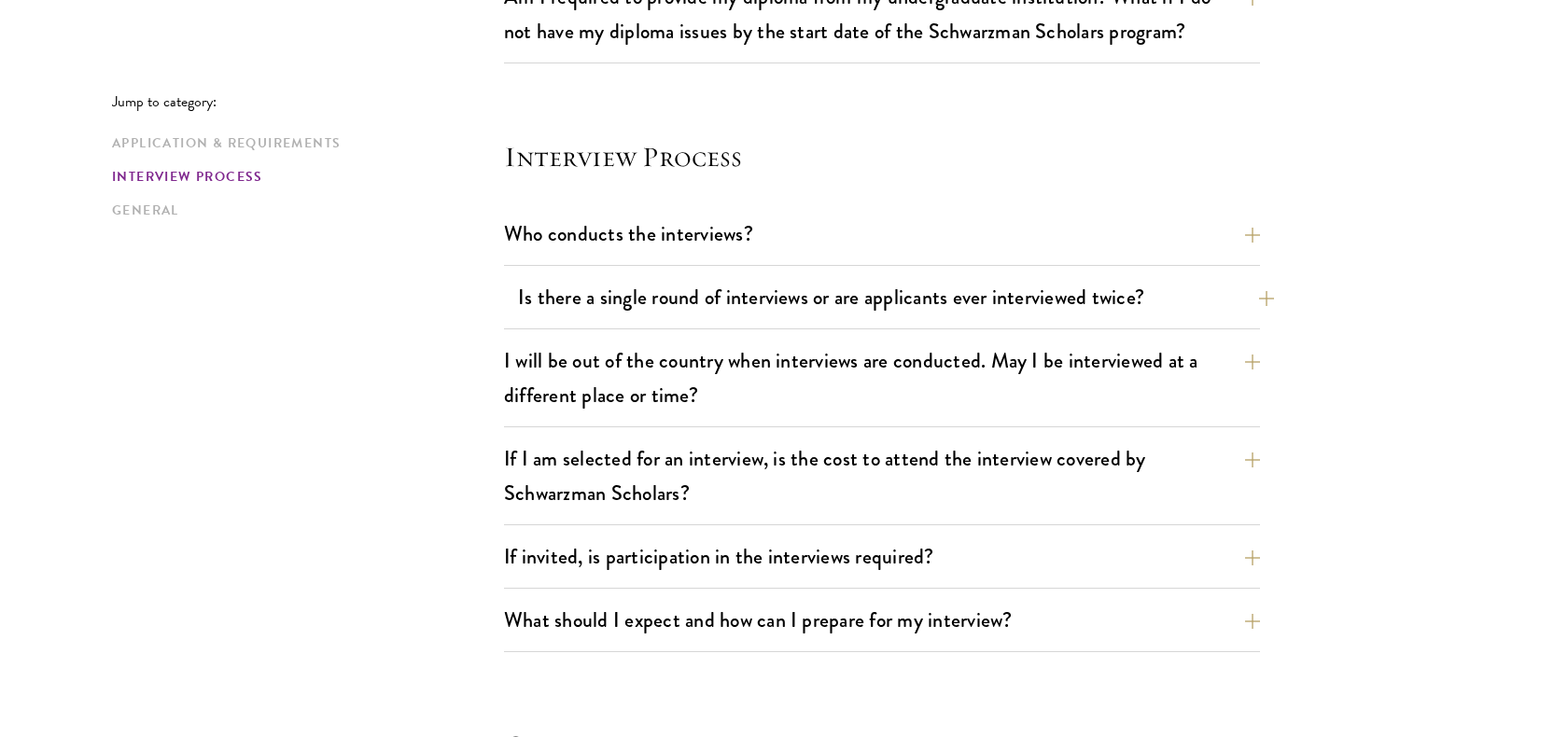
scroll to position [2042, 0]
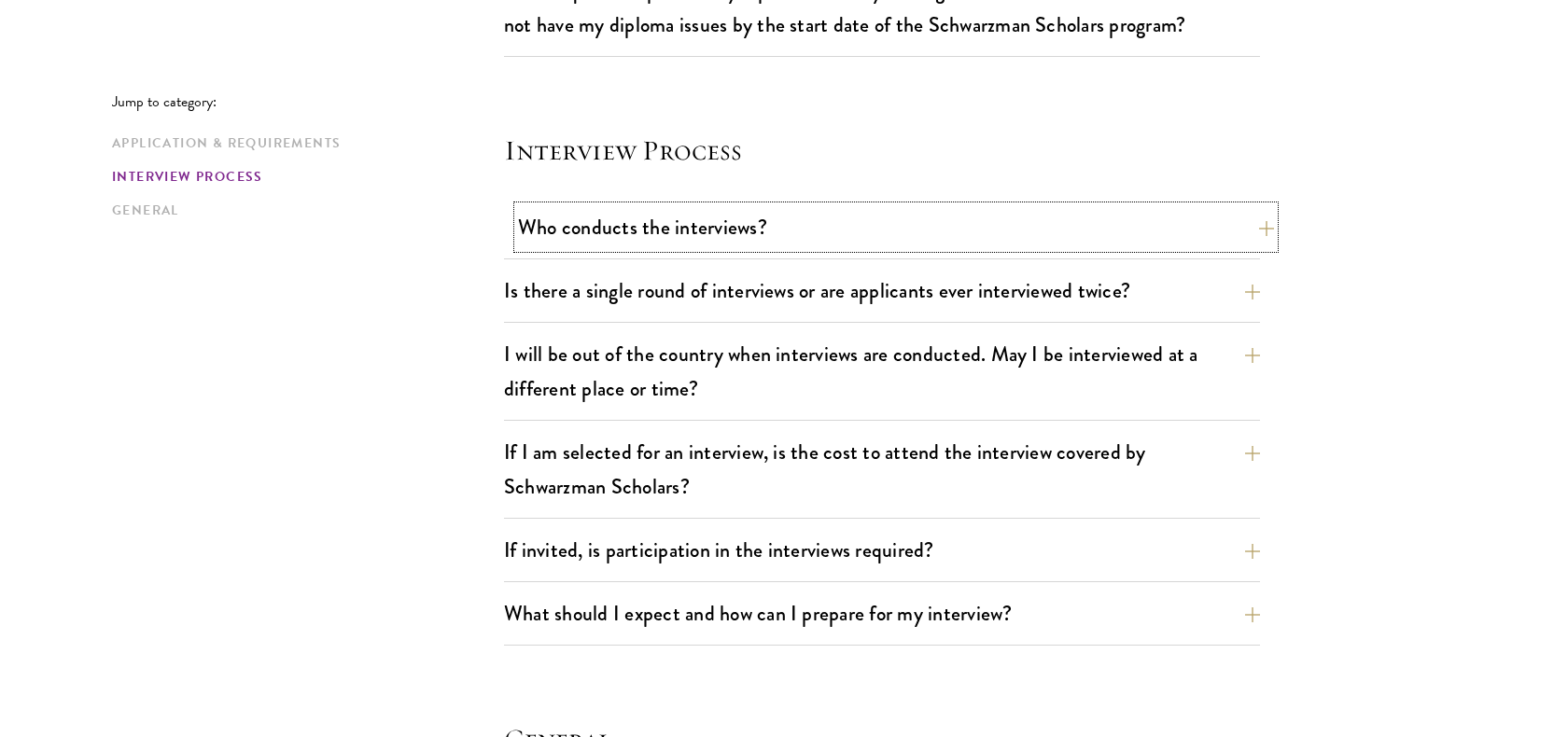
click at [930, 236] on button "Who conducts the interviews?" at bounding box center [896, 227] width 756 height 42
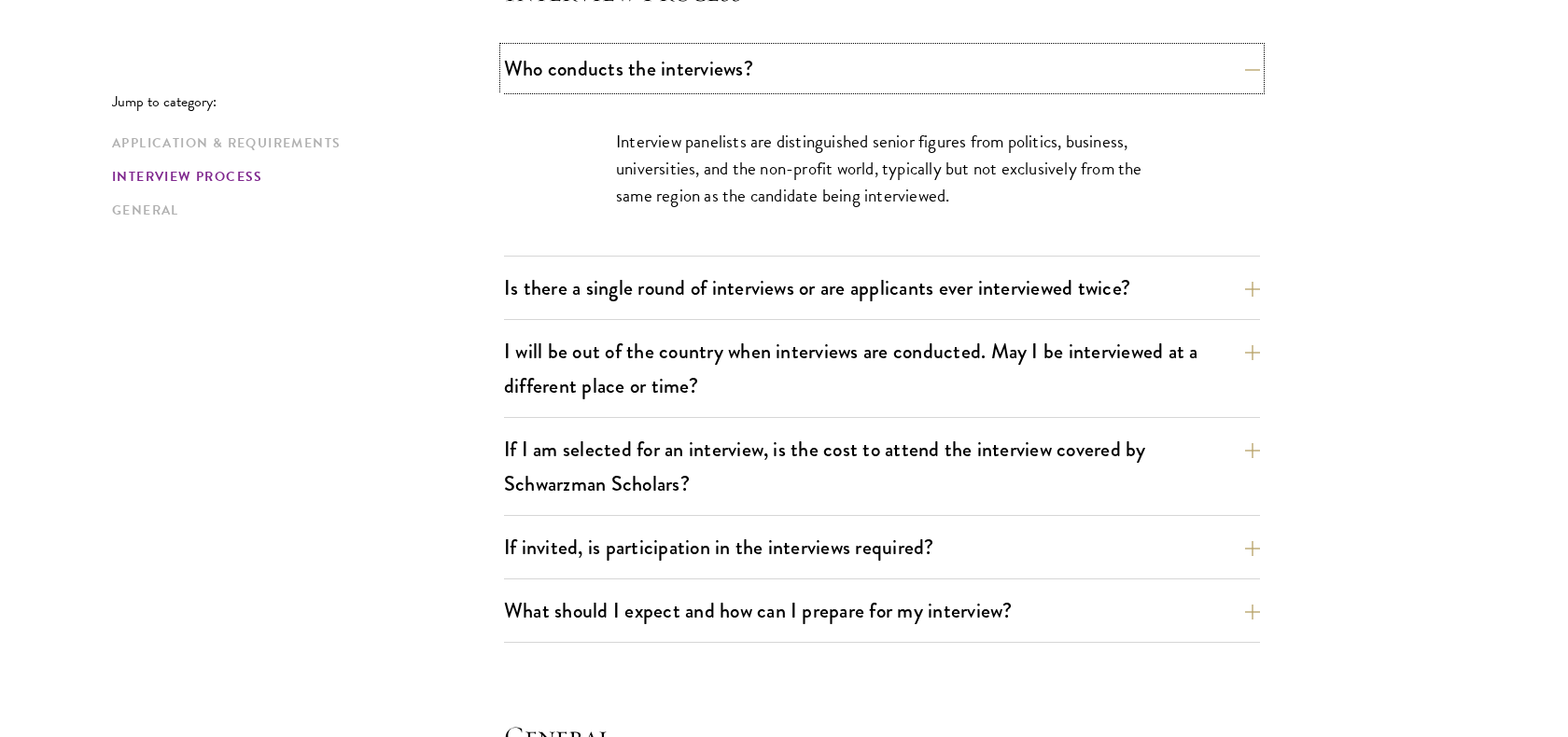
scroll to position [2217, 0]
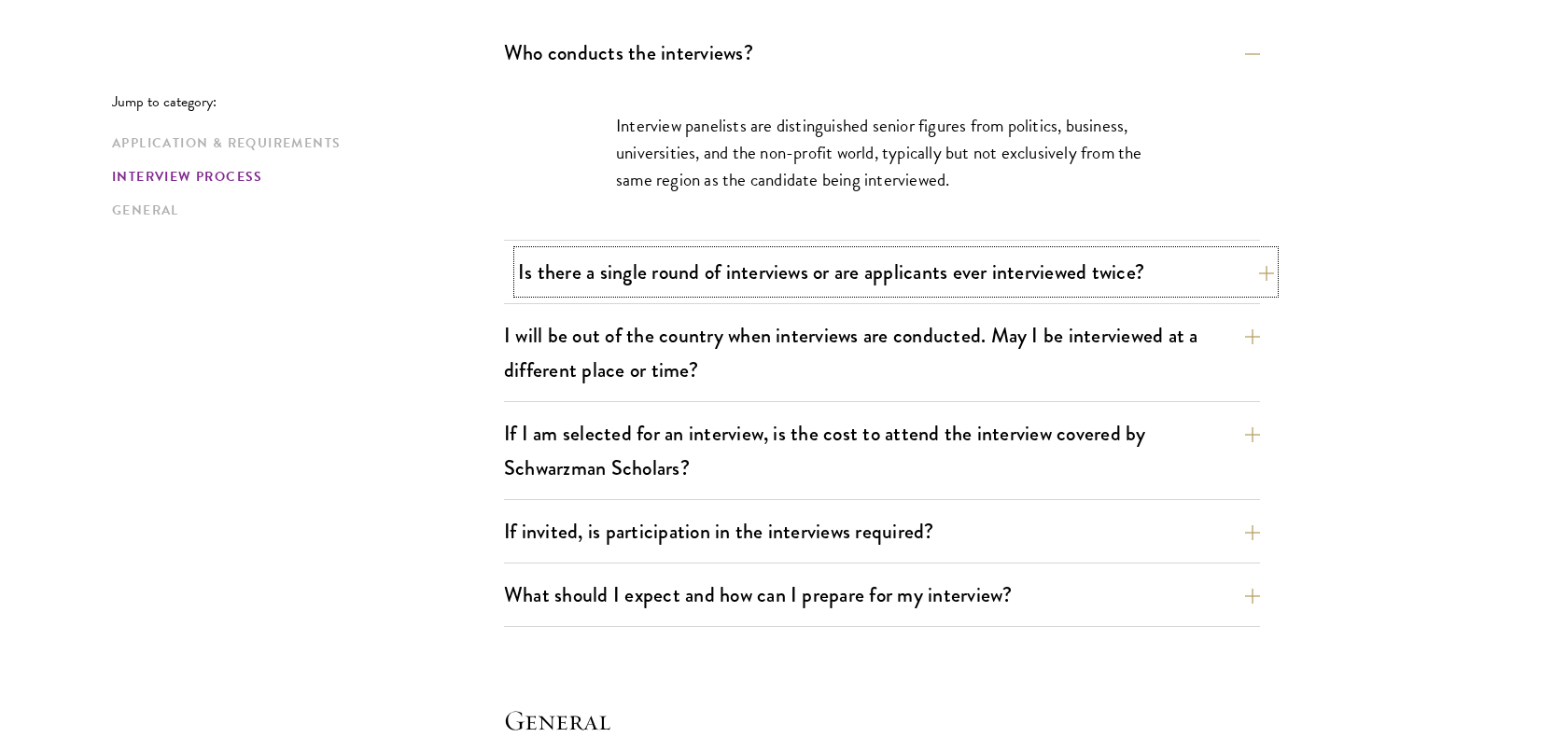
click at [992, 285] on button "Is there a single round of interviews or are applicants ever interviewed twice?" at bounding box center [896, 271] width 756 height 42
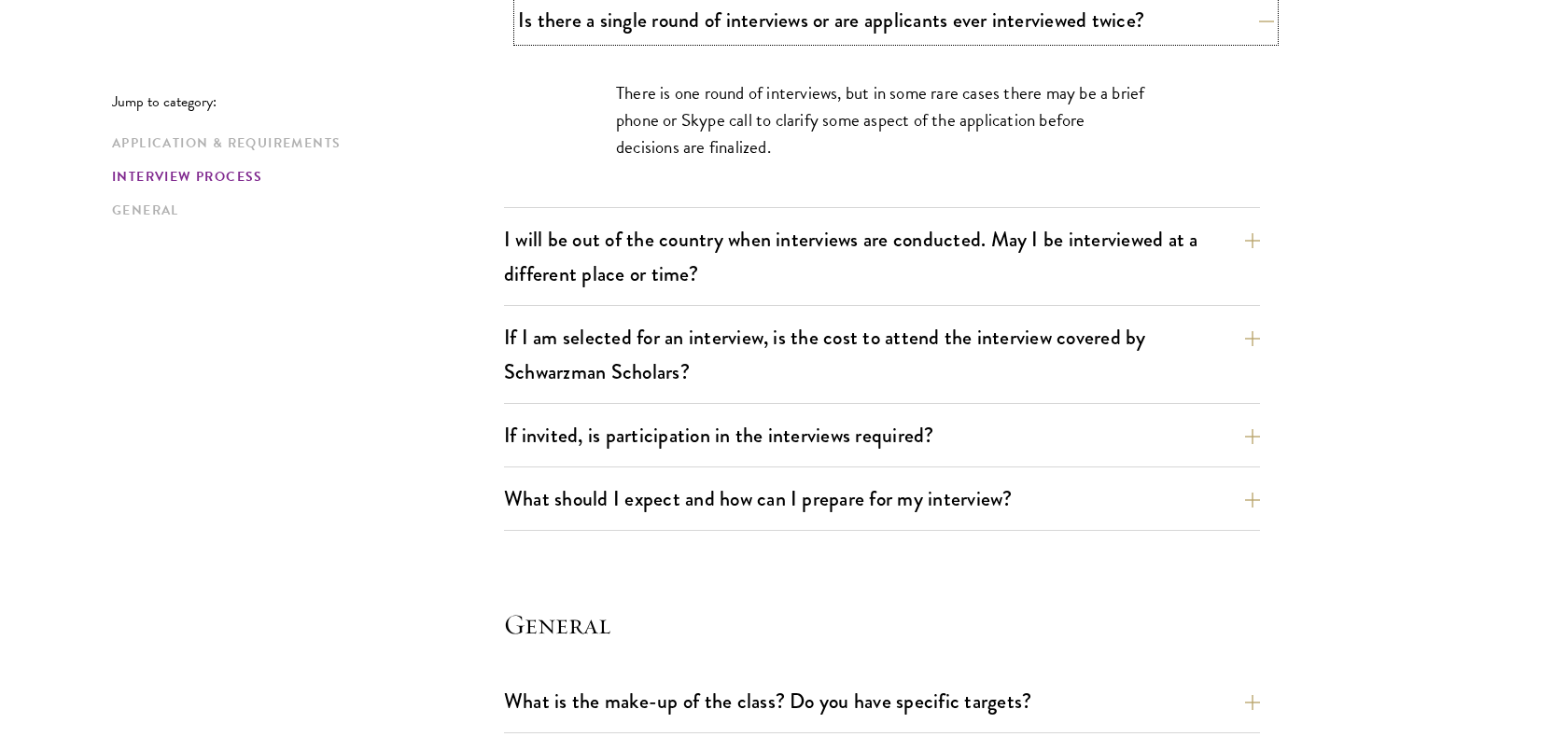
scroll to position [2313, 0]
click at [985, 264] on button "I will be out of the country when interviews are conducted. May I be interviewe…" at bounding box center [896, 255] width 756 height 76
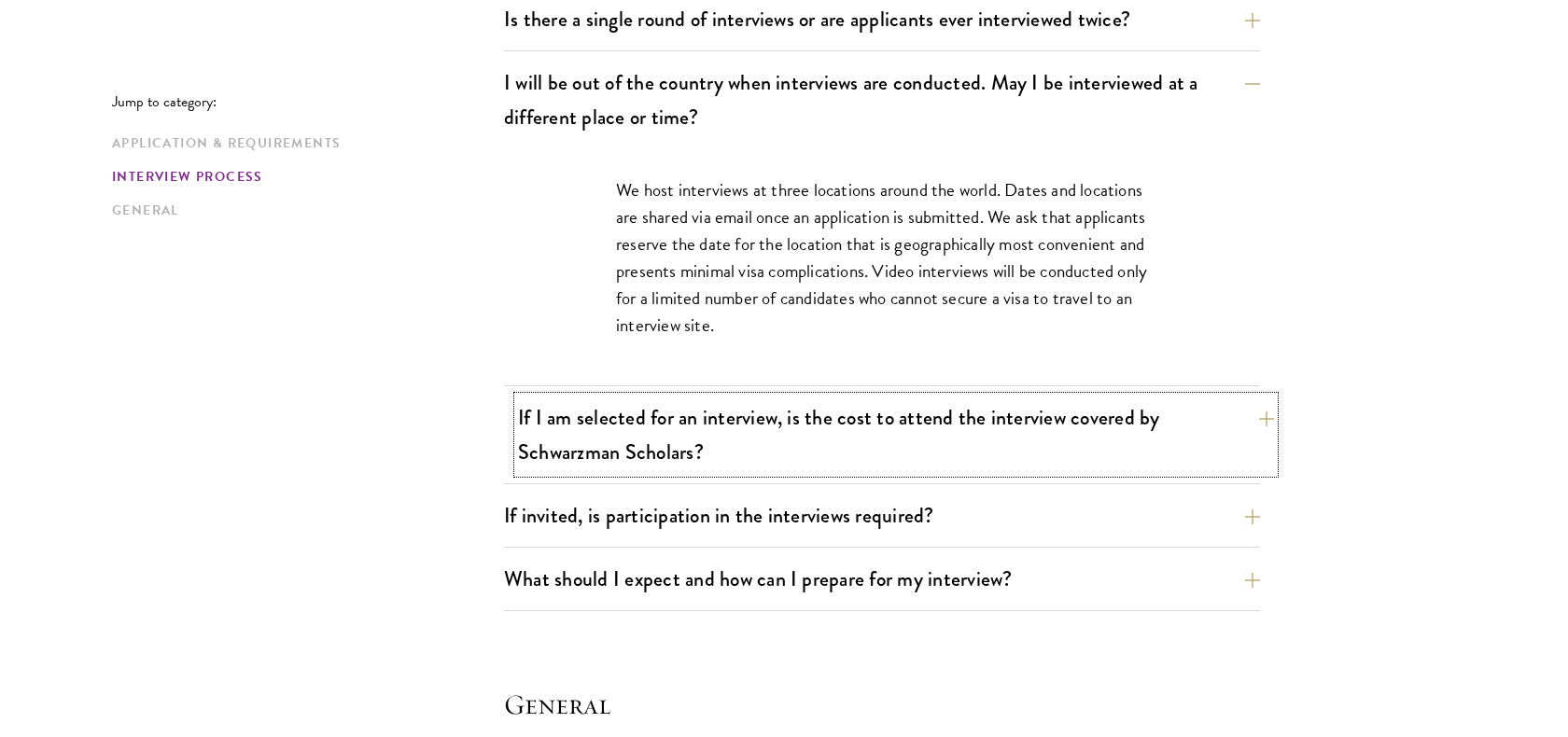
click at [969, 439] on button "If I am selected for an interview, is the cost to attend the interview covered …" at bounding box center [896, 435] width 756 height 76
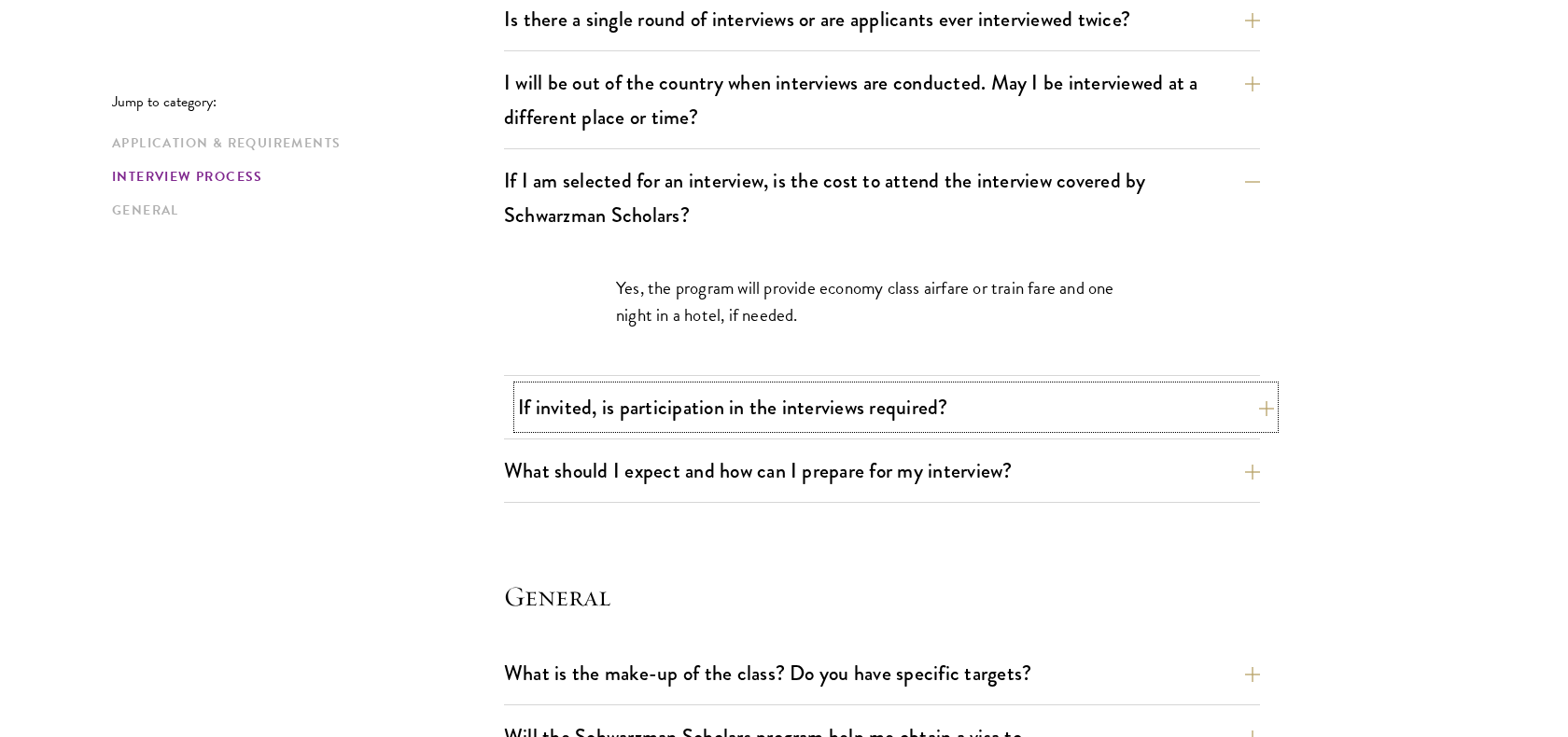
click at [972, 416] on button "If invited, is participation in the interviews required?" at bounding box center [896, 407] width 756 height 42
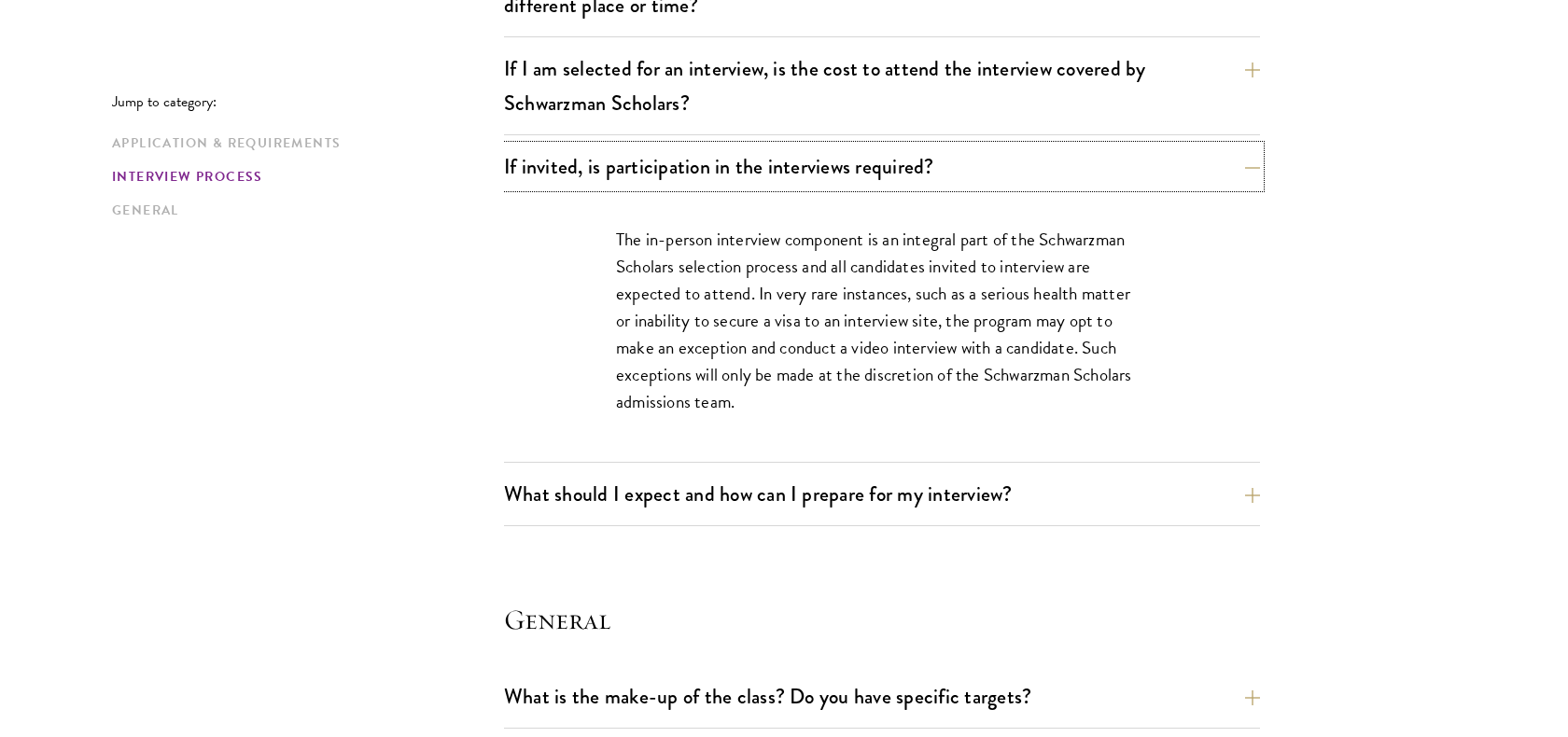
scroll to position [2432, 0]
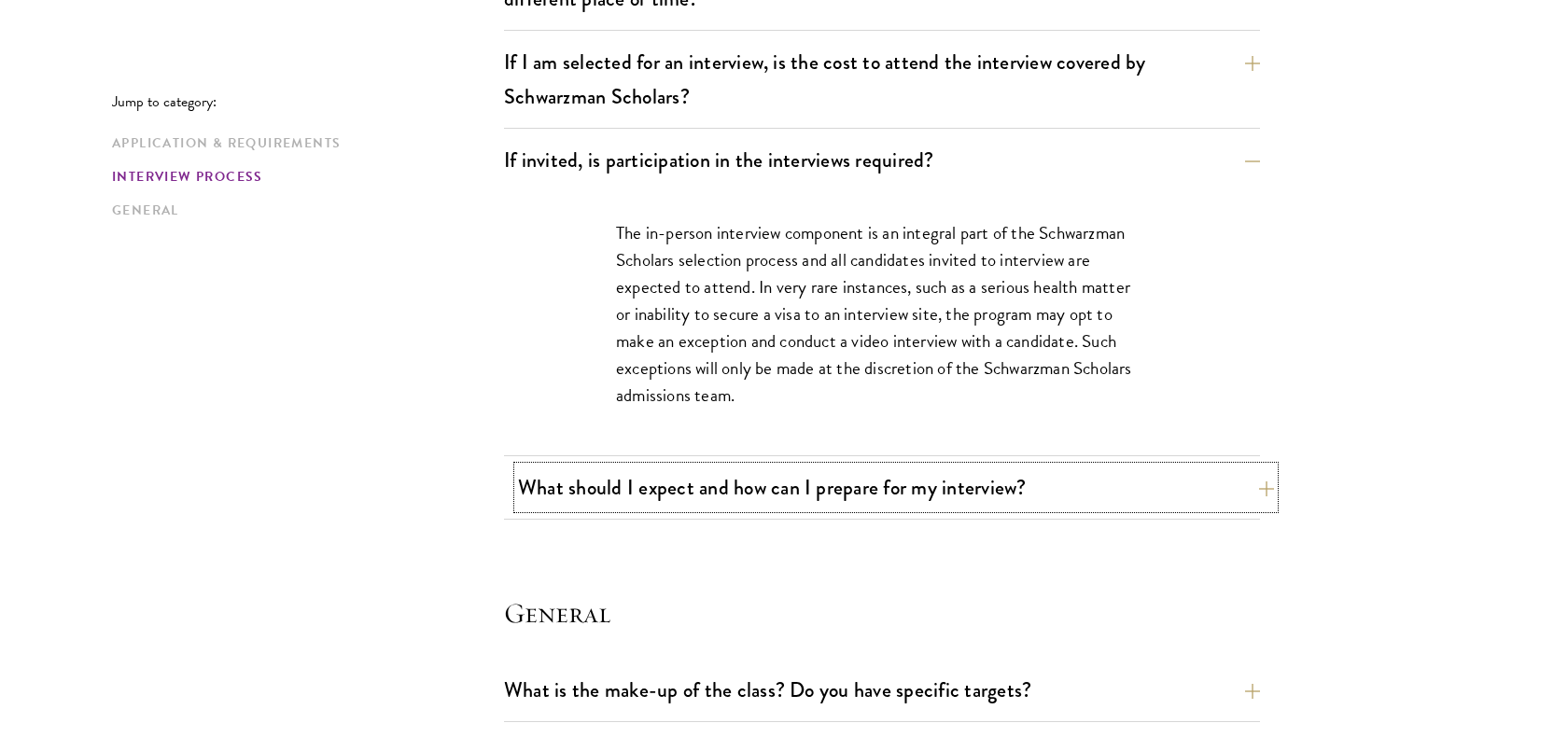
click at [971, 496] on button "What should I expect and how can I prepare for my interview?" at bounding box center [896, 487] width 756 height 42
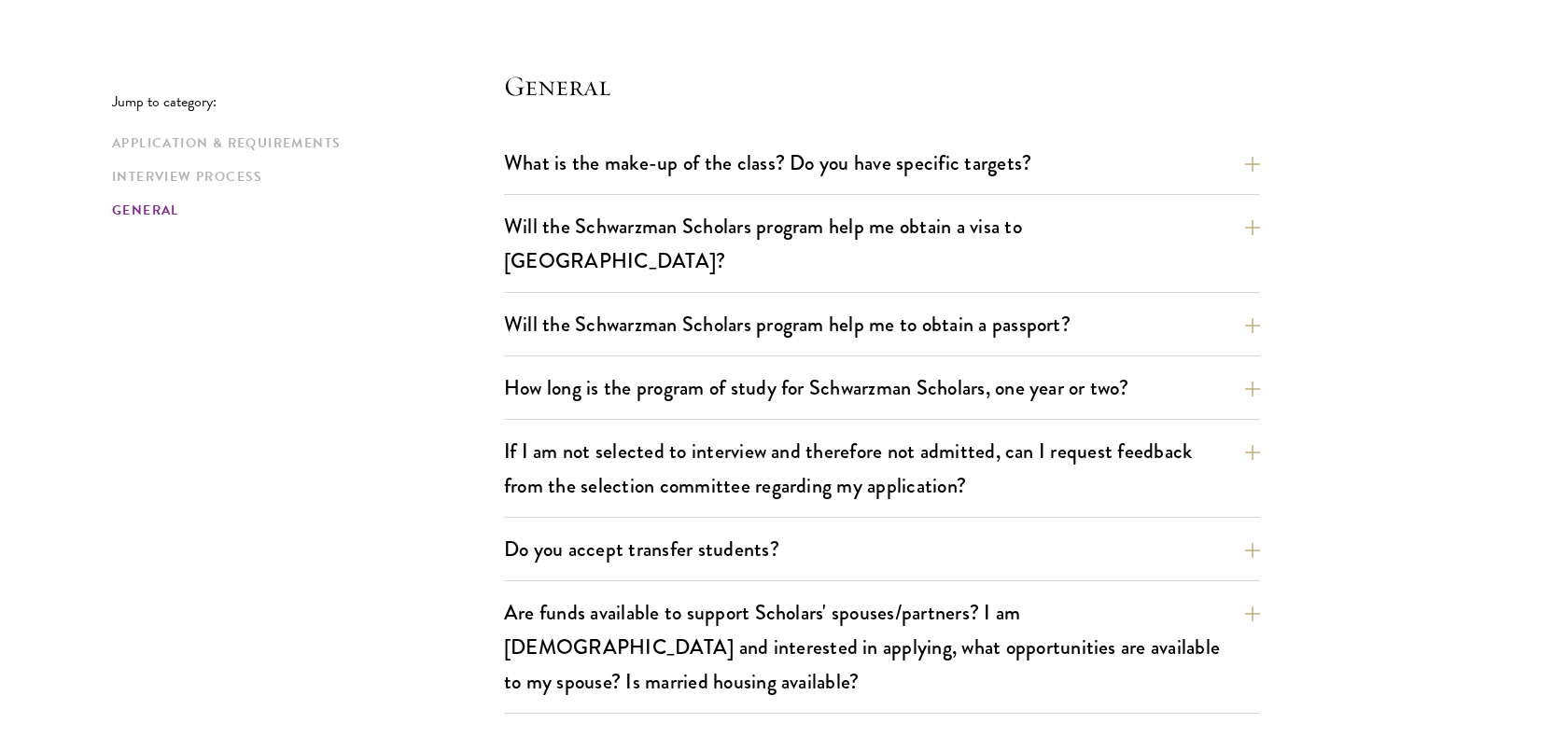
scroll to position [3852, 0]
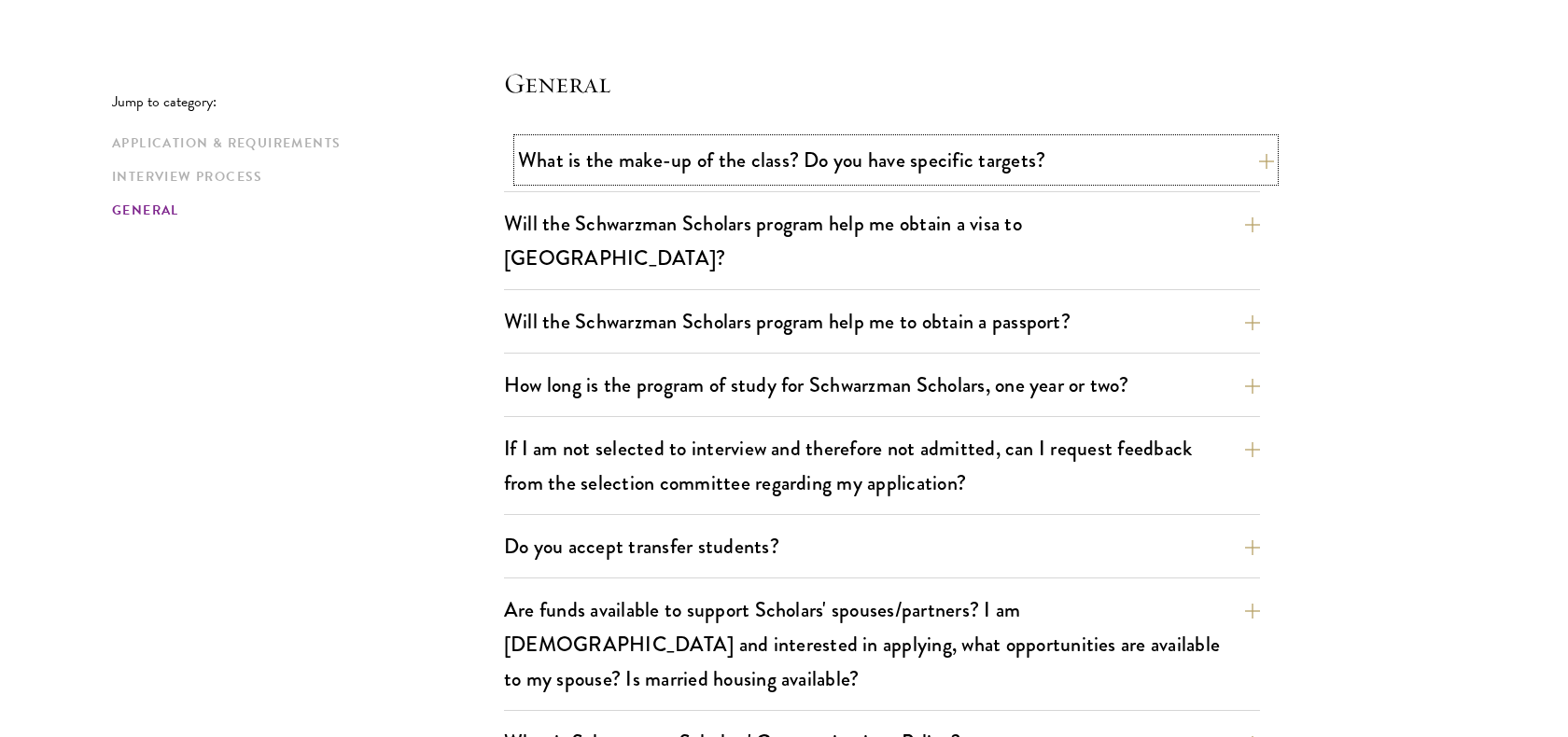
click at [890, 172] on button "What is the make-up of the class? Do you have specific targets?" at bounding box center [896, 159] width 756 height 42
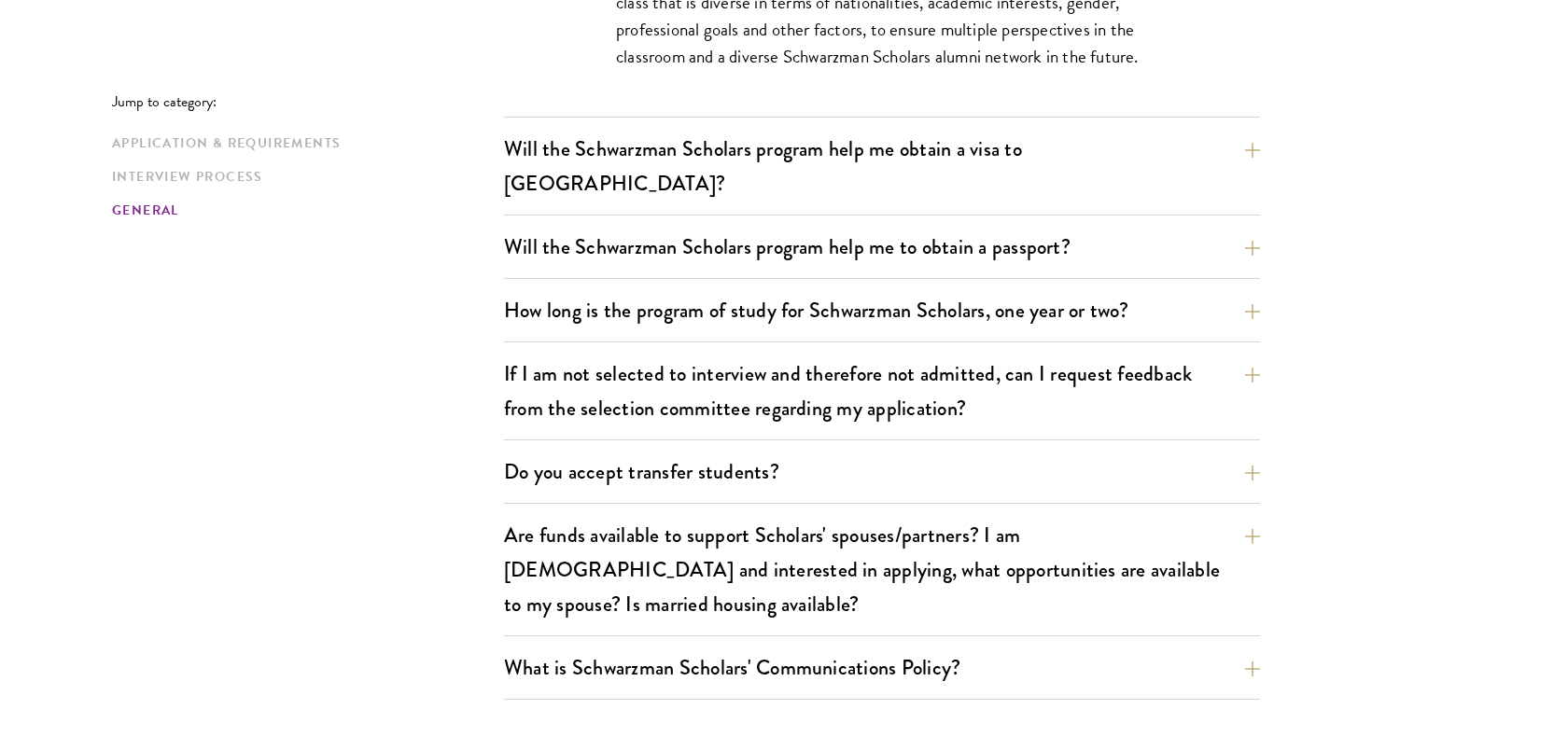
scroll to position [3164, 0]
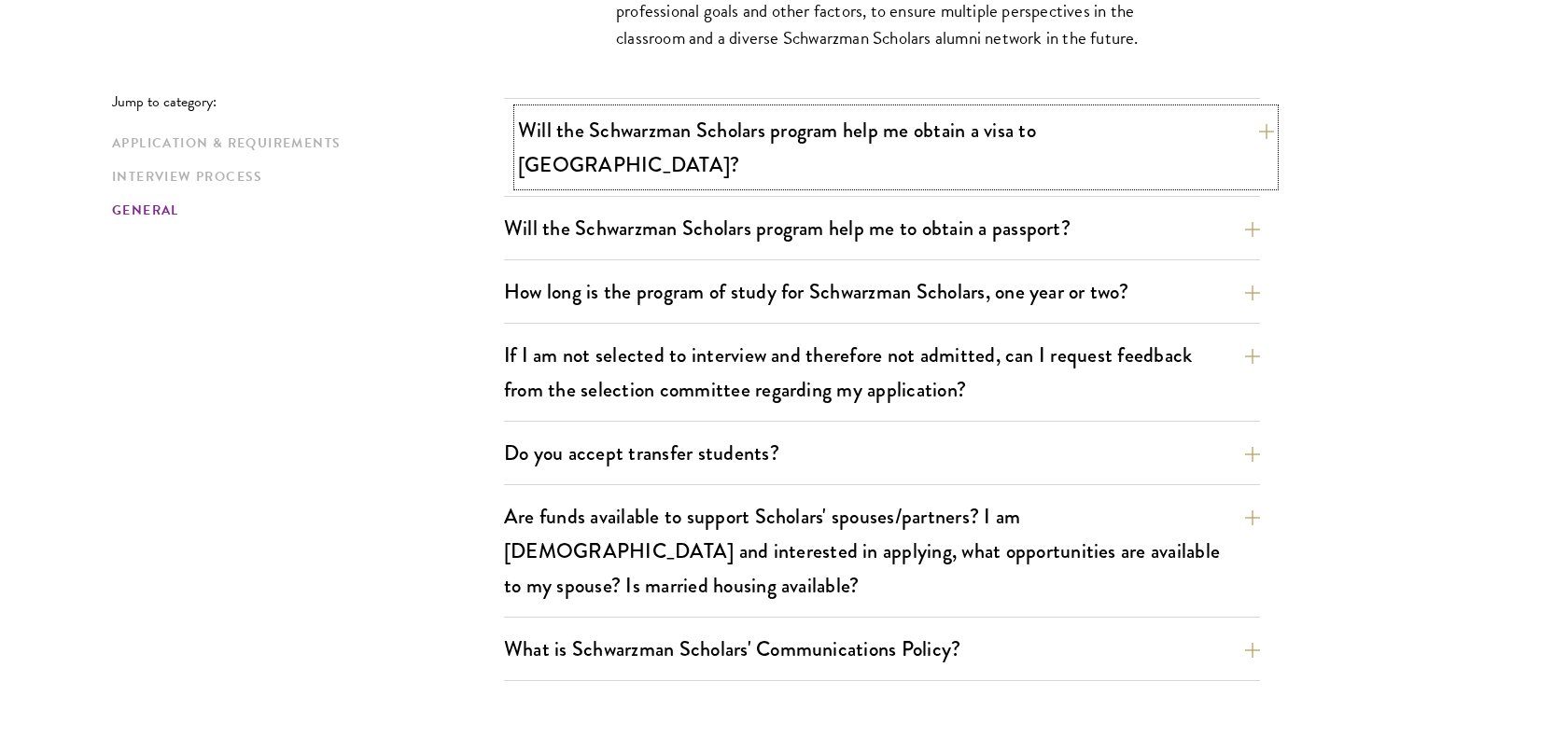
click at [748, 135] on button "Will the Schwarzman Scholars program help me obtain a visa to [GEOGRAPHIC_DATA]?" at bounding box center [896, 147] width 756 height 76
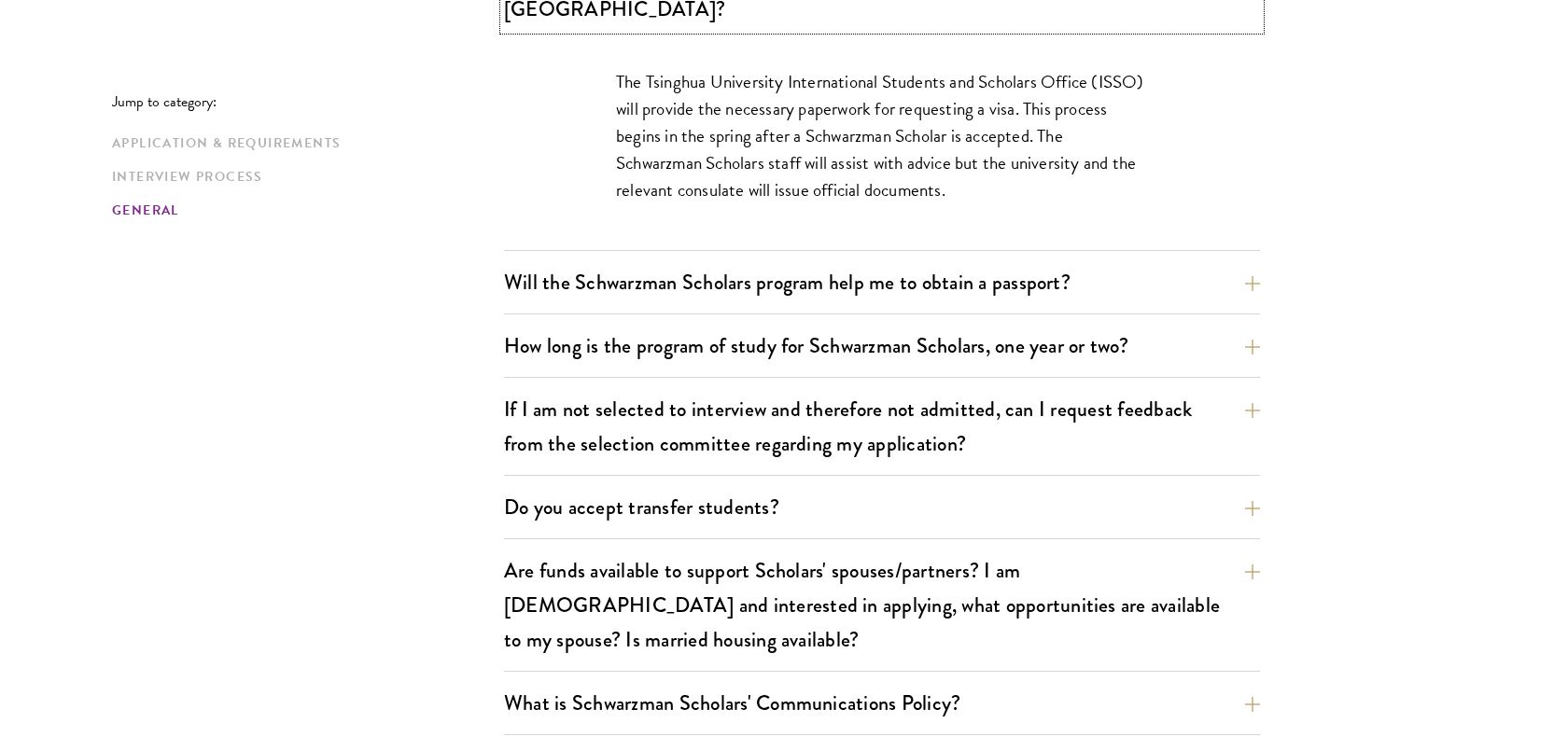
scroll to position [2974, 0]
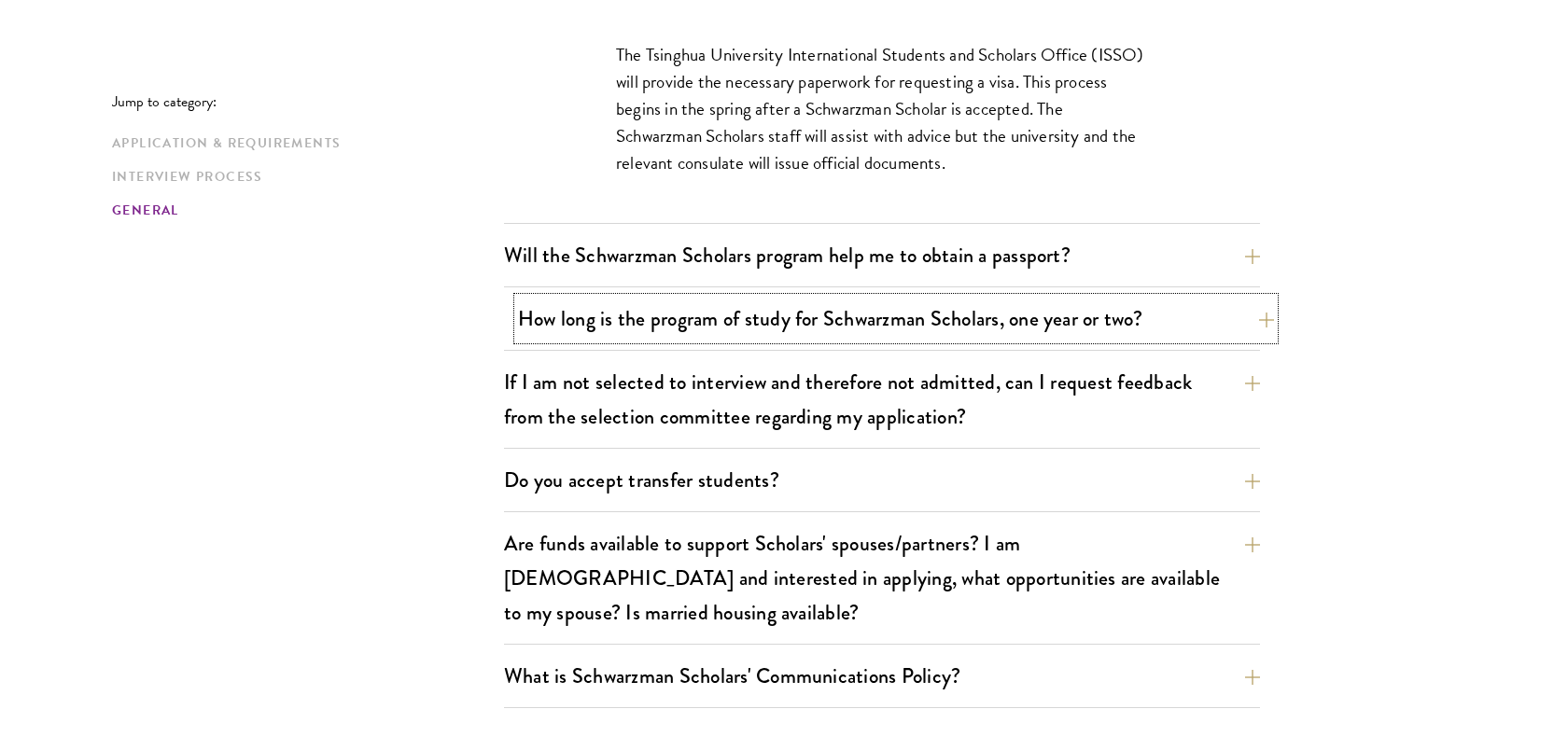
click at [737, 298] on button "How long is the program of study for Schwarzman Scholars, one year or two?" at bounding box center [896, 318] width 756 height 42
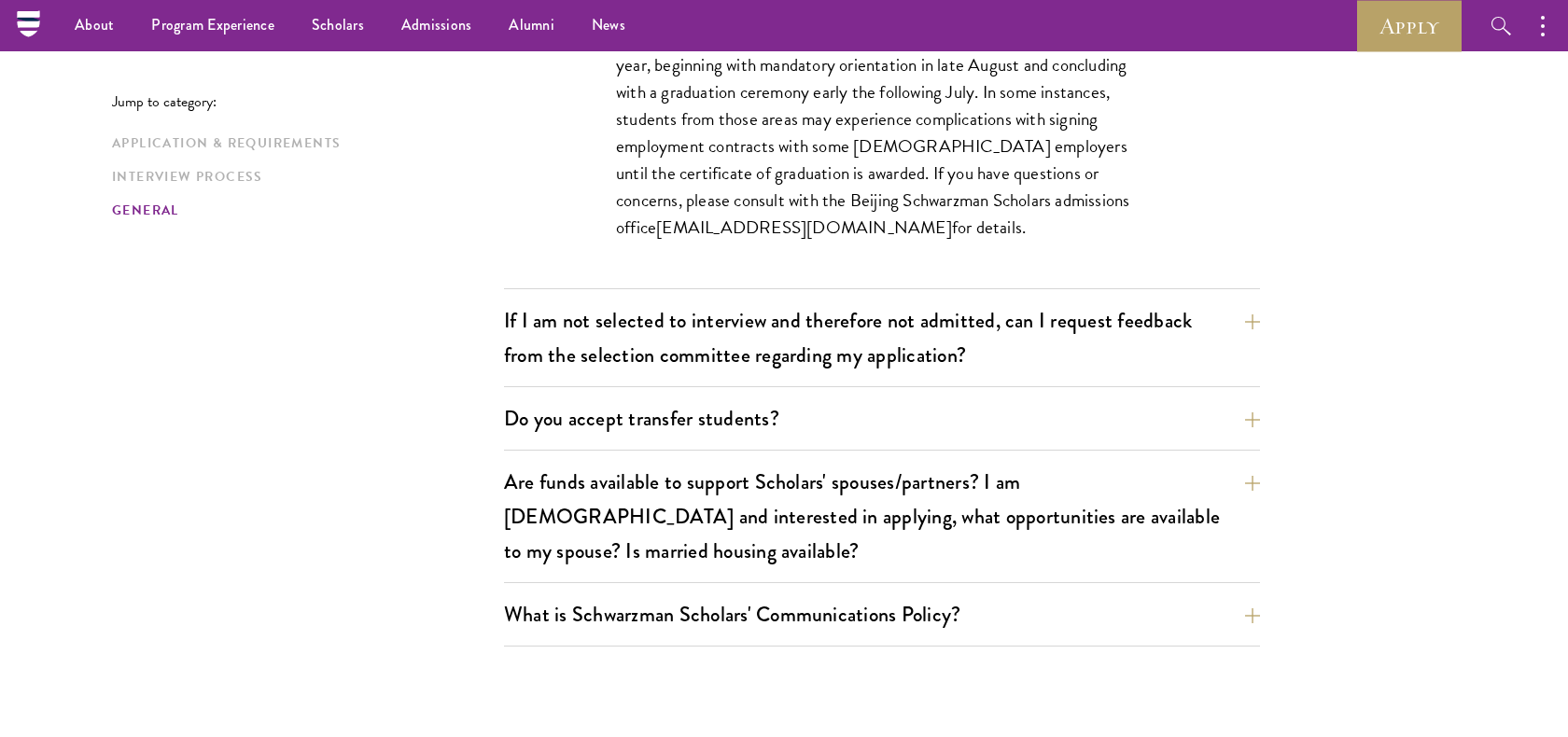
scroll to position [3119, 0]
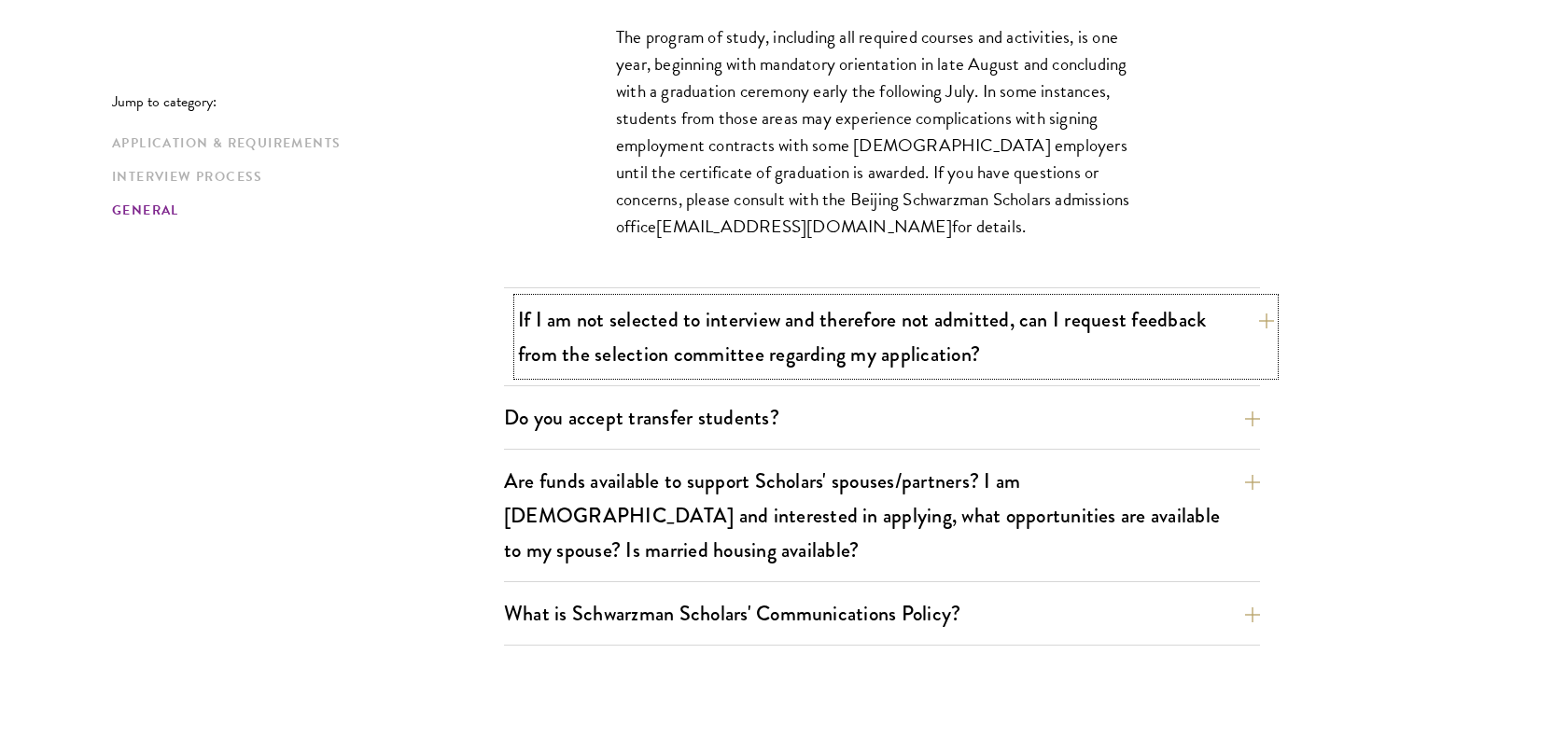
click at [830, 318] on button "If I am not selected to interview and therefore not admitted, can I request fee…" at bounding box center [896, 336] width 756 height 76
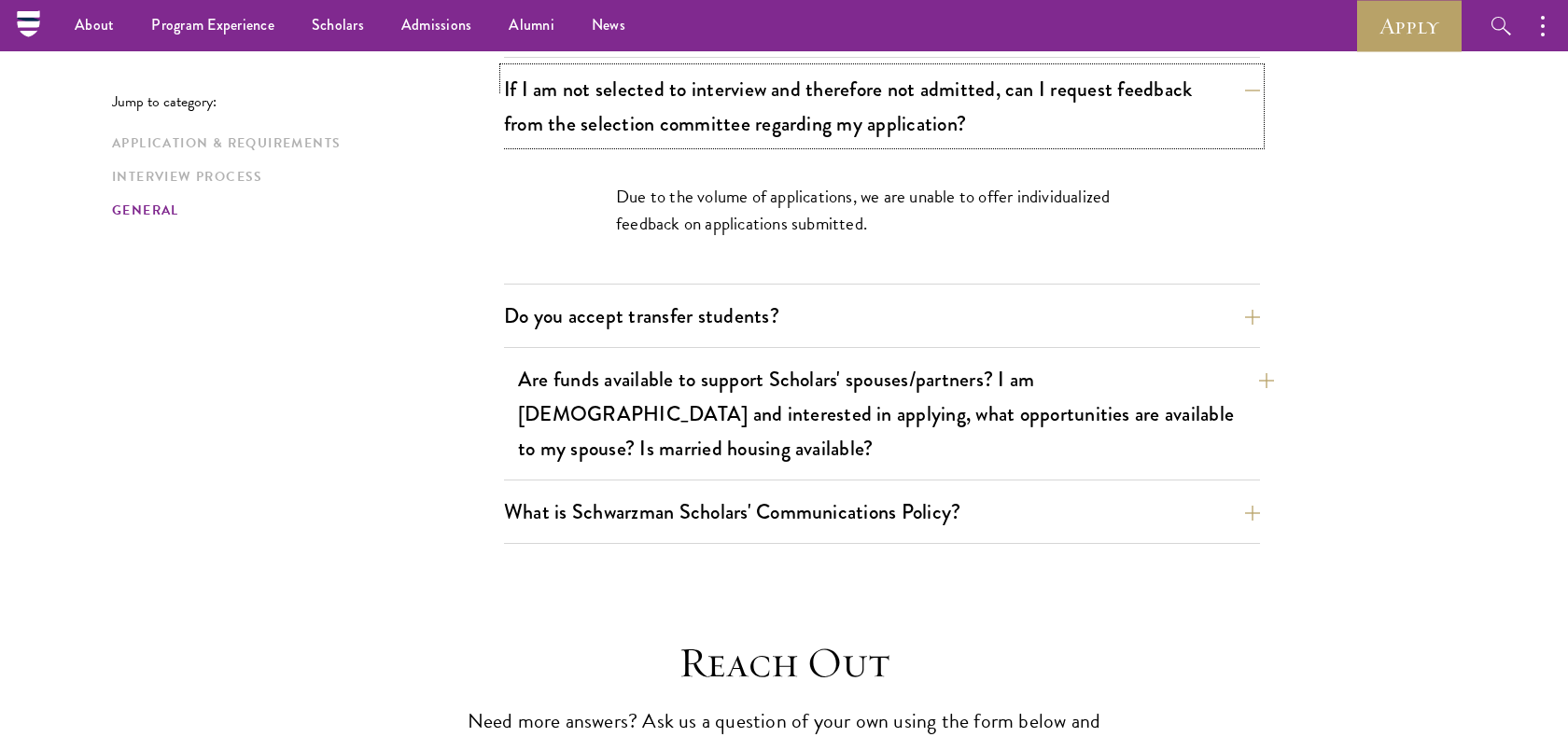
scroll to position [3053, 0]
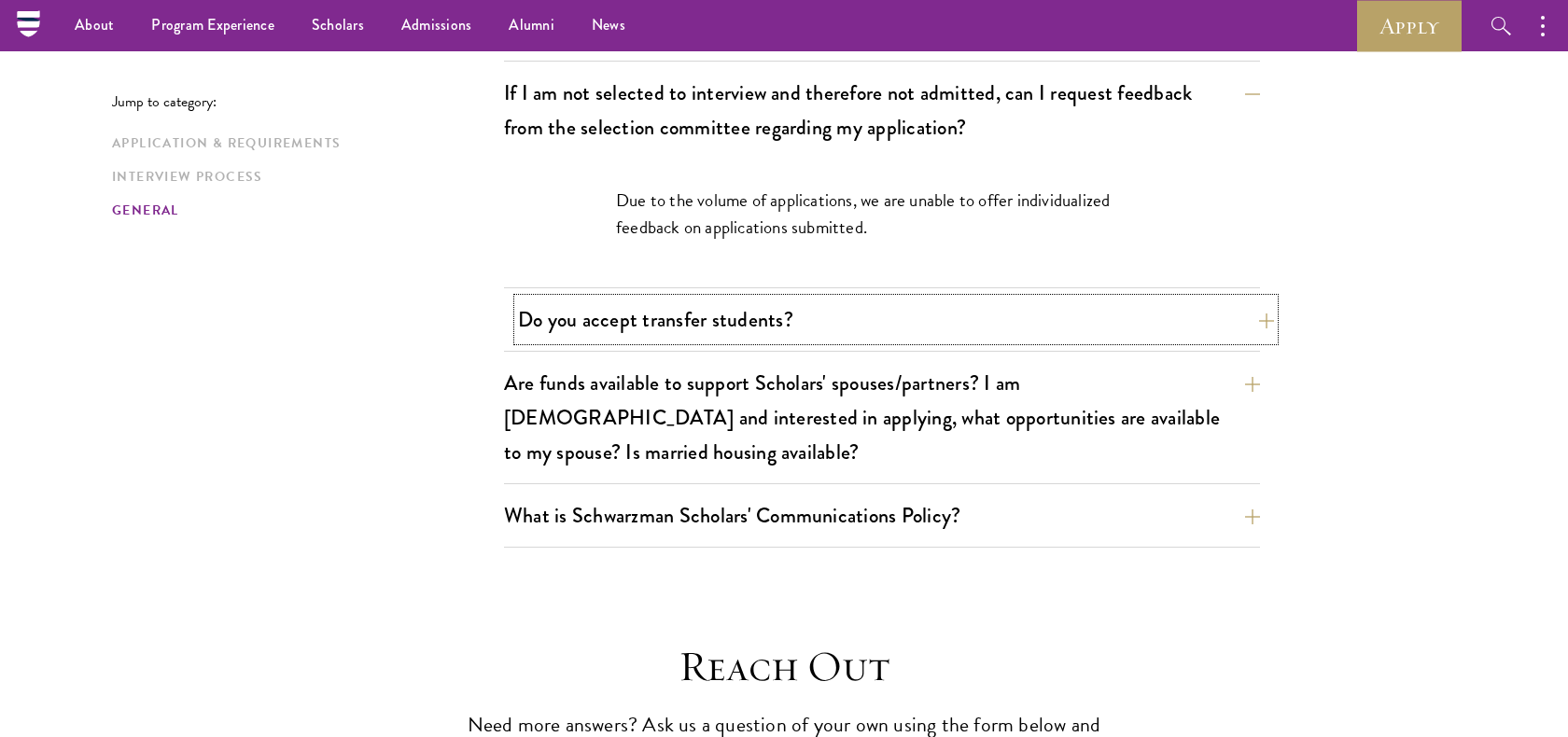
click at [833, 298] on button "Do you accept transfer students?" at bounding box center [896, 319] width 756 height 42
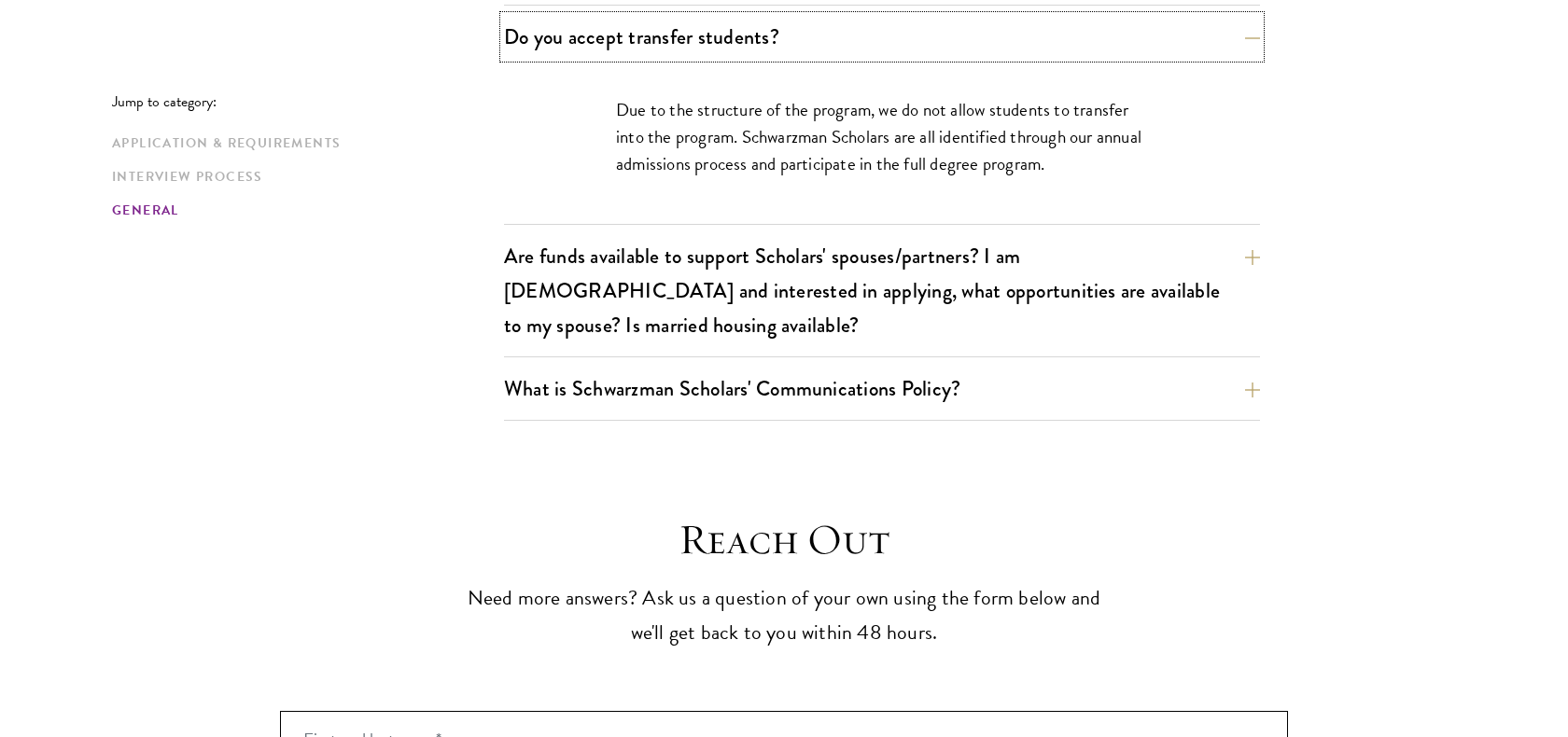
scroll to position [3211, 0]
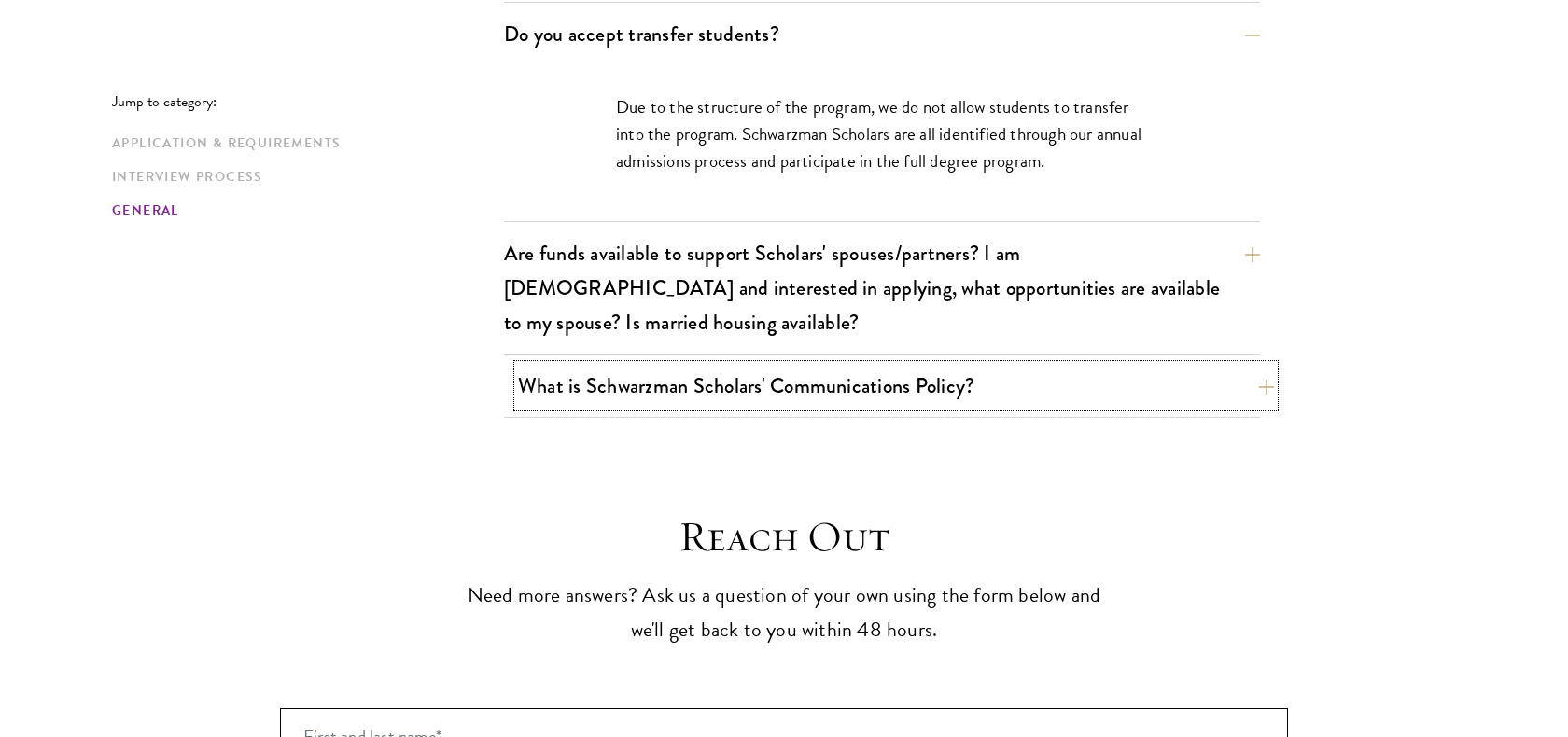
click at [820, 365] on button "What is Schwarzman Scholars' Communications Policy?" at bounding box center [896, 385] width 756 height 42
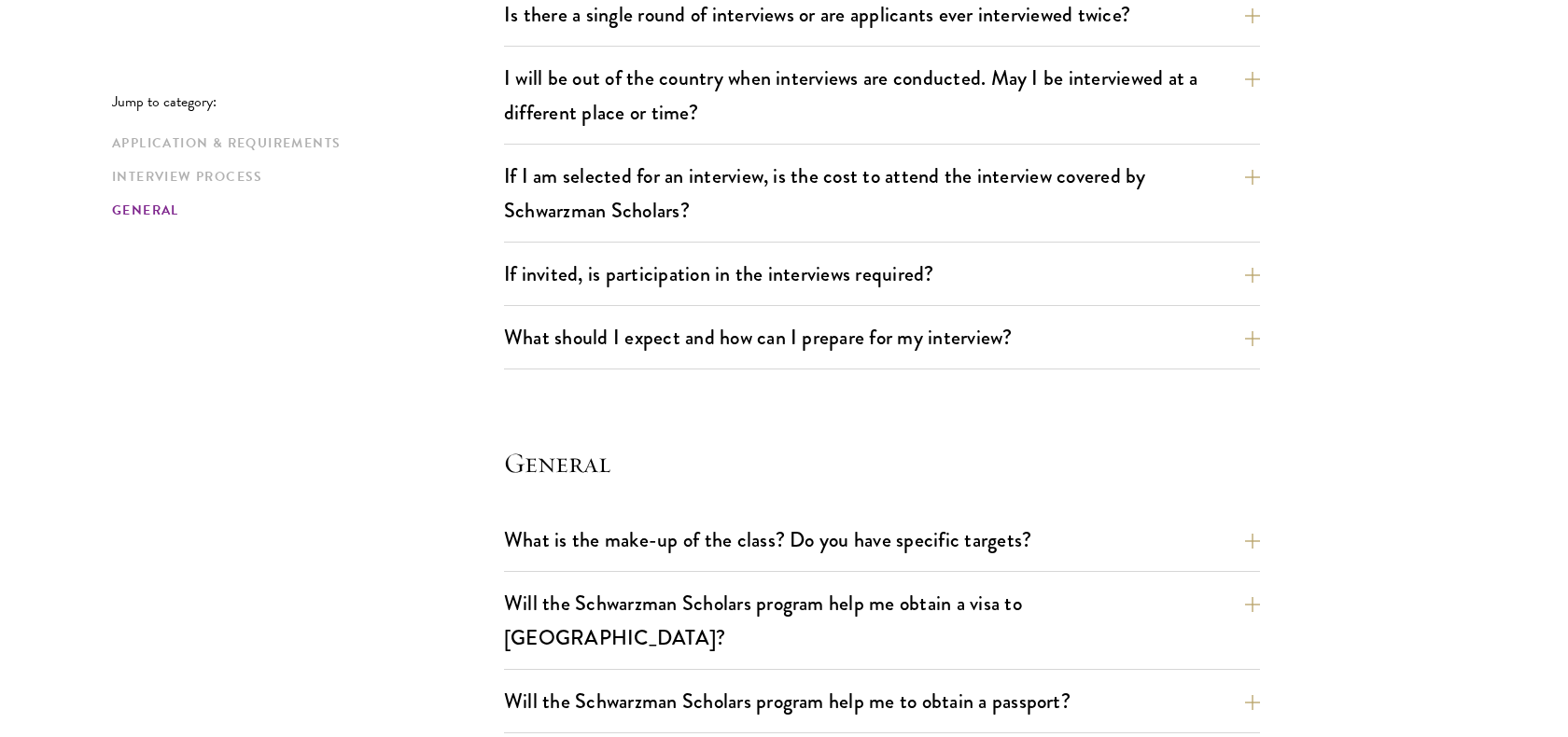
scroll to position [1178, 0]
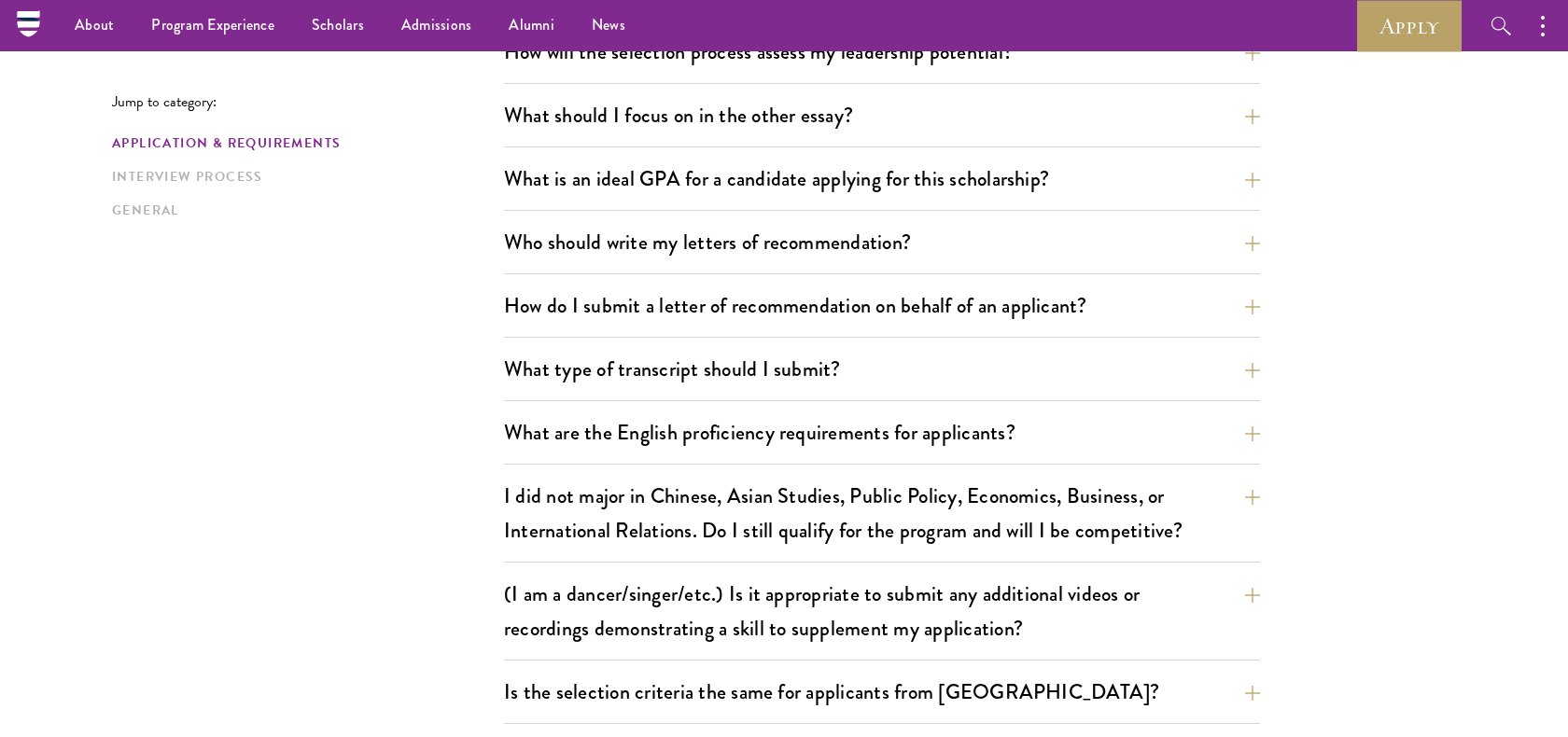
click at [741, 391] on div "What type of transcript should I submit? Our preference is for a scanned copy o…" at bounding box center [882, 374] width 756 height 53
click at [835, 370] on button "What type of transcript should I submit?" at bounding box center [896, 368] width 756 height 42
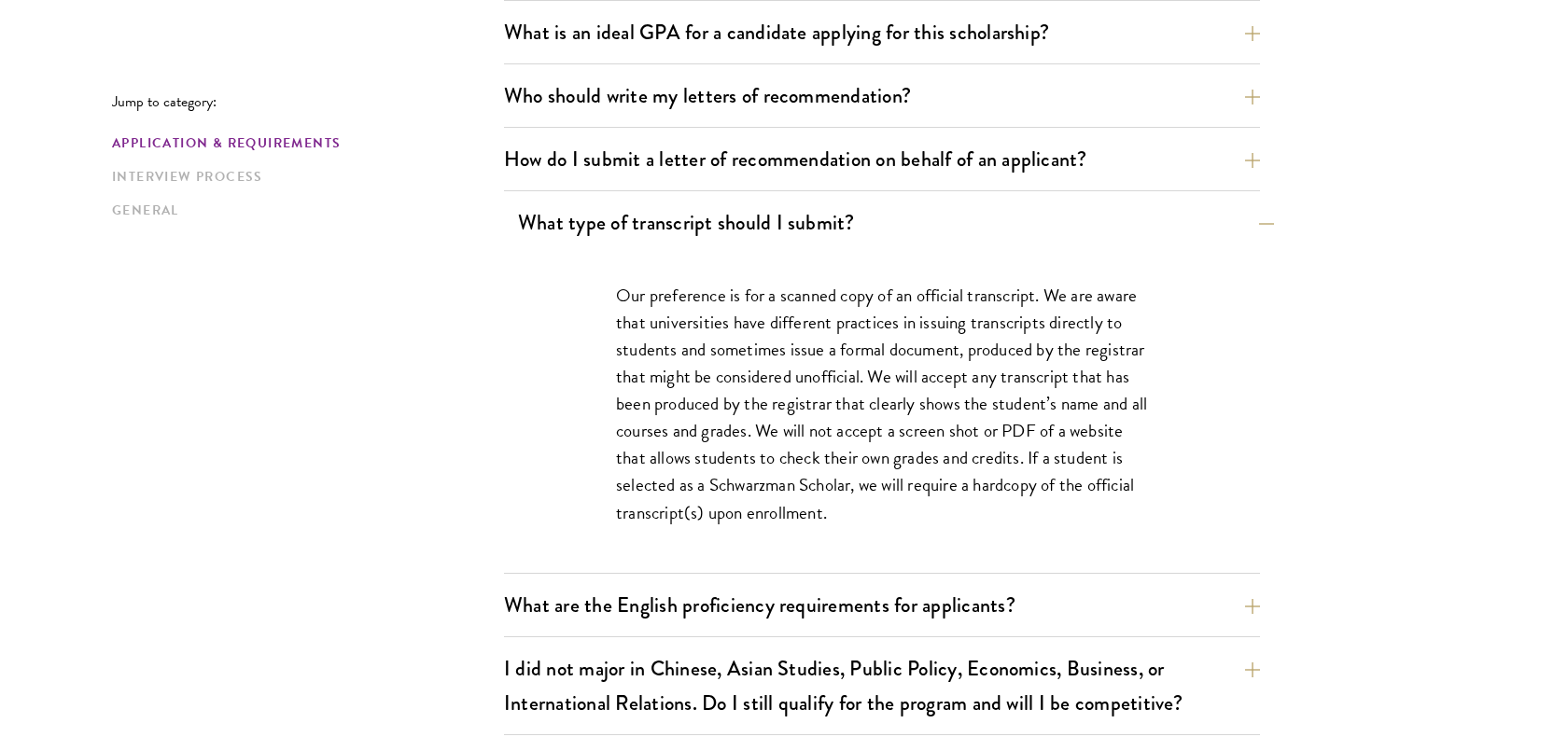
scroll to position [1335, 0]
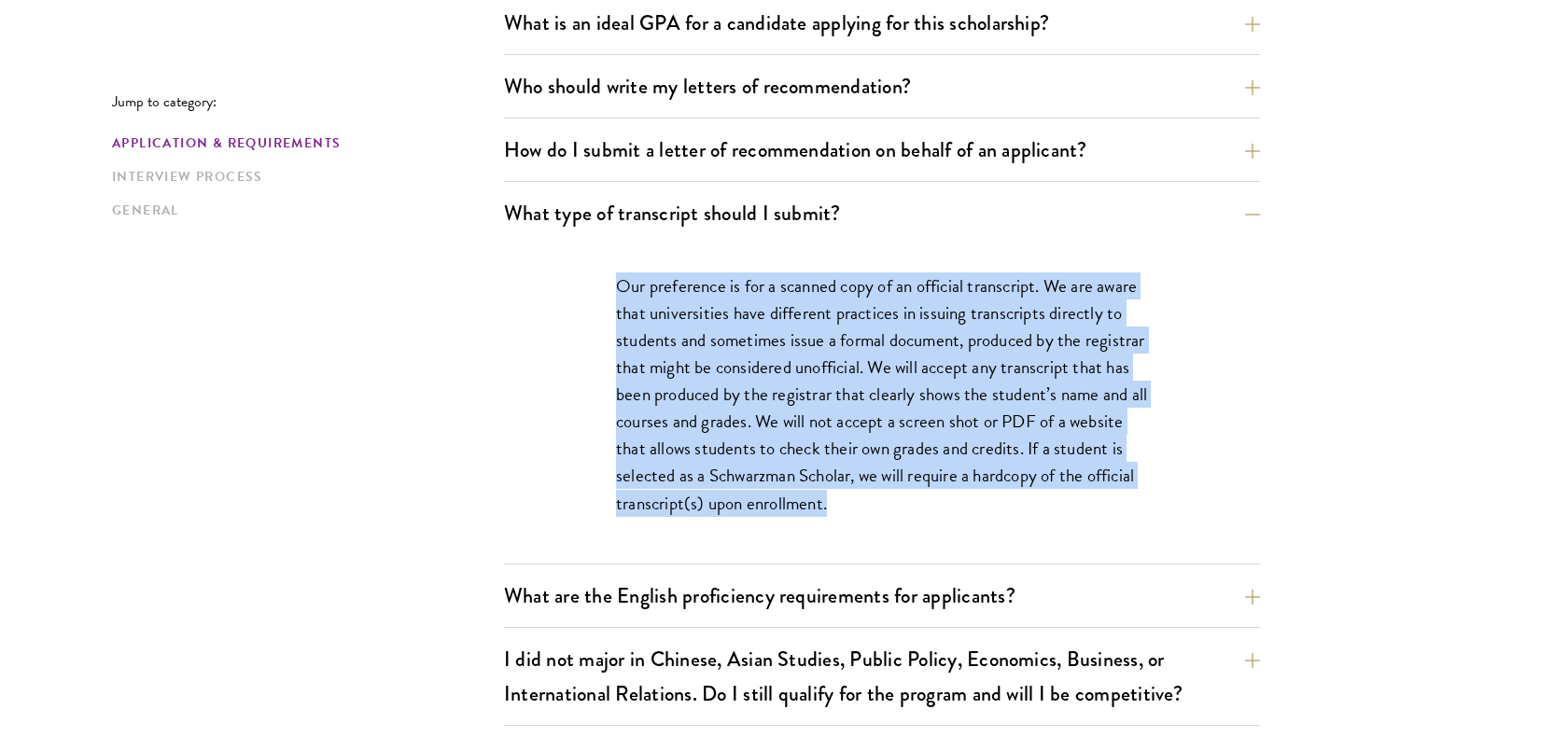
drag, startPoint x: 927, startPoint y: 511, endPoint x: 590, endPoint y: 272, distance: 413.1
click at [591, 272] on div "Our preference is for a scanned copy of an official transcript. We are aware th…" at bounding box center [882, 404] width 644 height 319
copy p "Our preference is for a scanned copy of an official transcript. We are aware th…"
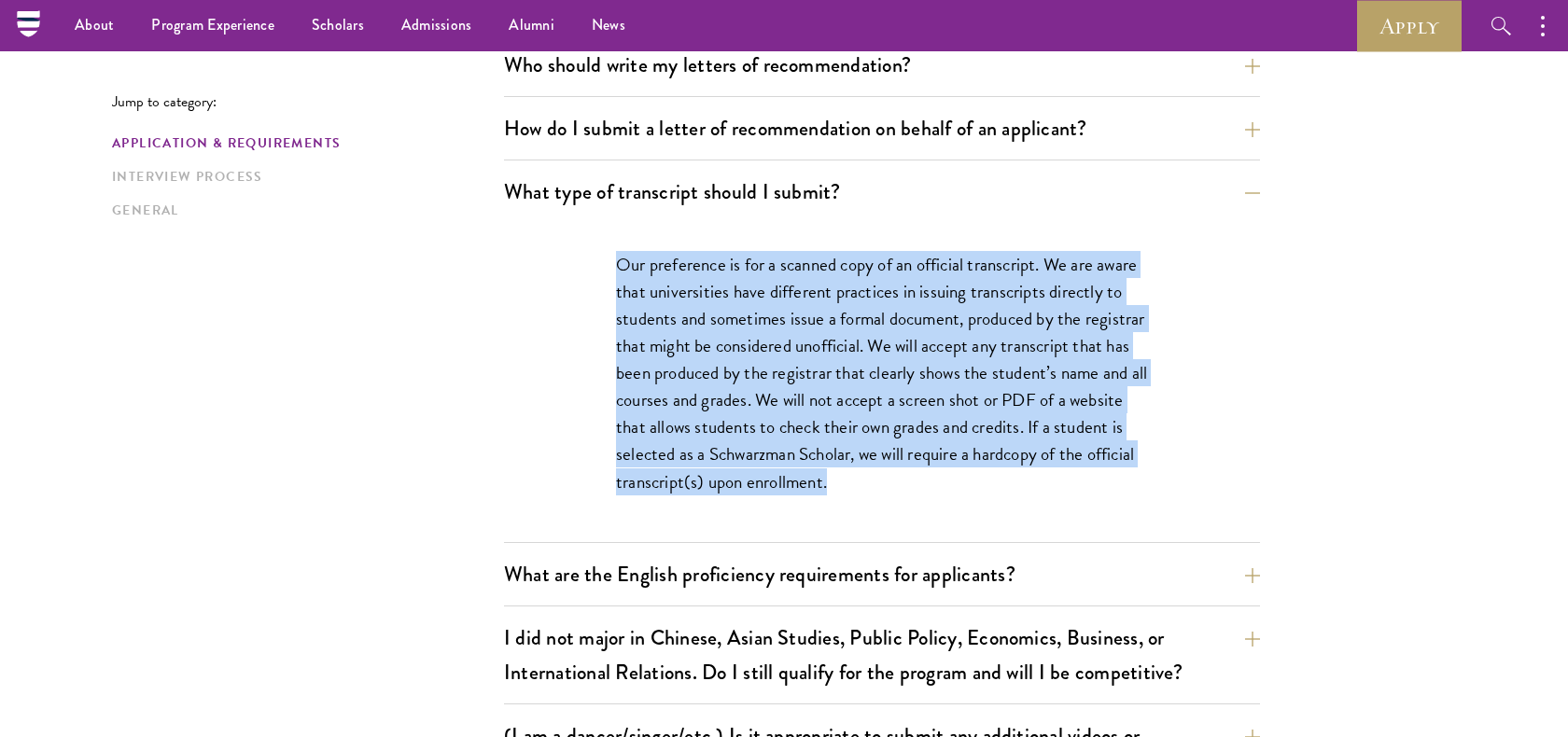
scroll to position [1348, 0]
